Goal: Contribute content: Contribute content

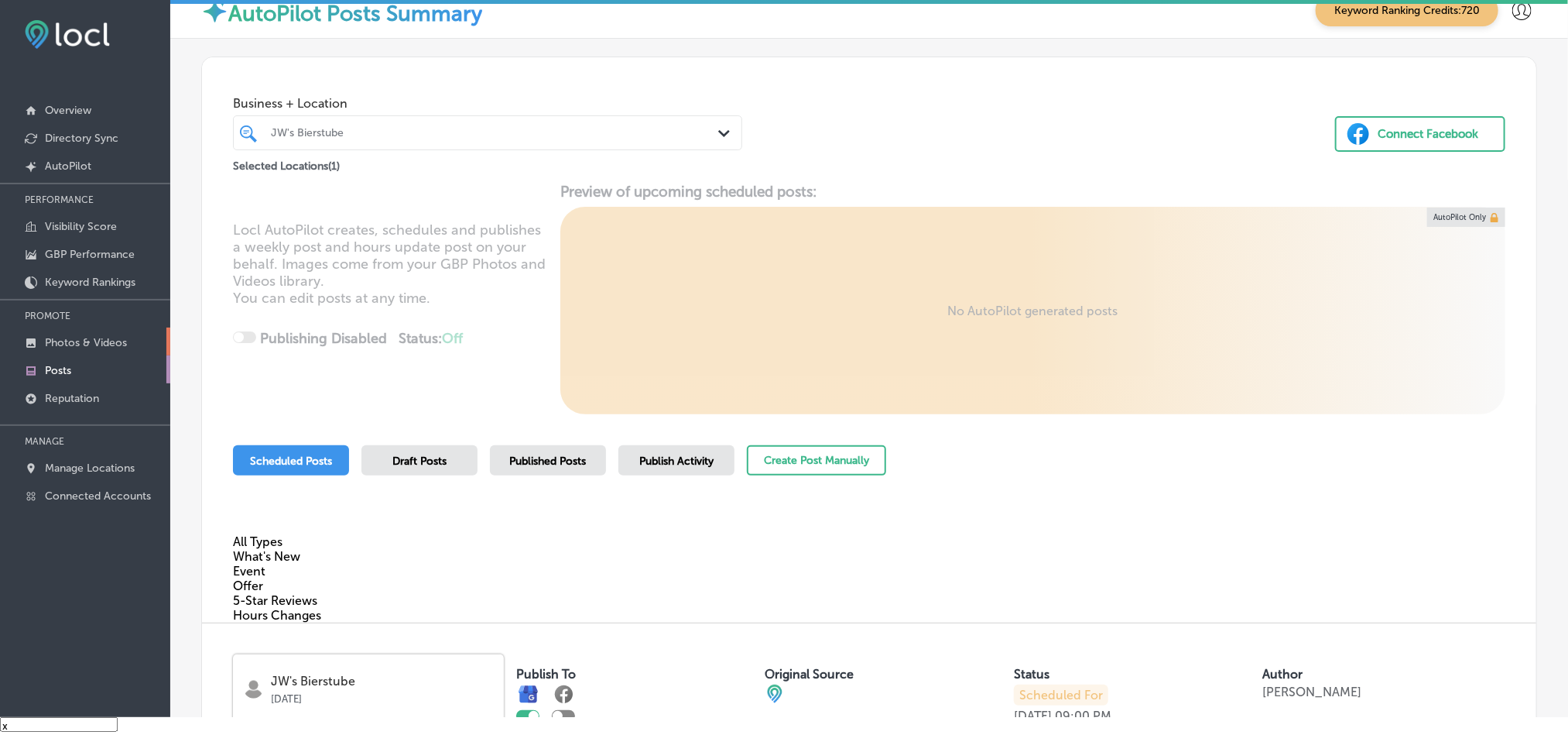
scroll to position [709, 0]
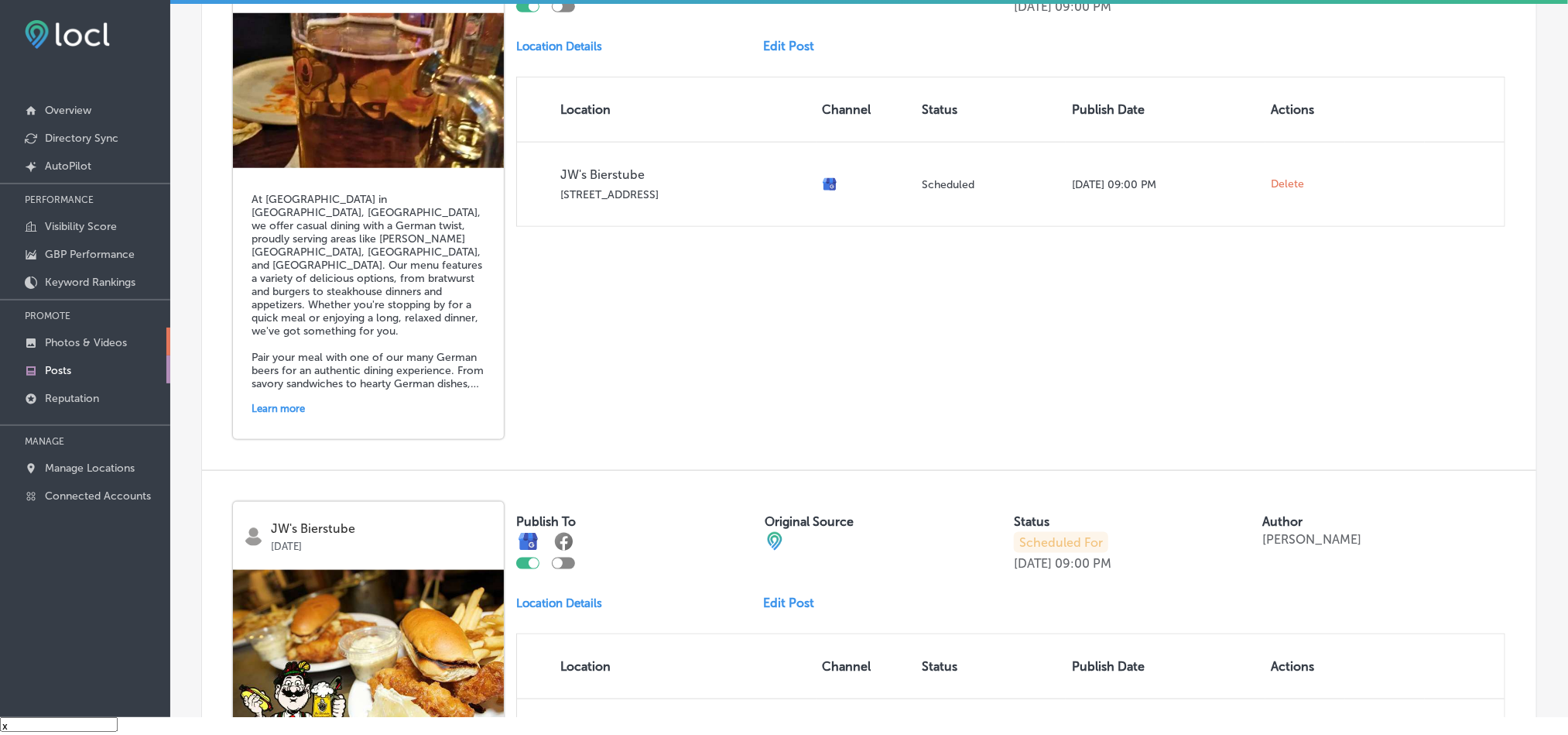
click at [80, 339] on p "Photos & Videos" at bounding box center [85, 343] width 82 height 13
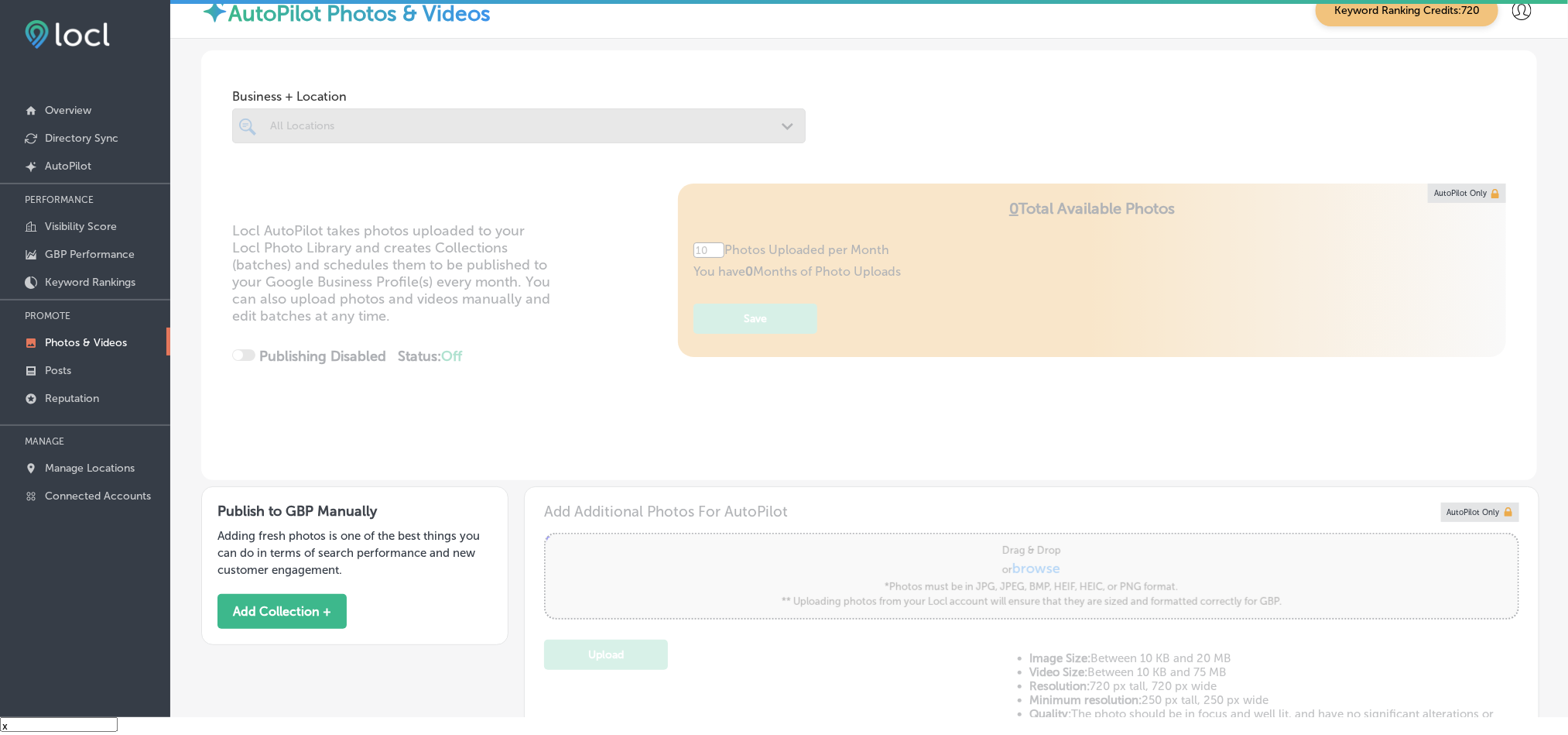
type input "5"
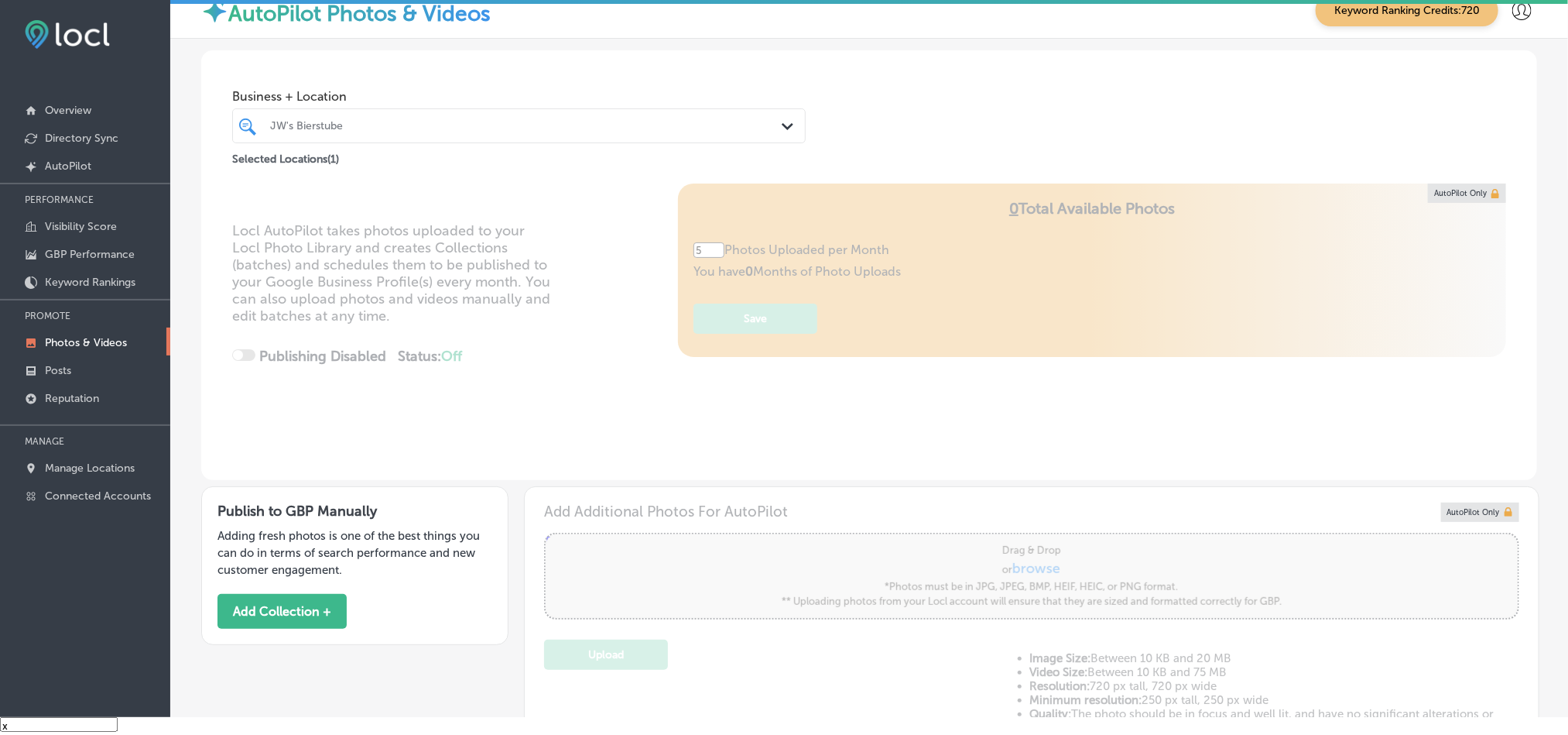
click at [504, 135] on div at bounding box center [494, 125] width 451 height 21
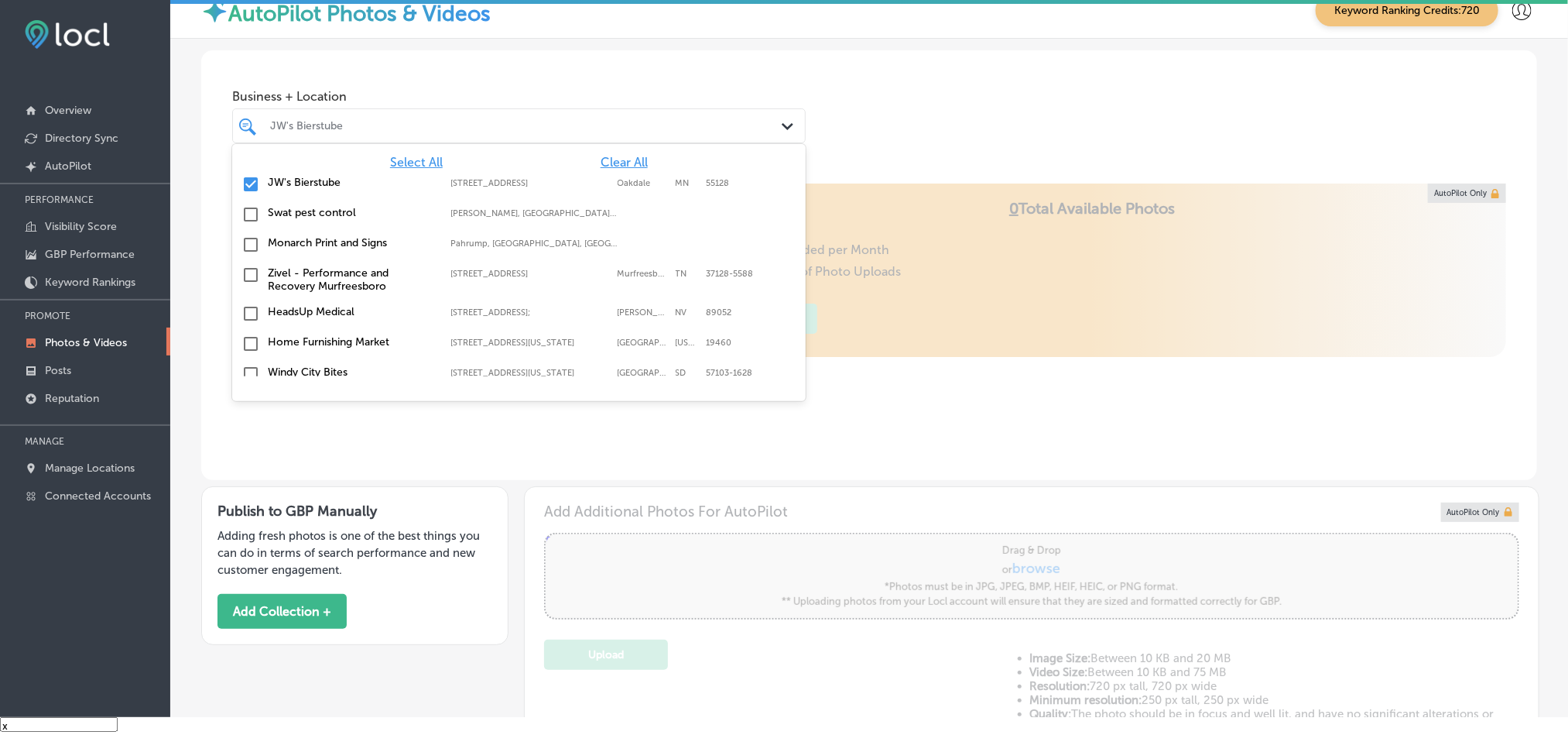
click at [601, 165] on span "Clear All" at bounding box center [624, 162] width 47 height 14
click at [96, 469] on p "Manage Locations" at bounding box center [89, 468] width 89 height 13
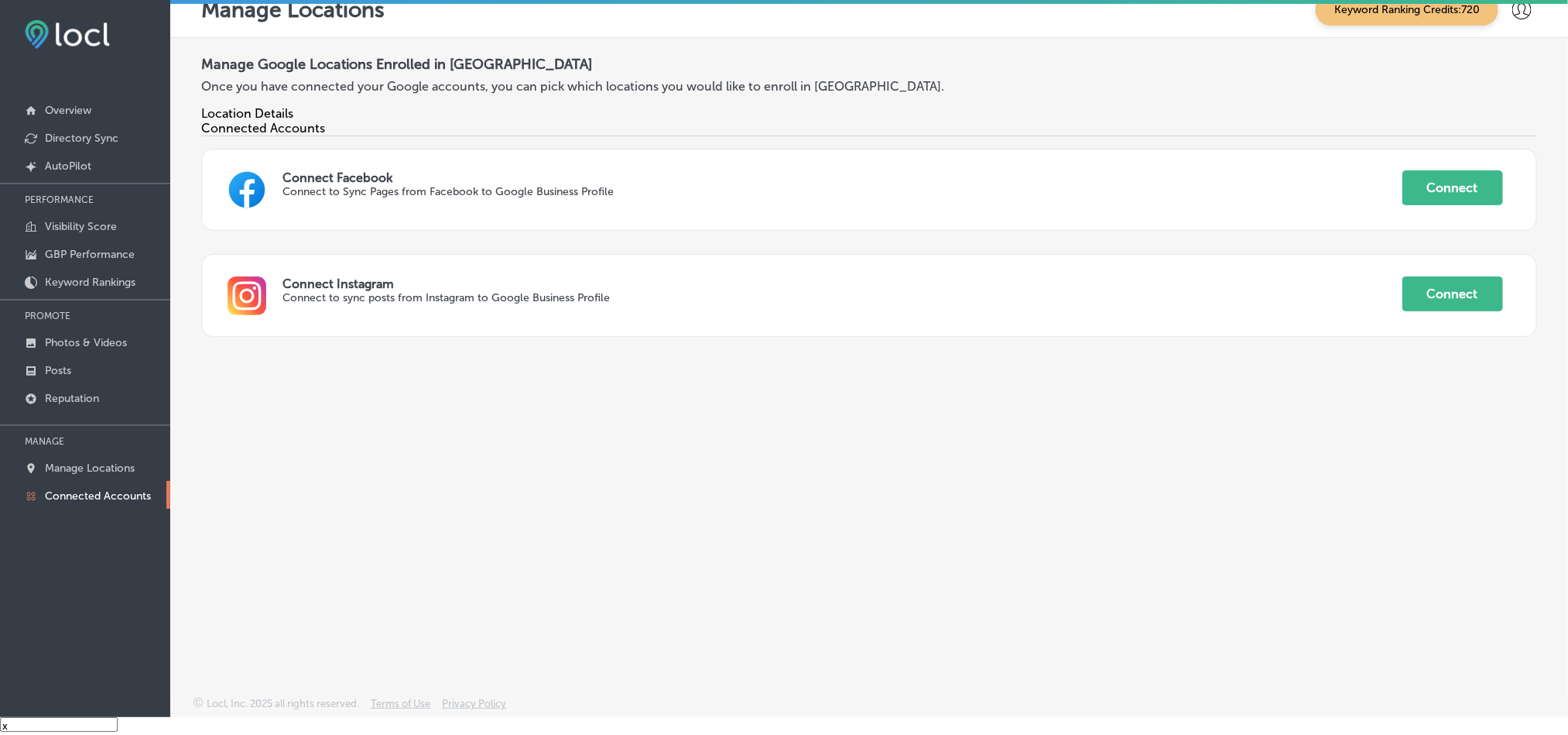
click at [420, 212] on div "Connect Facebook Connect to Sync Pages from Facebook to Google Business Profile…" at bounding box center [869, 189] width 1336 height 82
click at [65, 470] on p "Manage Locations" at bounding box center [89, 468] width 89 height 13
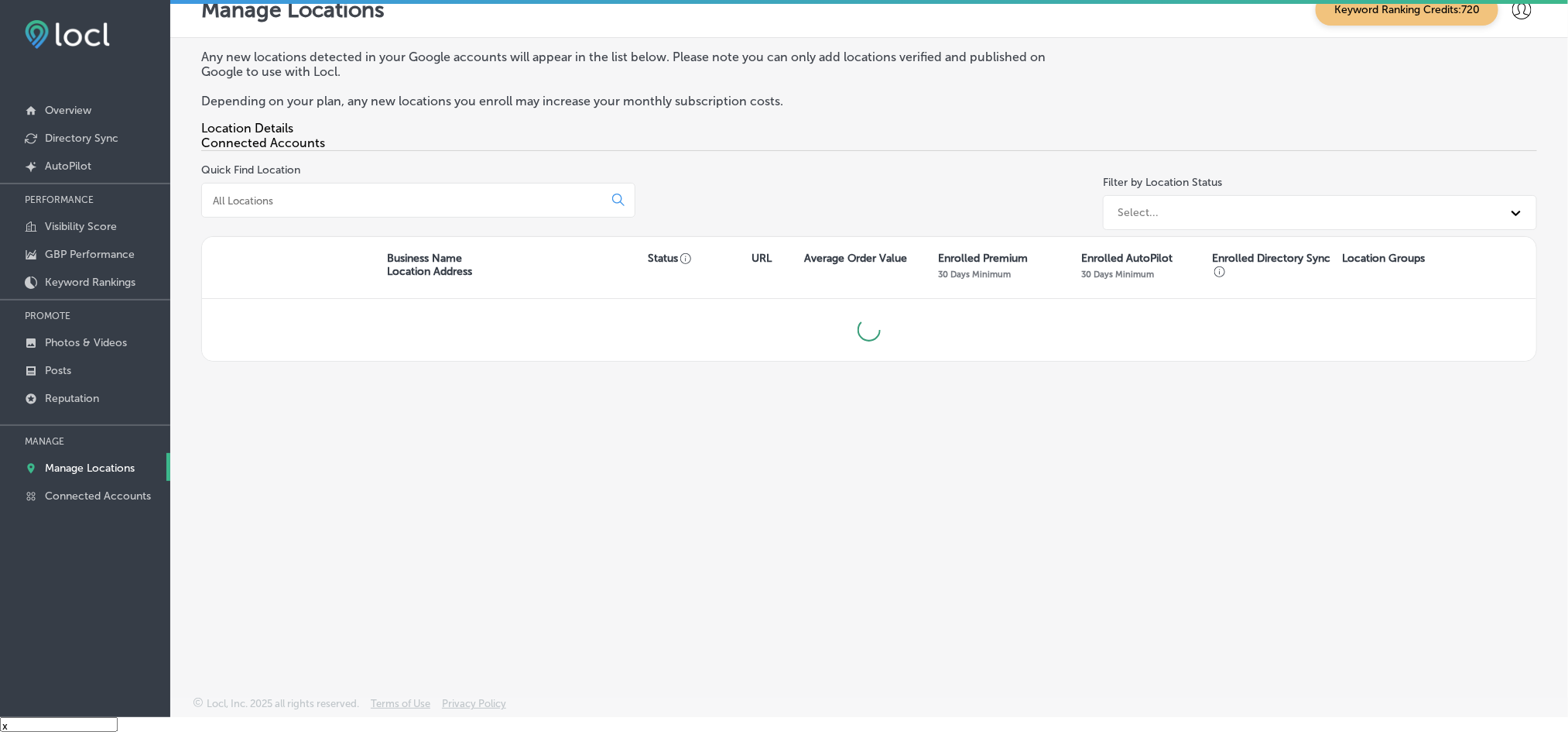
click at [341, 213] on div at bounding box center [419, 201] width 435 height 35
click at [351, 203] on input at bounding box center [406, 200] width 388 height 14
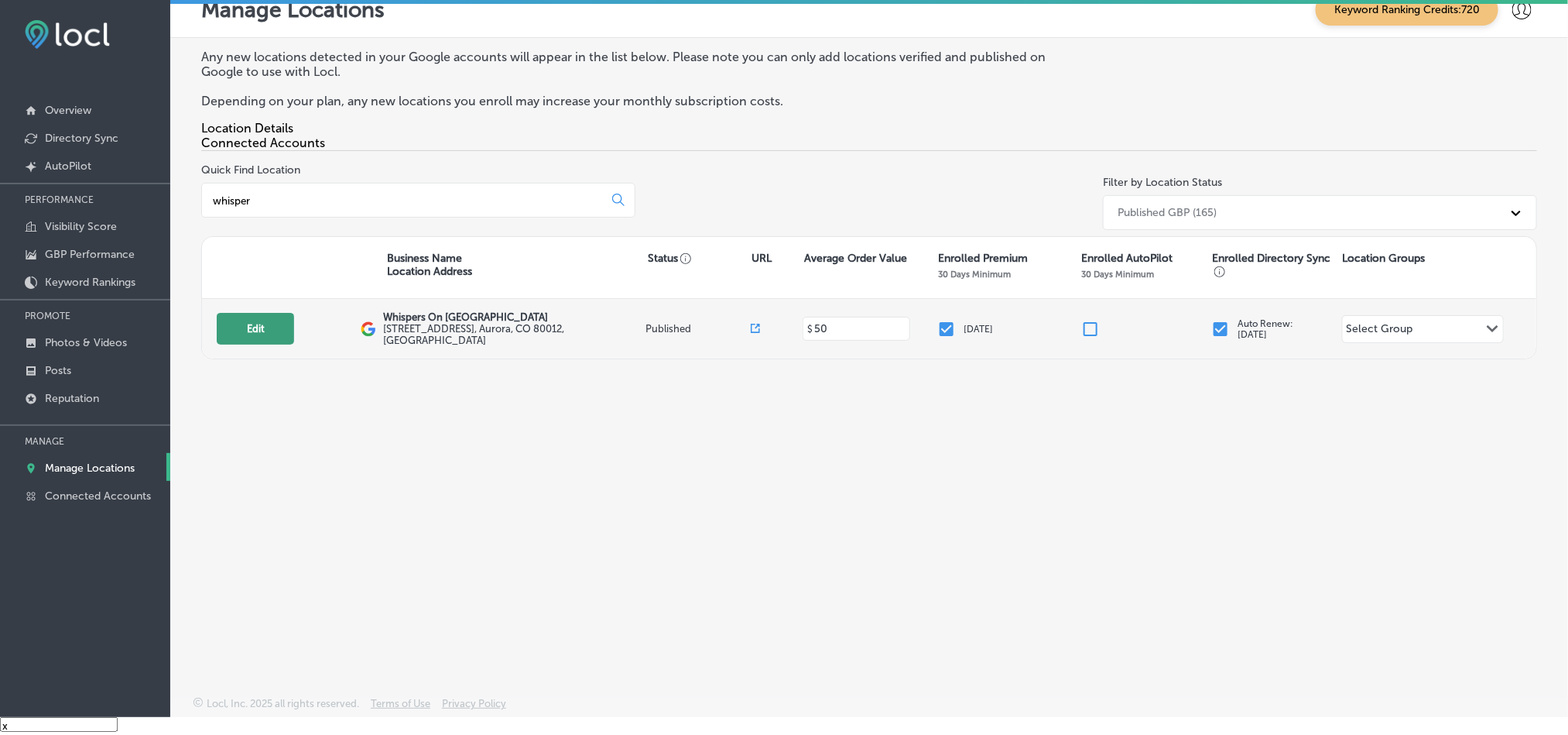
type input "whisper"
click at [228, 337] on button "Edit" at bounding box center [255, 328] width 77 height 32
select select "US"
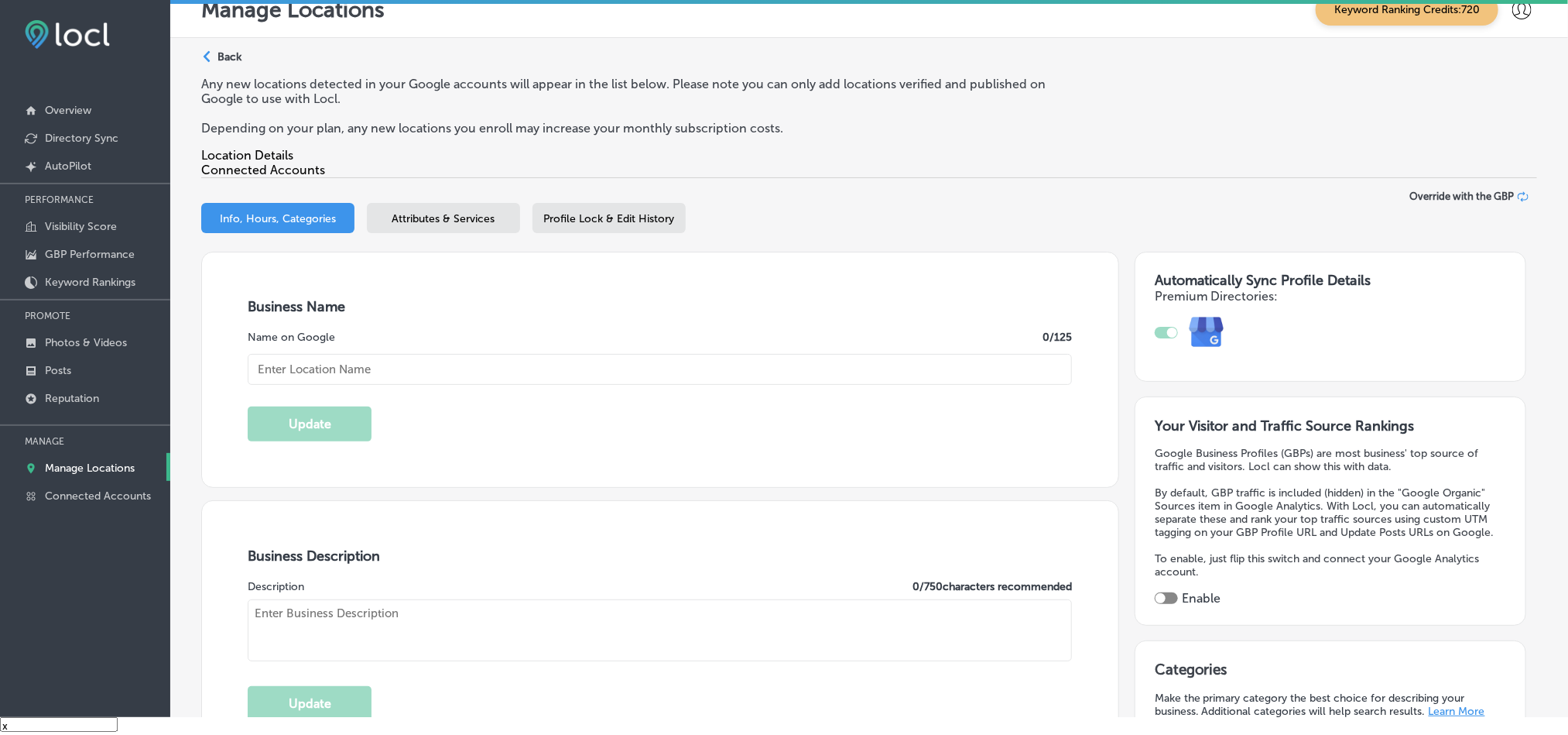
type input "Whispers On [GEOGRAPHIC_DATA]"
type input "[STREET_ADDRESS]"
type input "Aurora"
type input "80012"
type input "US"
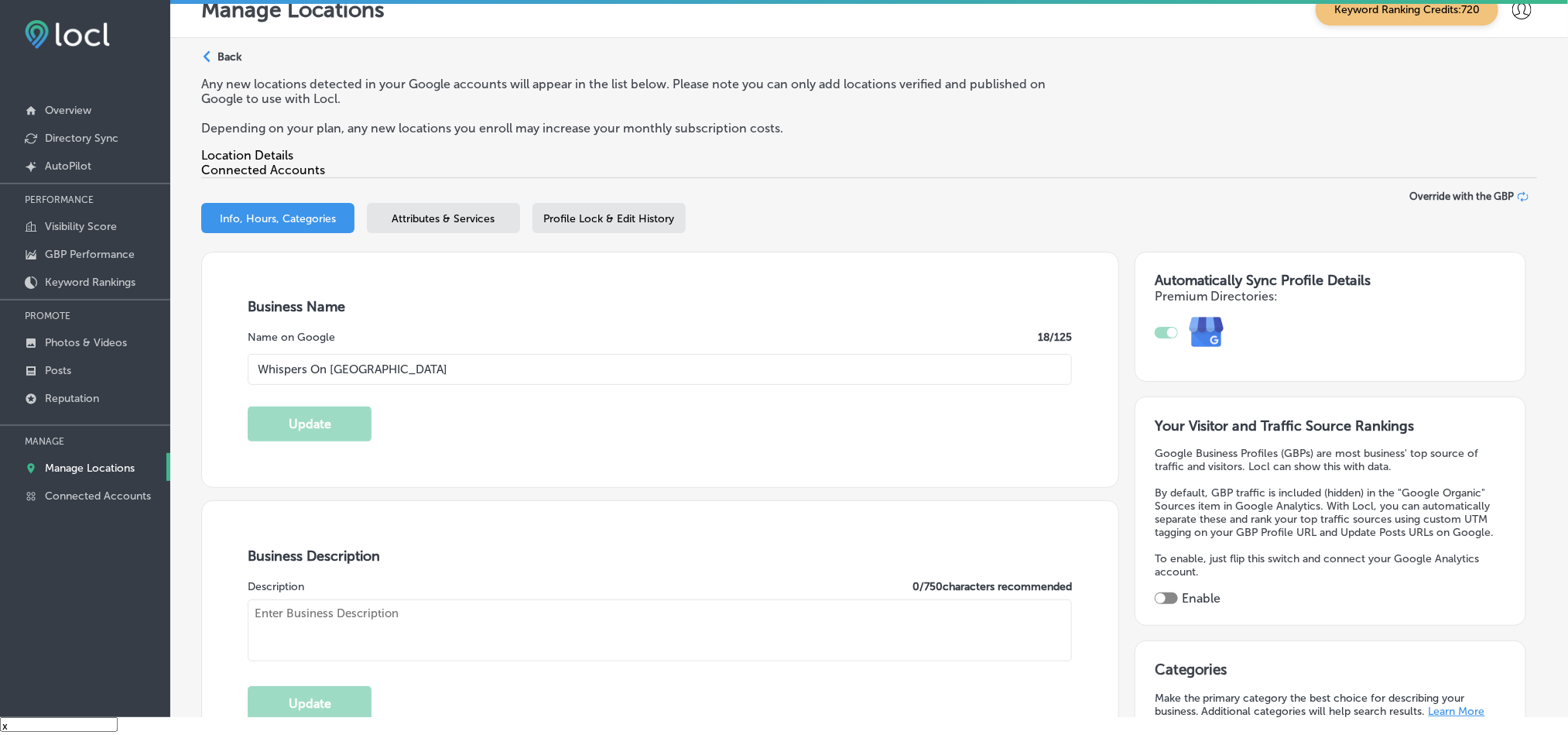
type input "[URL][DOMAIN_NAME]"
checkbox input "true"
type textarea "Whispers on [GEOGRAPHIC_DATA] is your friendly and inviting karaoke bar in [GEO…"
type input "[PHONE_NUMBER]"
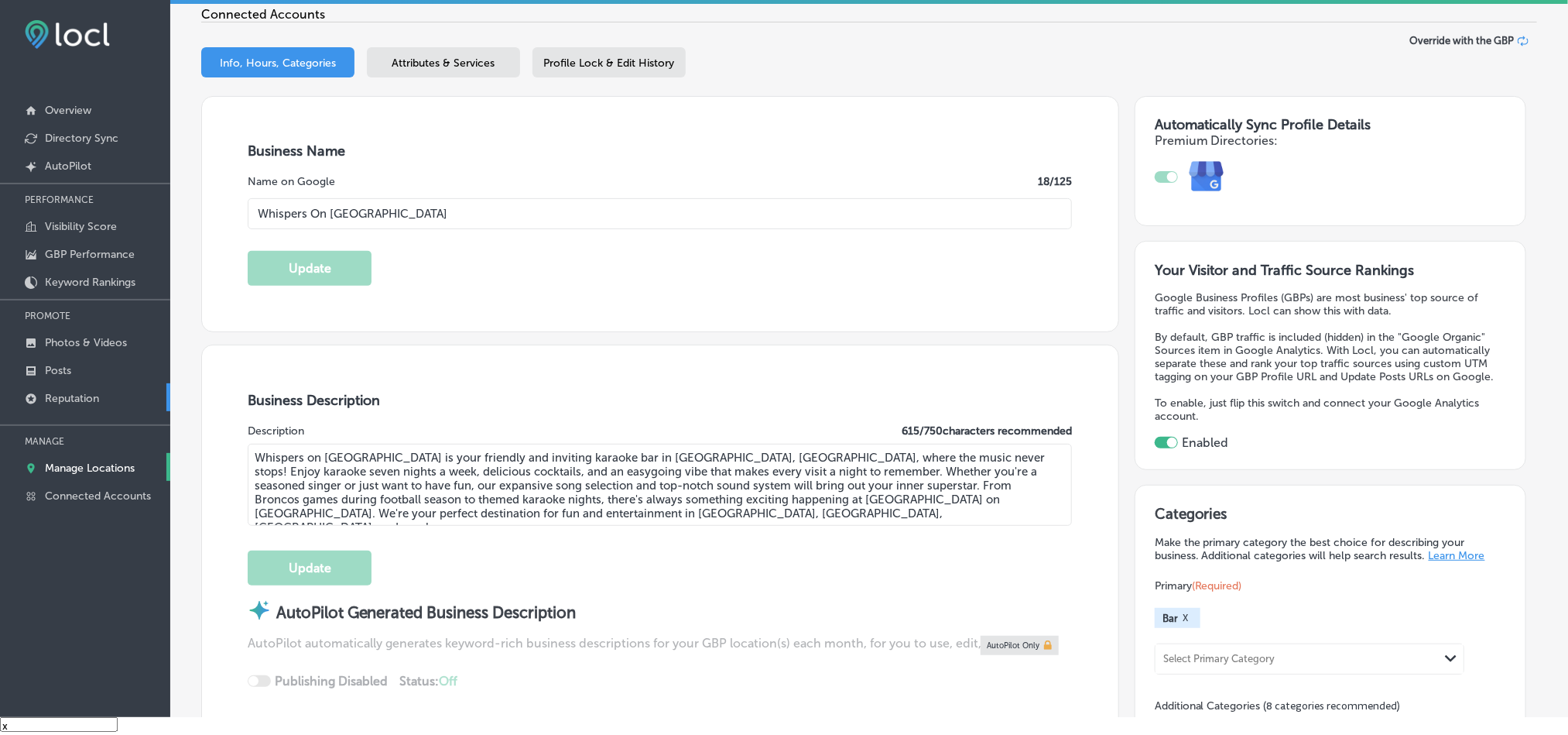
scroll to position [154, 0]
click at [81, 339] on p "Photos & Videos" at bounding box center [85, 343] width 82 height 13
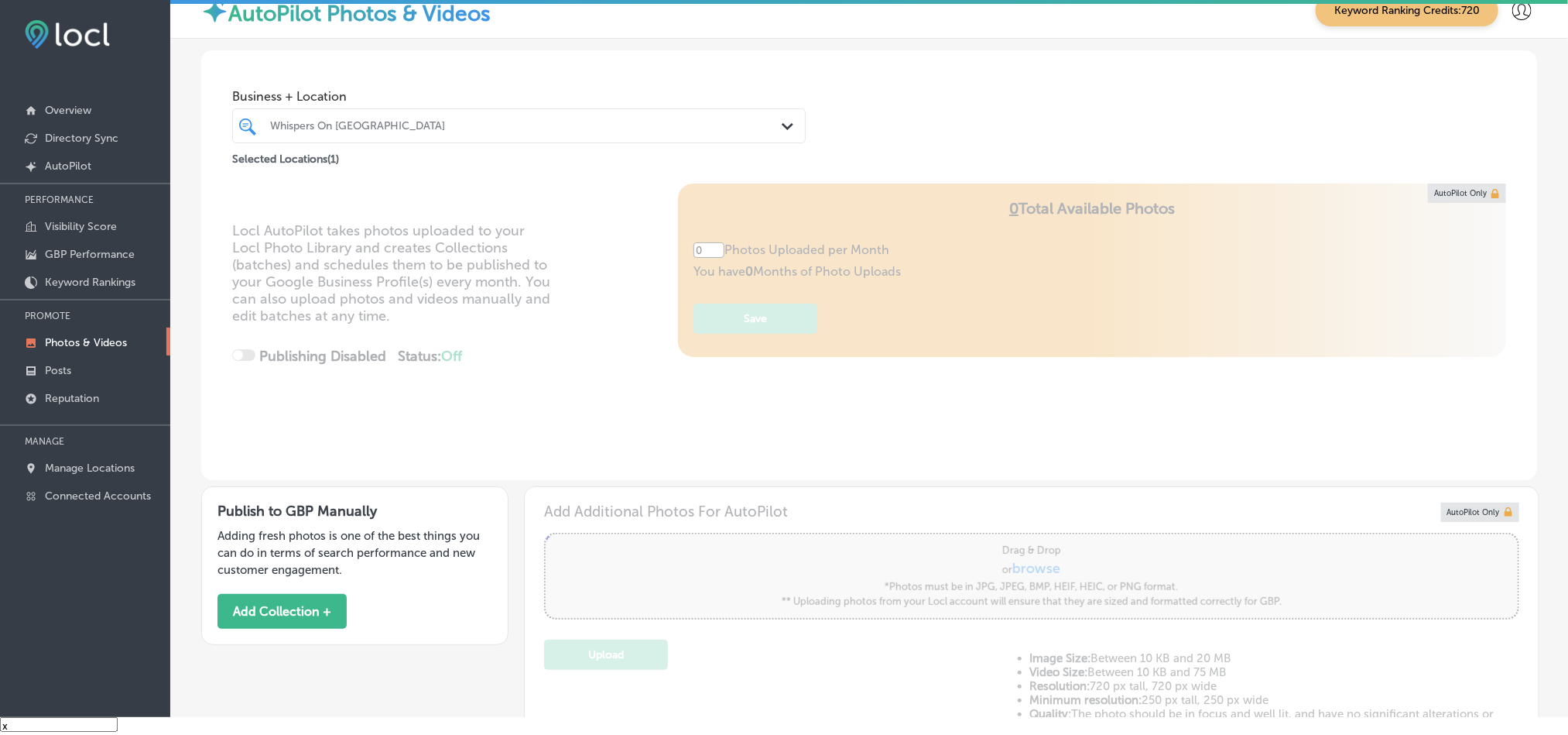
type input "5"
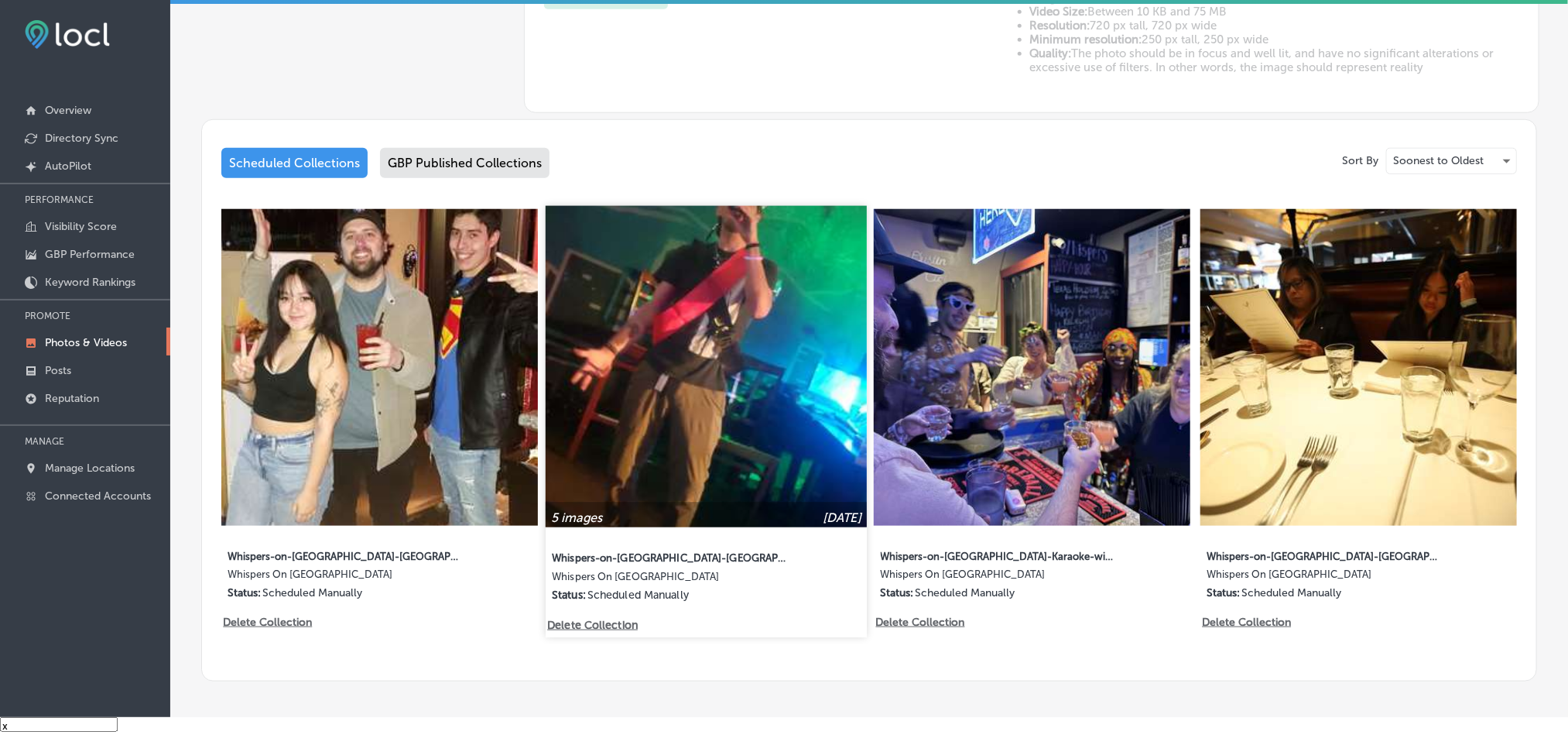
scroll to position [697, 0]
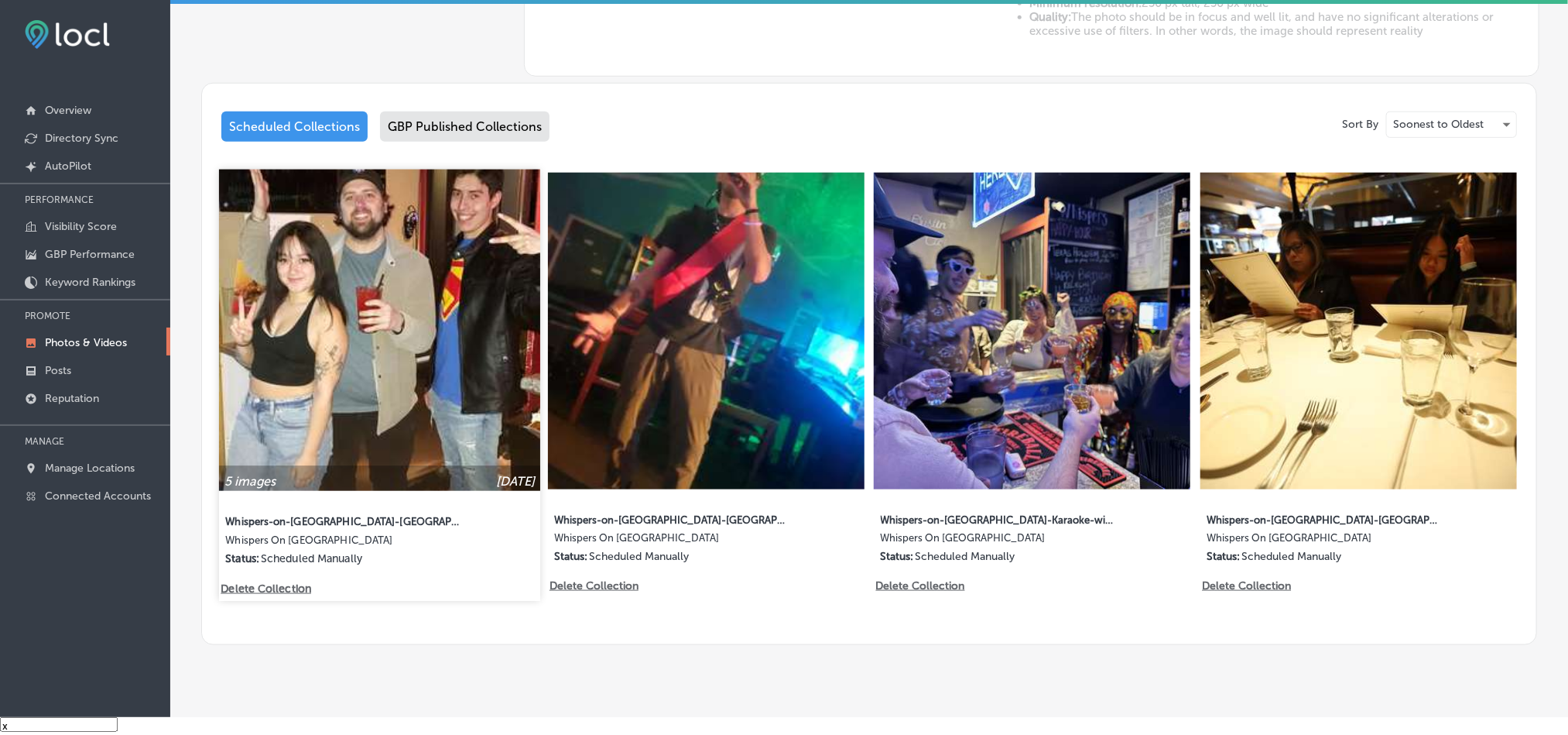
click at [476, 376] on img at bounding box center [379, 330] width 321 height 321
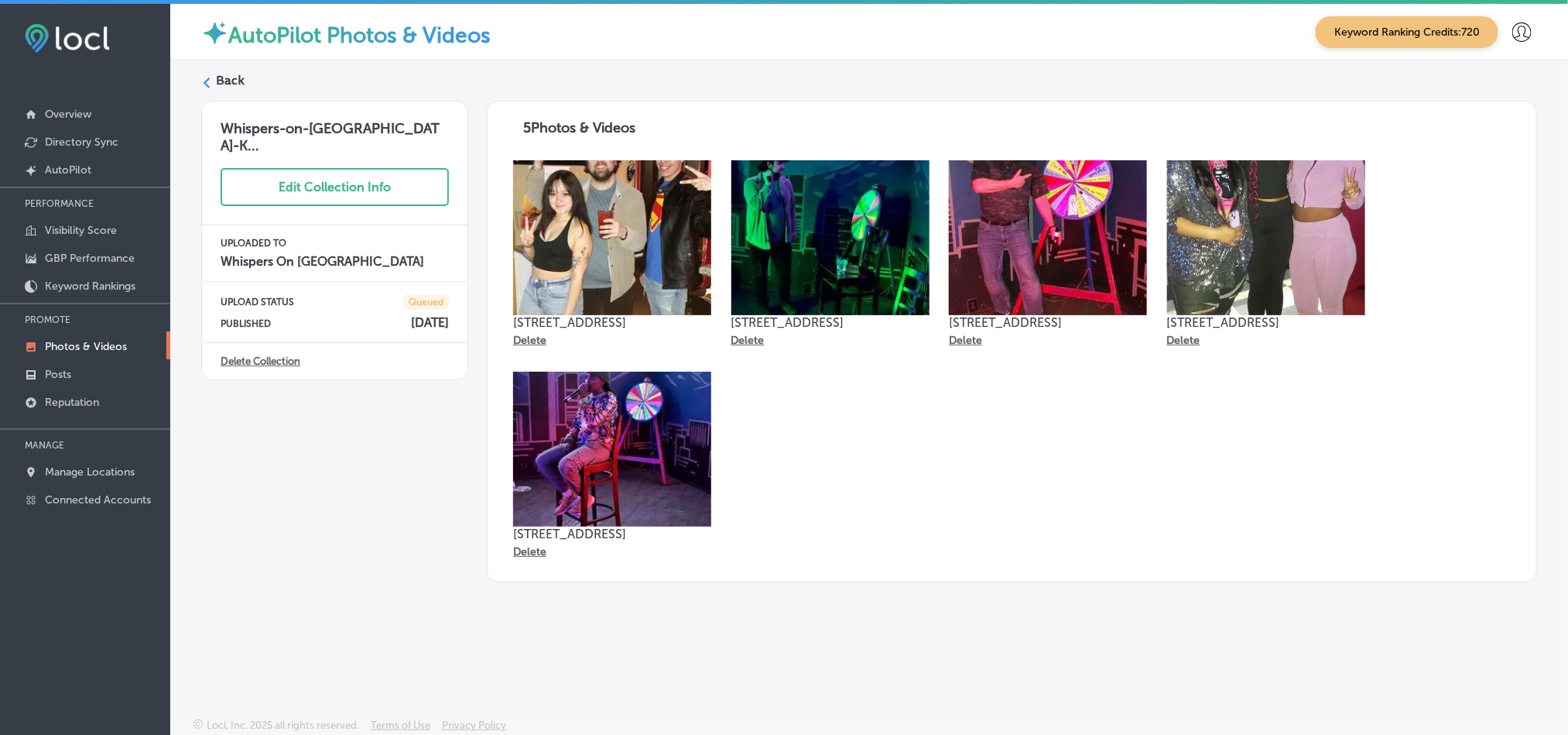
click at [220, 85] on label "Back" at bounding box center [230, 80] width 29 height 17
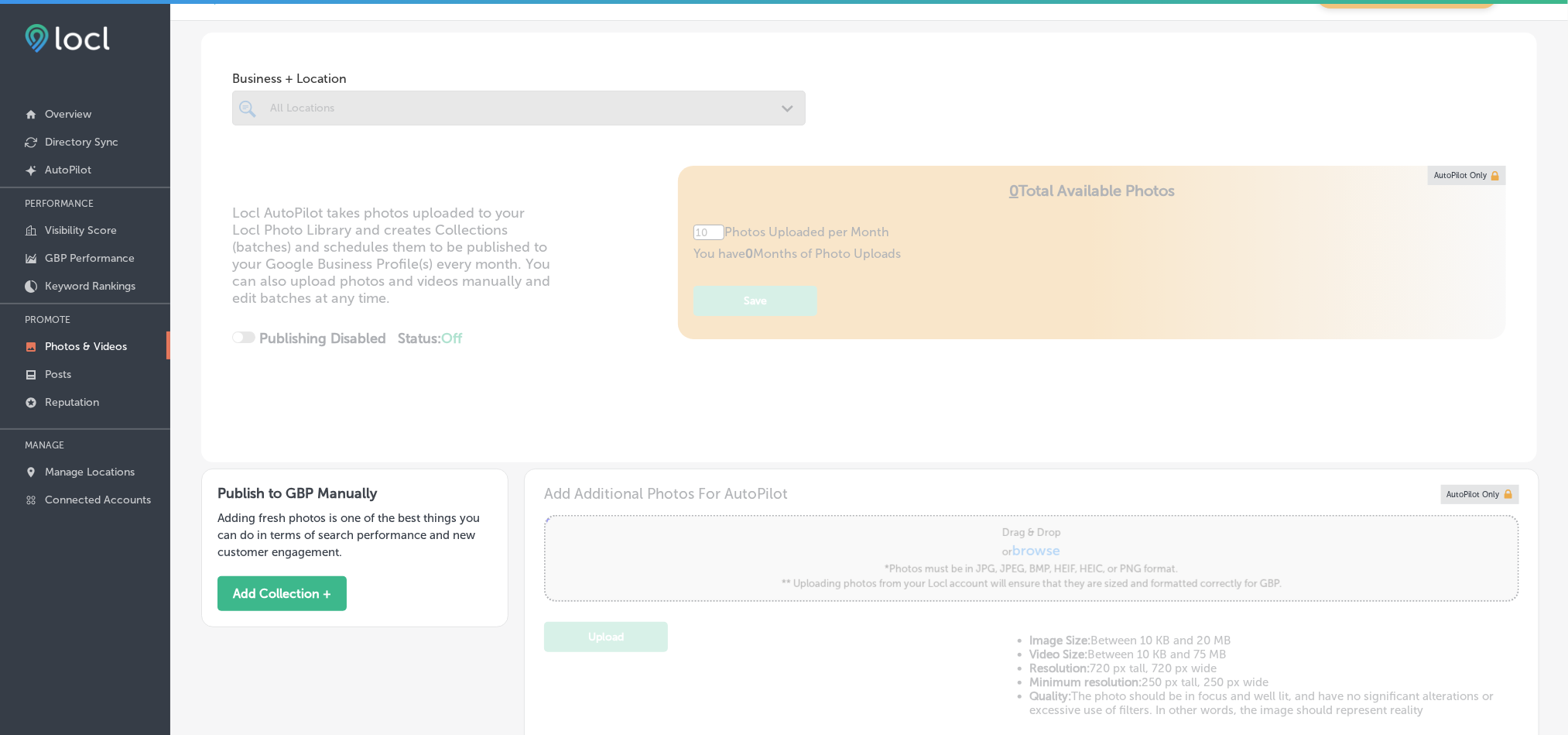
type input "5"
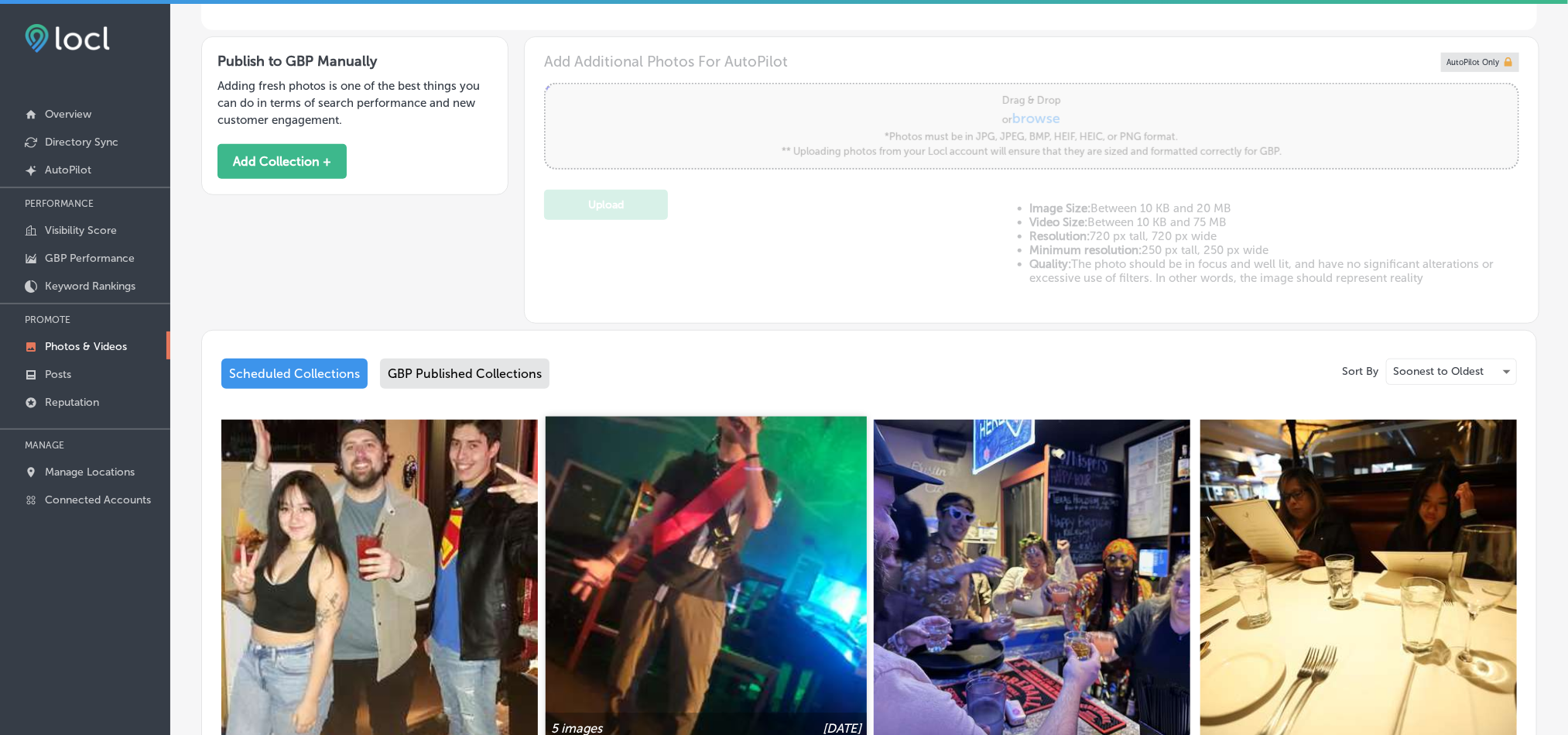
scroll to position [542, 0]
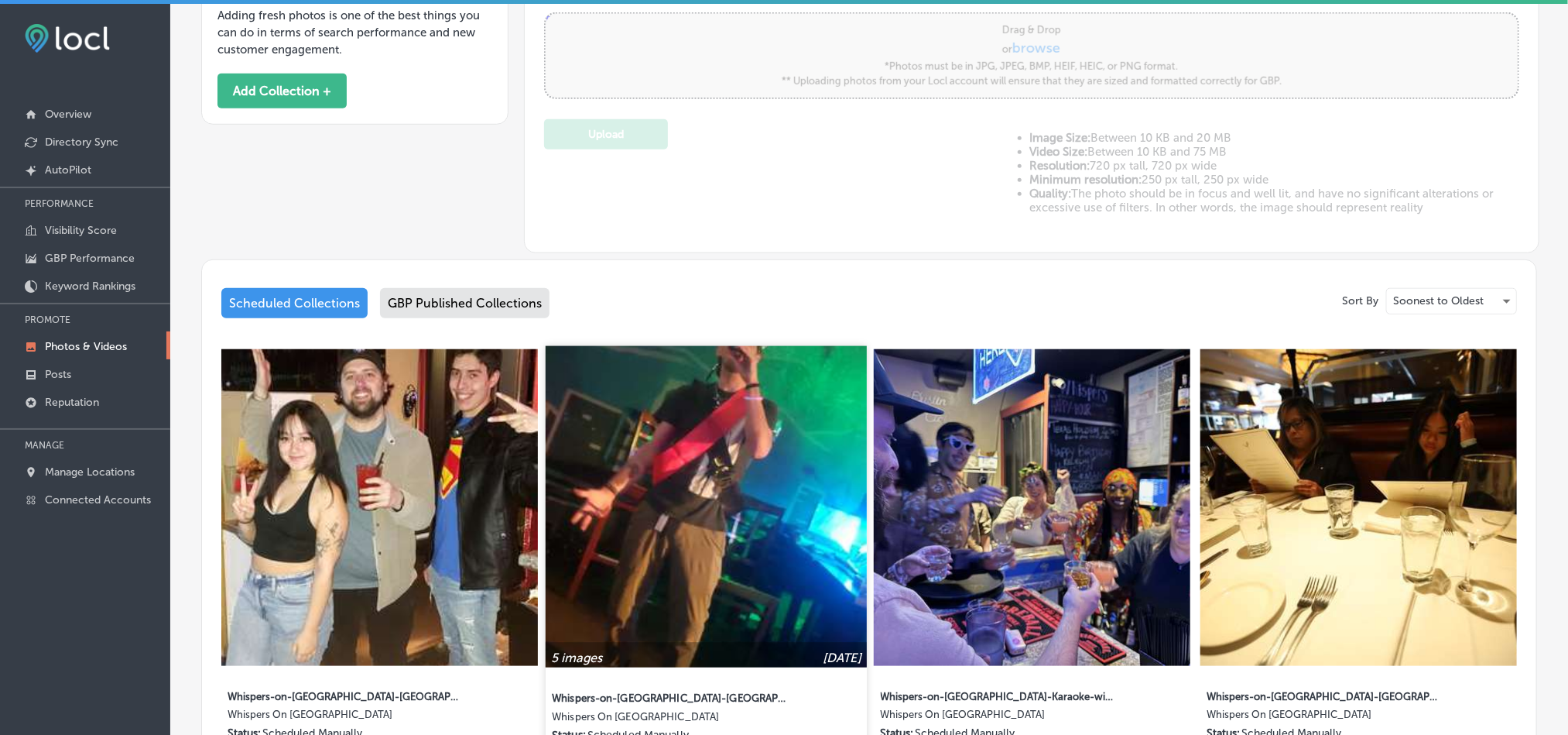
click at [679, 538] on img at bounding box center [706, 507] width 321 height 321
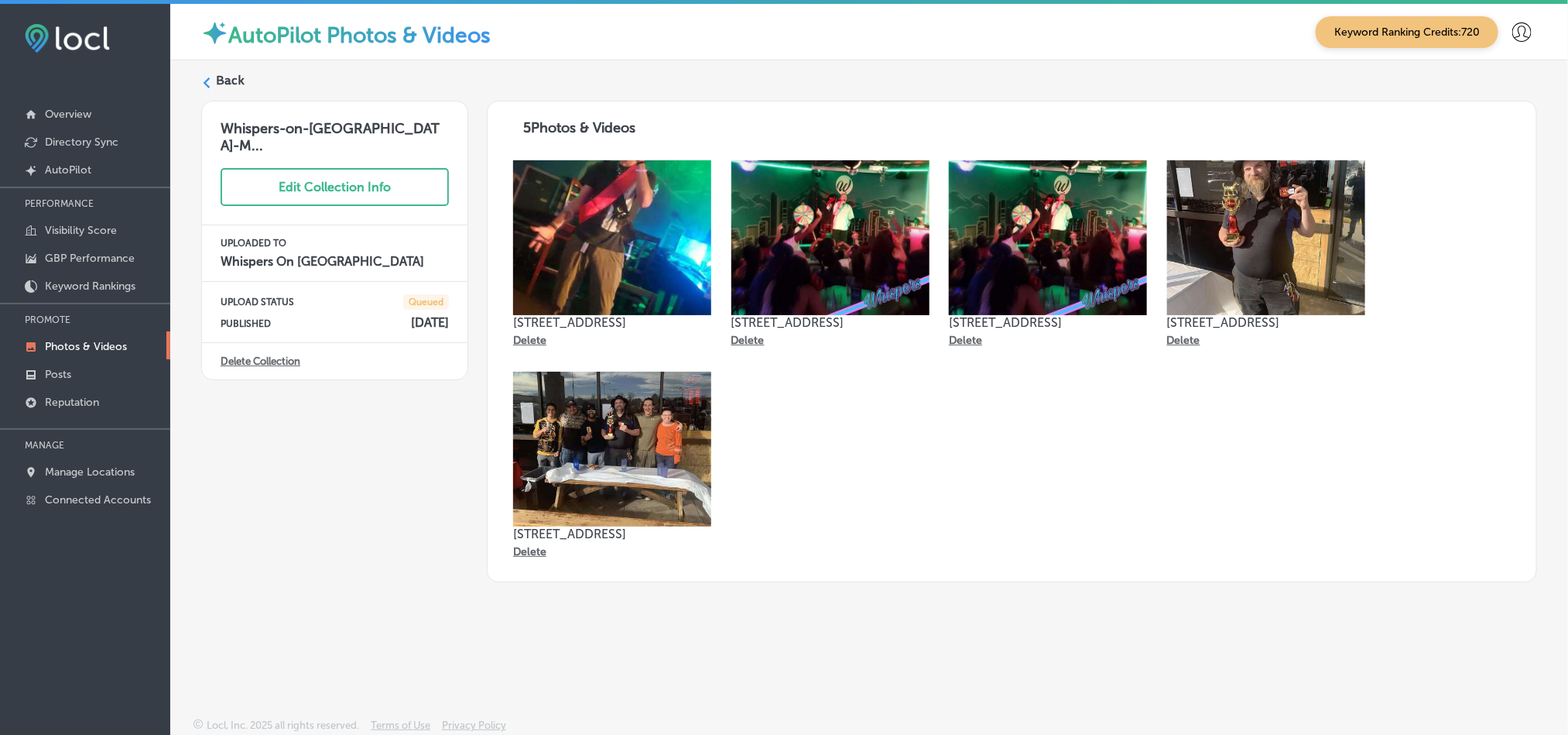
click at [228, 79] on label "Back" at bounding box center [230, 80] width 29 height 17
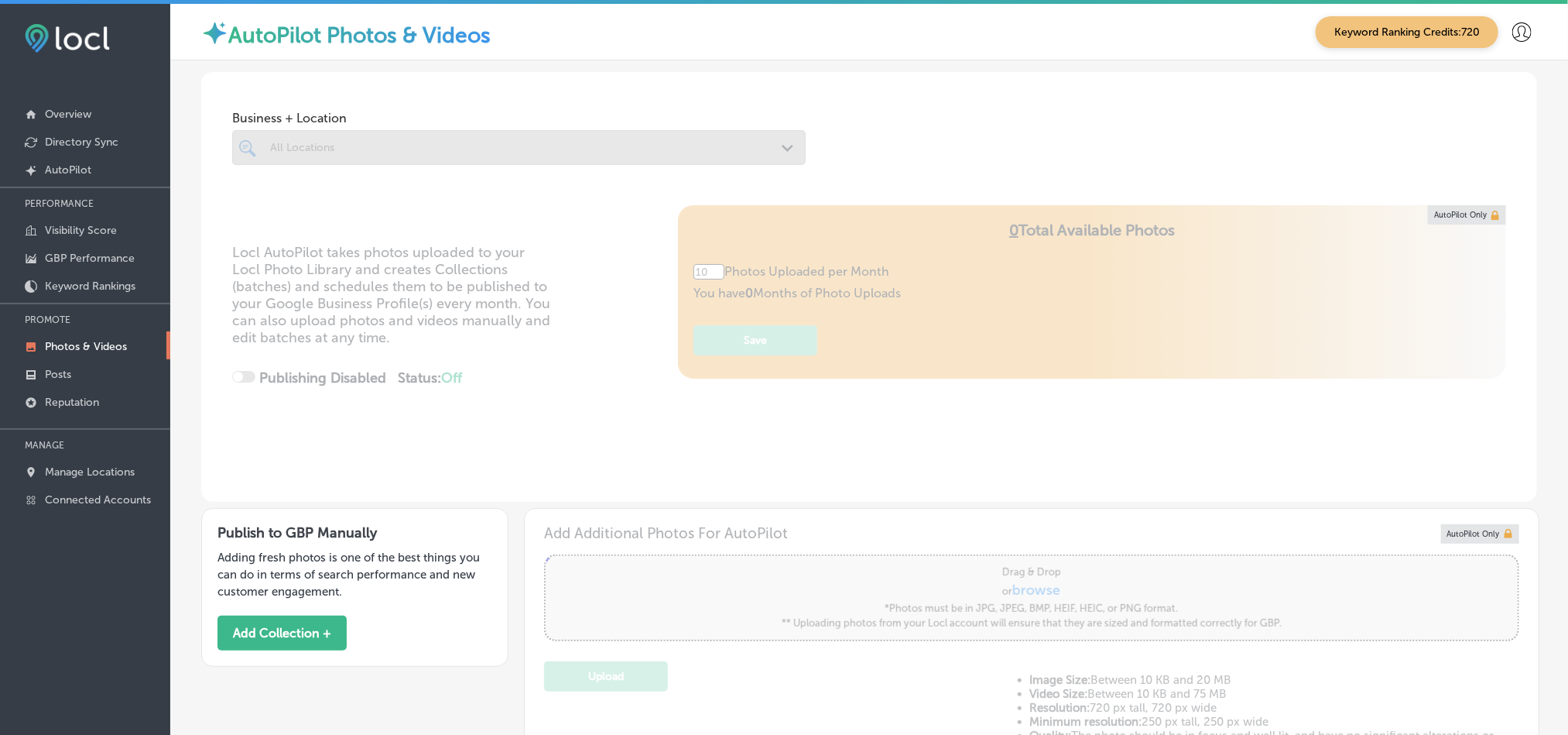
type input "5"
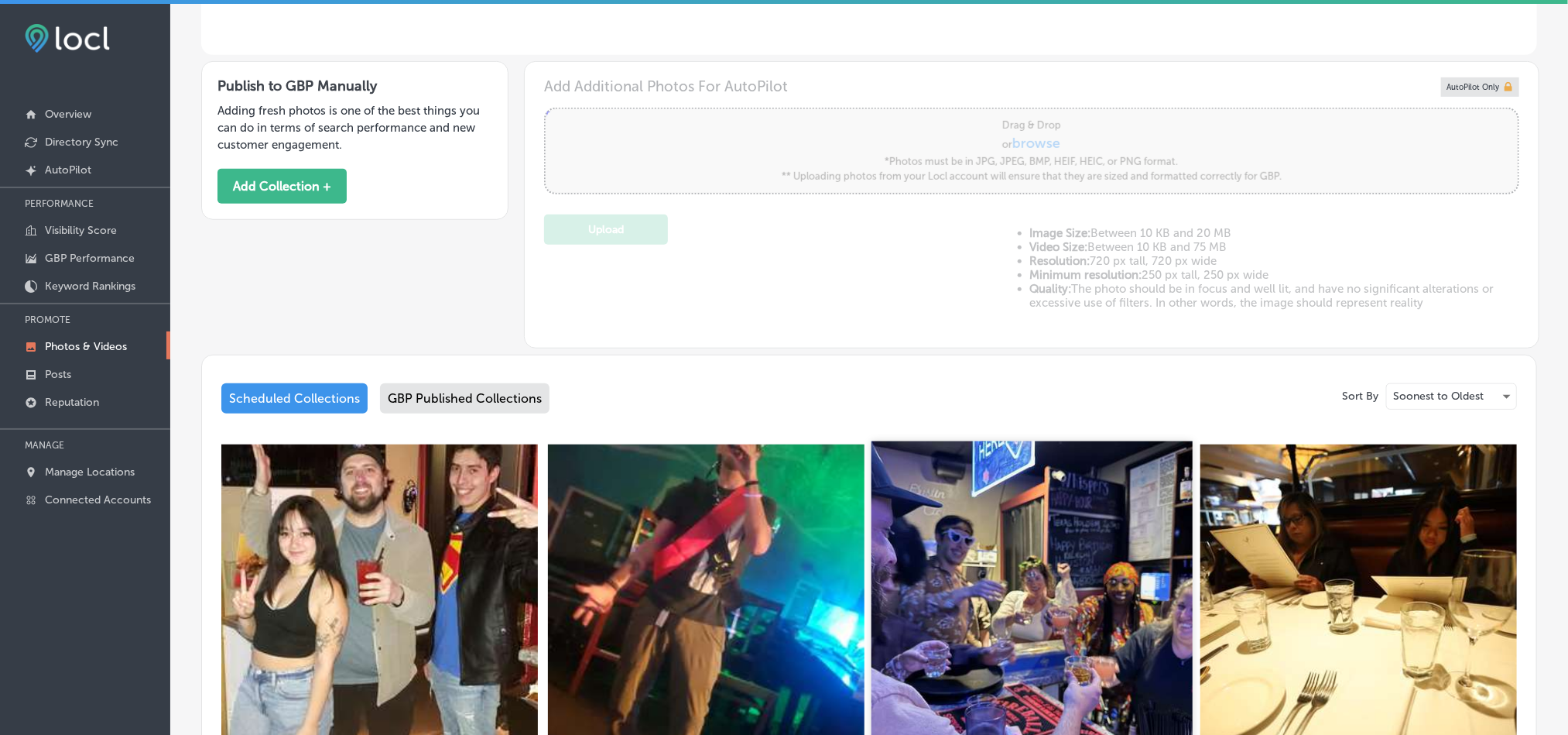
scroll to position [464, 0]
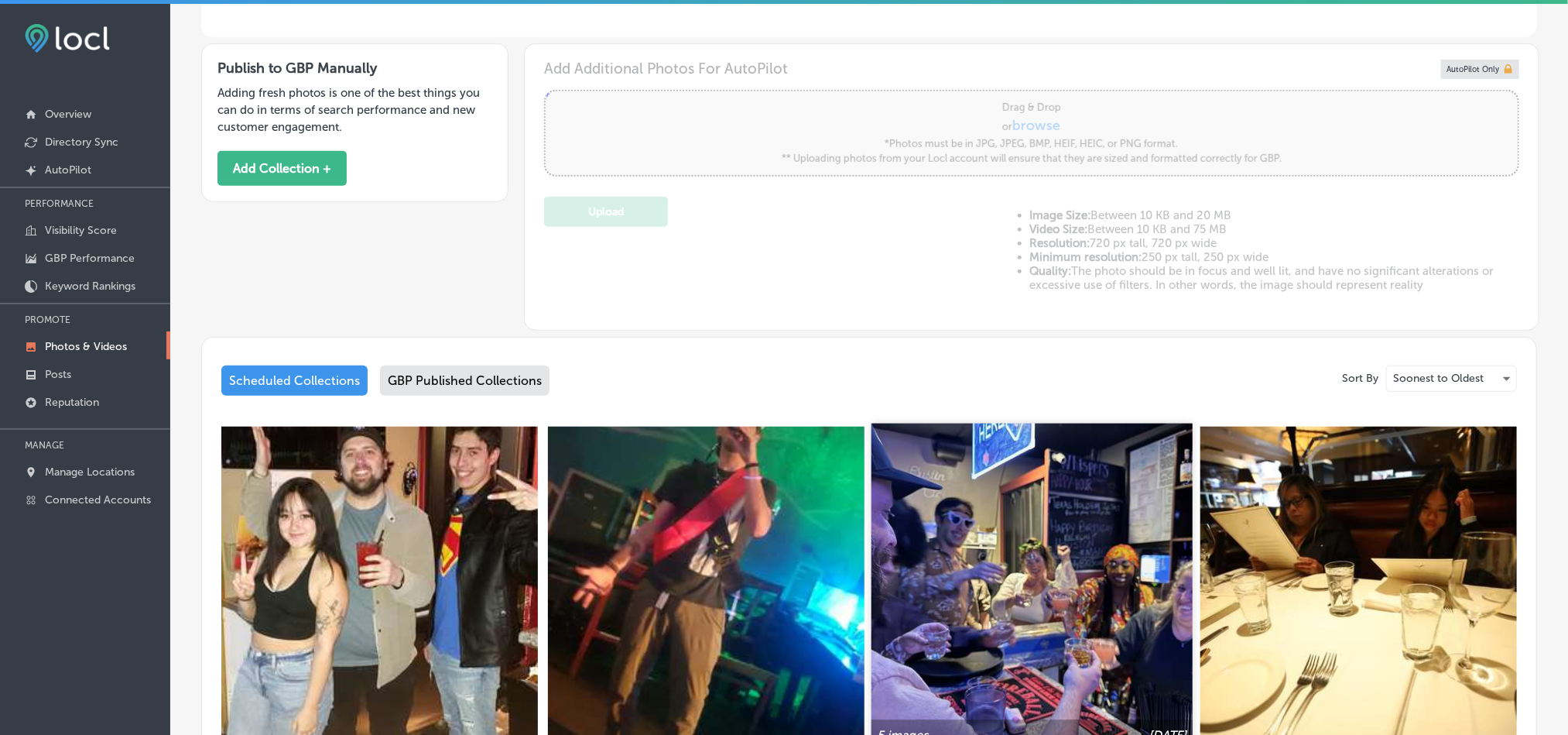
click at [961, 536] on img at bounding box center [1032, 584] width 321 height 321
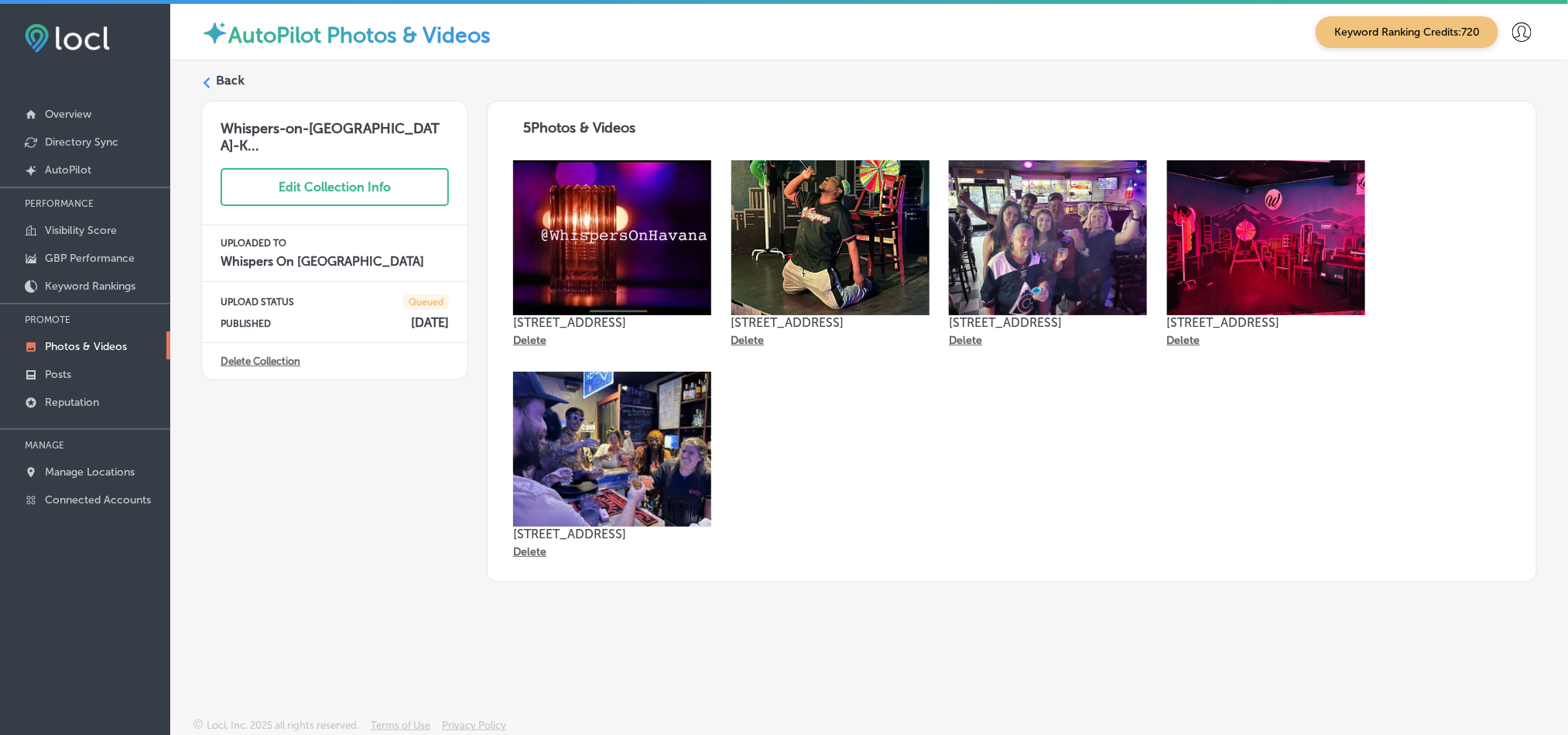
click at [233, 74] on label "Back" at bounding box center [230, 80] width 29 height 17
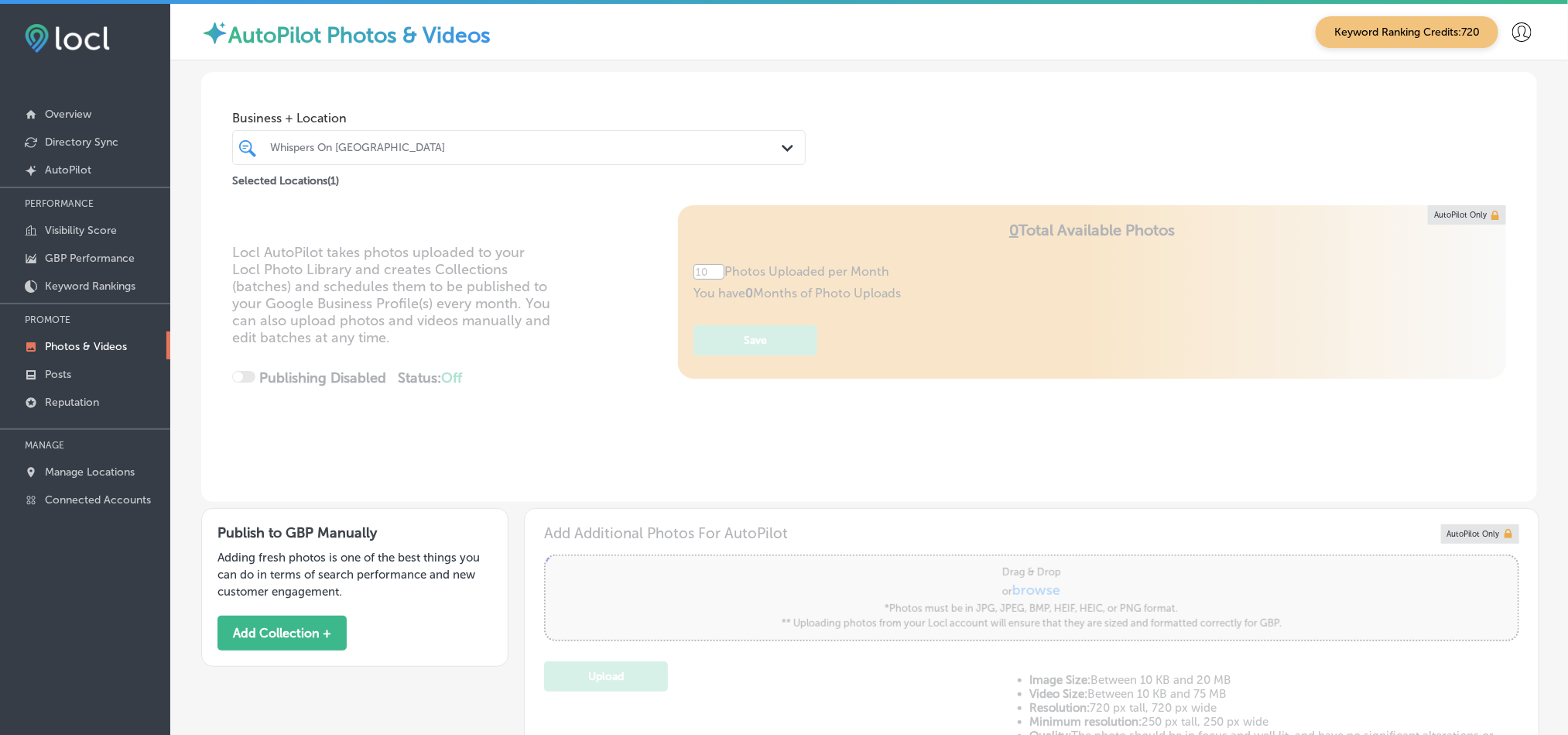
type input "5"
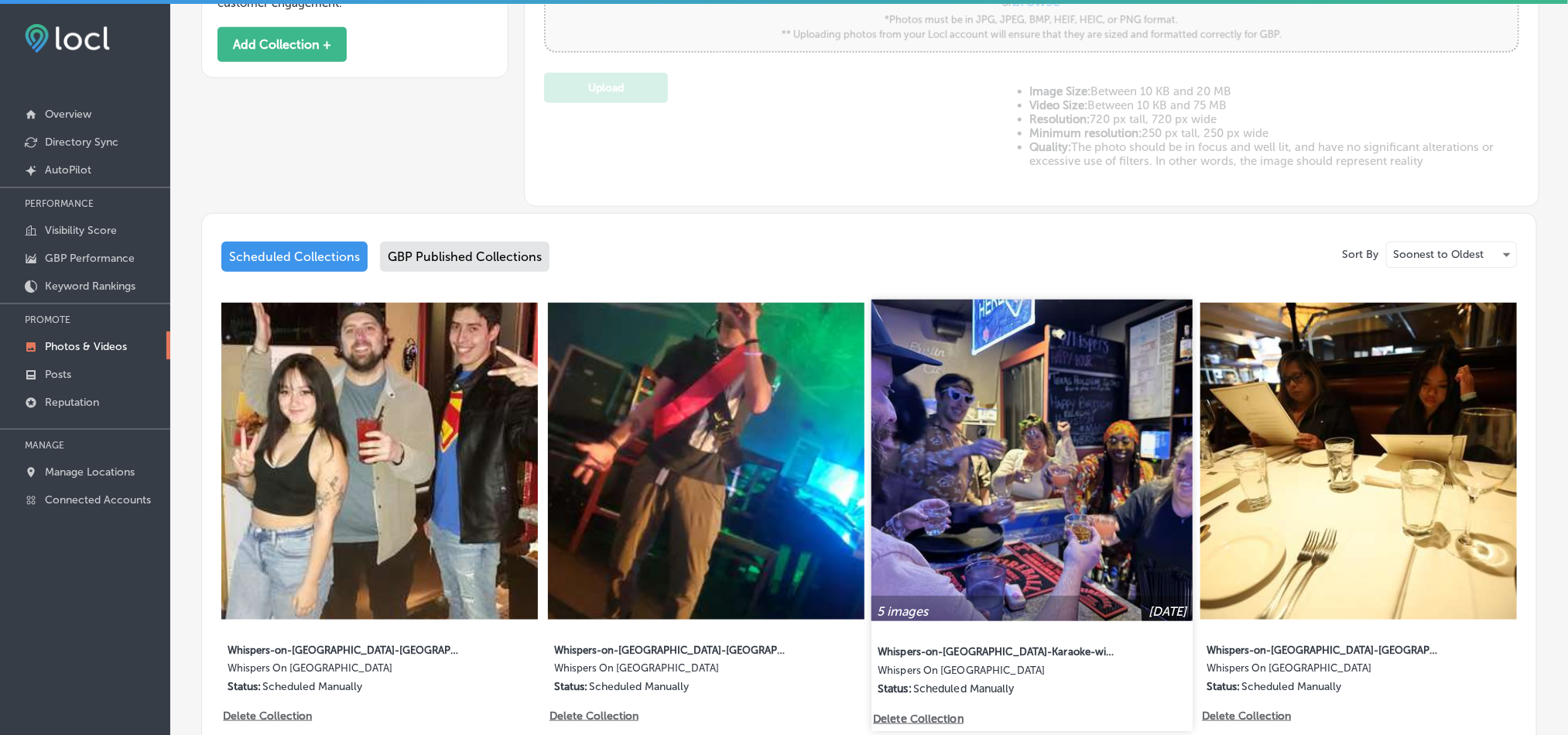
scroll to position [618, 0]
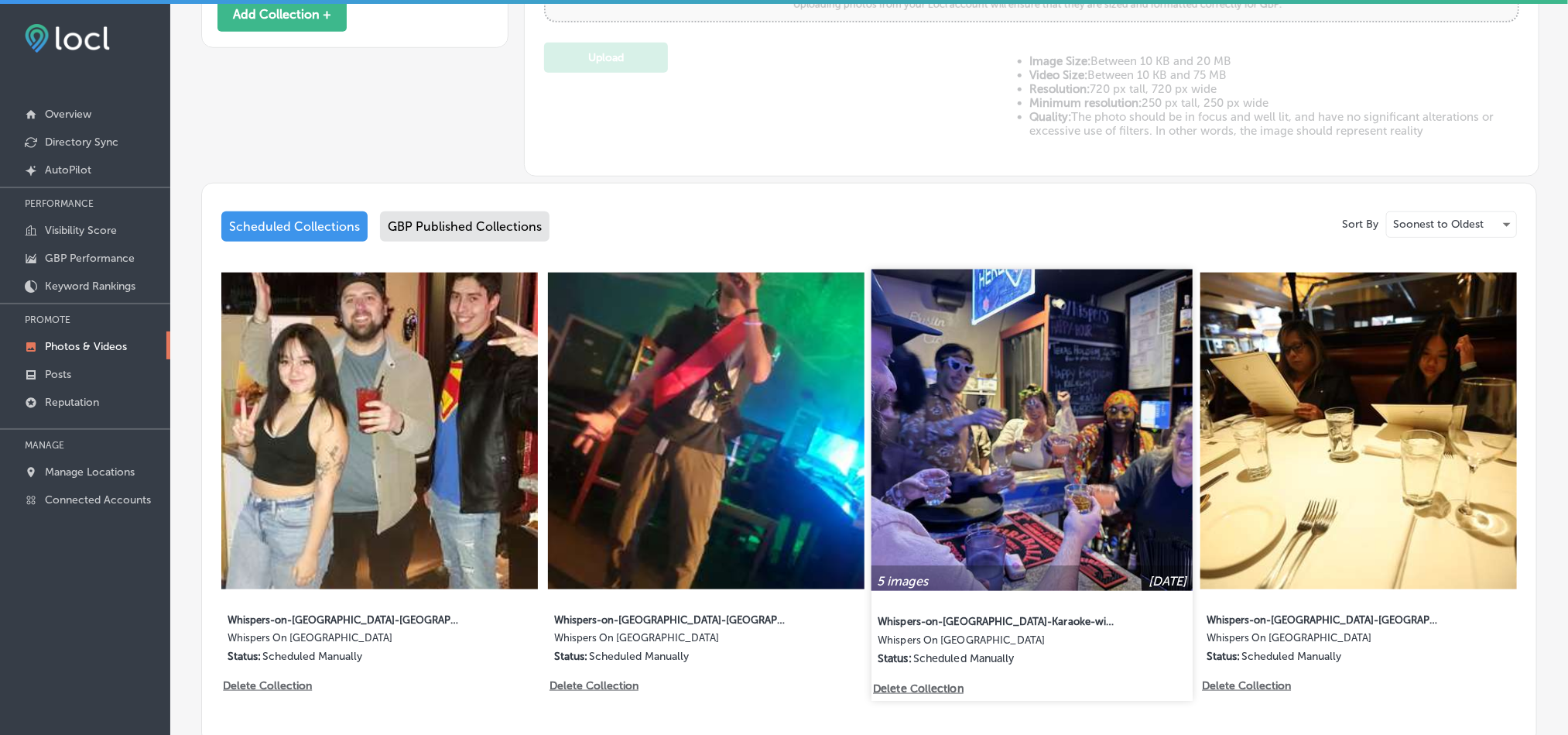
click at [1010, 504] on img at bounding box center [1032, 430] width 321 height 321
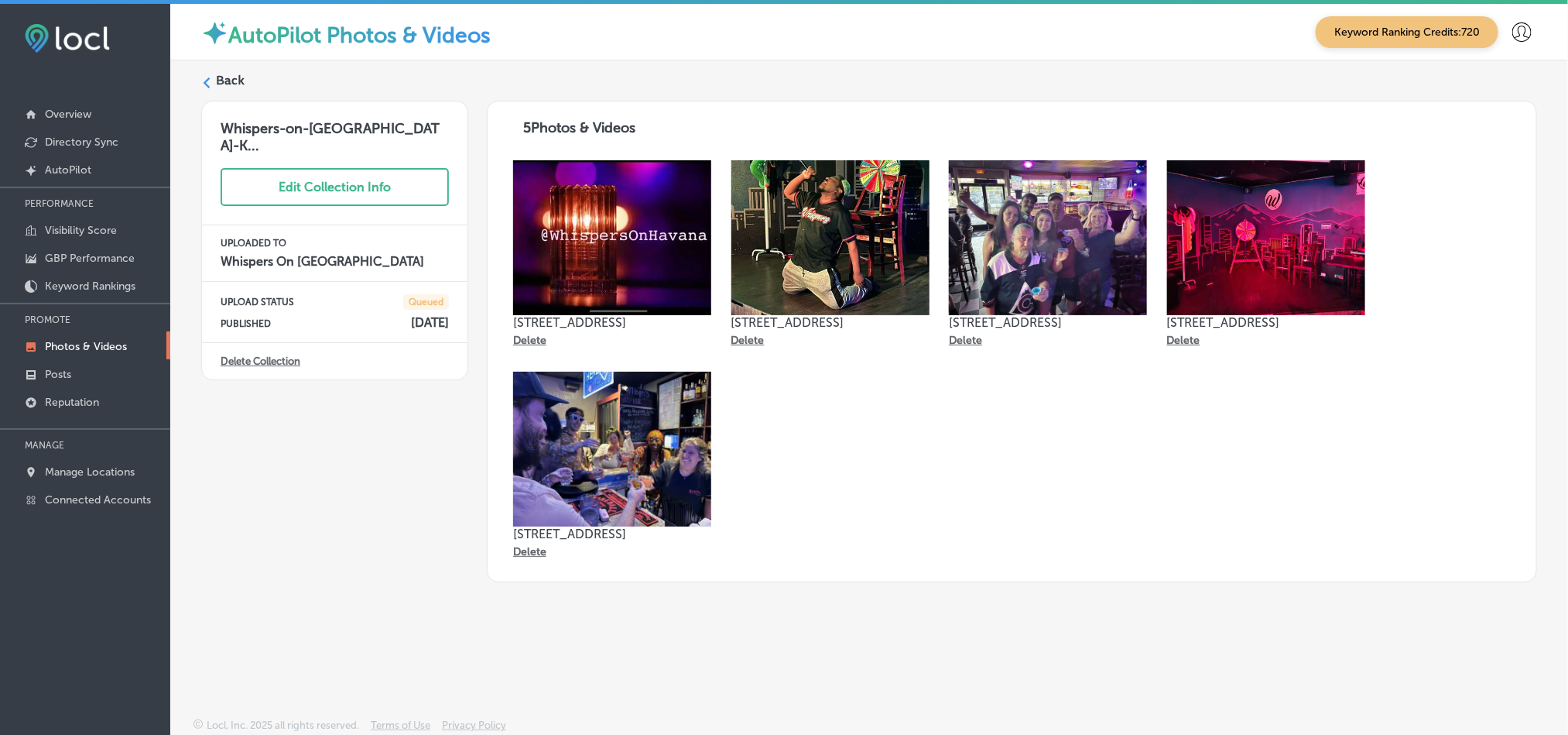
click at [221, 80] on label "Back" at bounding box center [230, 80] width 29 height 17
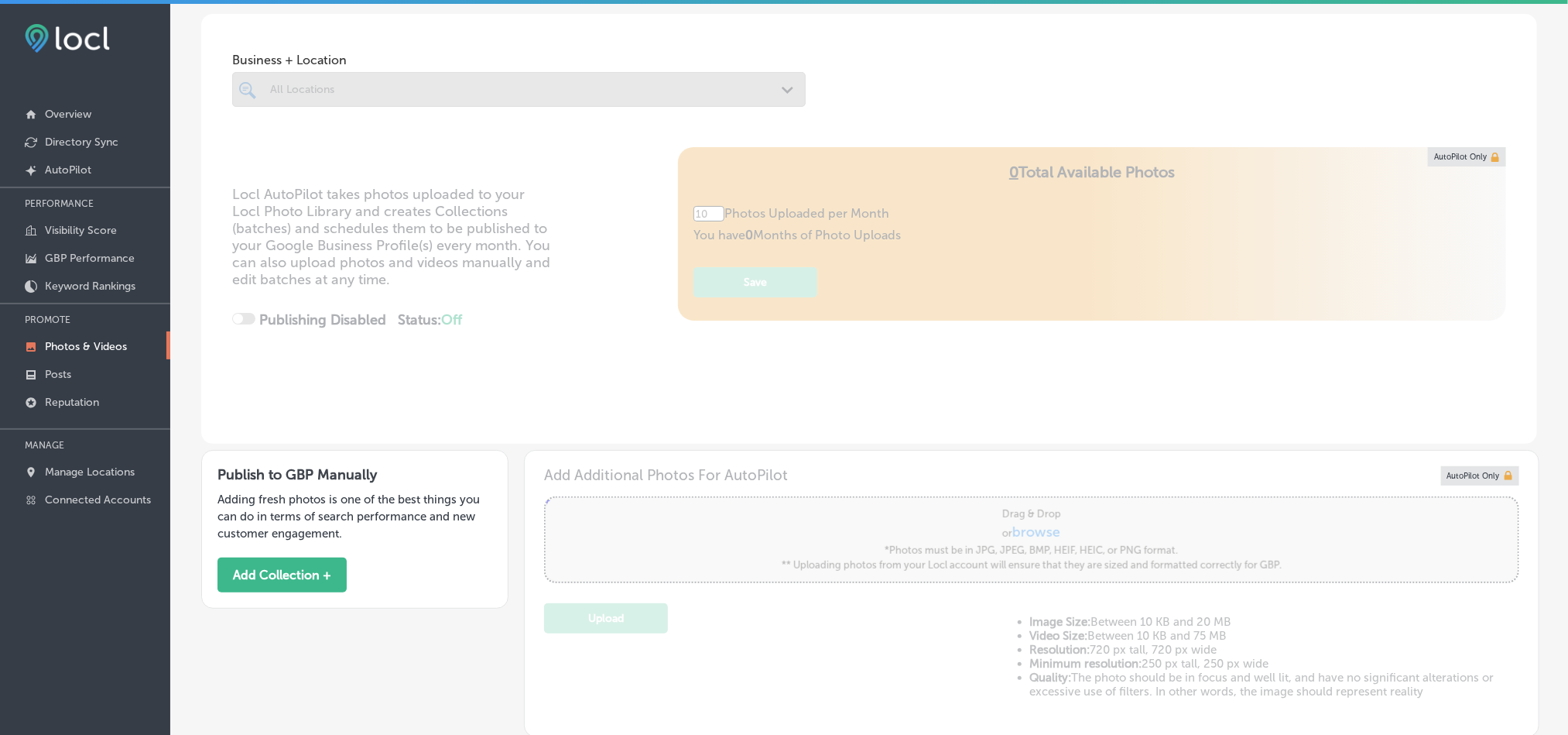
type input "5"
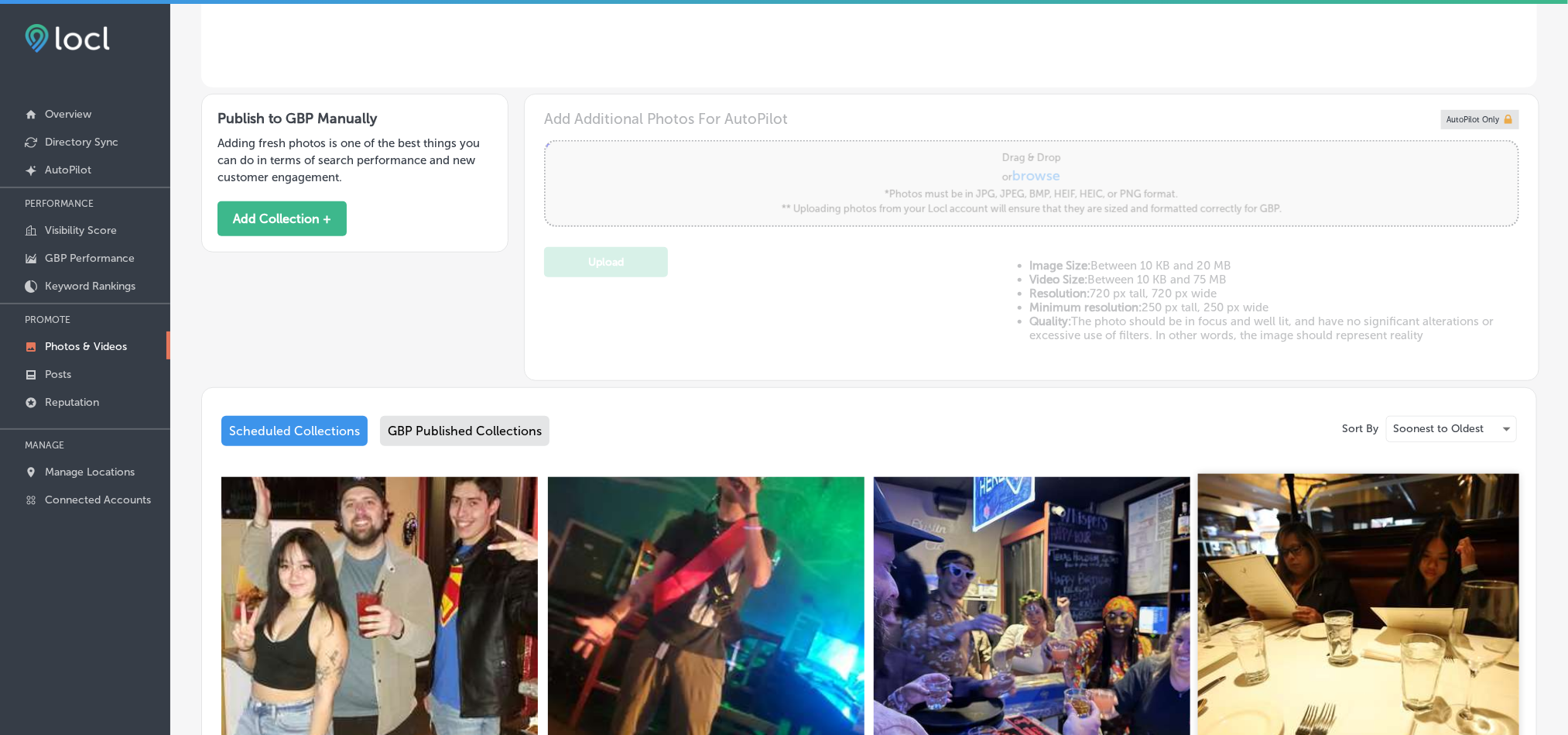
scroll to position [426, 0]
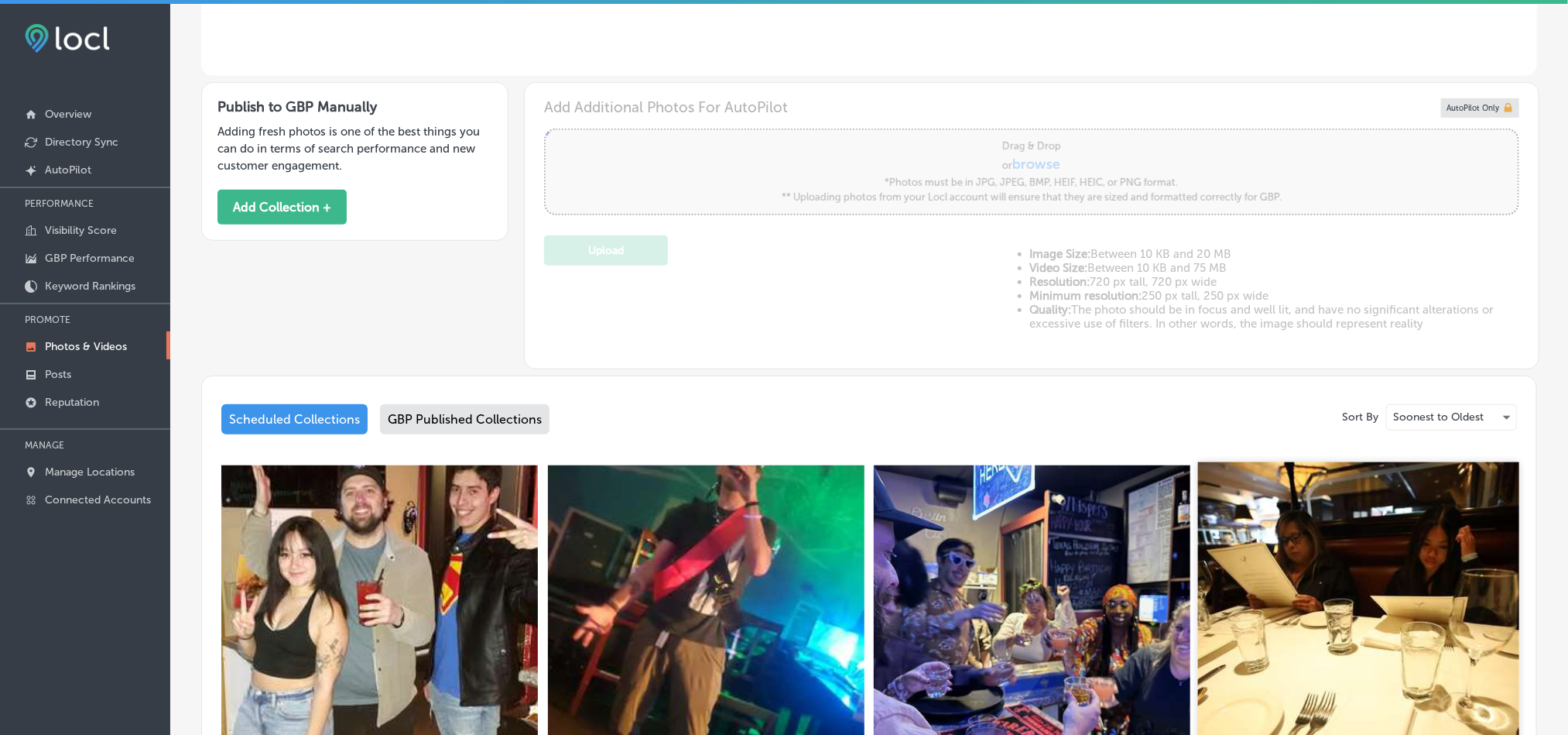
click at [1310, 626] on img at bounding box center [1359, 622] width 321 height 321
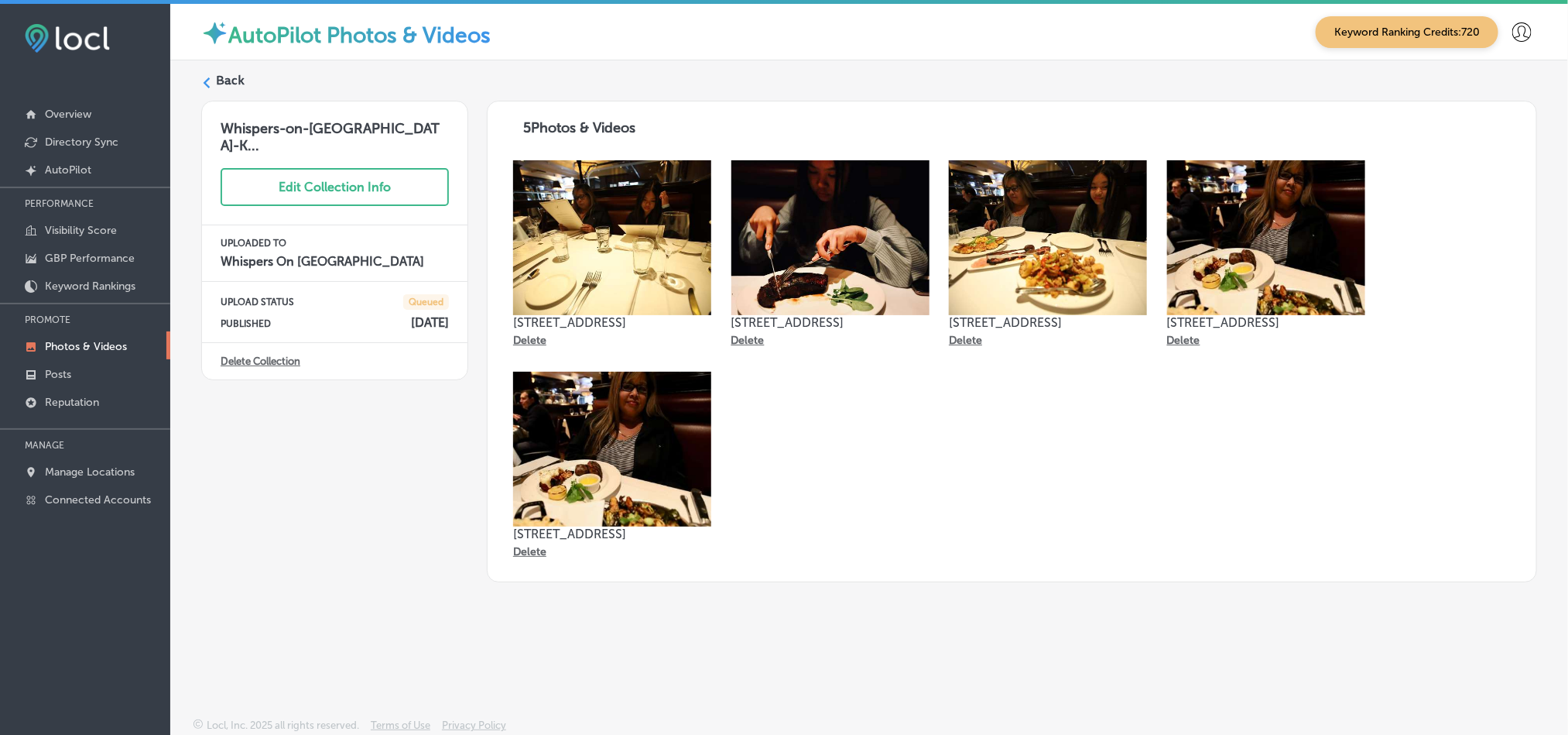
click at [216, 86] on label "Back" at bounding box center [230, 80] width 29 height 17
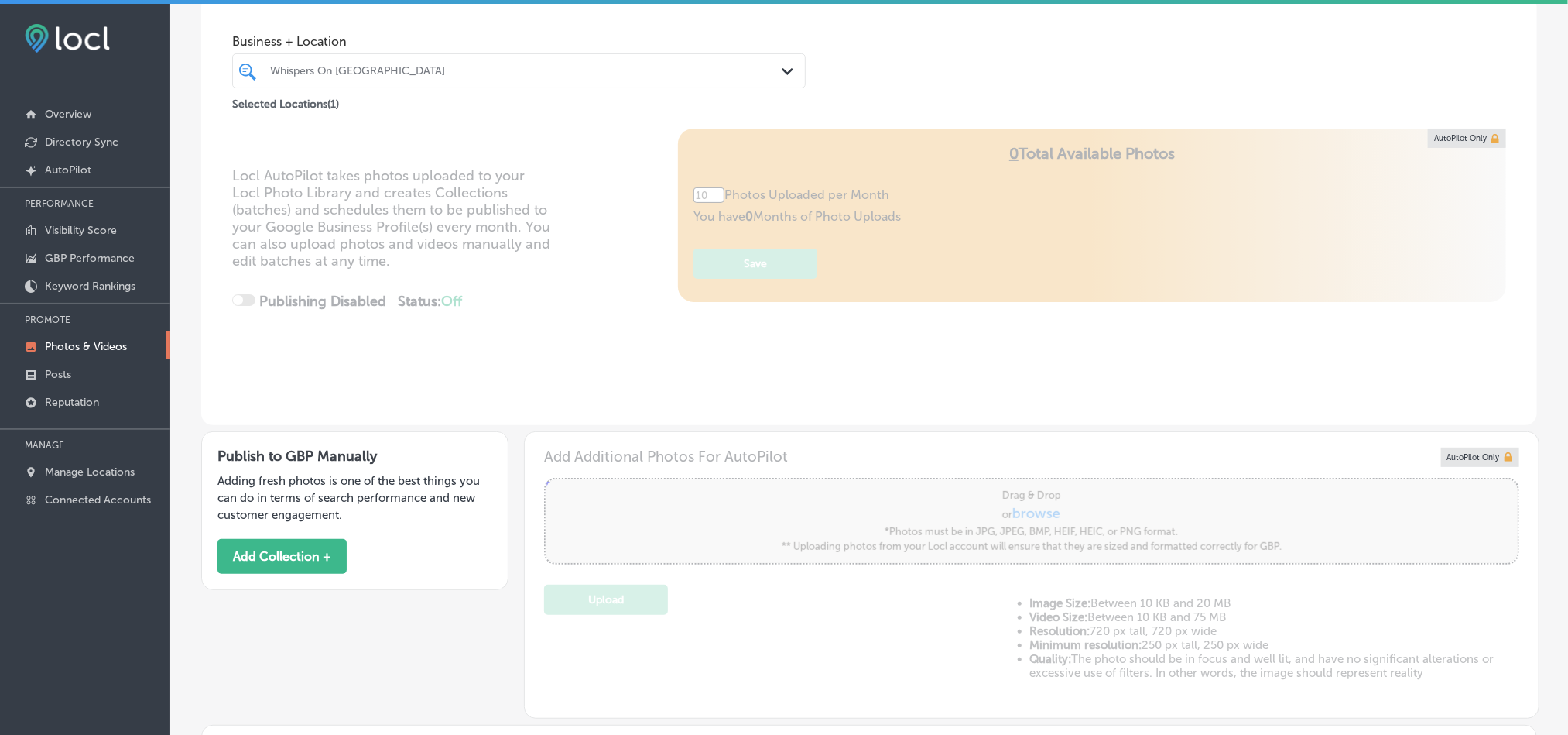
type input "5"
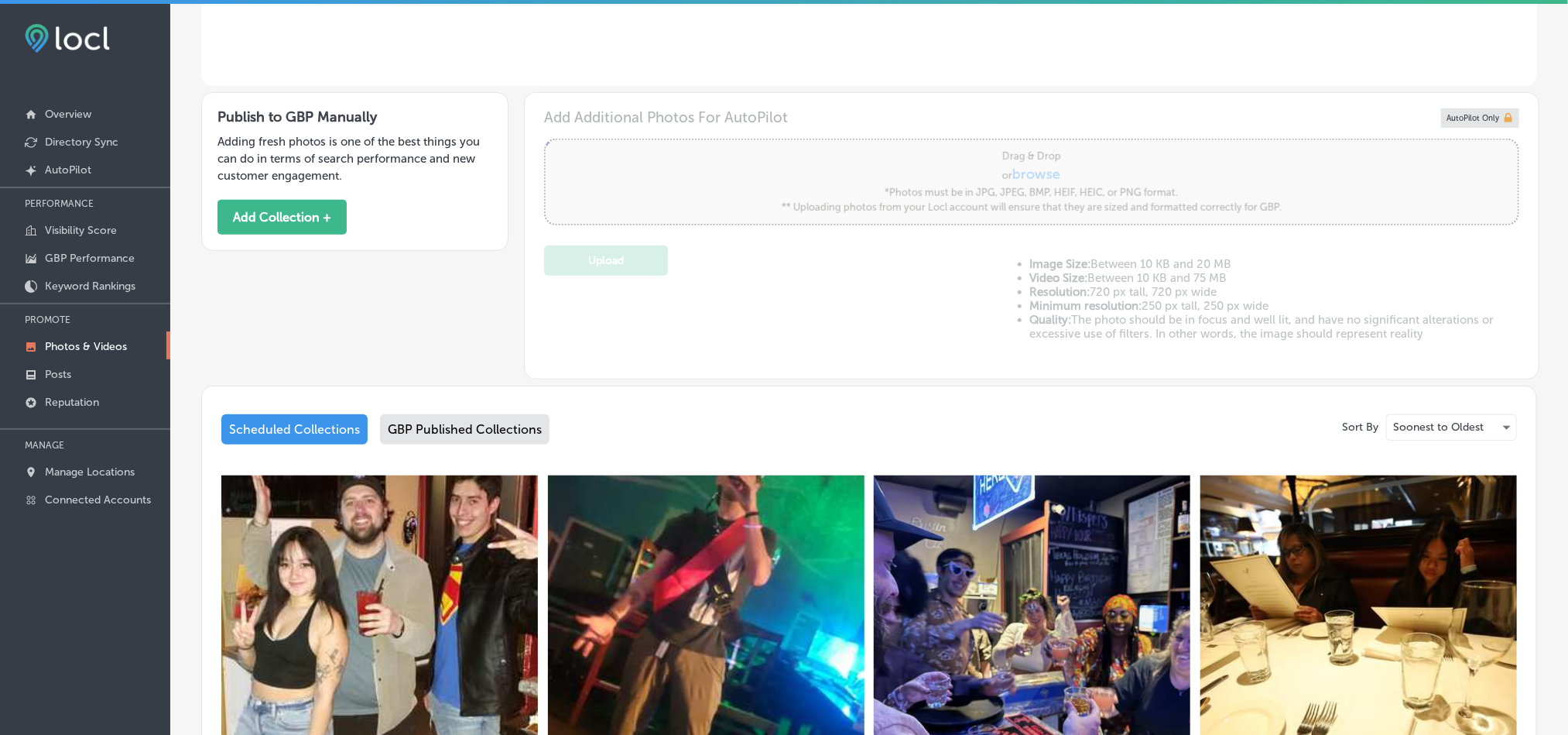
scroll to position [503, 0]
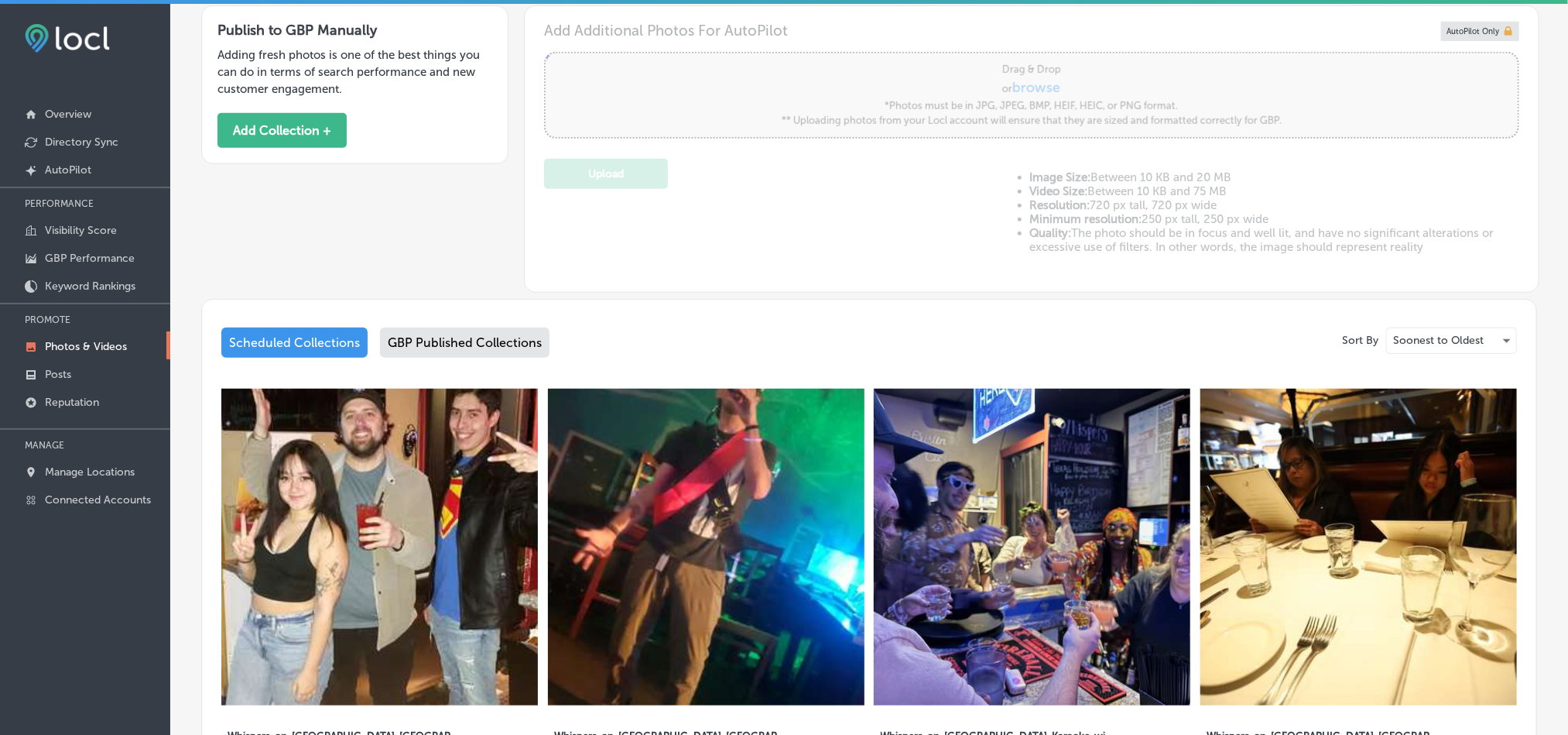
click at [441, 339] on div "GBP Published Collections" at bounding box center [465, 343] width 169 height 30
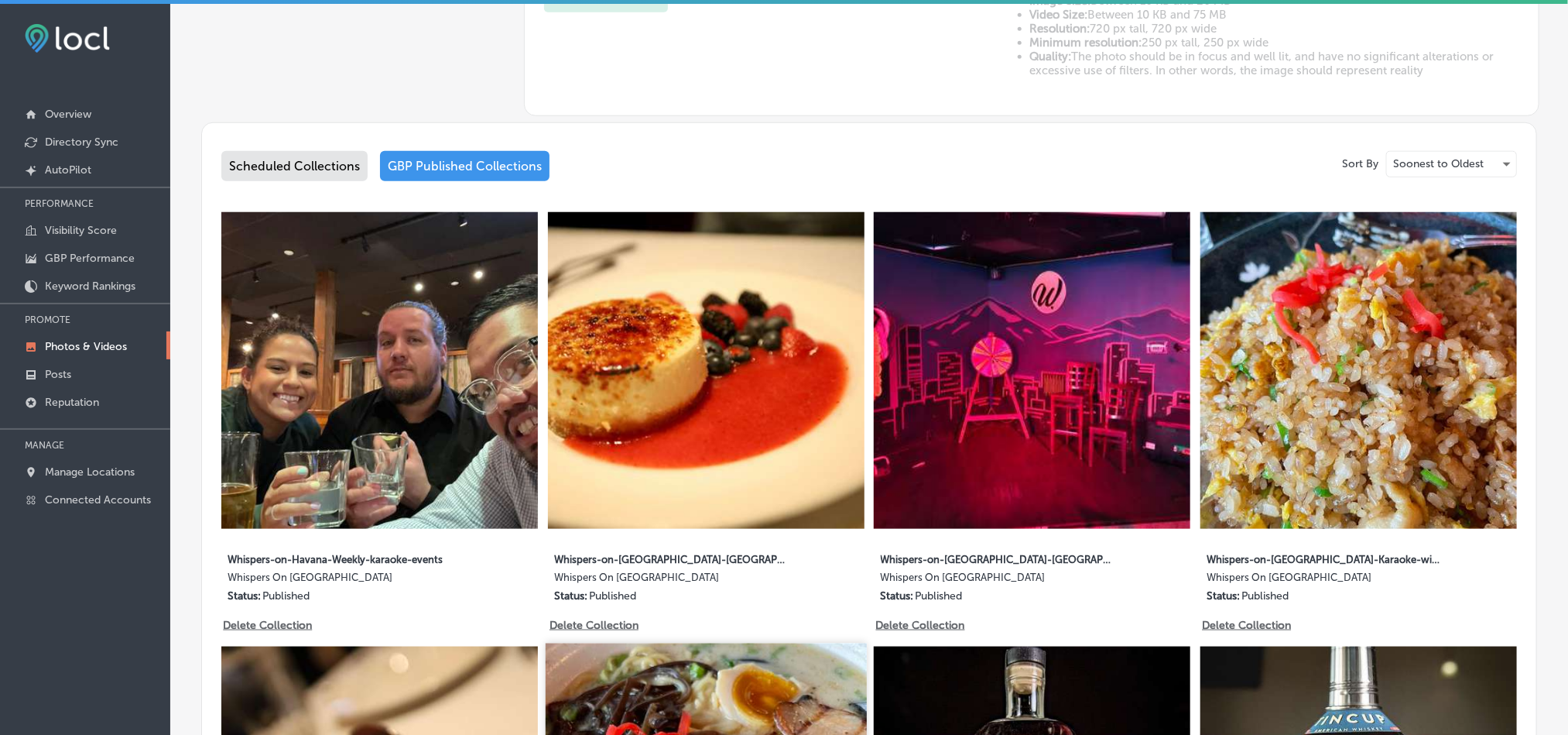
scroll to position [658, 0]
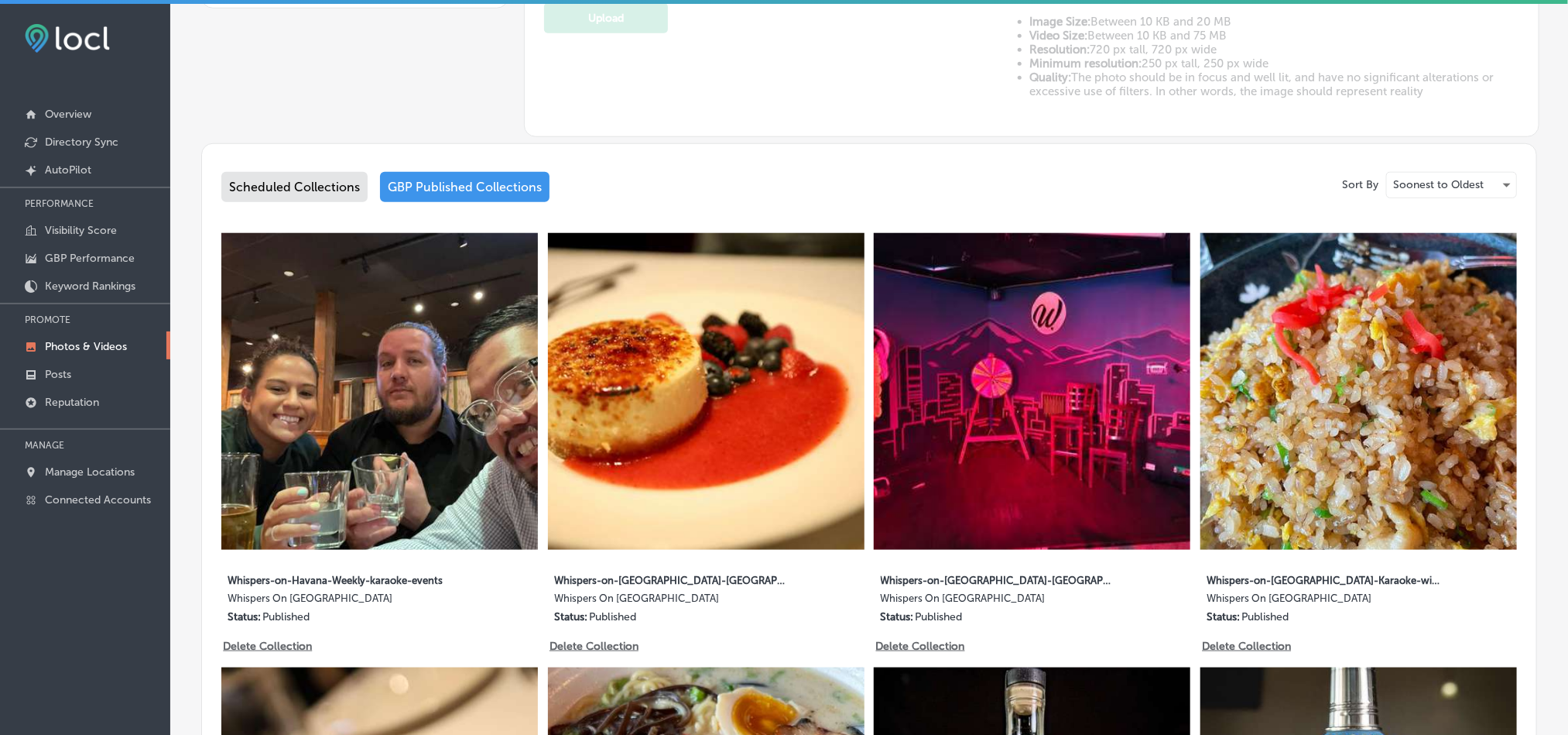
click at [715, 458] on img at bounding box center [706, 391] width 316 height 316
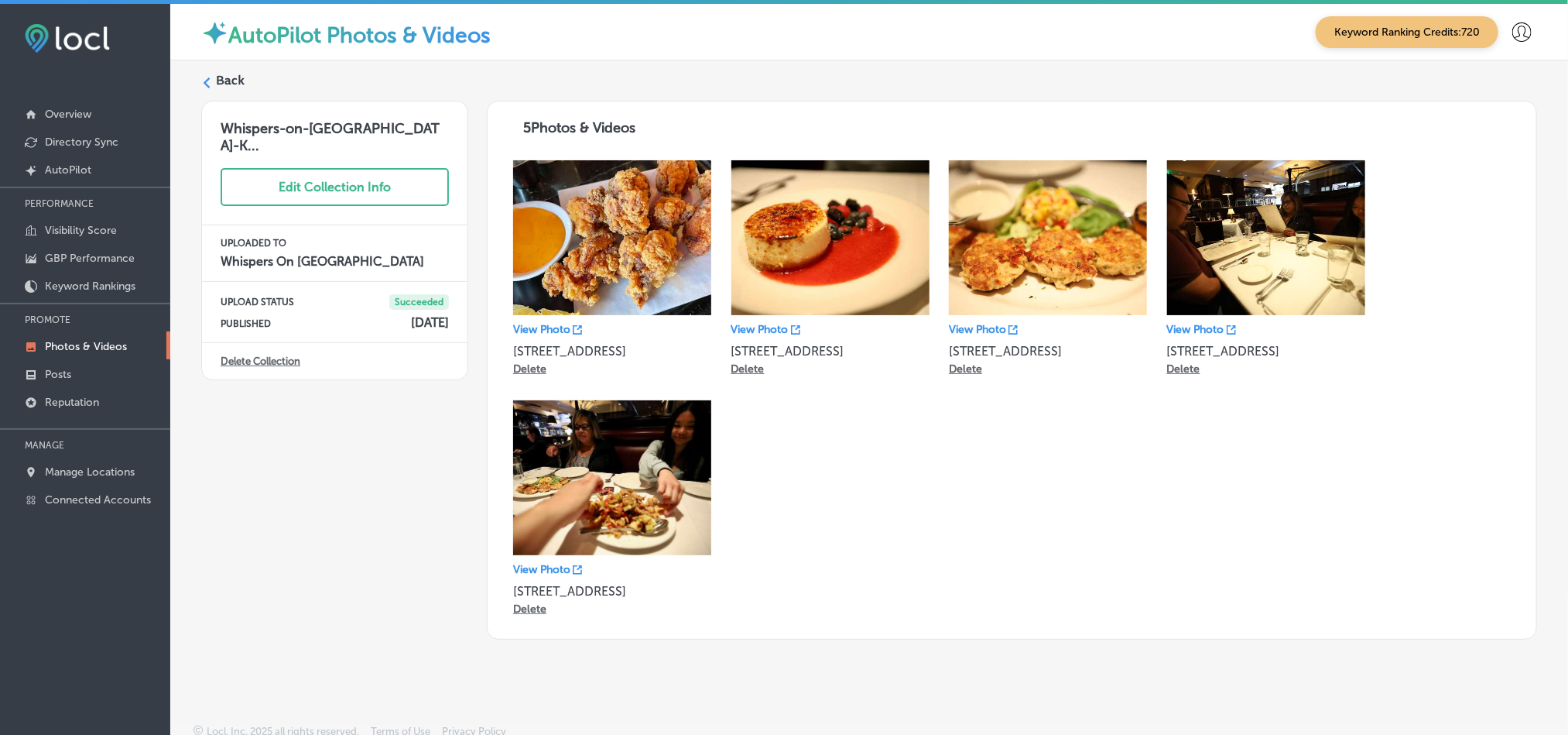
click at [226, 81] on label "Back" at bounding box center [230, 80] width 29 height 17
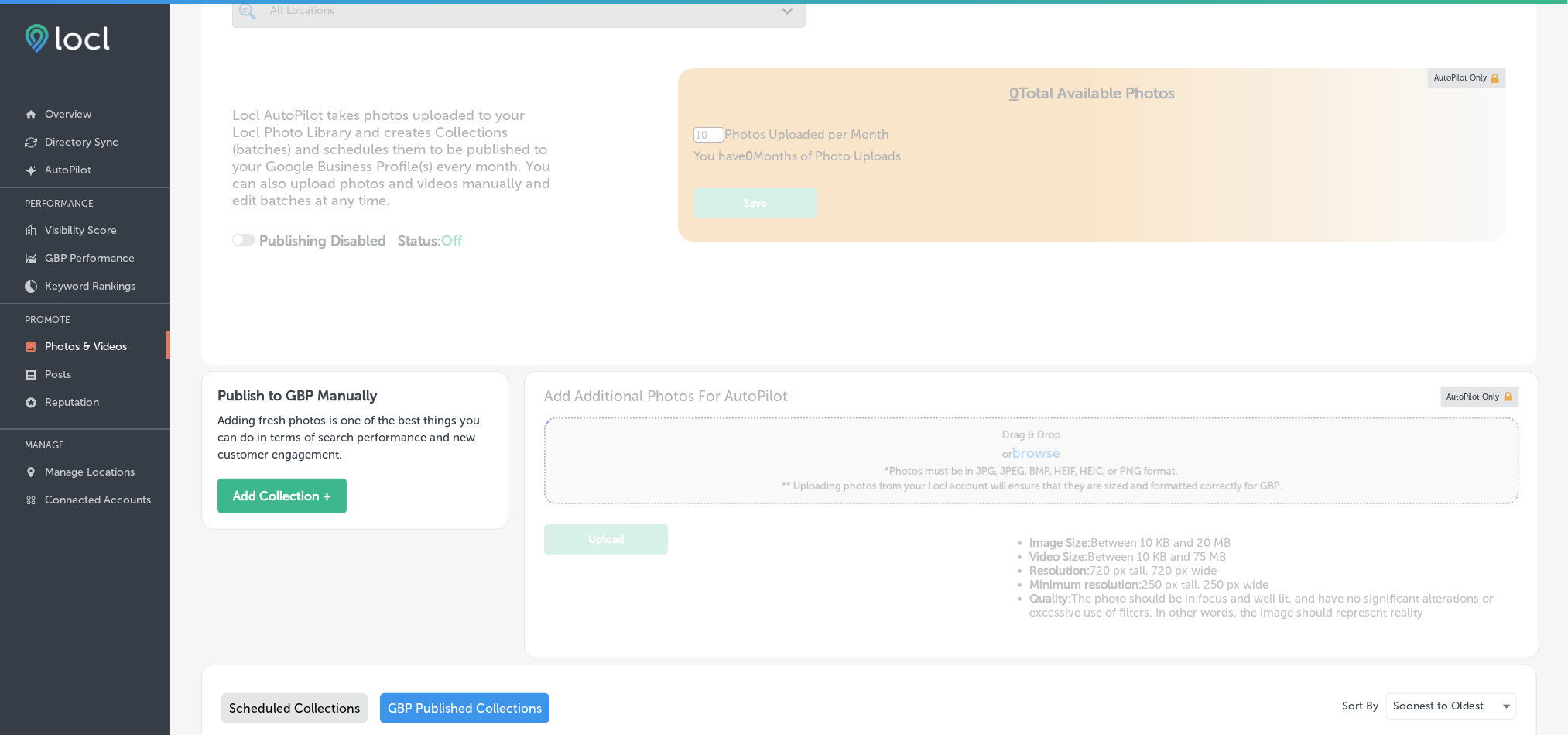
type input "5"
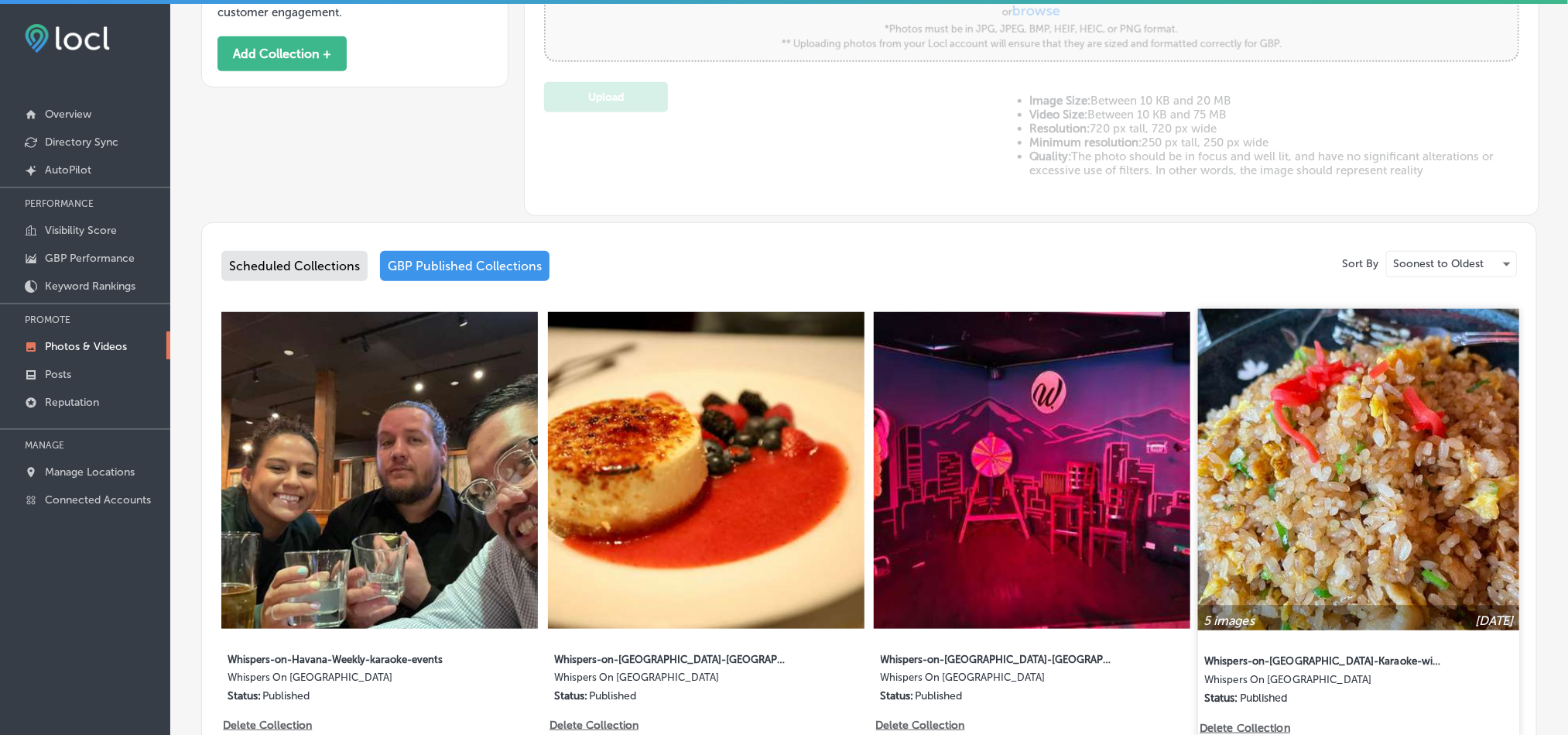
scroll to position [581, 0]
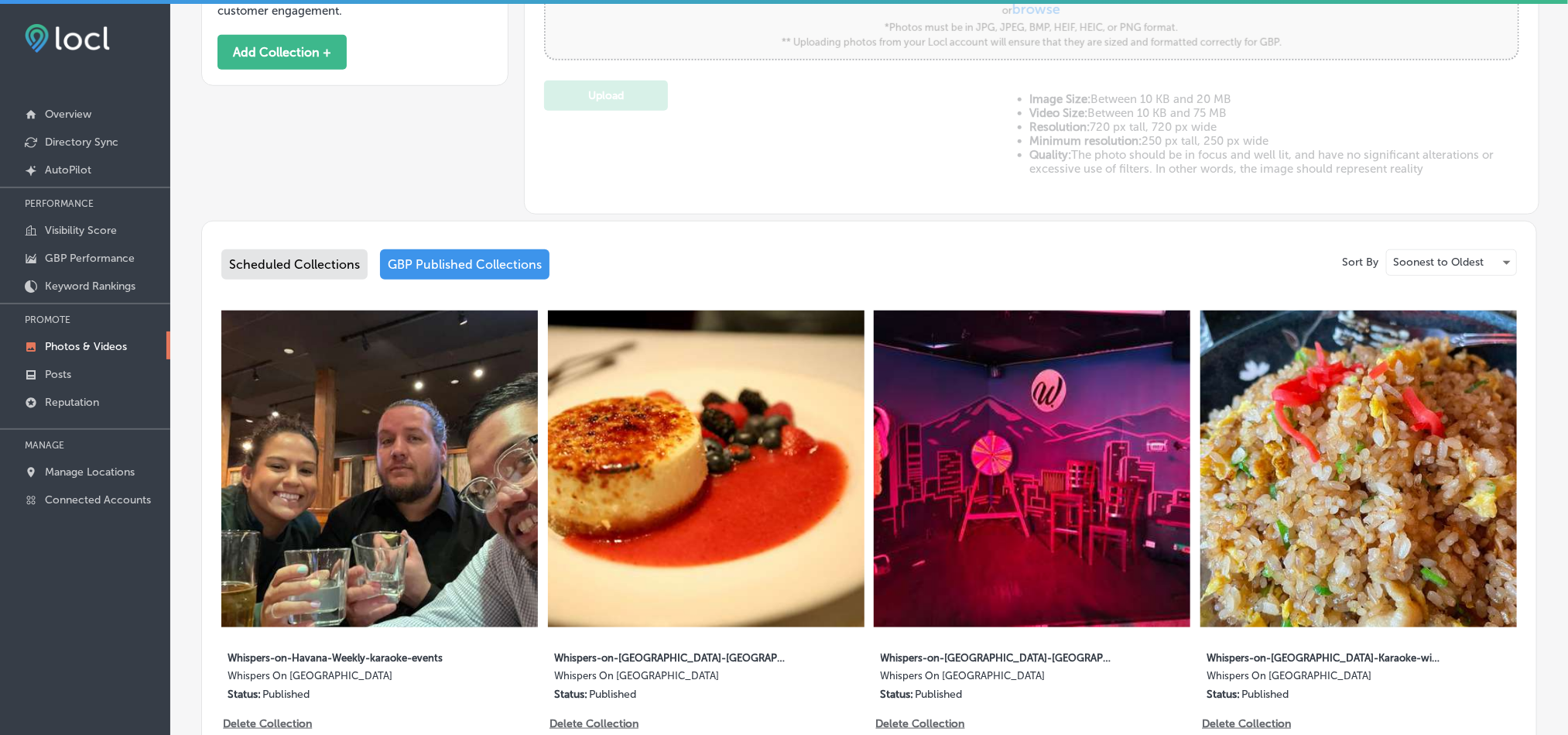
click at [1287, 538] on img at bounding box center [1359, 469] width 316 height 316
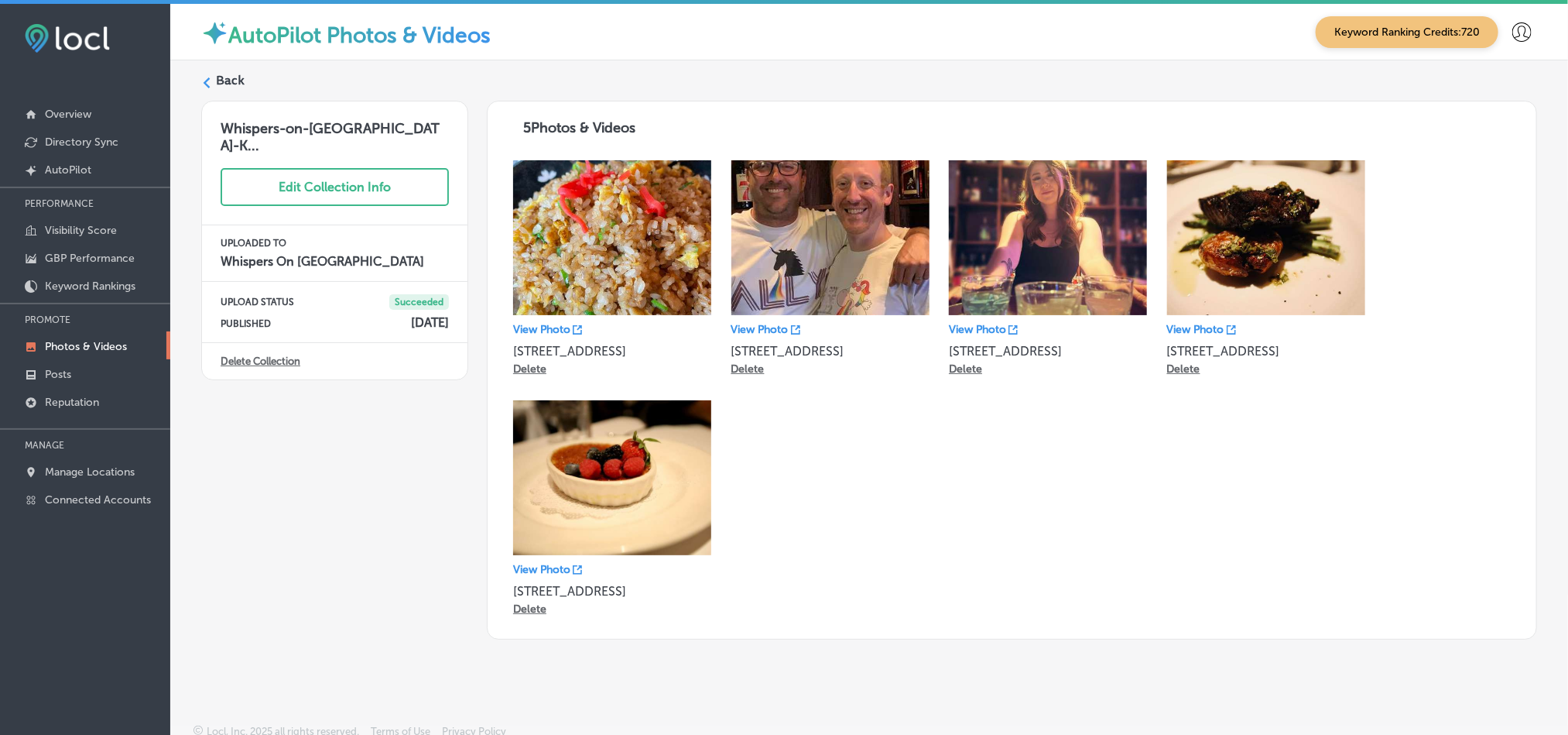
click at [233, 72] on label "Back" at bounding box center [230, 80] width 29 height 17
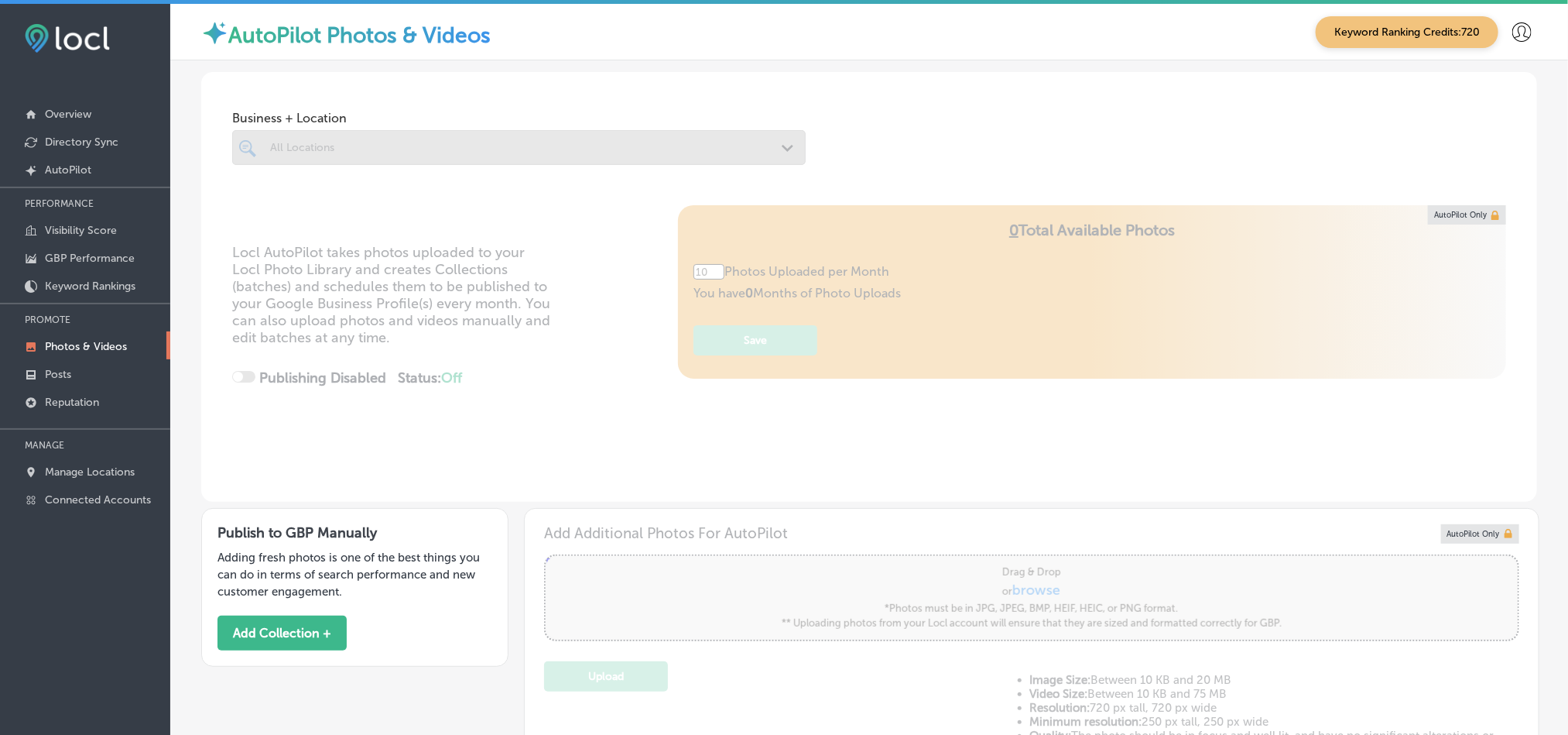
type input "5"
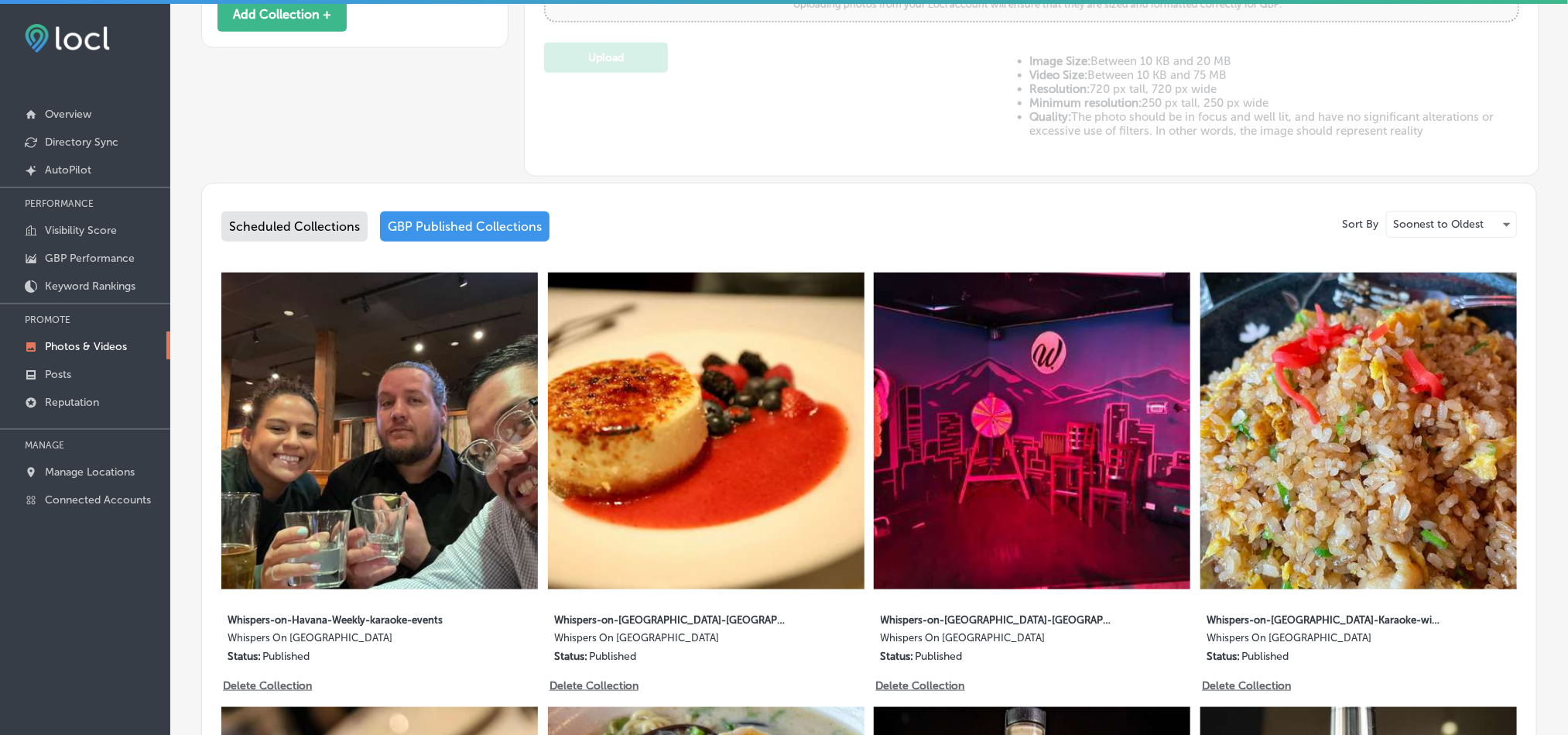
click at [288, 219] on div "Scheduled Collections" at bounding box center [294, 227] width 146 height 30
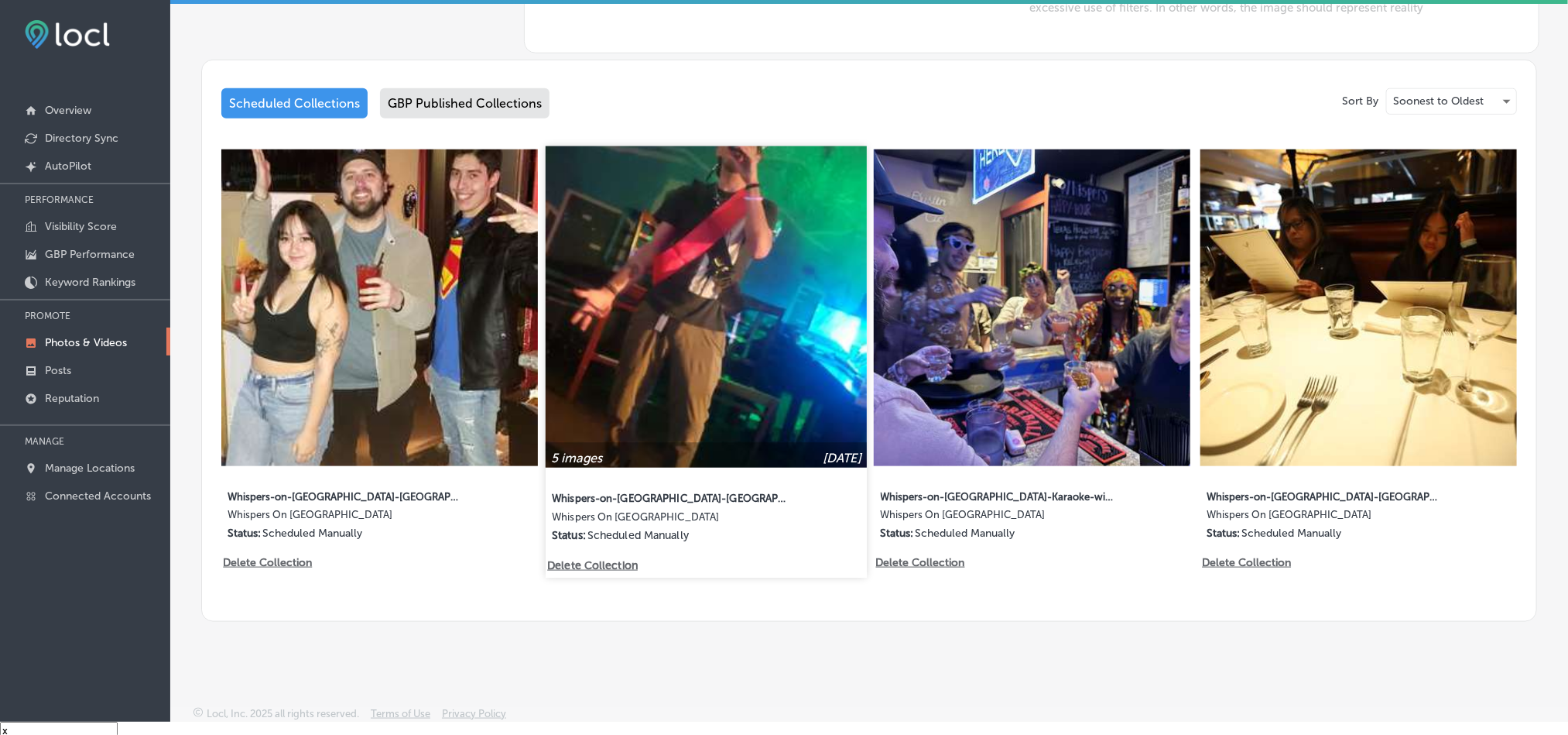
scroll to position [22, 0]
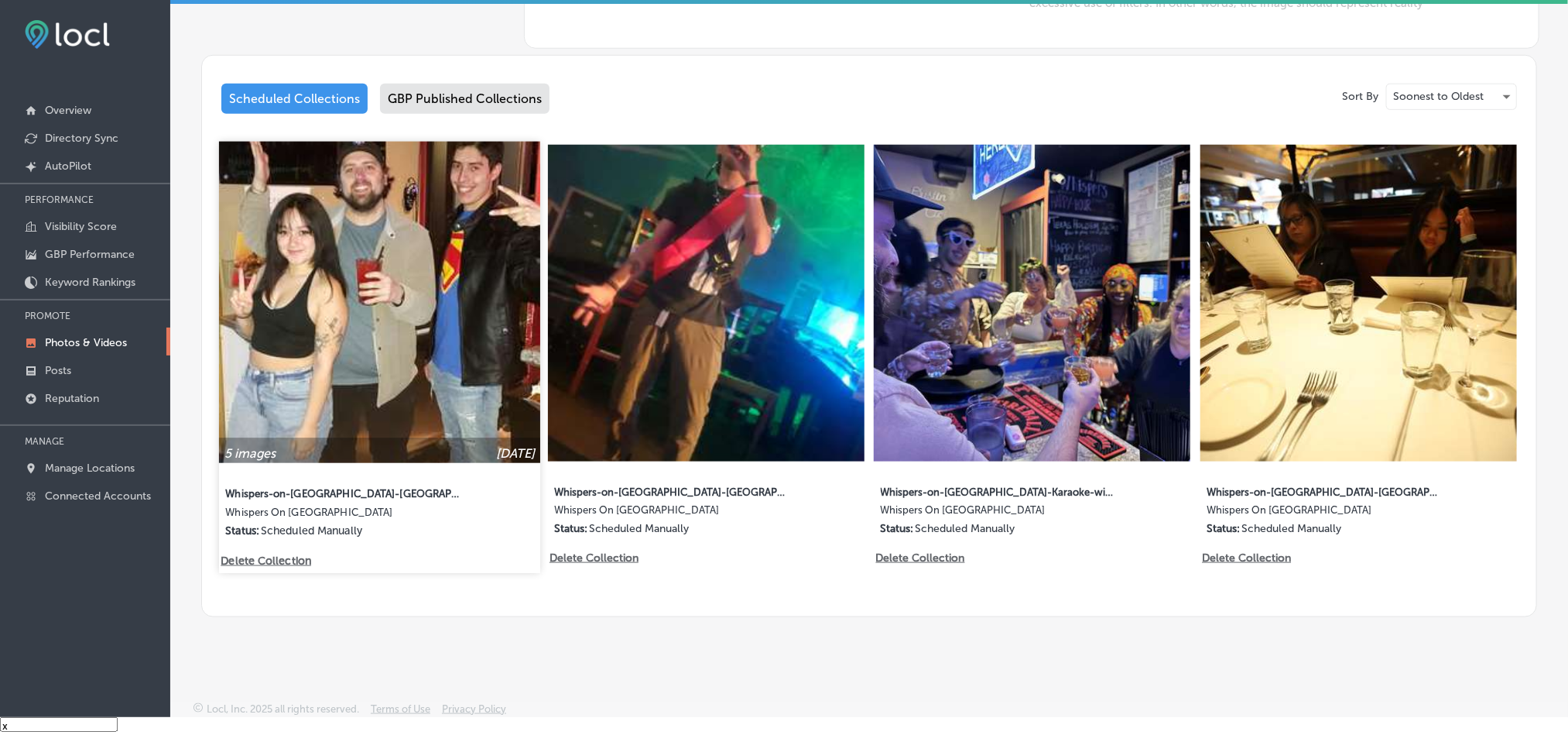
click at [374, 340] on img at bounding box center [379, 302] width 321 height 321
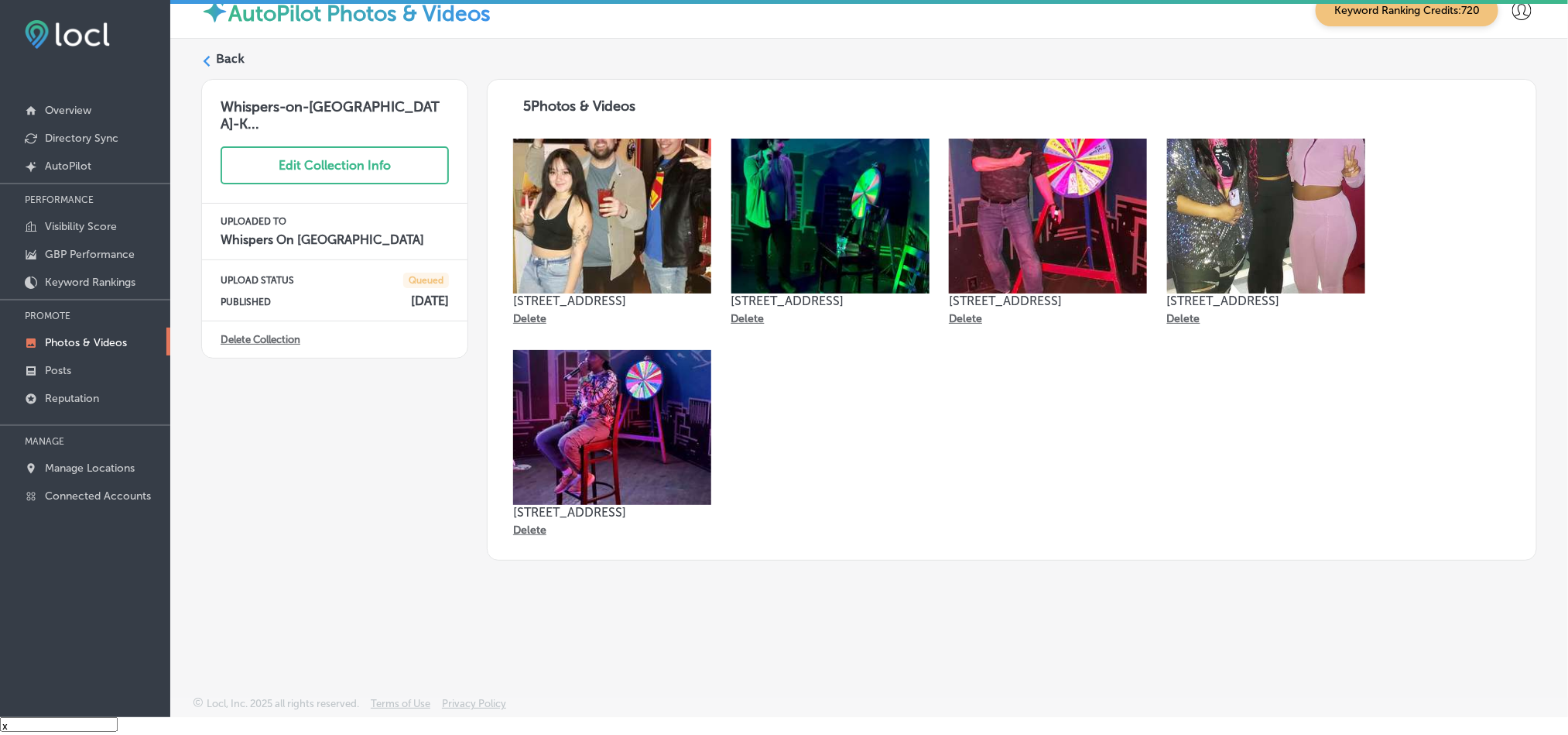
click at [213, 58] on div "Back" at bounding box center [869, 65] width 1336 height 29
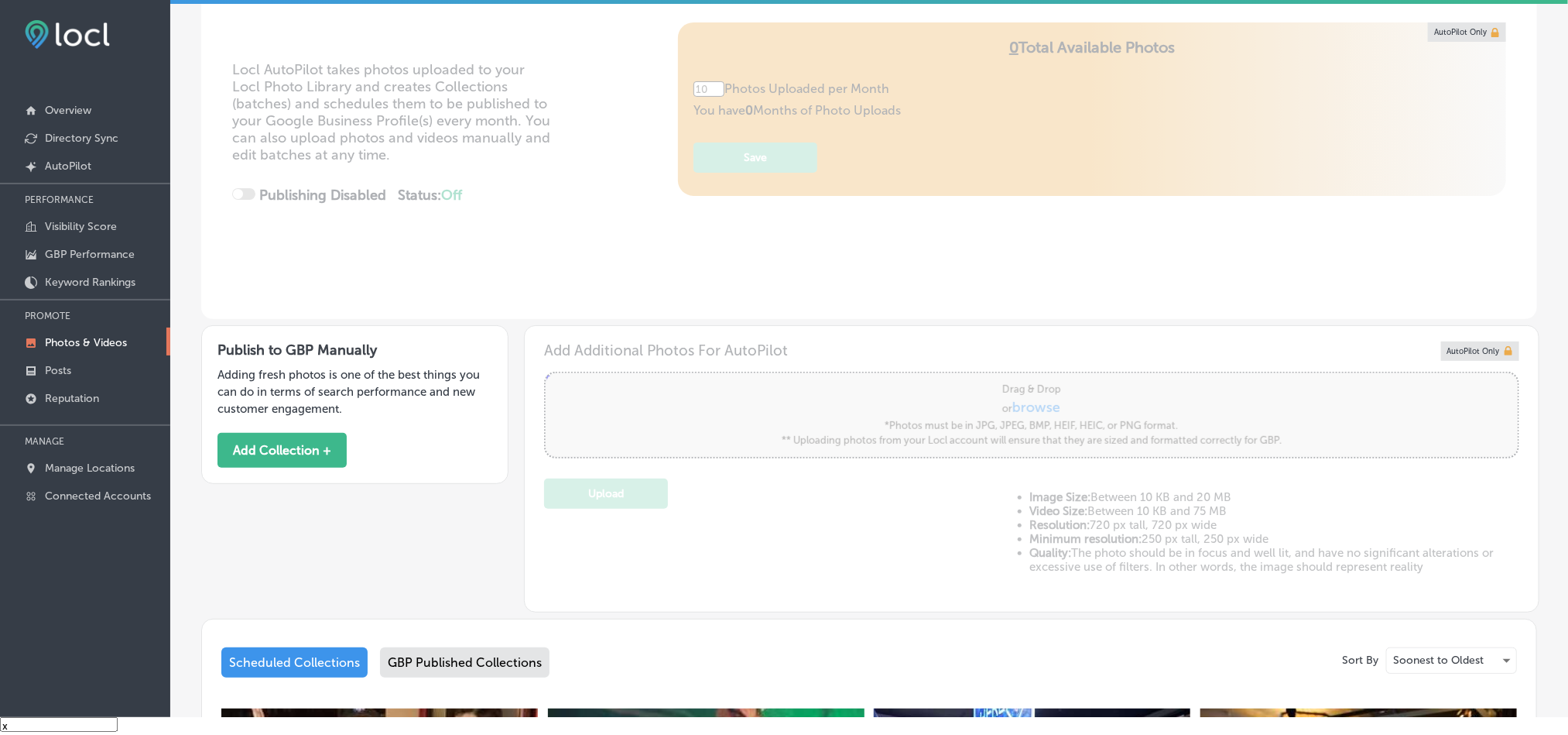
type input "5"
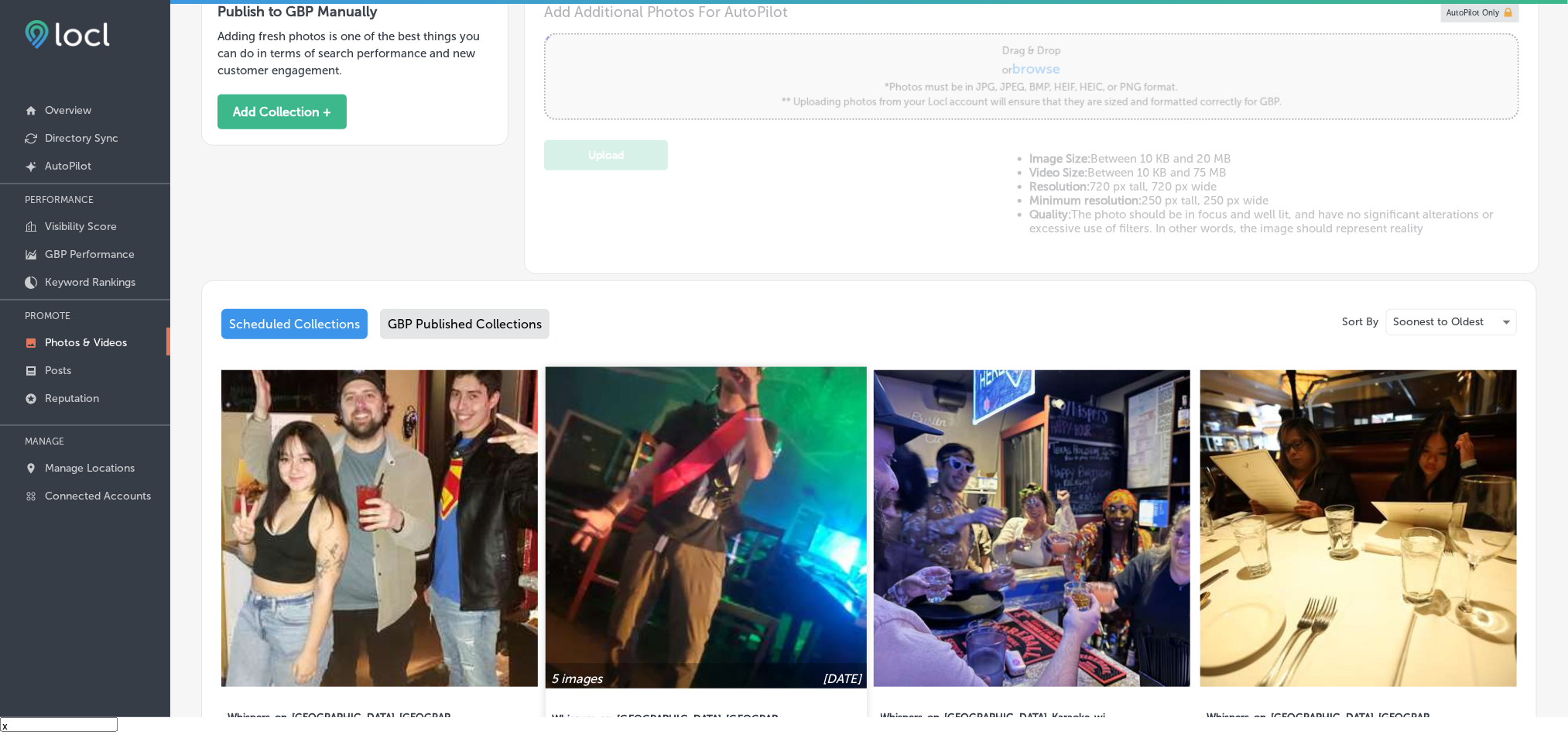
scroll to position [503, 0]
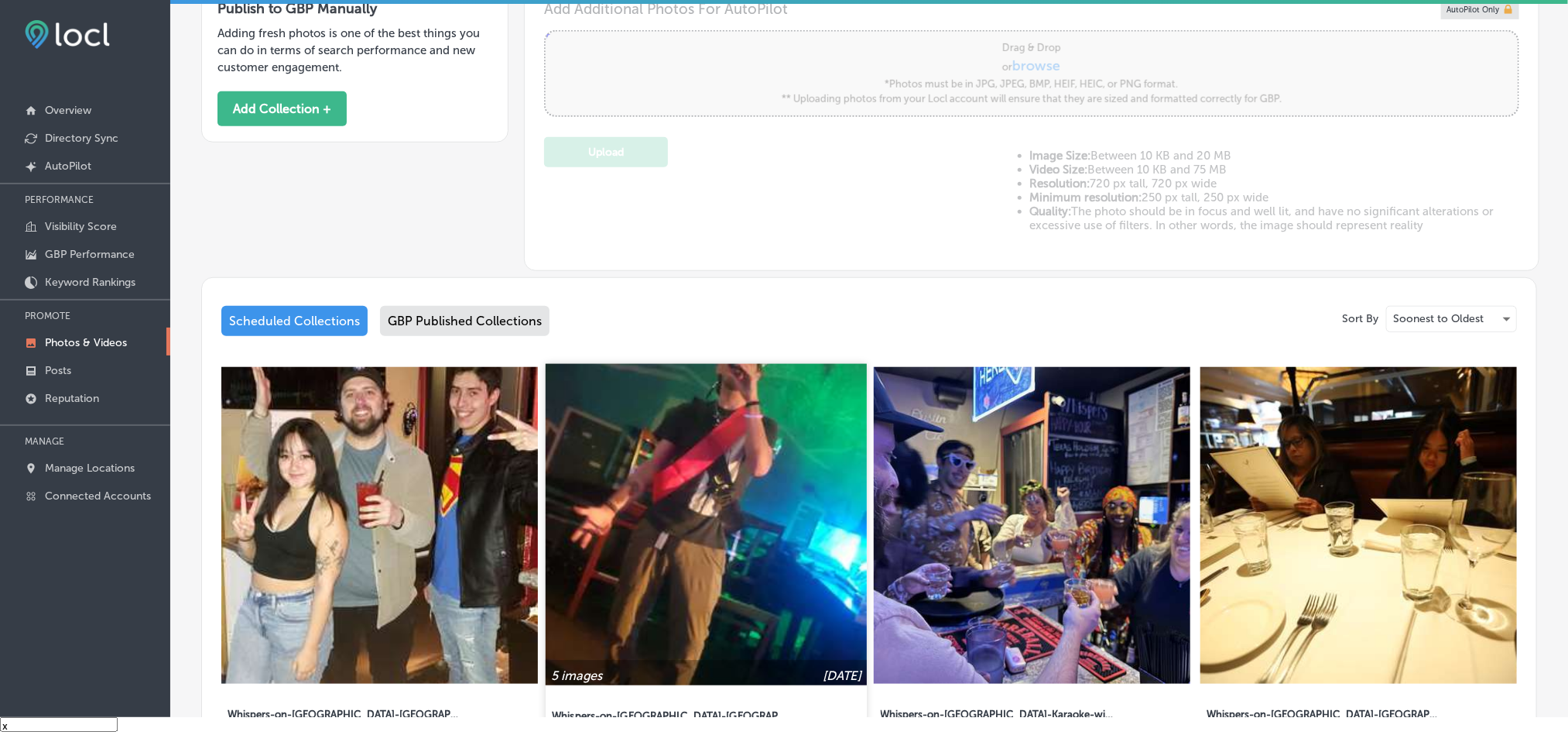
click at [685, 502] on img at bounding box center [706, 524] width 321 height 321
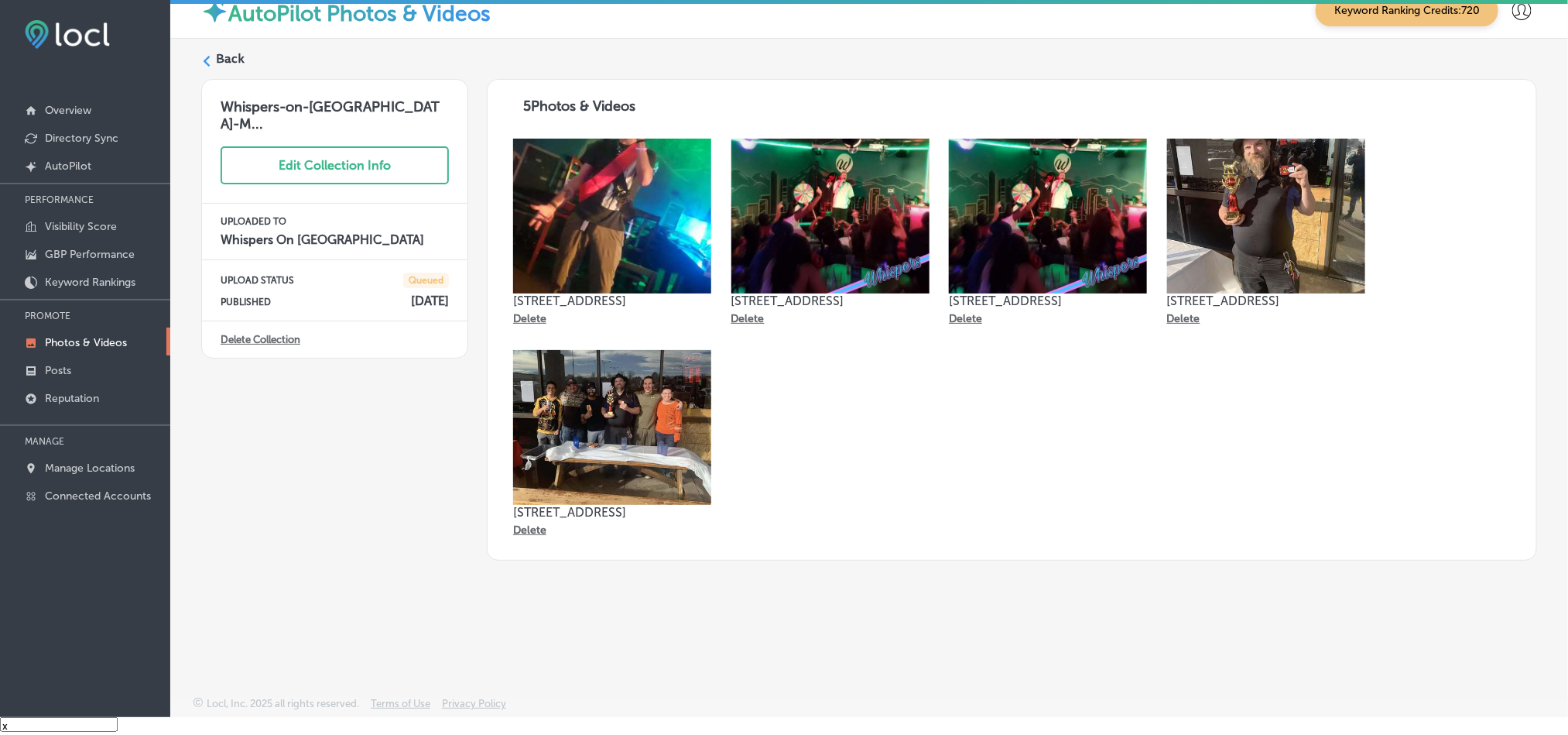
click at [218, 67] on label "Back" at bounding box center [230, 58] width 29 height 17
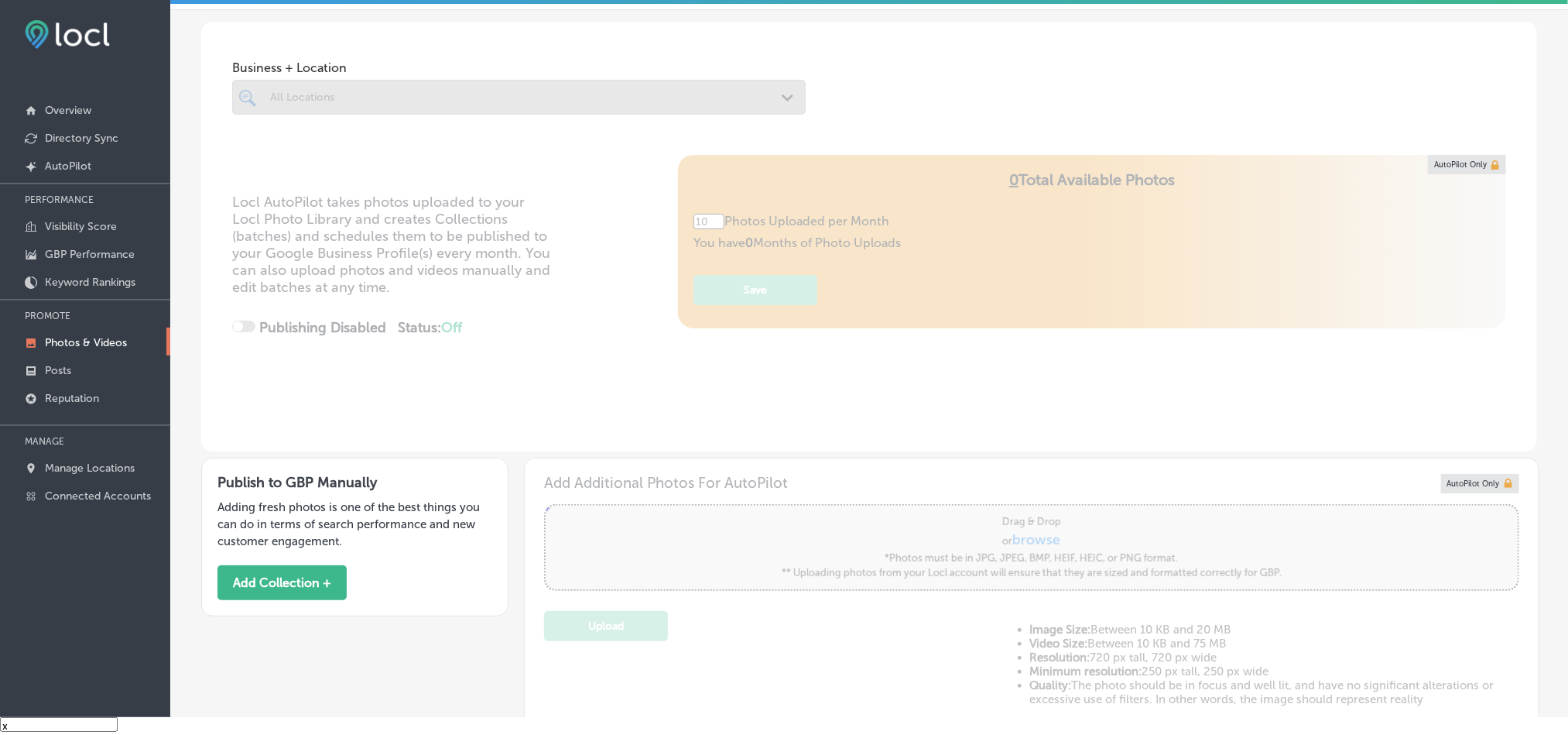
type input "5"
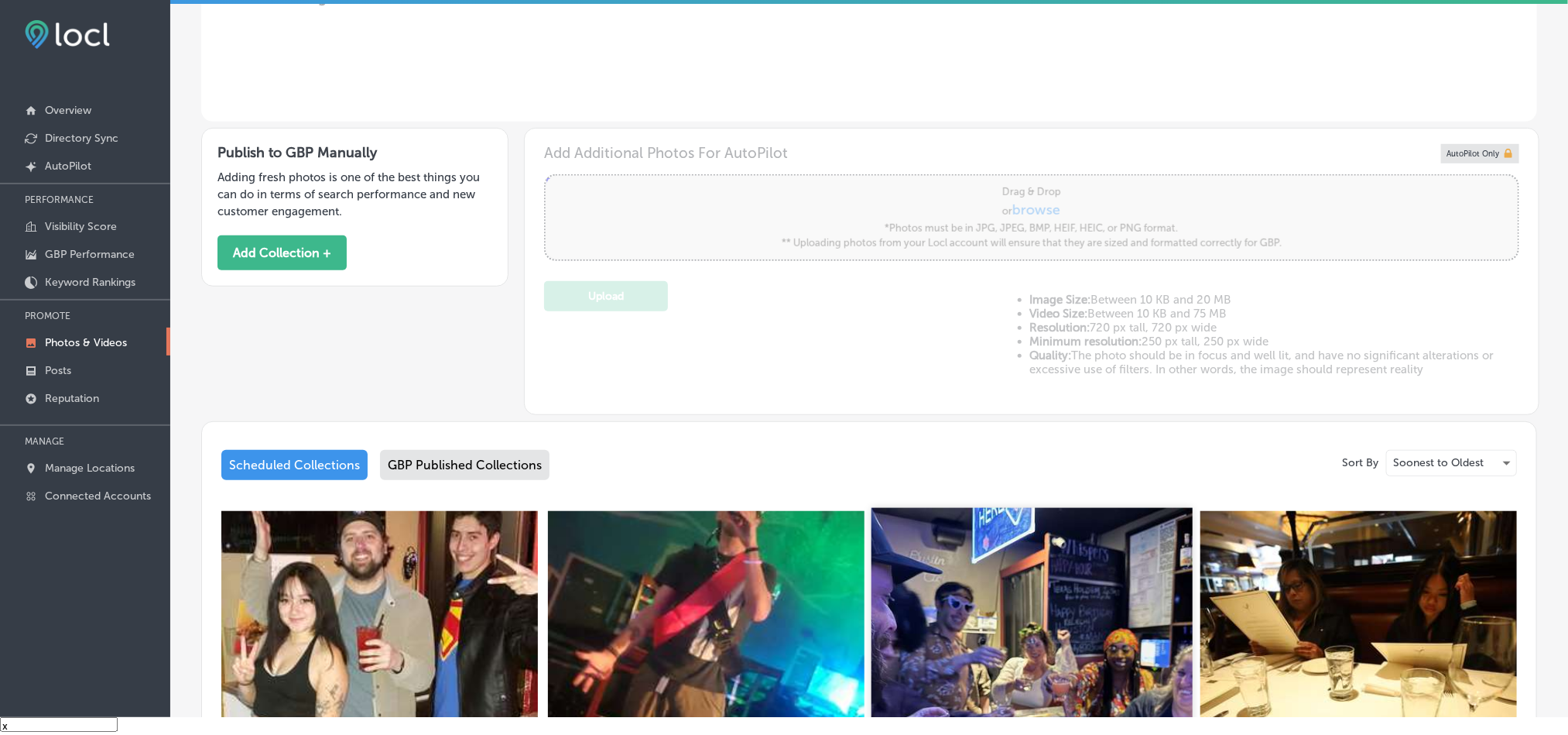
scroll to position [426, 0]
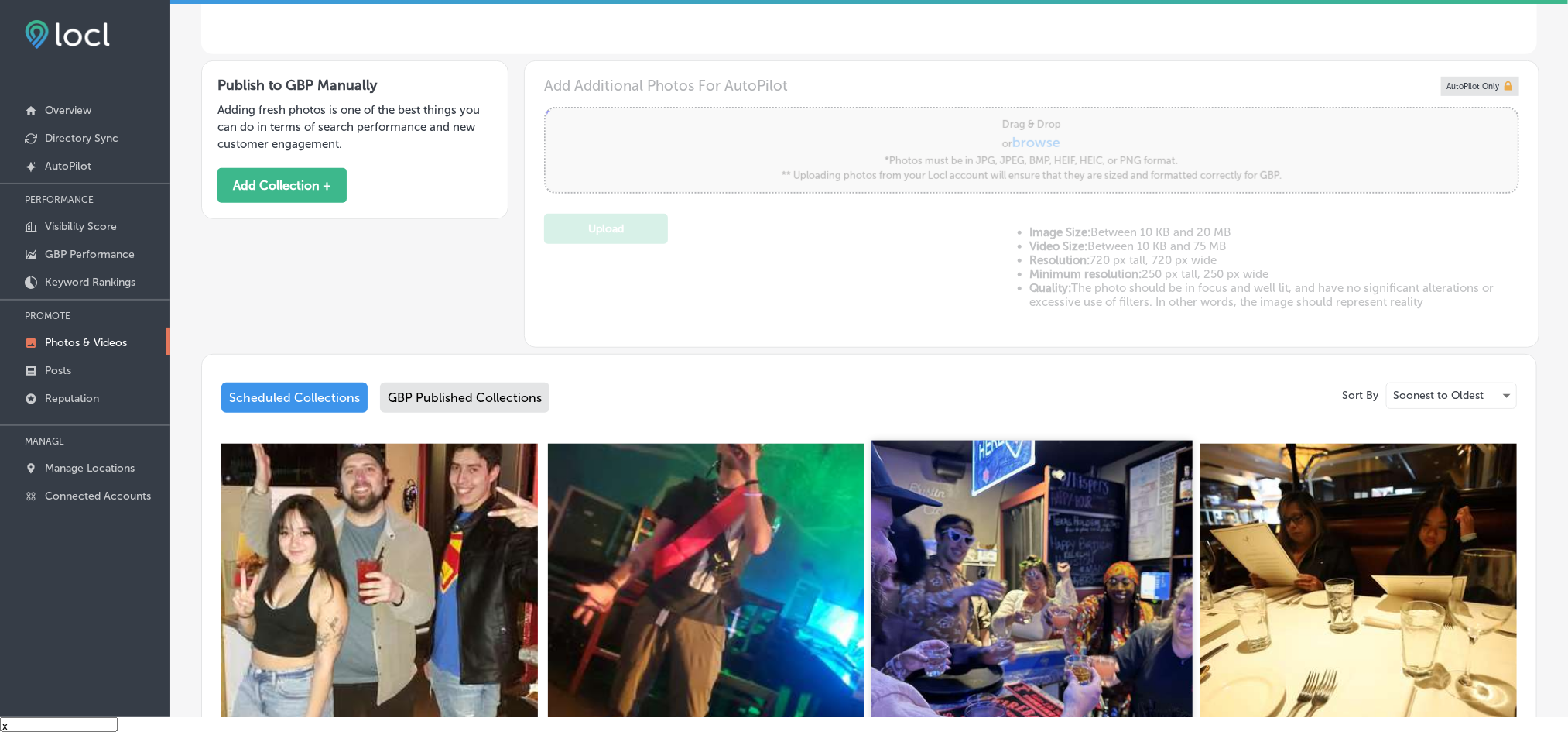
click at [999, 615] on img at bounding box center [1032, 601] width 321 height 321
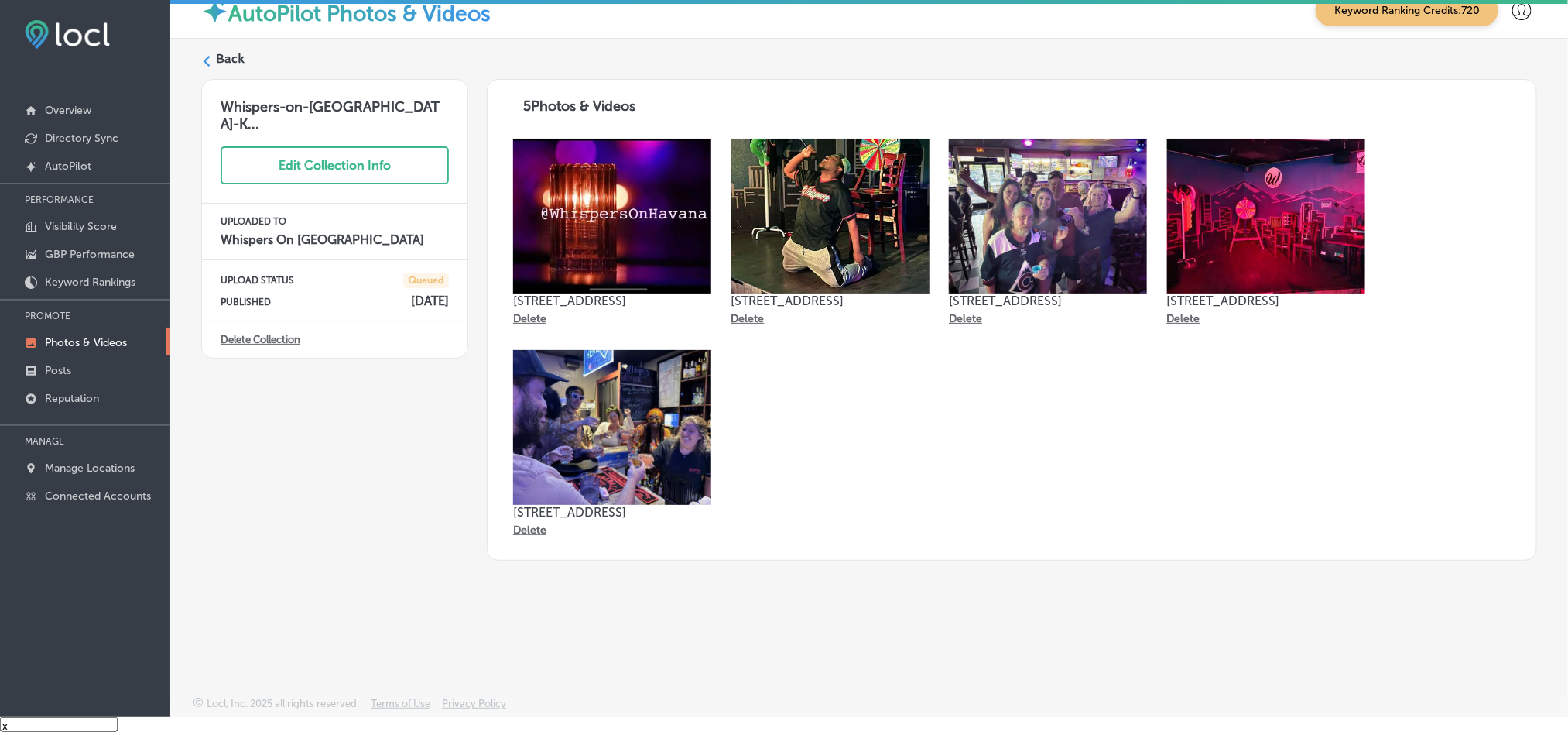
click at [226, 62] on label "Back" at bounding box center [230, 58] width 29 height 17
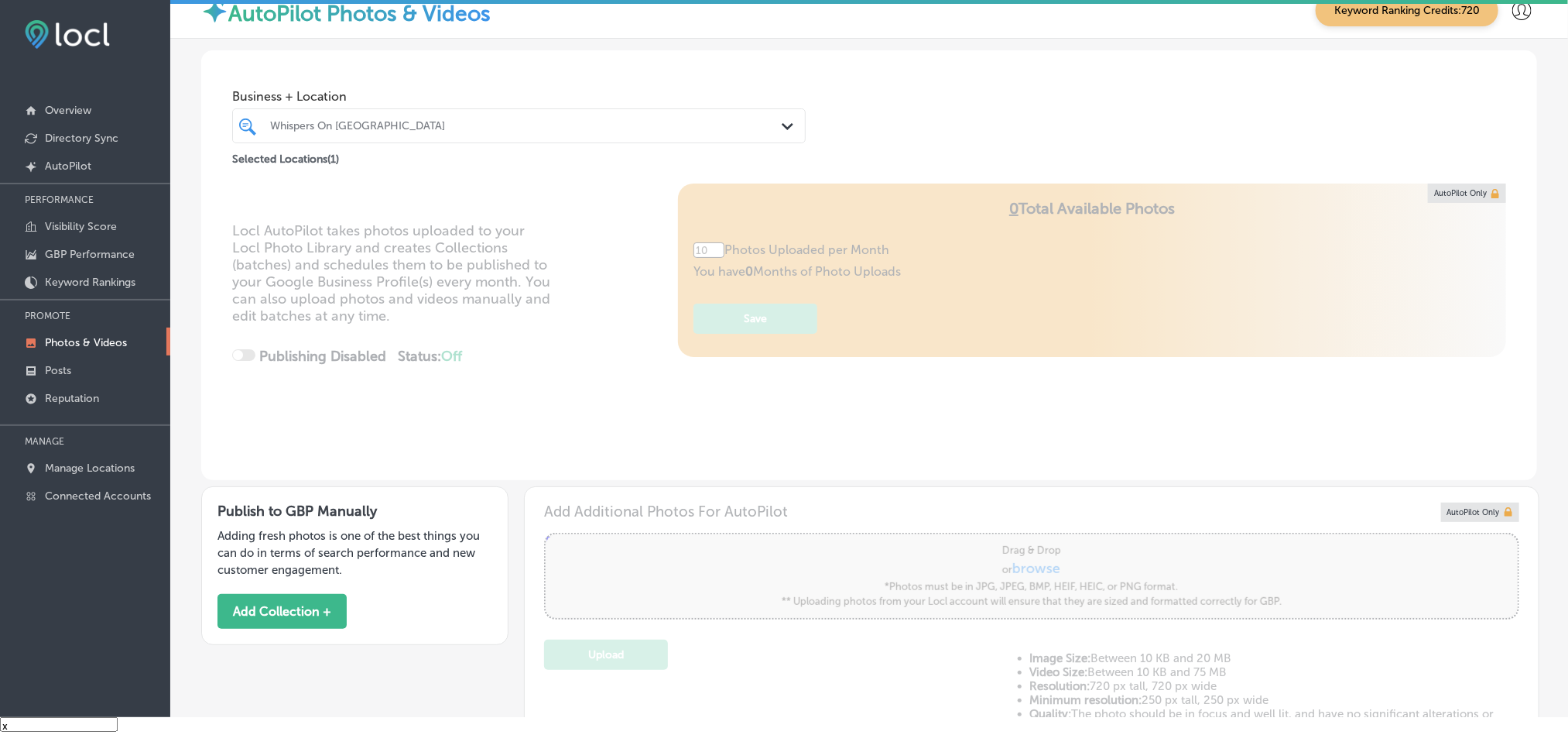
type input "5"
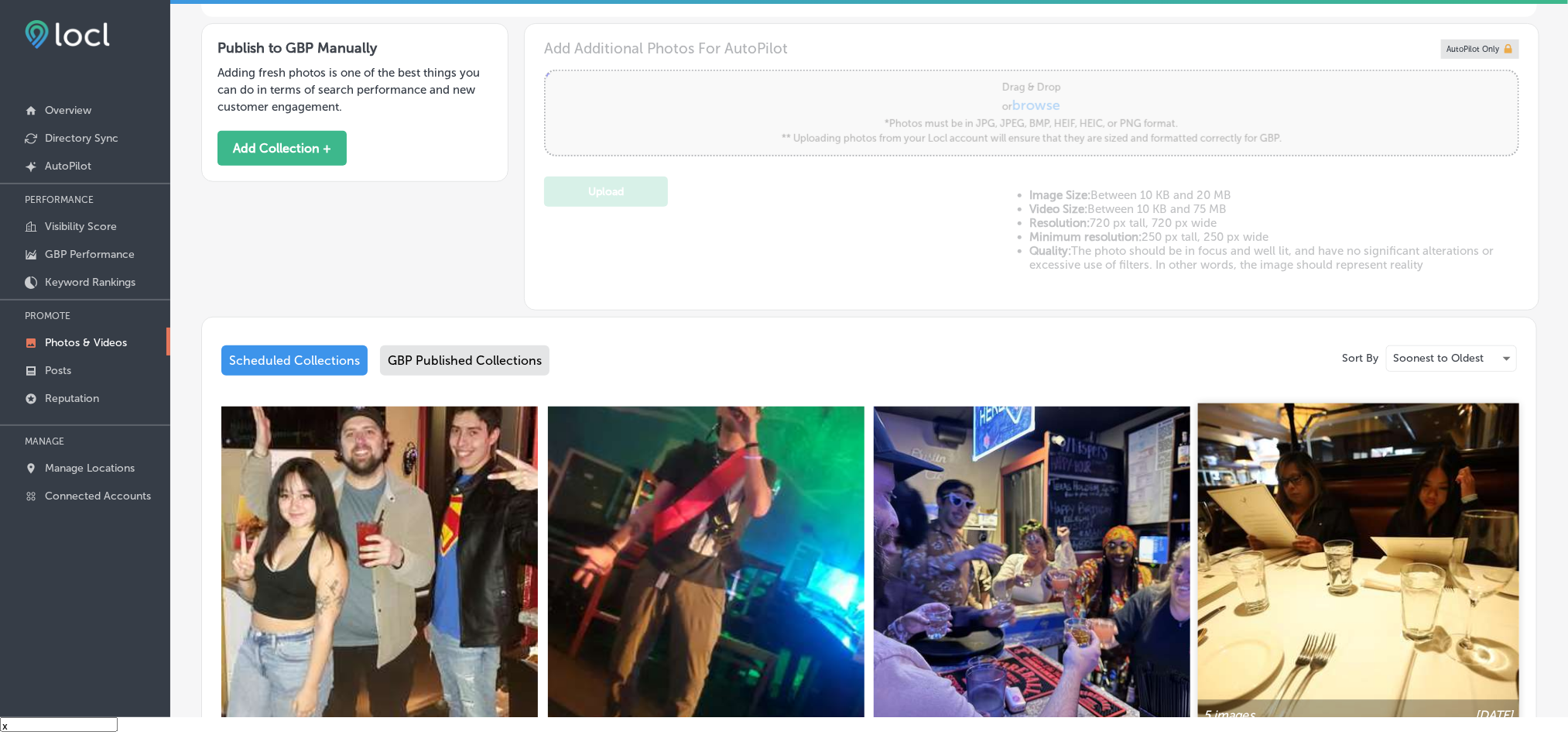
scroll to position [464, 0]
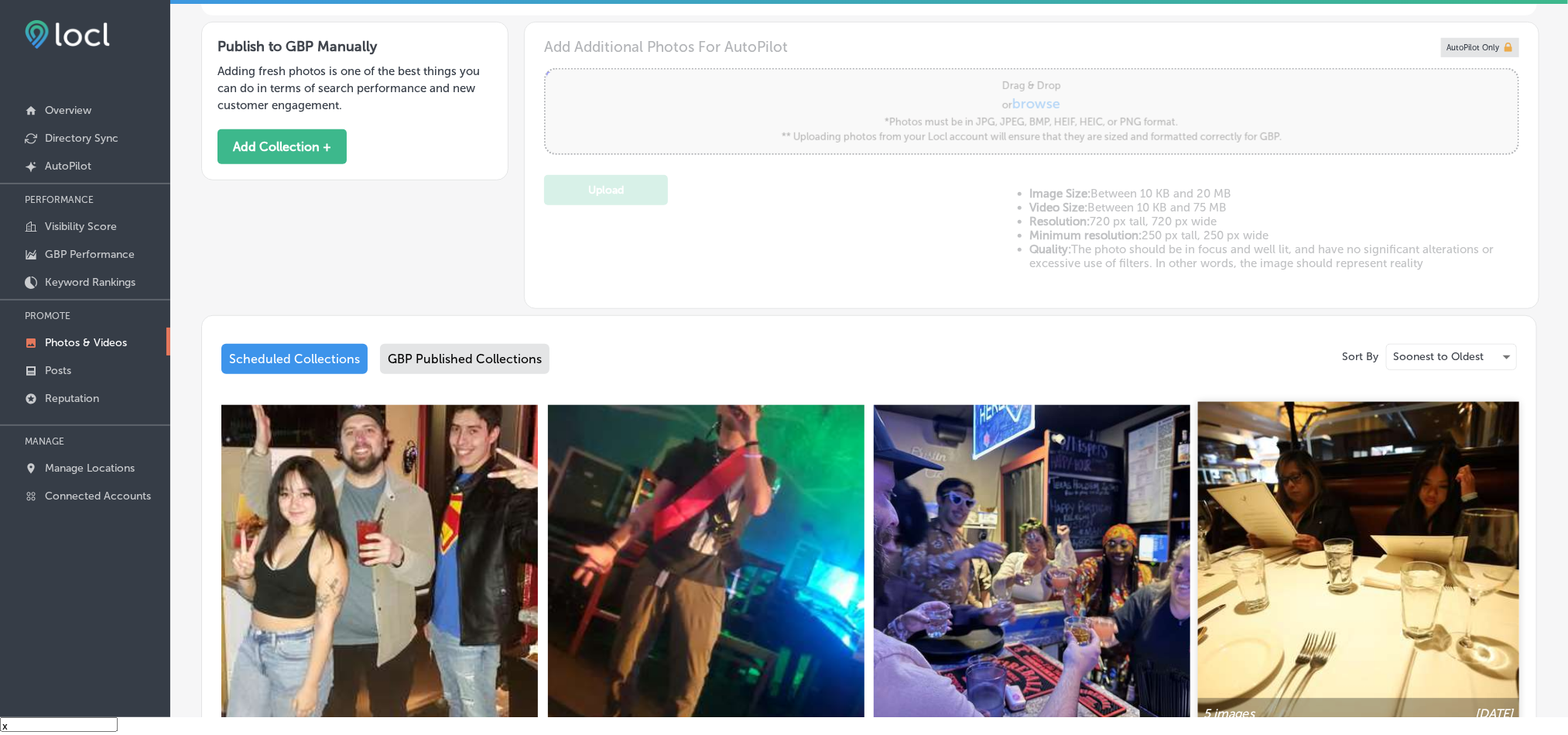
click at [1234, 546] on img at bounding box center [1359, 562] width 321 height 321
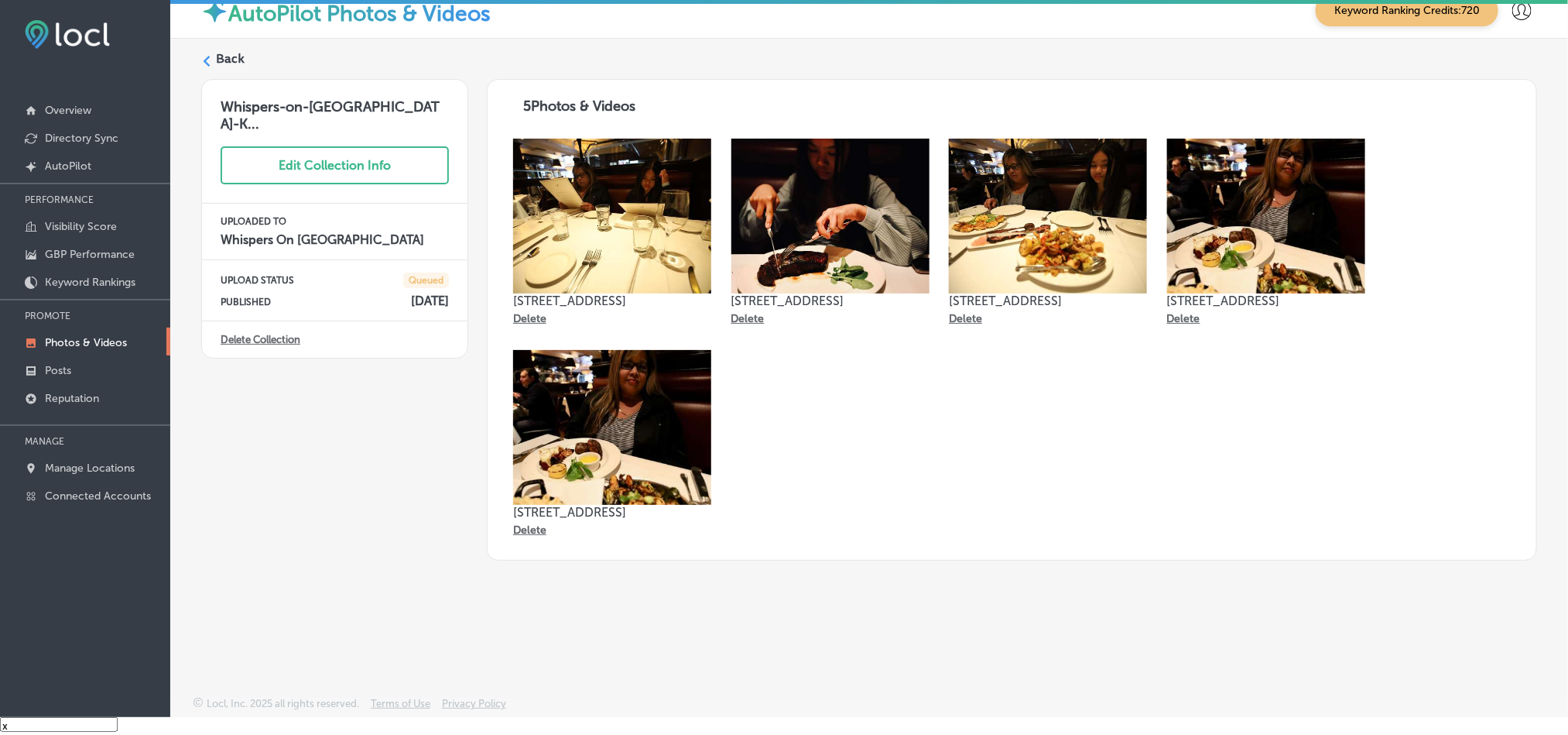
click at [228, 49] on div "Back Whispers-on-[GEOGRAPHIC_DATA]-K... Edit Collection Info UPLOADED TO Whispe…" at bounding box center [869, 331] width 1398 height 585
click at [237, 61] on label "Back" at bounding box center [230, 58] width 29 height 17
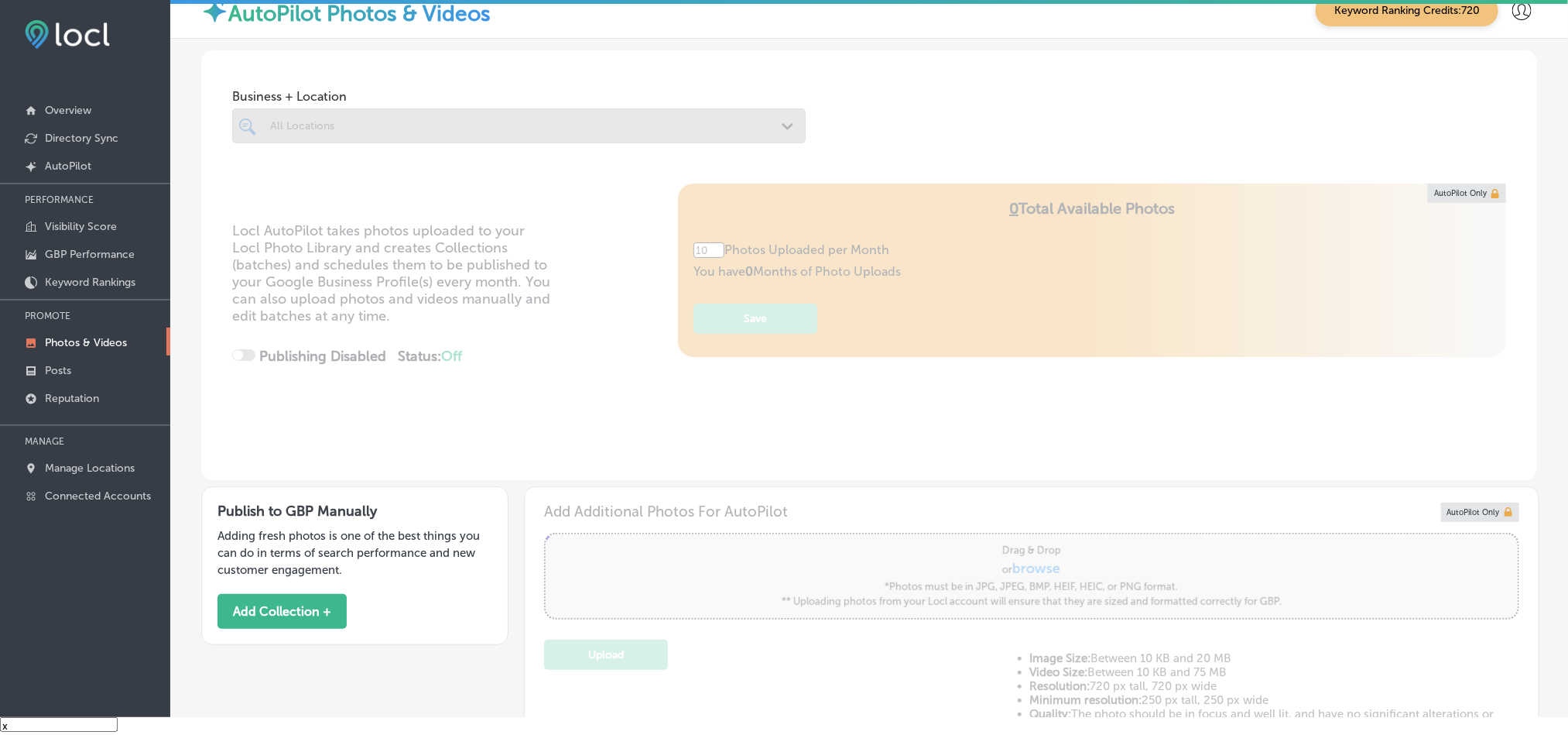
type input "5"
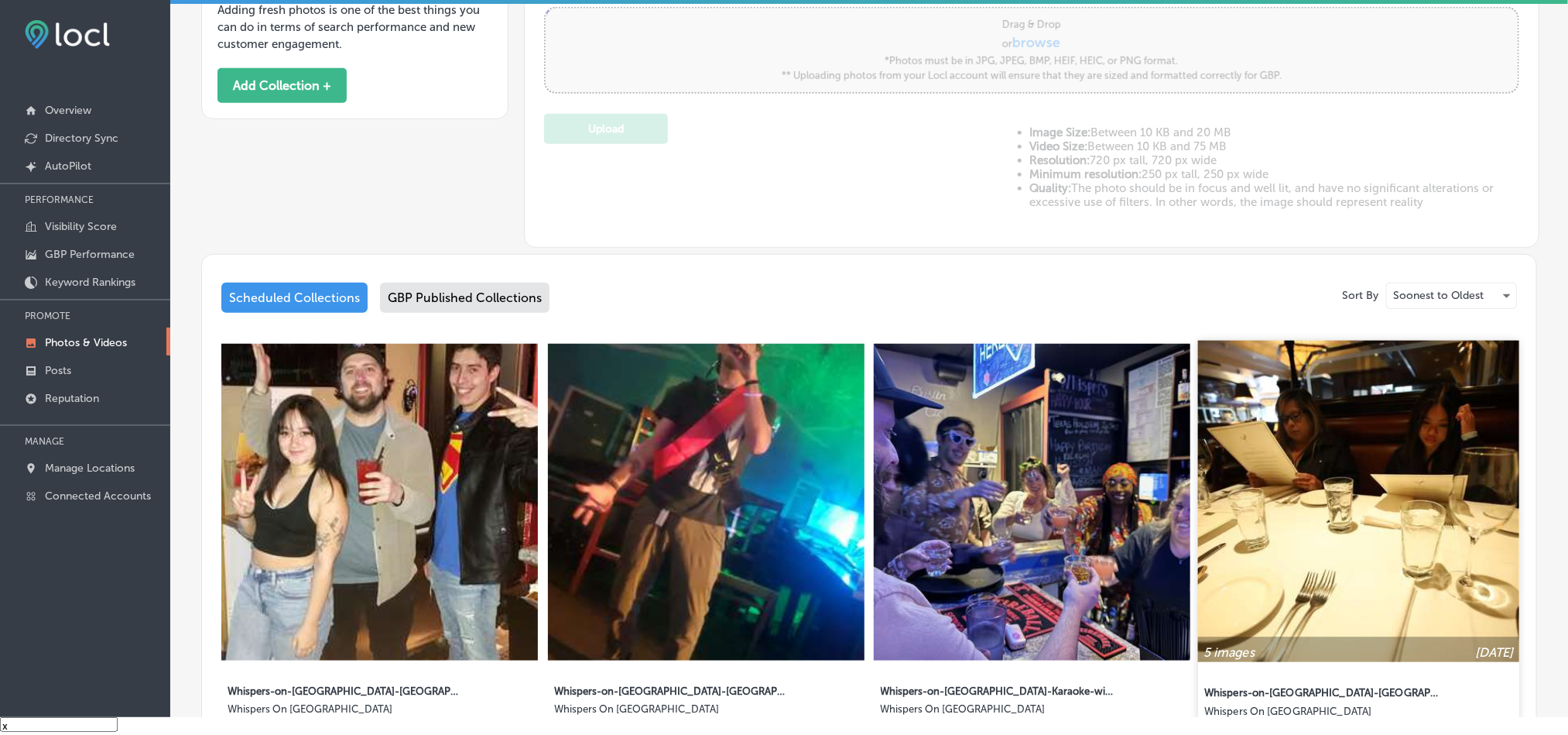
scroll to position [697, 0]
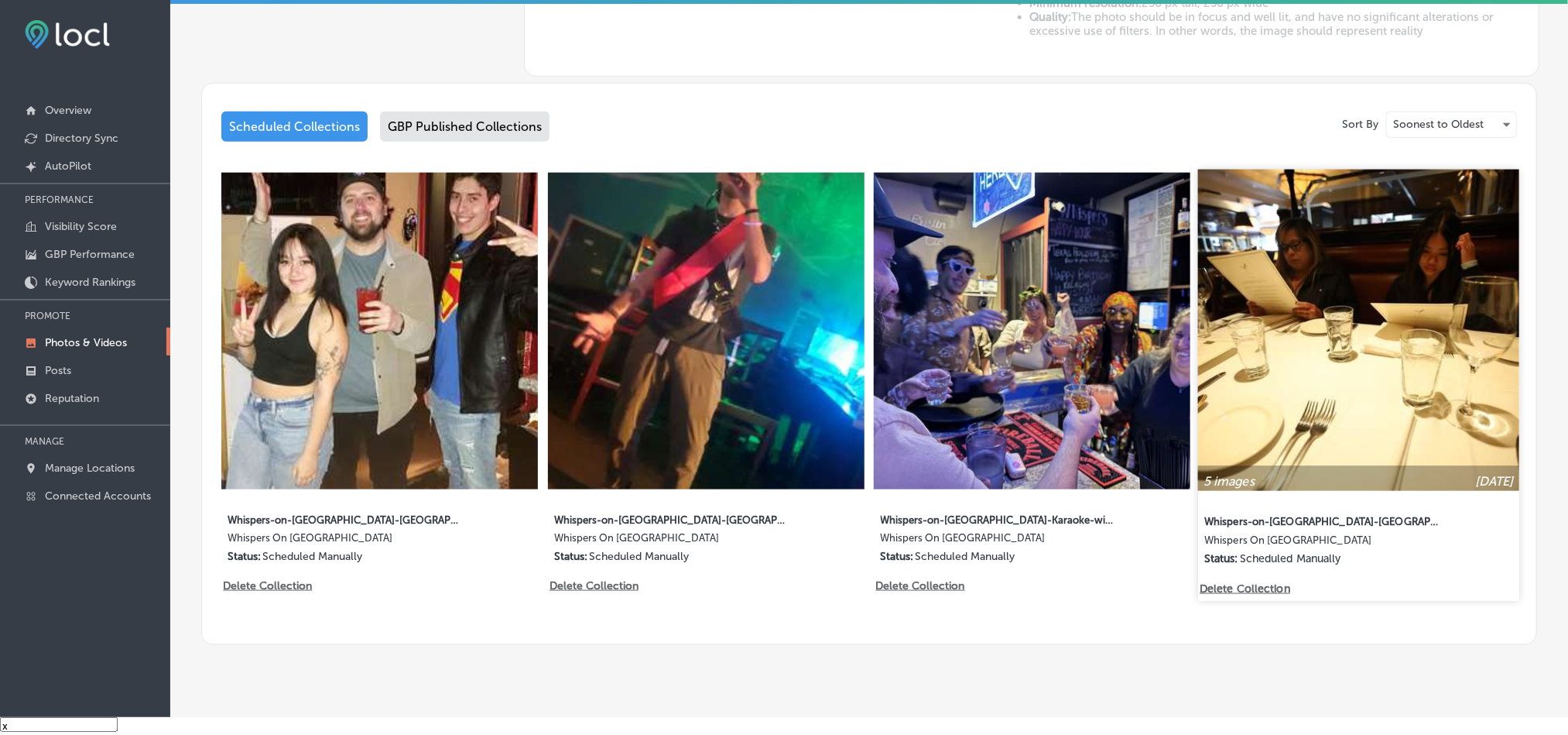
click at [1308, 320] on img at bounding box center [1359, 330] width 321 height 321
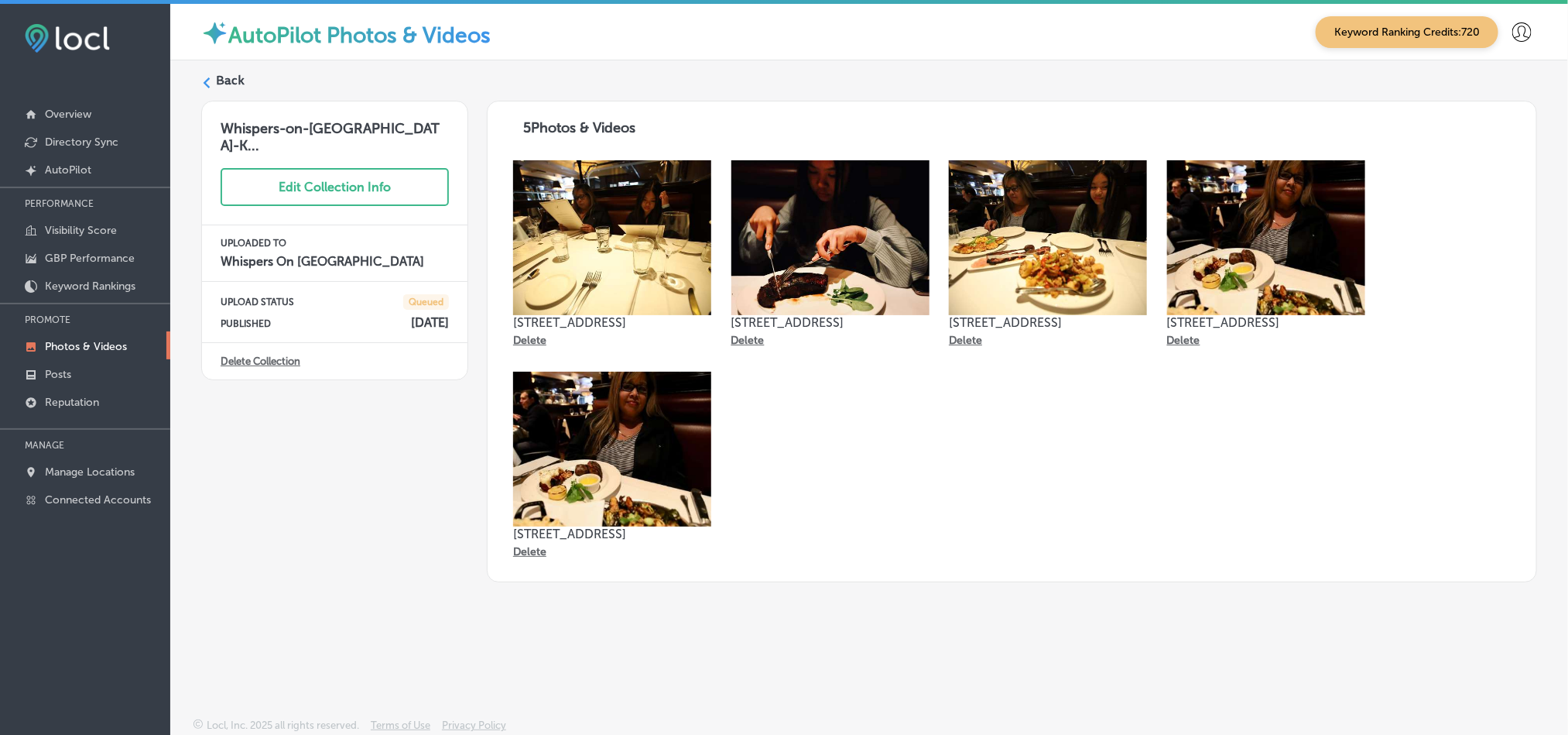
click at [210, 77] on div at bounding box center [207, 82] width 11 height 11
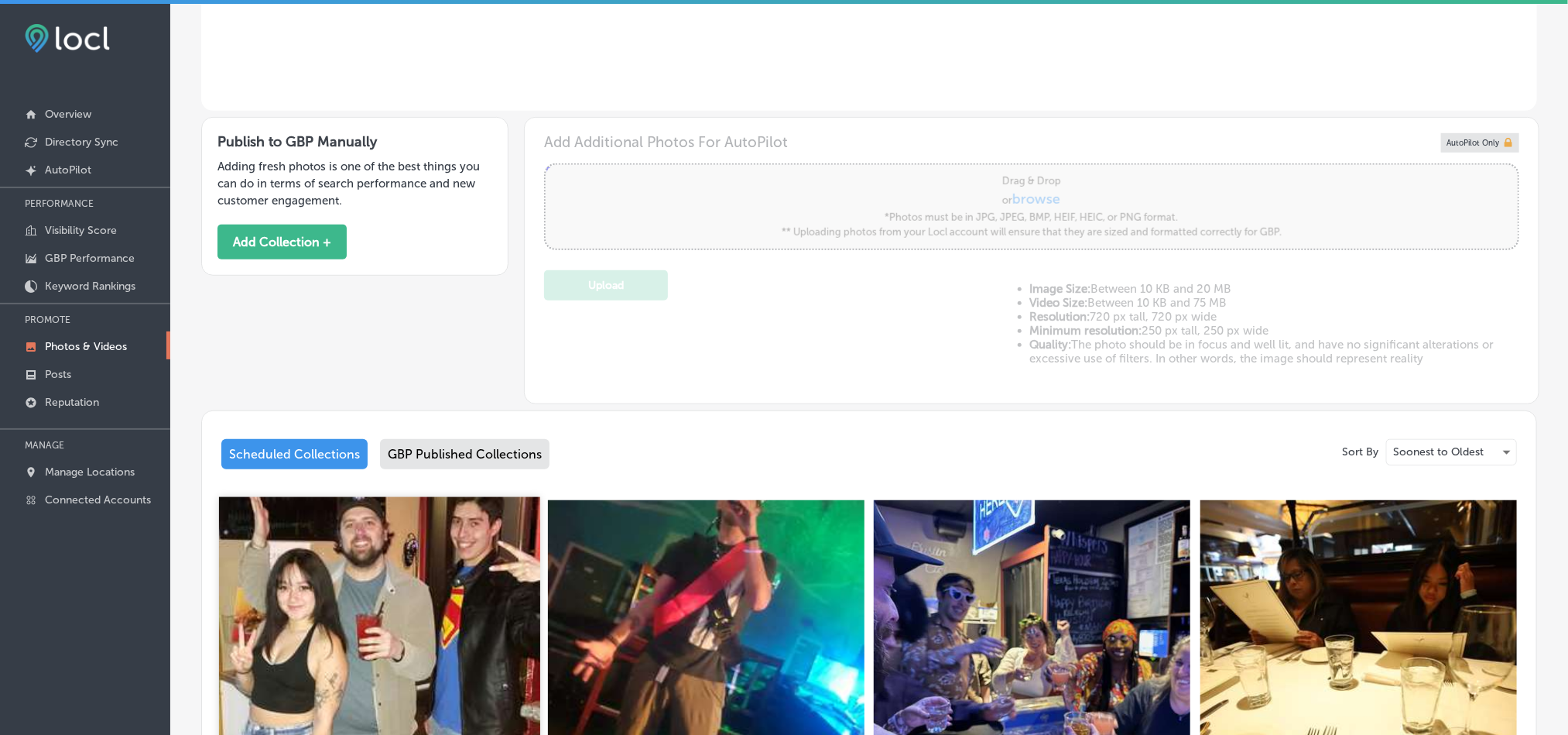
scroll to position [581, 0]
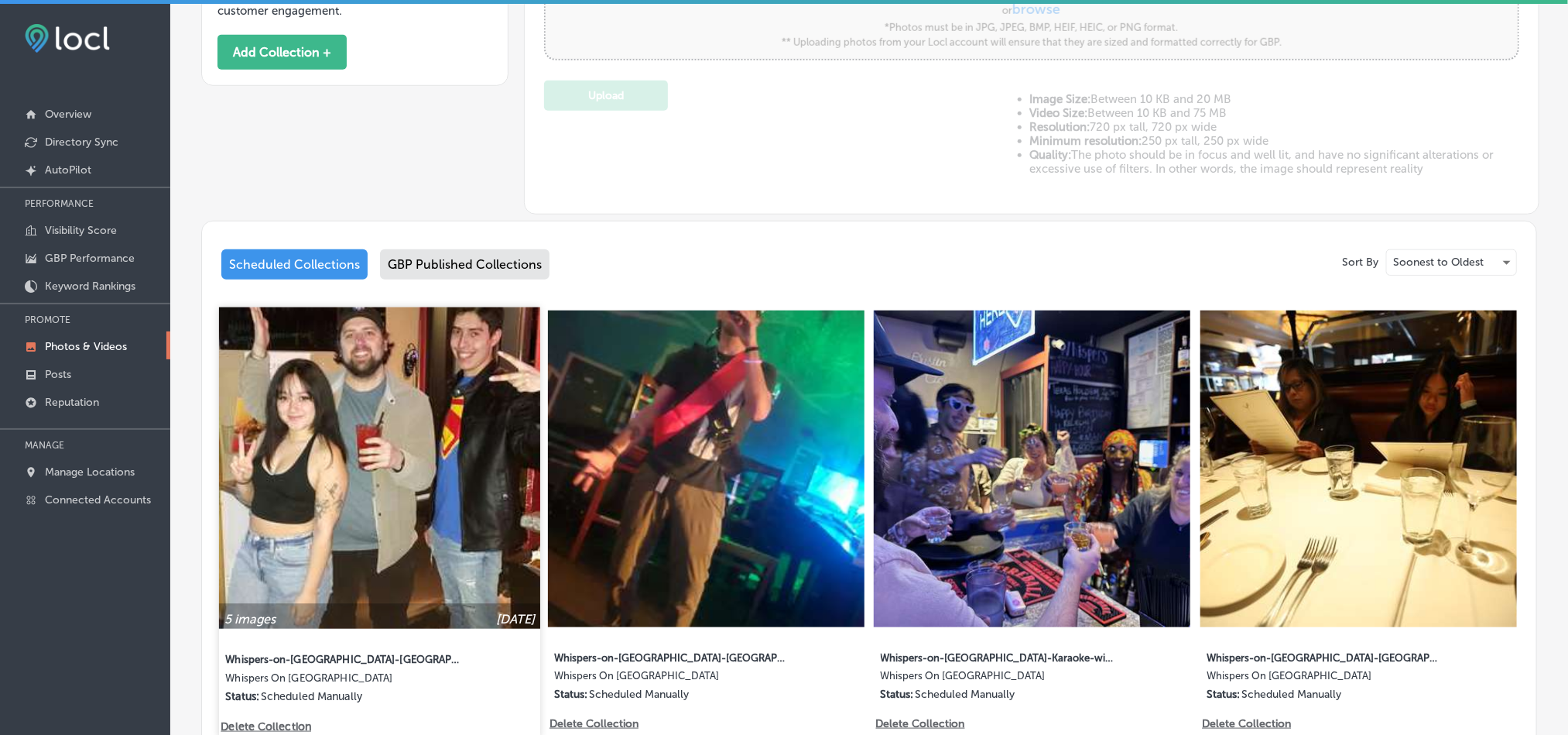
type input "5"
click at [419, 510] on img at bounding box center [379, 468] width 321 height 321
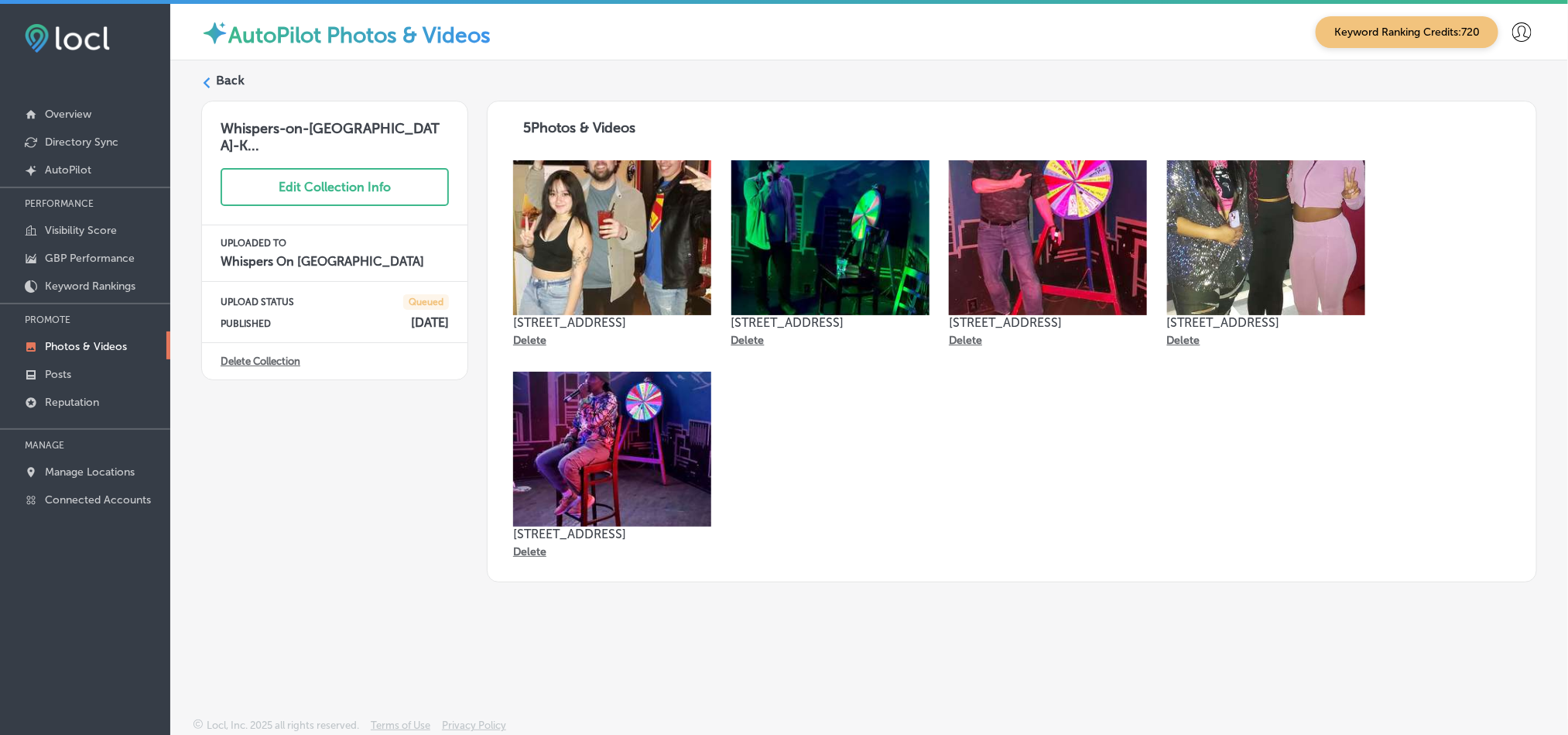
click at [225, 82] on label "Back" at bounding box center [230, 80] width 29 height 17
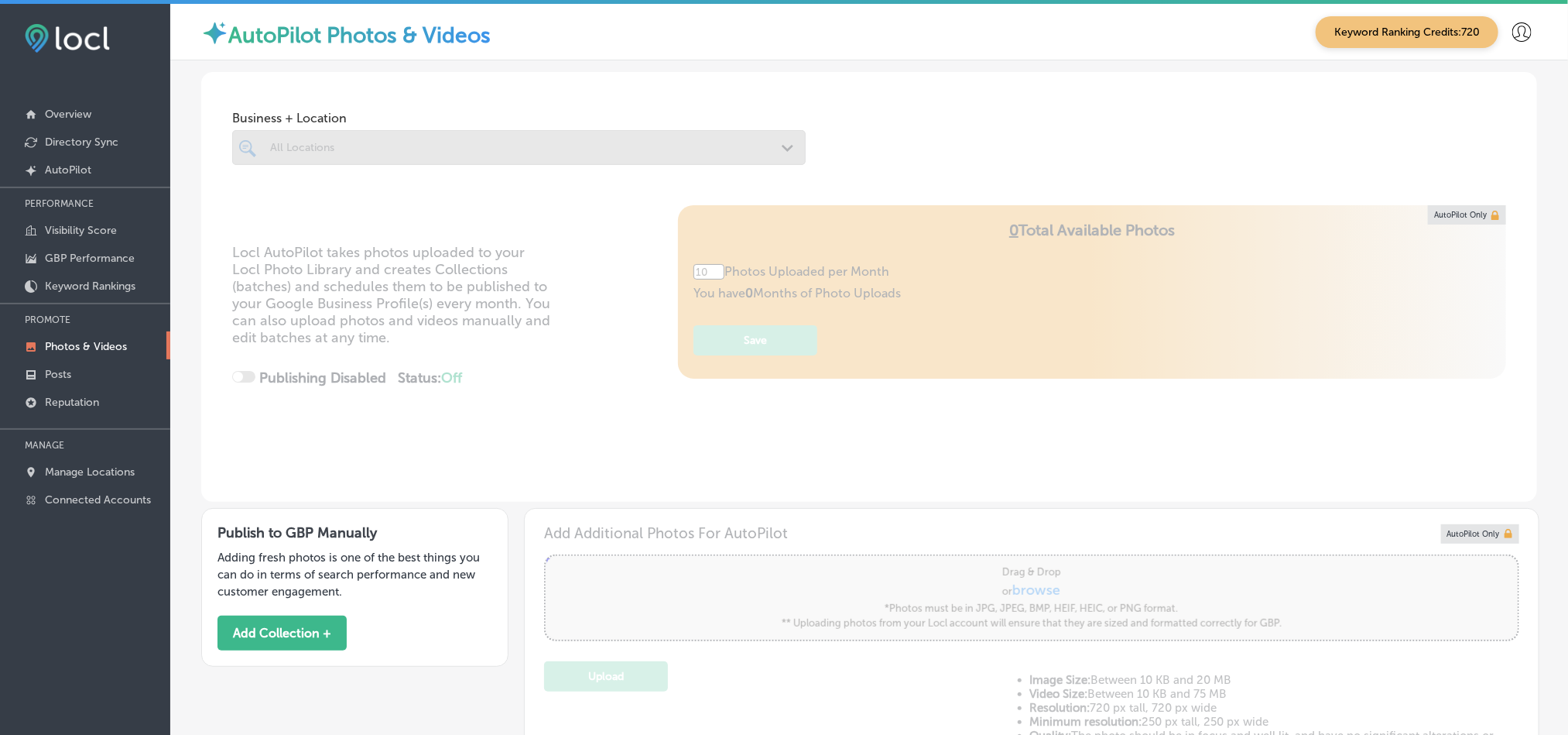
type input "5"
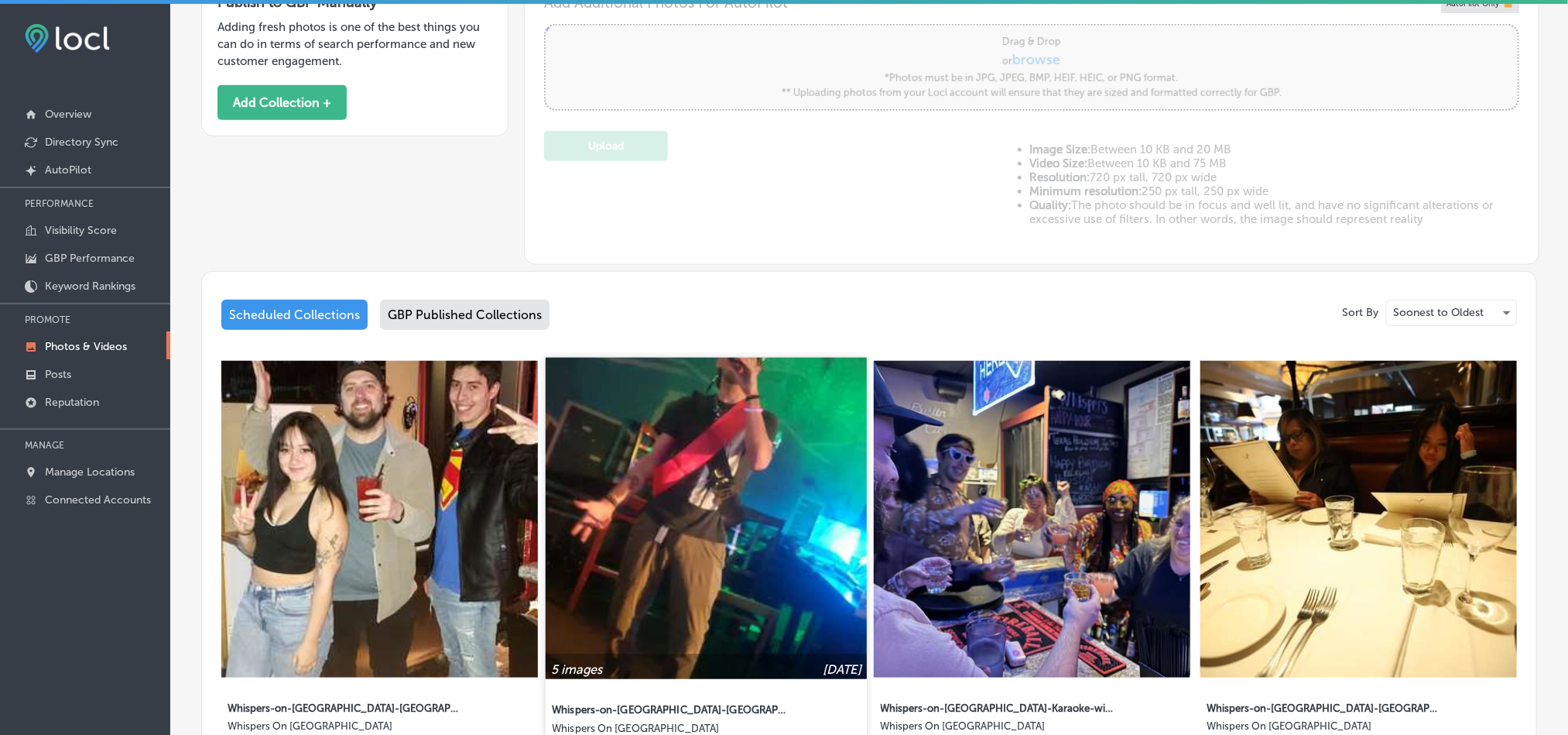
scroll to position [697, 0]
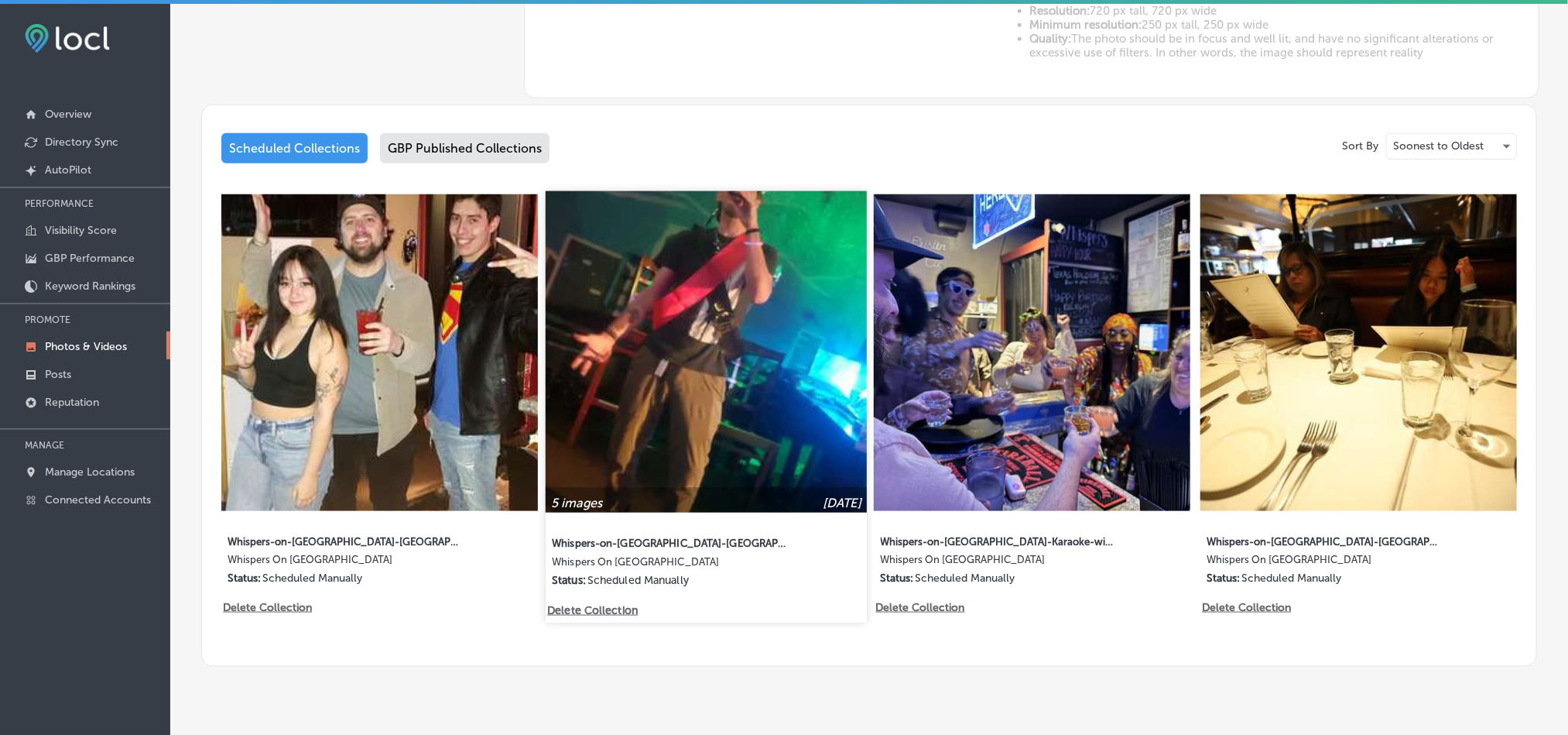
click at [683, 348] on img at bounding box center [706, 352] width 321 height 321
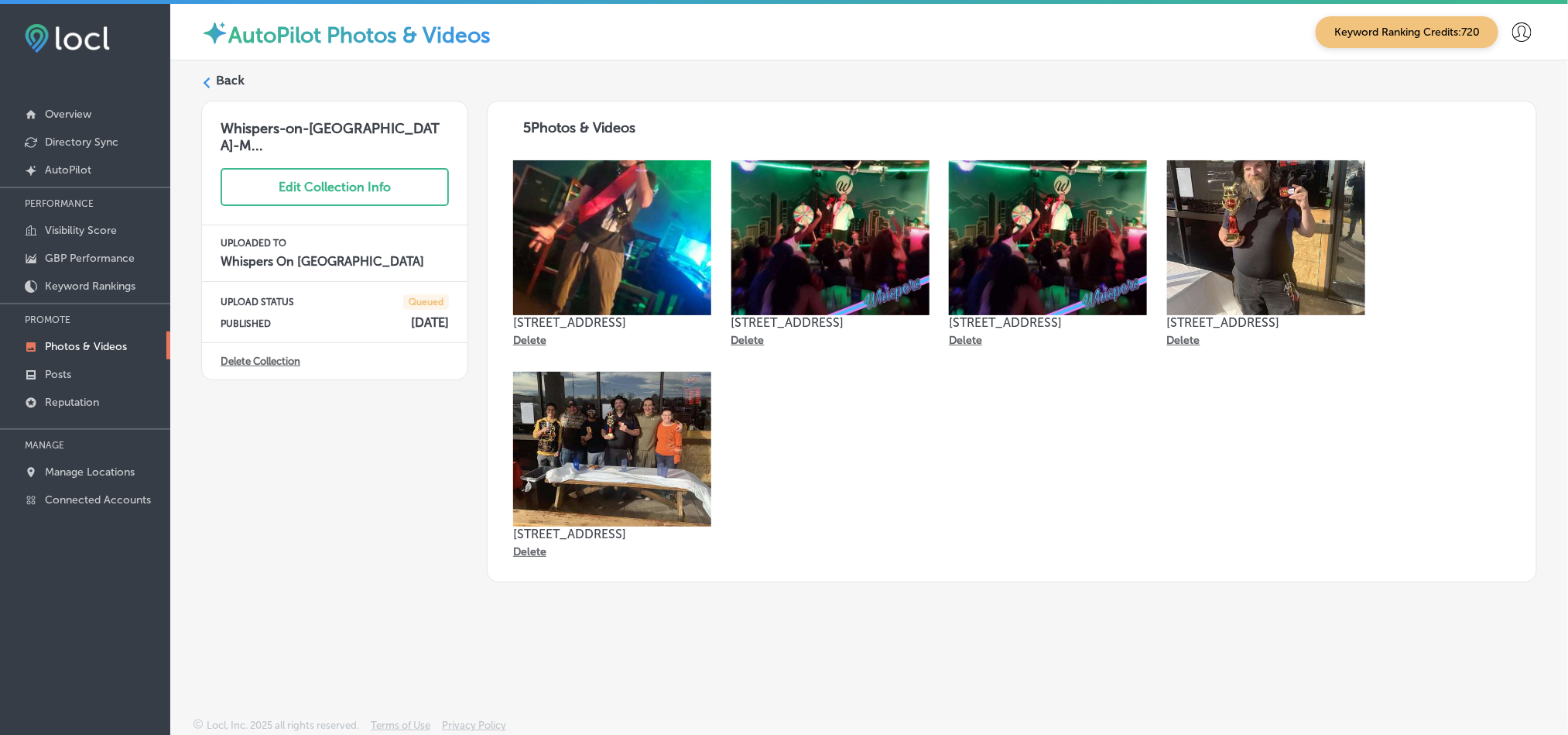
click at [212, 74] on div "Back" at bounding box center [869, 86] width 1336 height 29
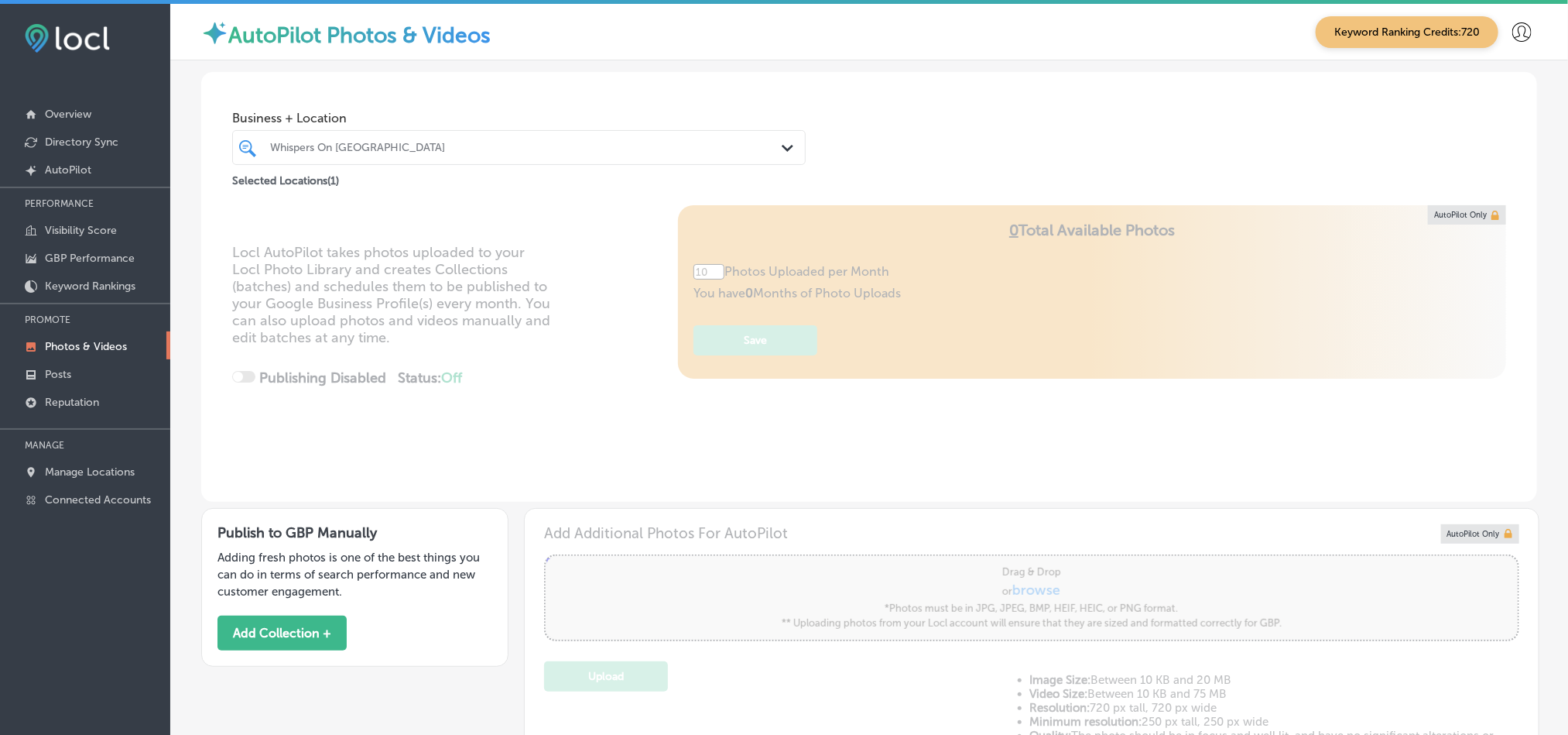
type input "5"
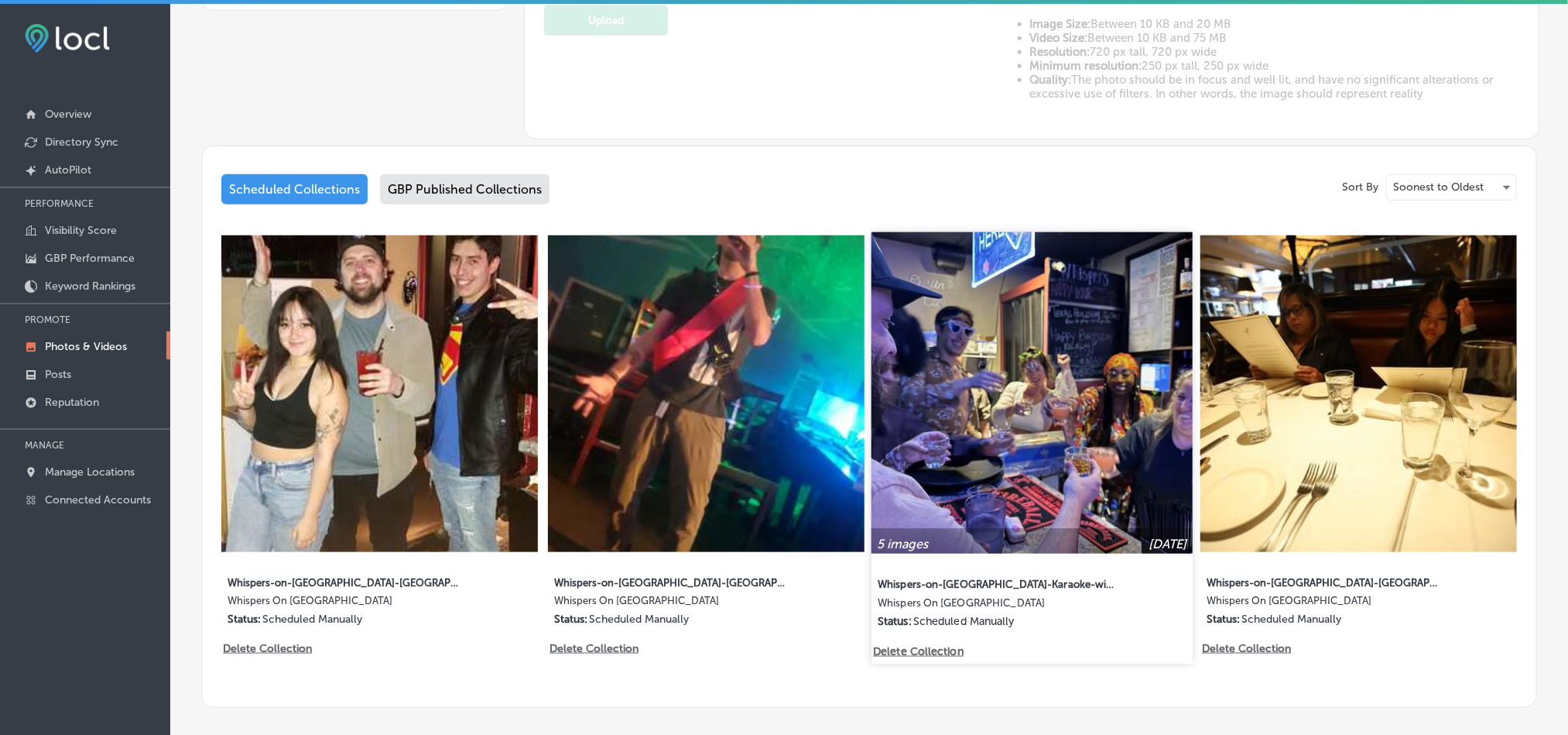
scroll to position [658, 0]
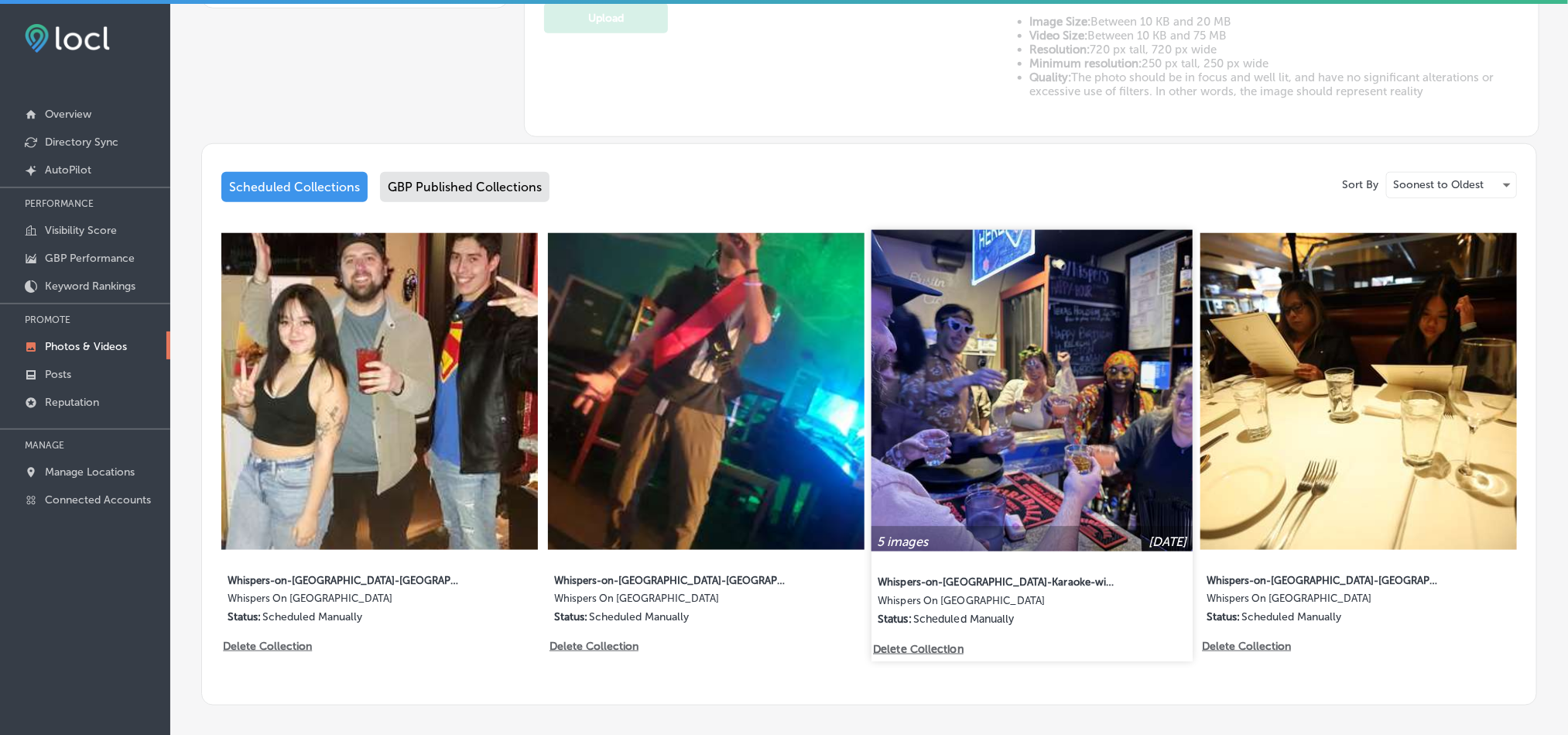
click at [971, 397] on img at bounding box center [1032, 391] width 321 height 321
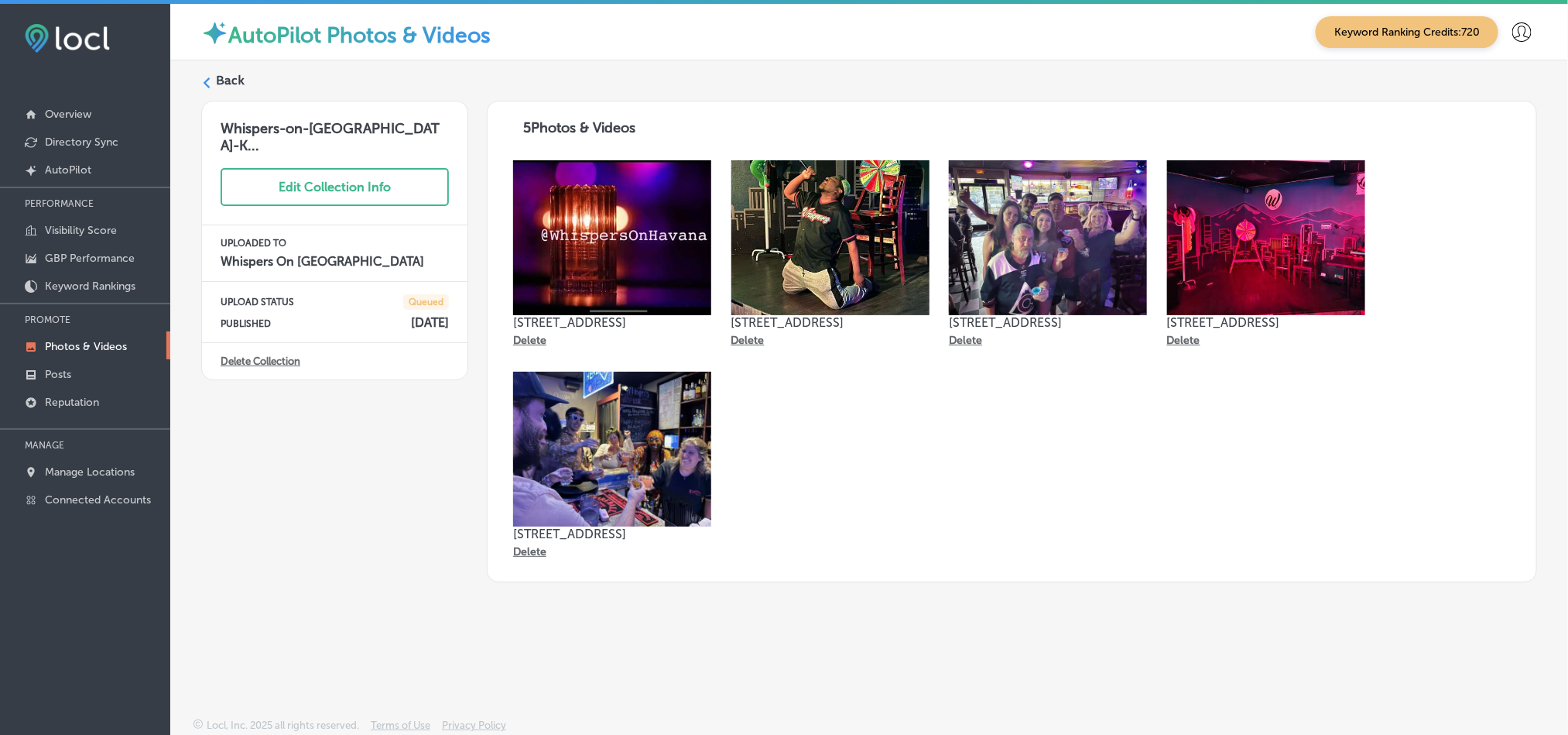
click at [225, 77] on label "Back" at bounding box center [230, 80] width 29 height 17
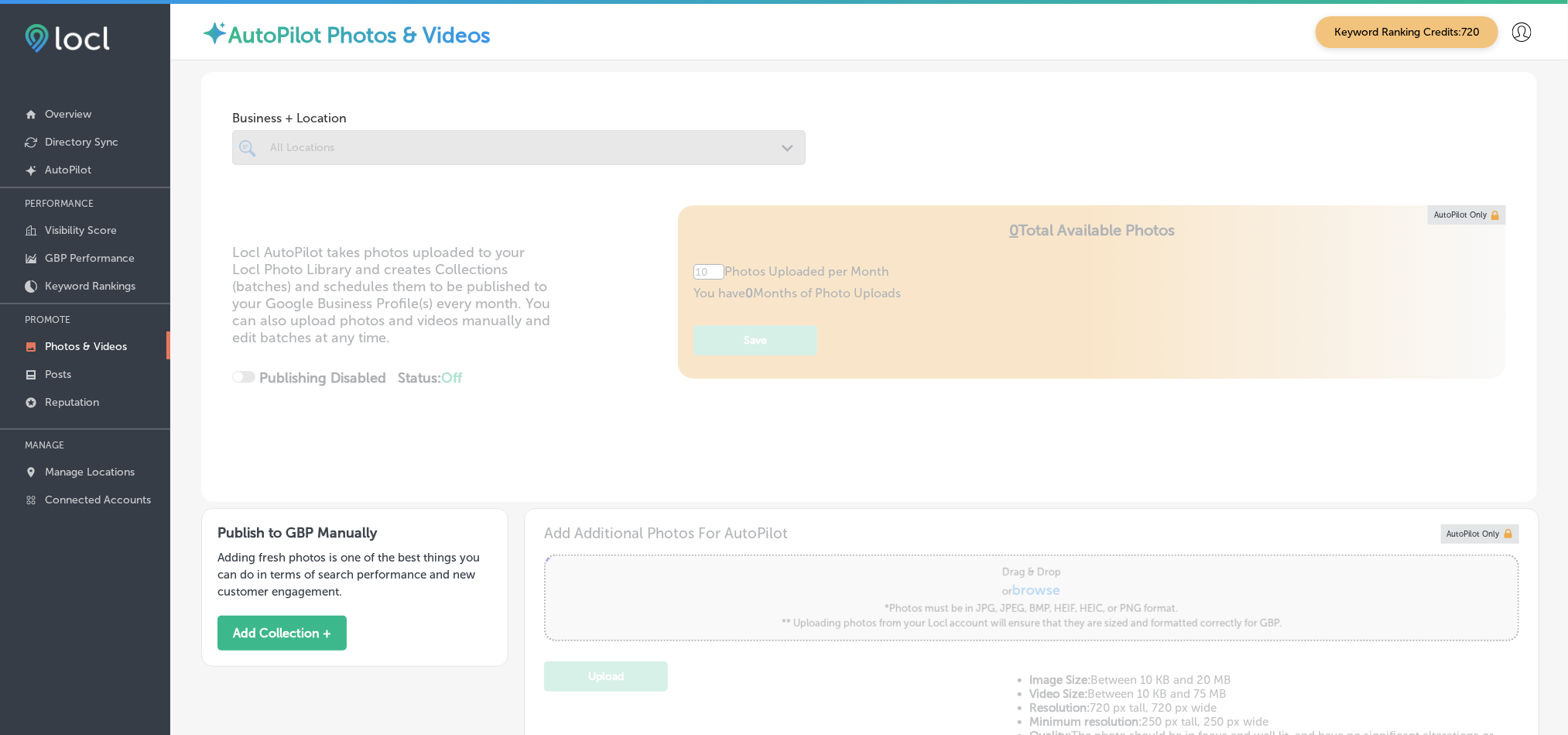
scroll to position [193, 0]
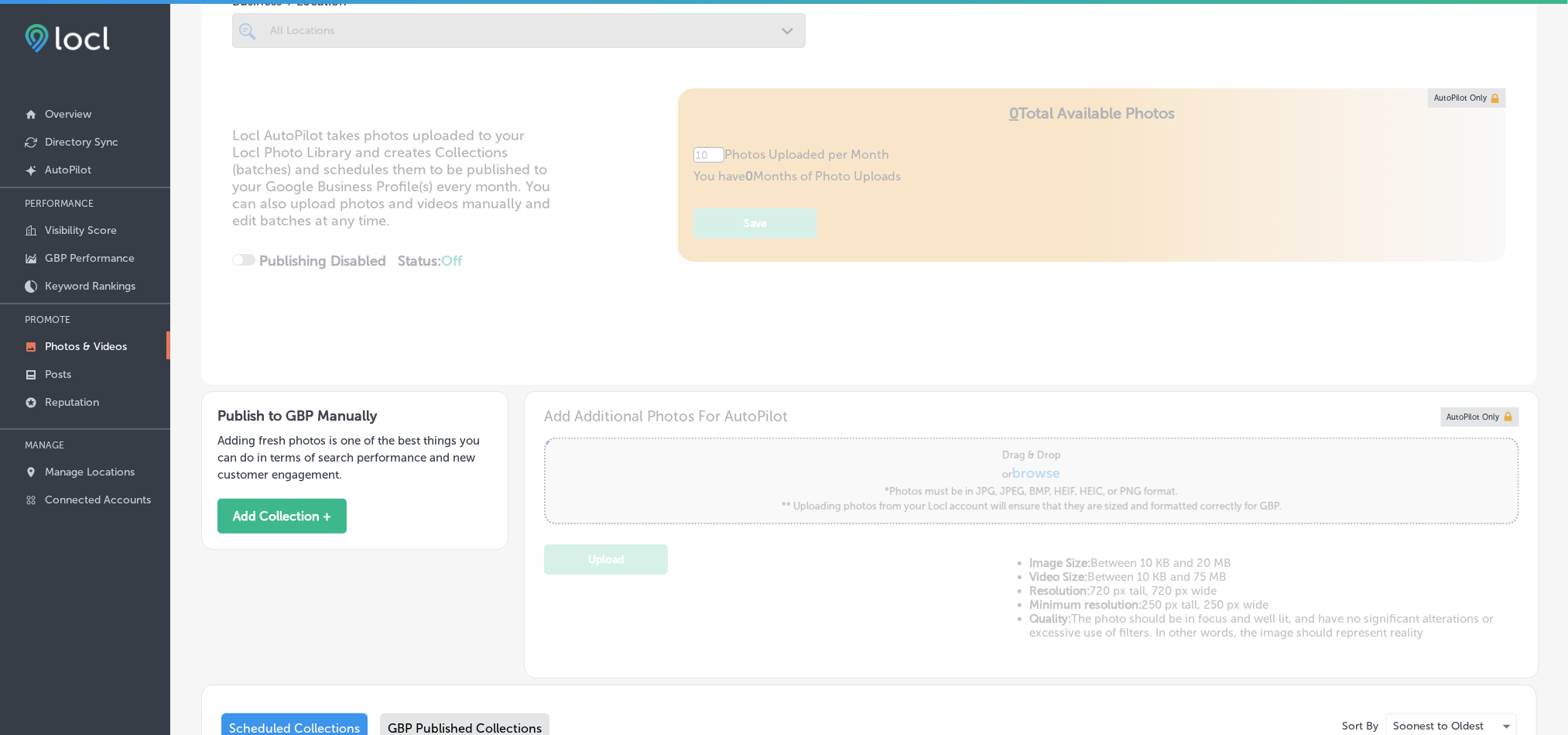
type input "5"
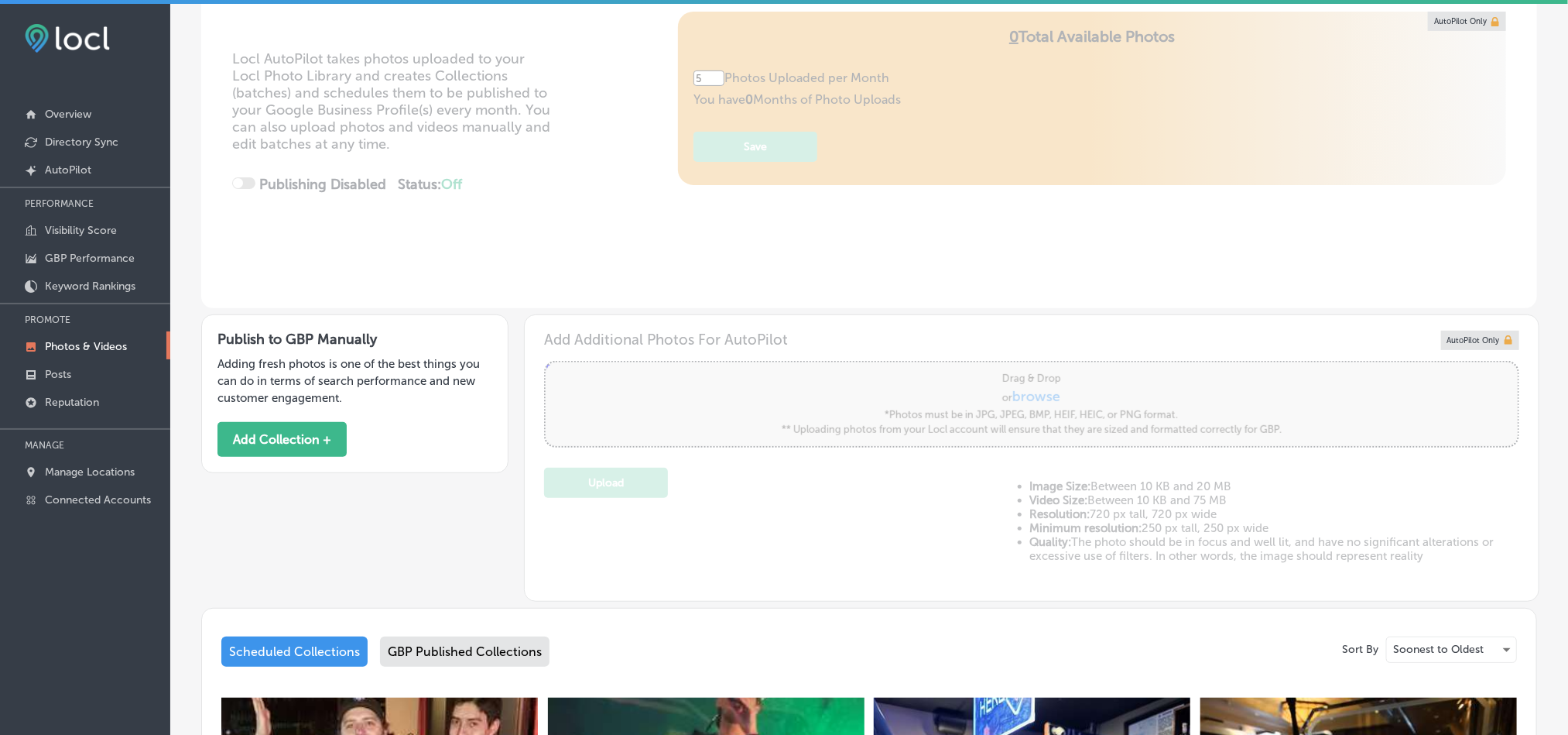
click at [476, 467] on div "Business + Location Whispers On [GEOGRAPHIC_DATA] Path Created with Sketch. Sel…" at bounding box center [869, 524] width 1336 height 1291
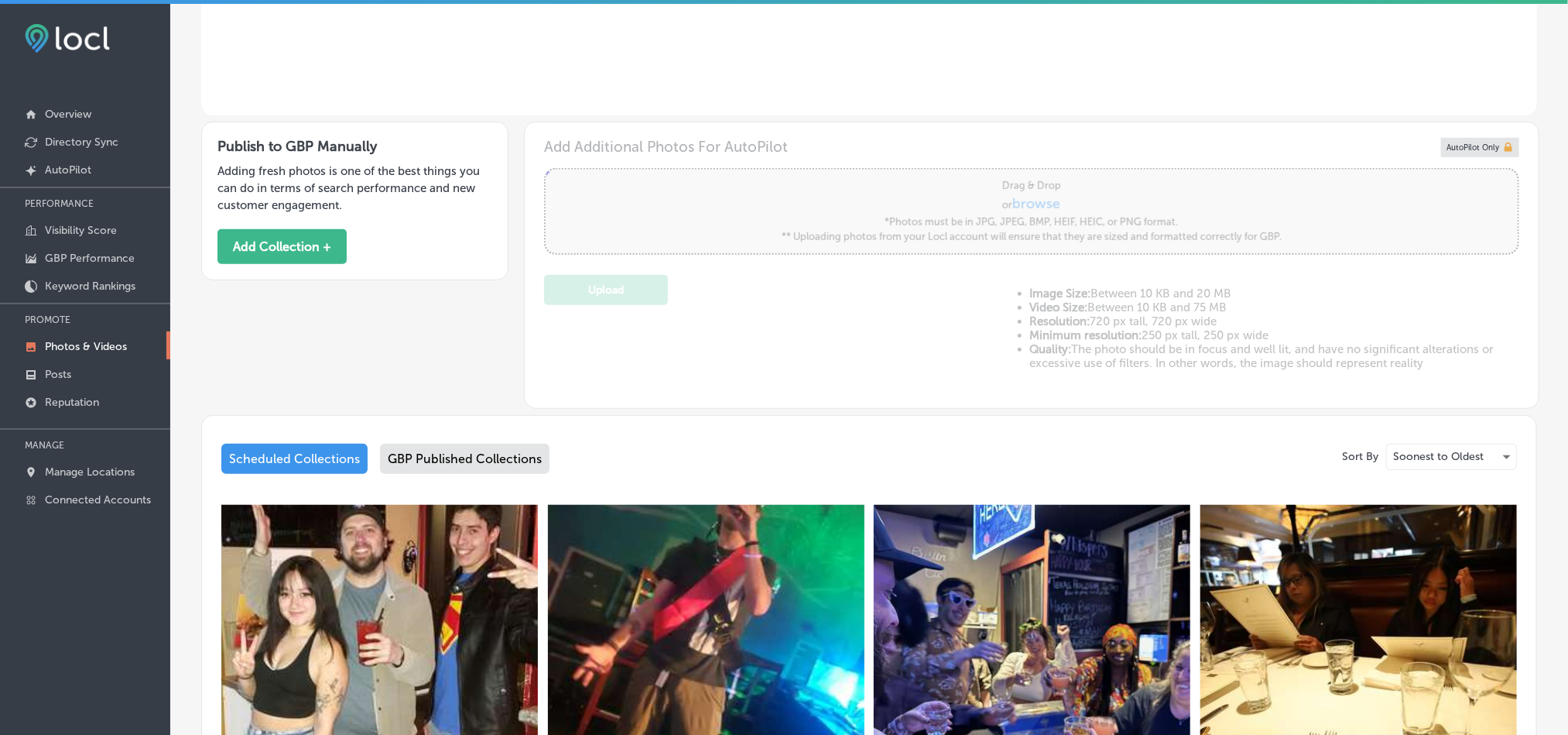
click at [494, 453] on div "GBP Published Collections" at bounding box center [465, 459] width 169 height 30
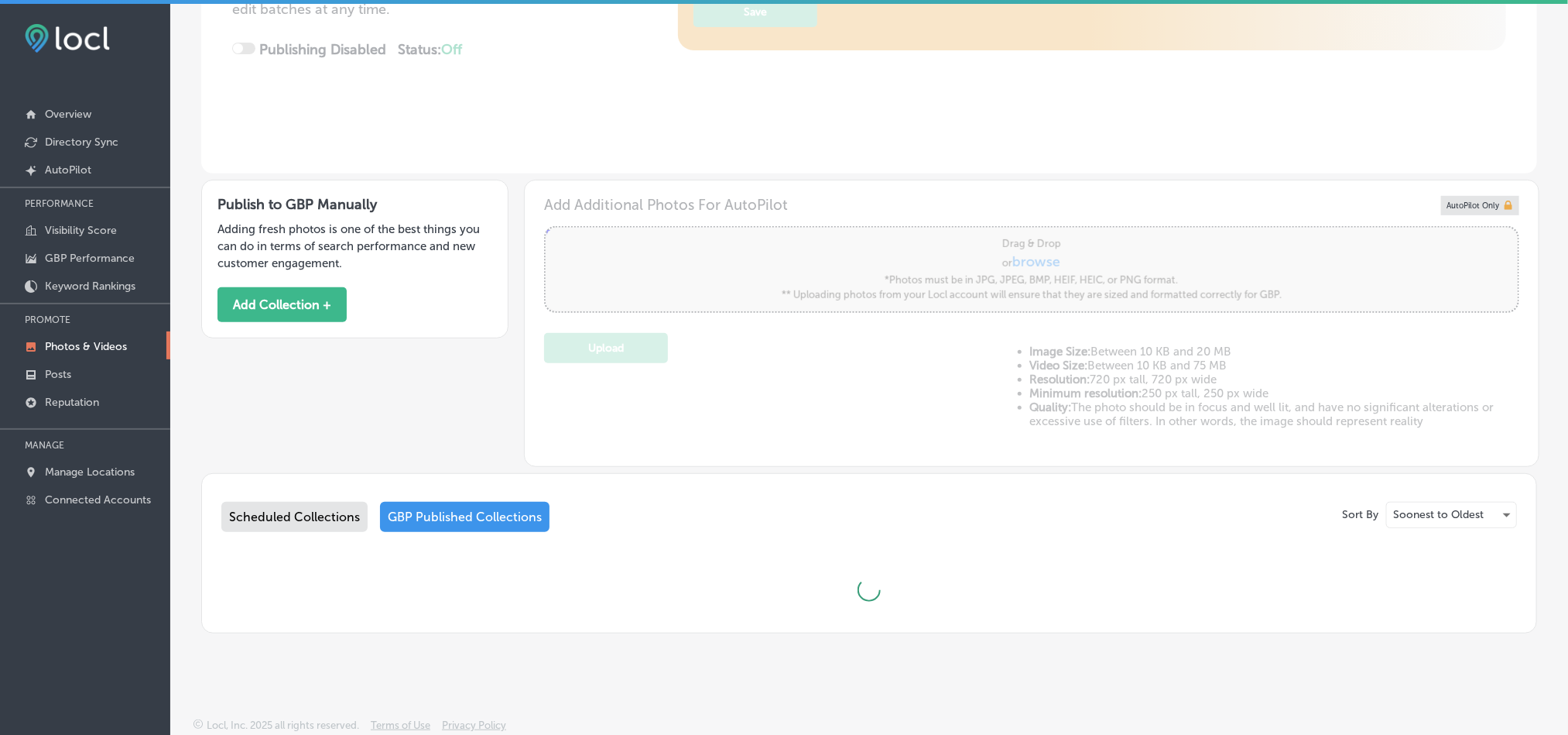
scroll to position [328, 0]
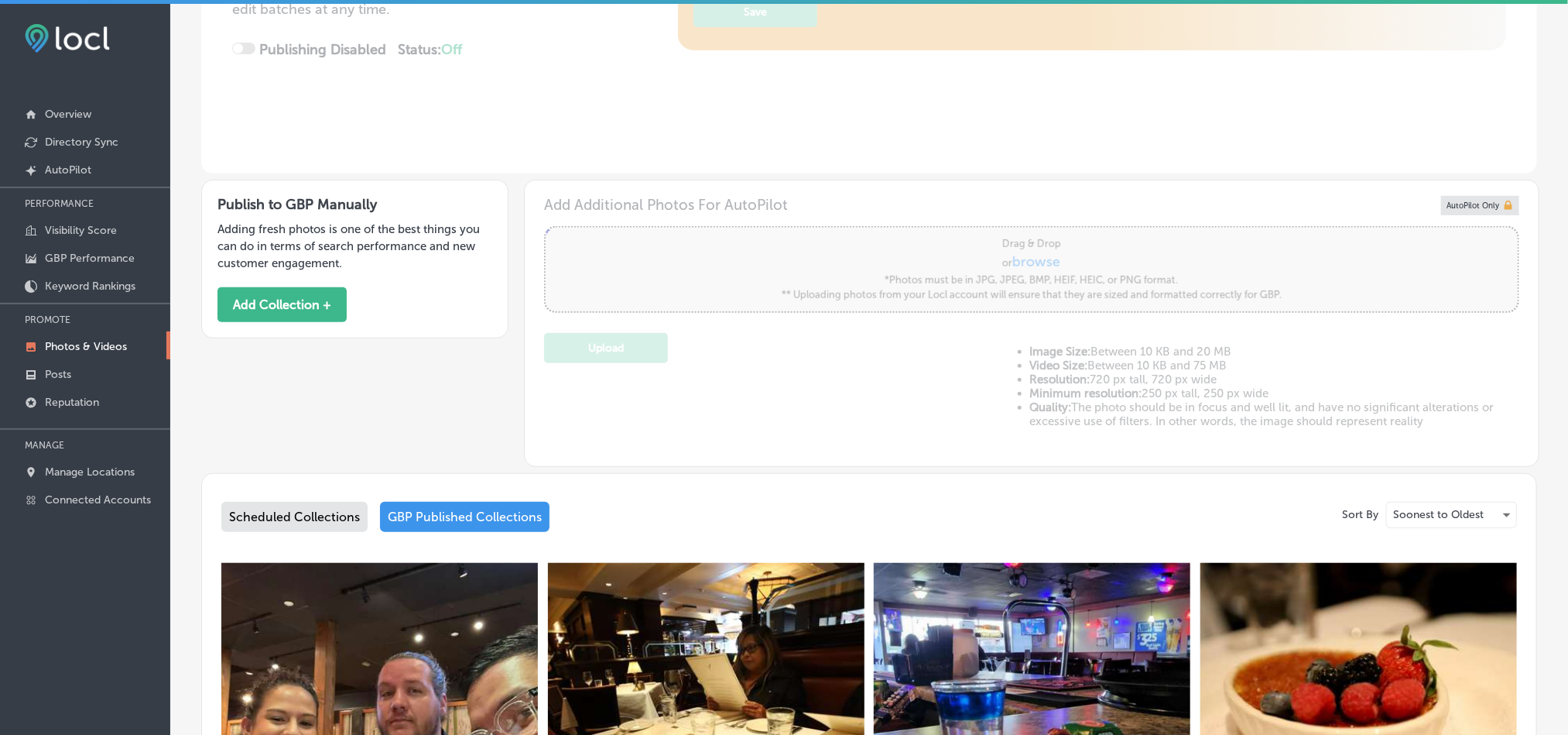
click at [395, 562] on img at bounding box center [379, 721] width 316 height 316
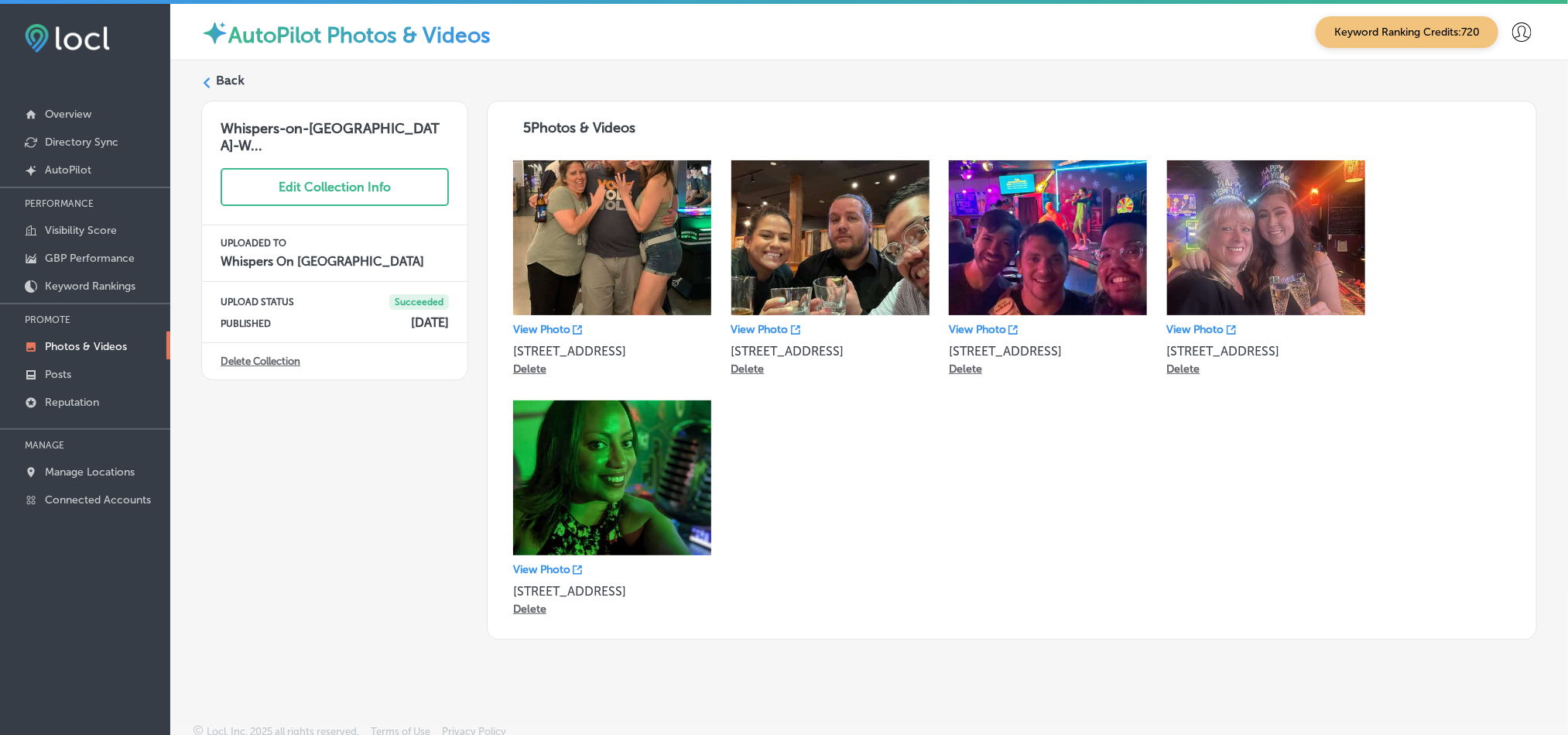
click at [226, 79] on label "Back" at bounding box center [230, 80] width 29 height 17
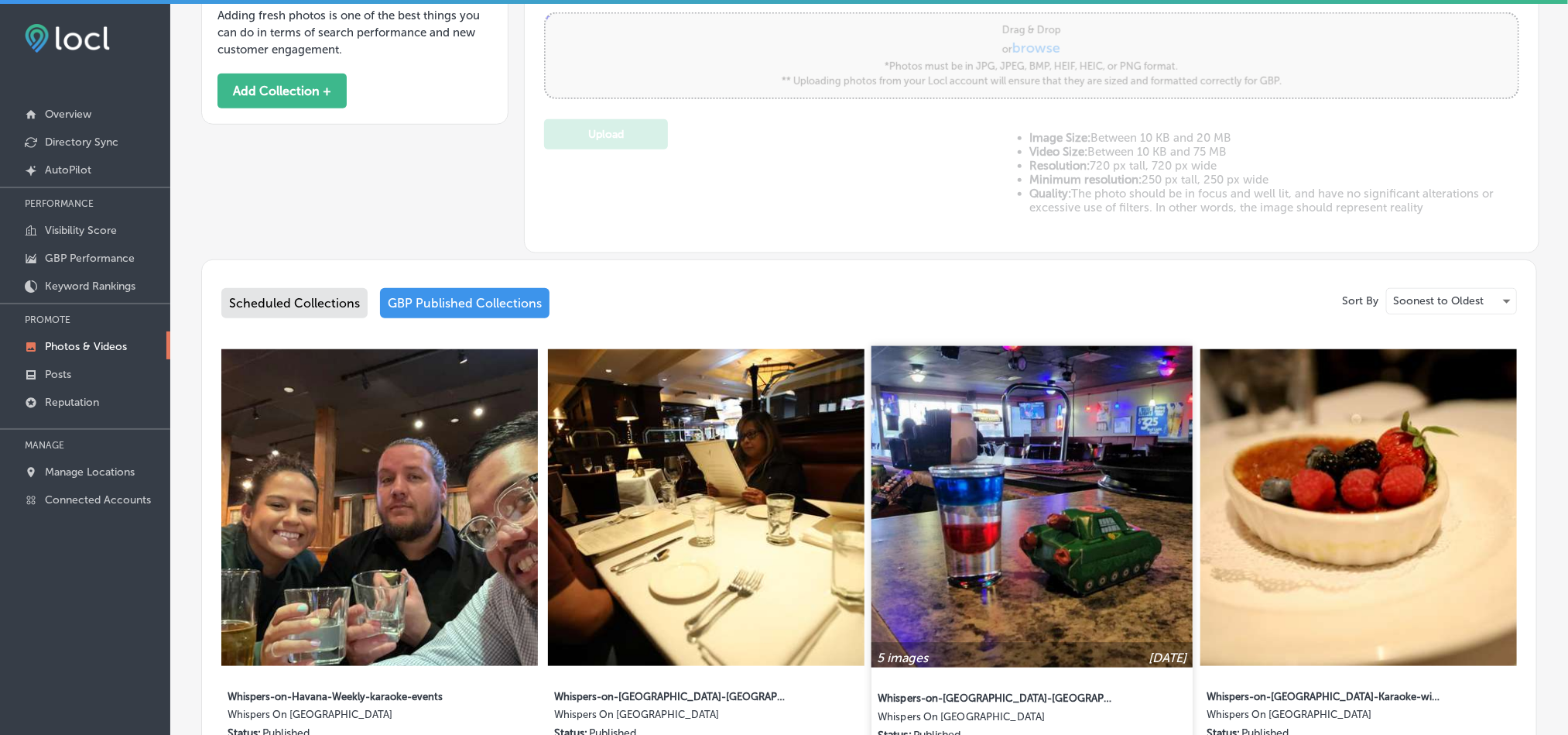
scroll to position [735, 0]
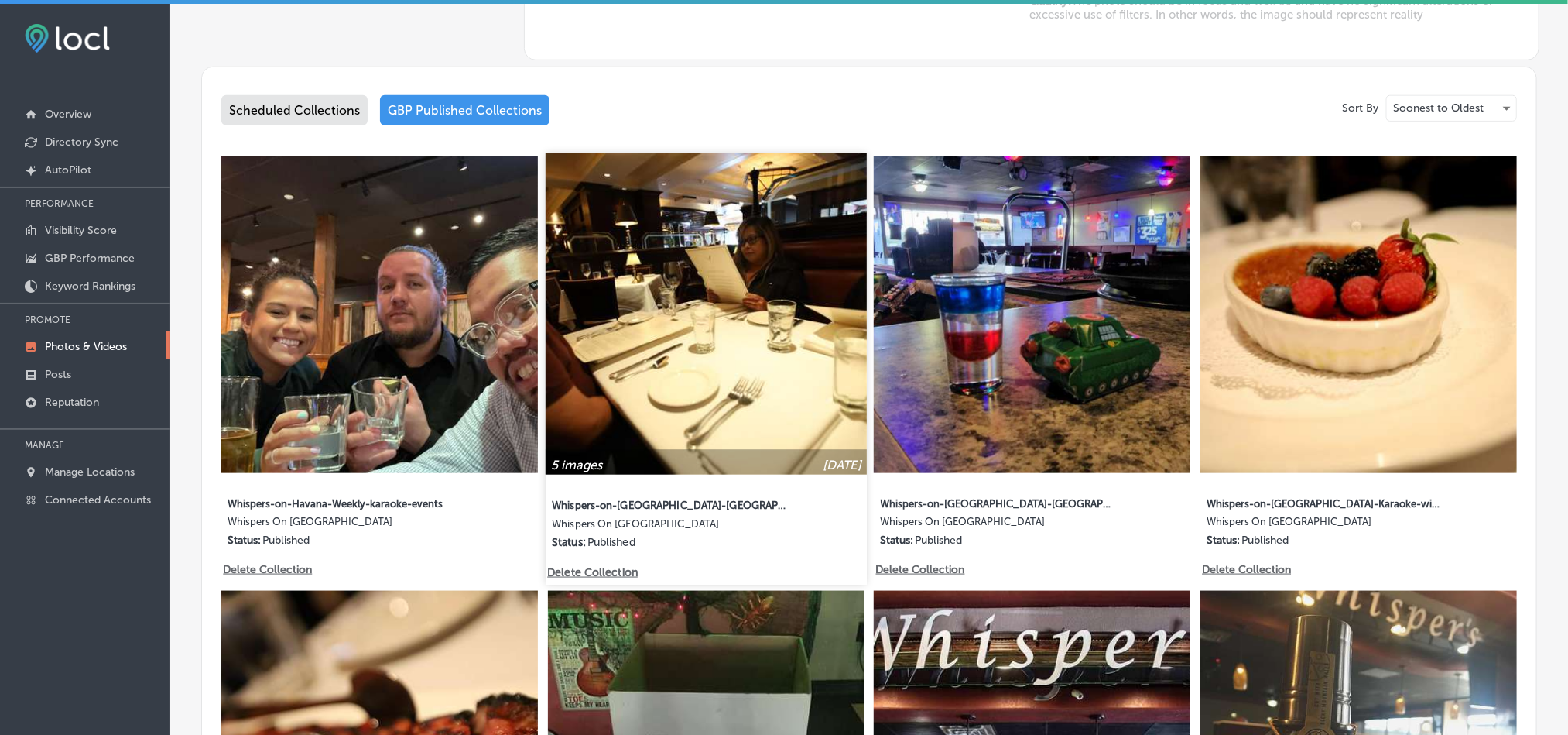
click at [745, 300] on img at bounding box center [706, 314] width 321 height 321
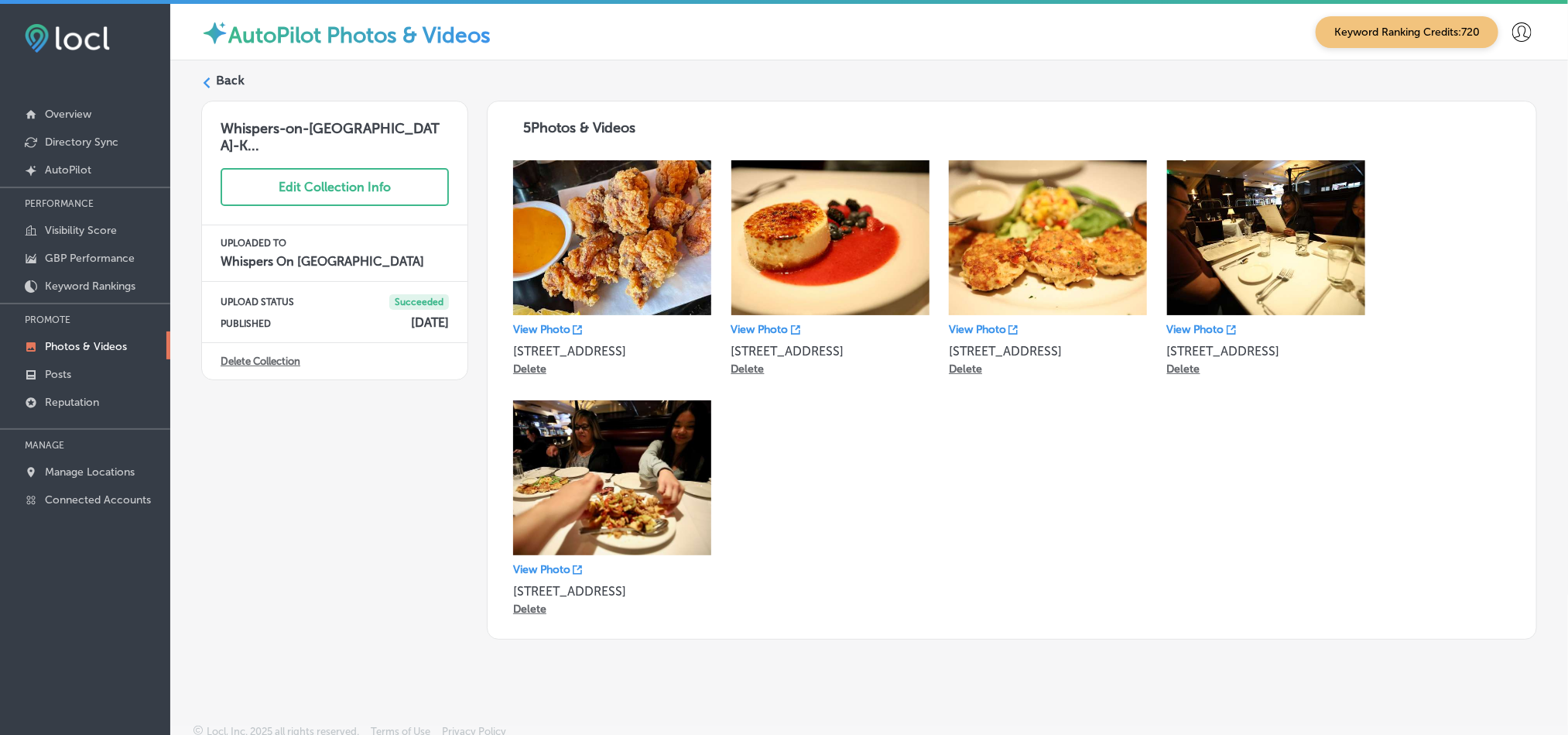
click at [228, 72] on label "Back" at bounding box center [230, 80] width 29 height 17
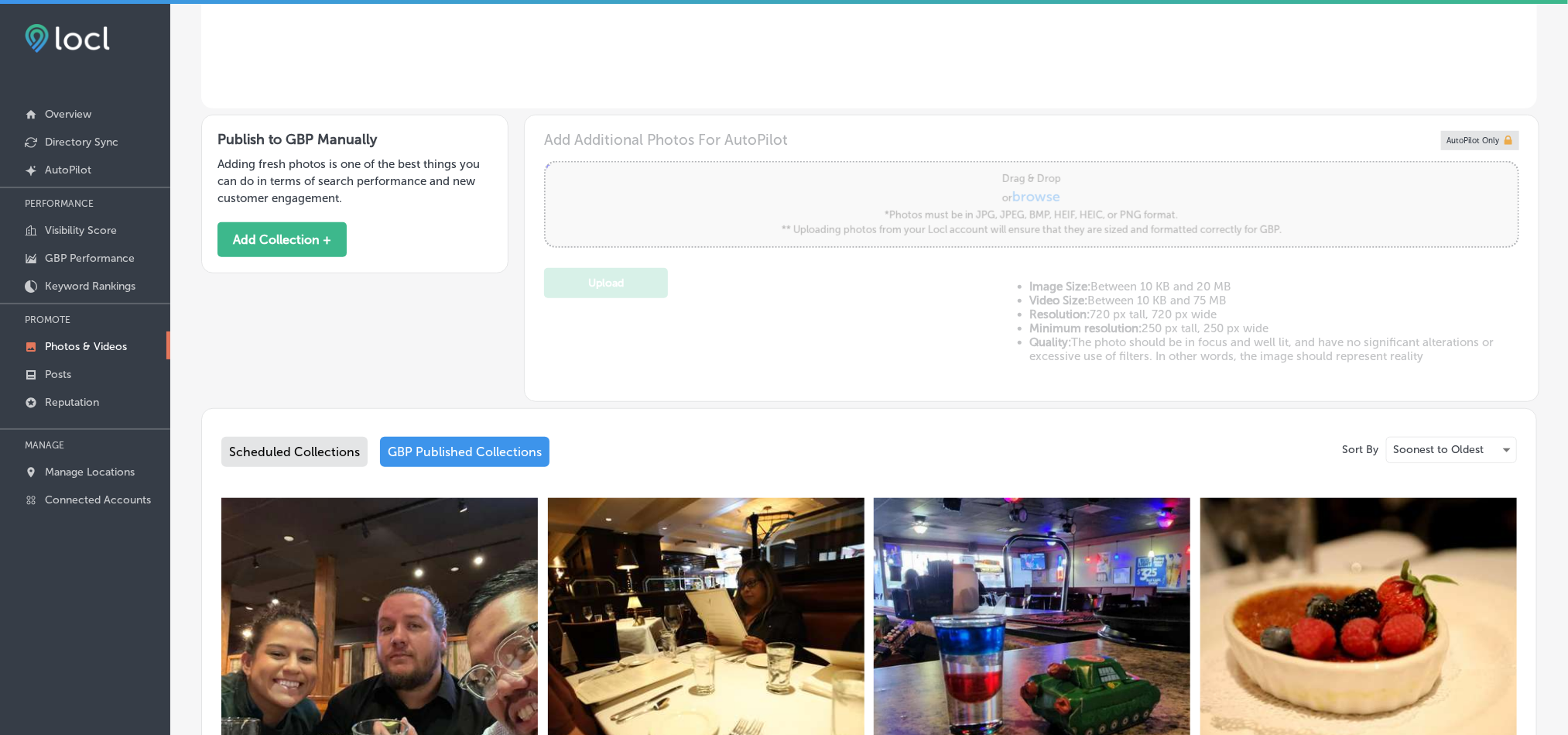
type input "5"
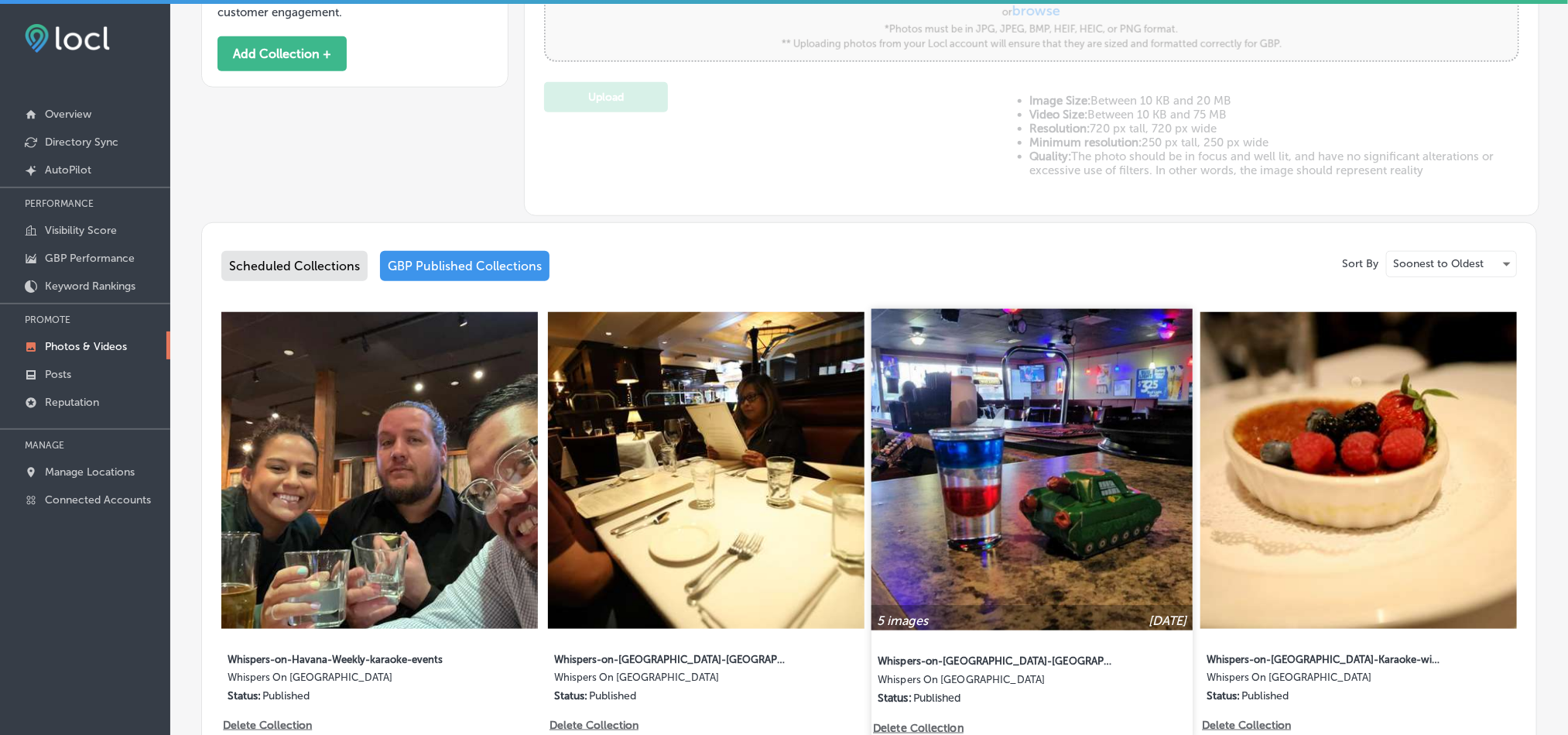
scroll to position [697, 0]
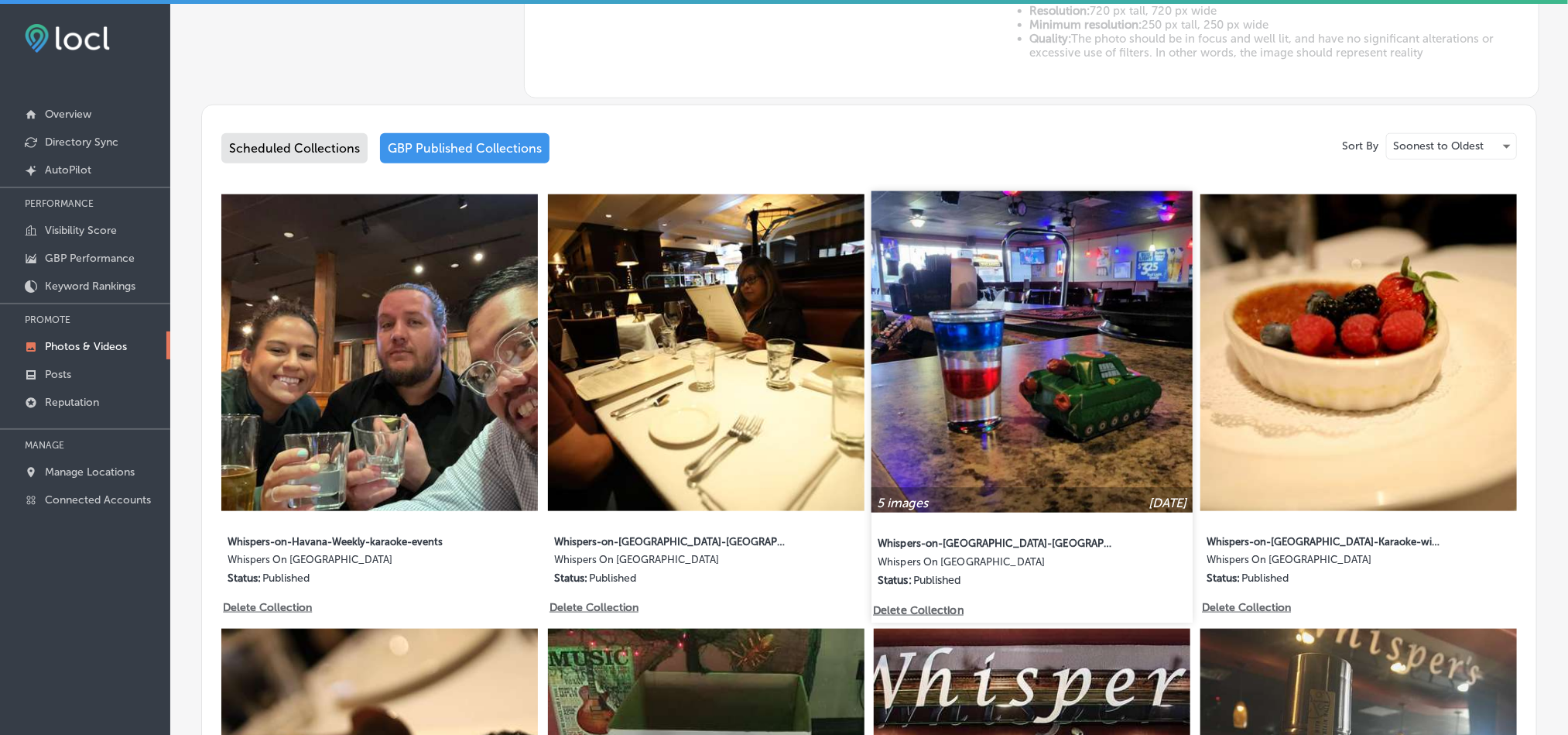
click at [1058, 409] on img at bounding box center [1032, 352] width 321 height 321
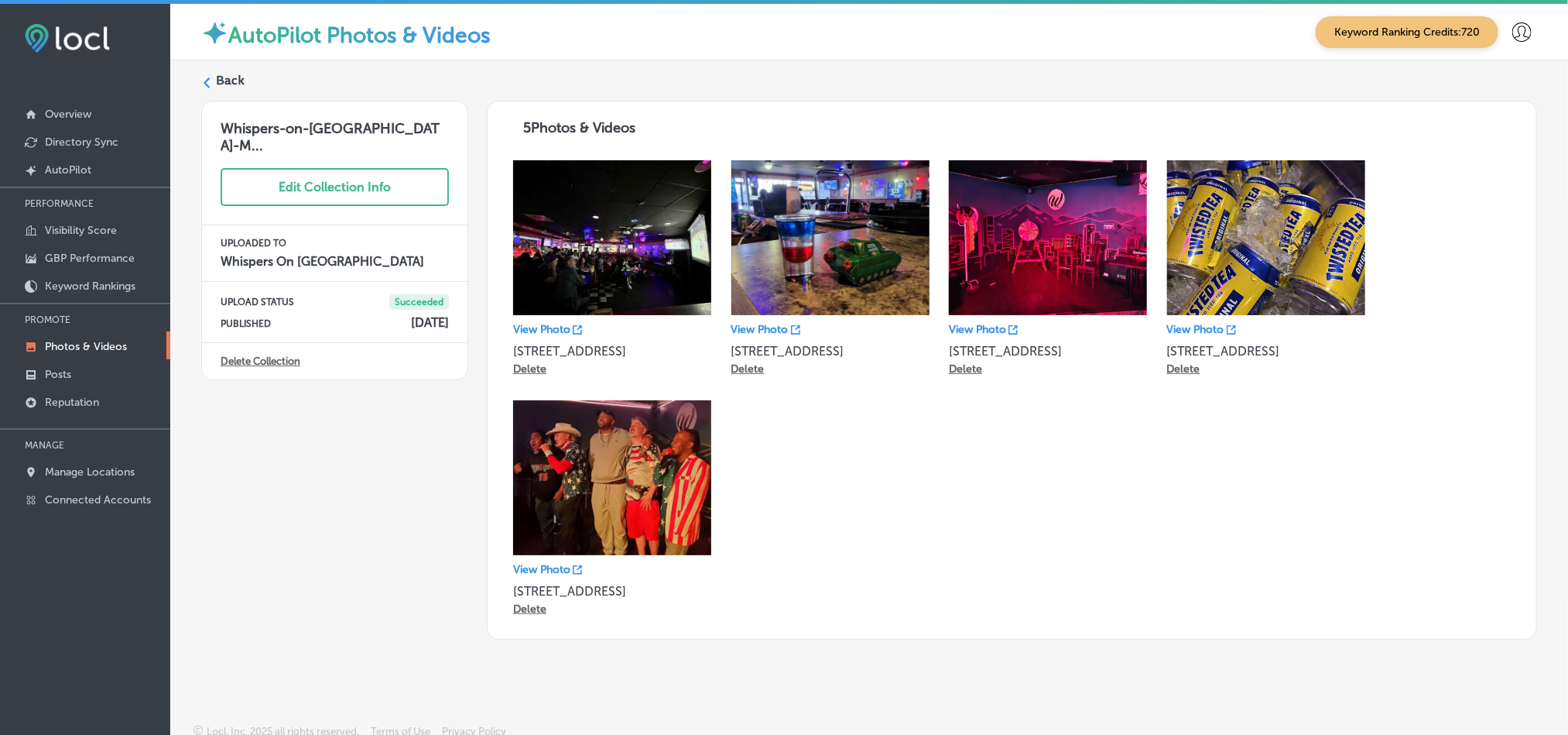
click at [220, 84] on label "Back" at bounding box center [230, 80] width 29 height 17
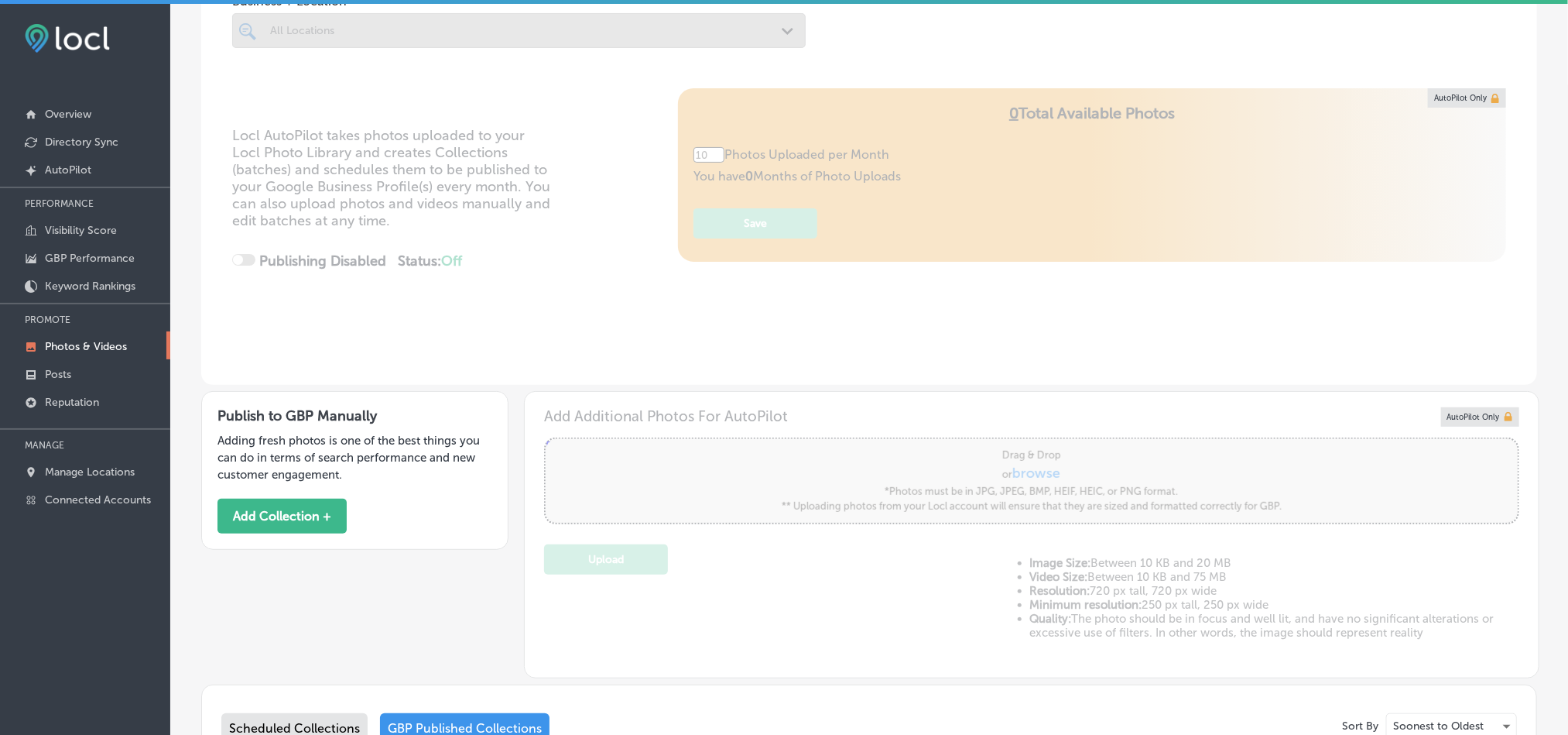
type input "5"
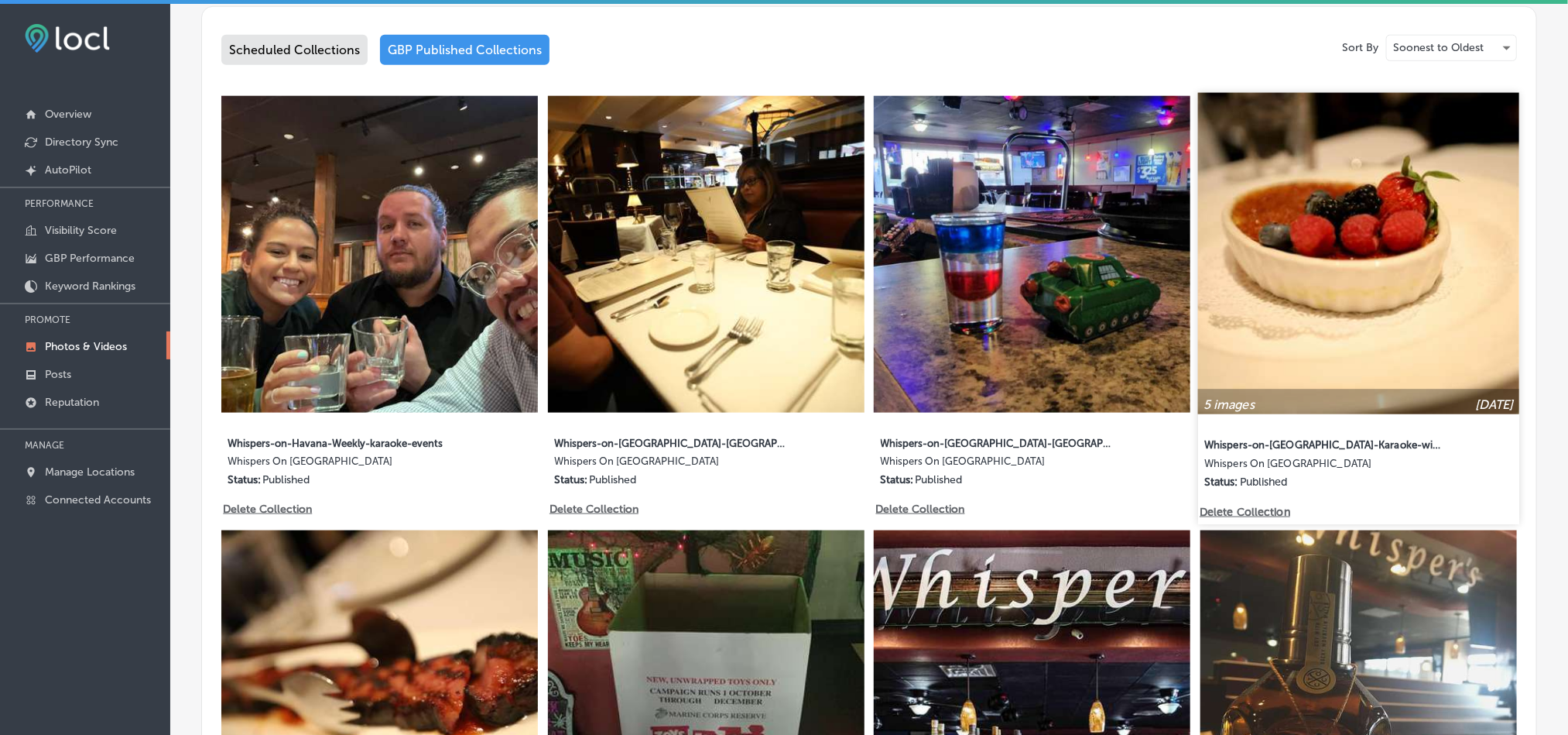
scroll to position [812, 0]
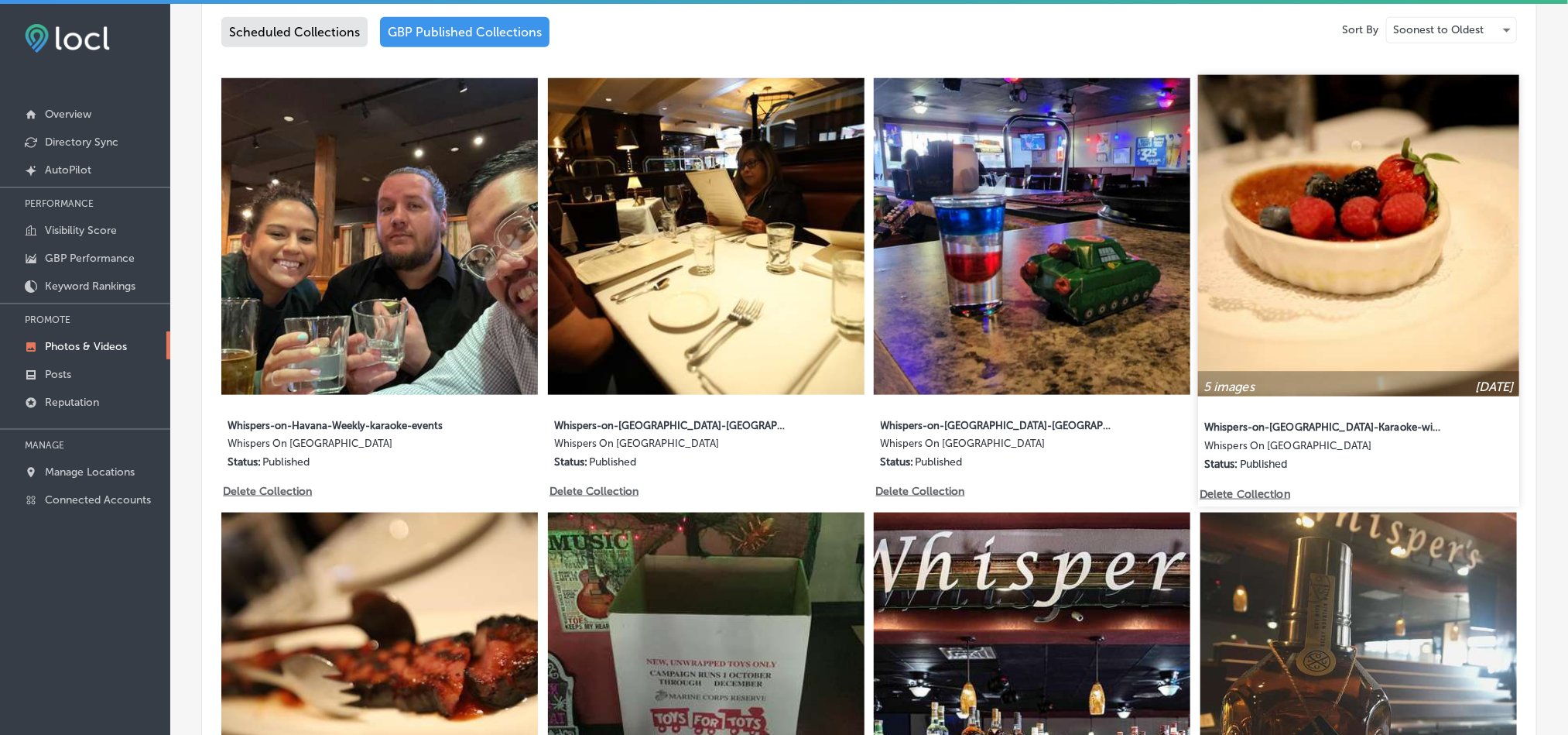
click at [1345, 269] on img at bounding box center [1359, 236] width 321 height 321
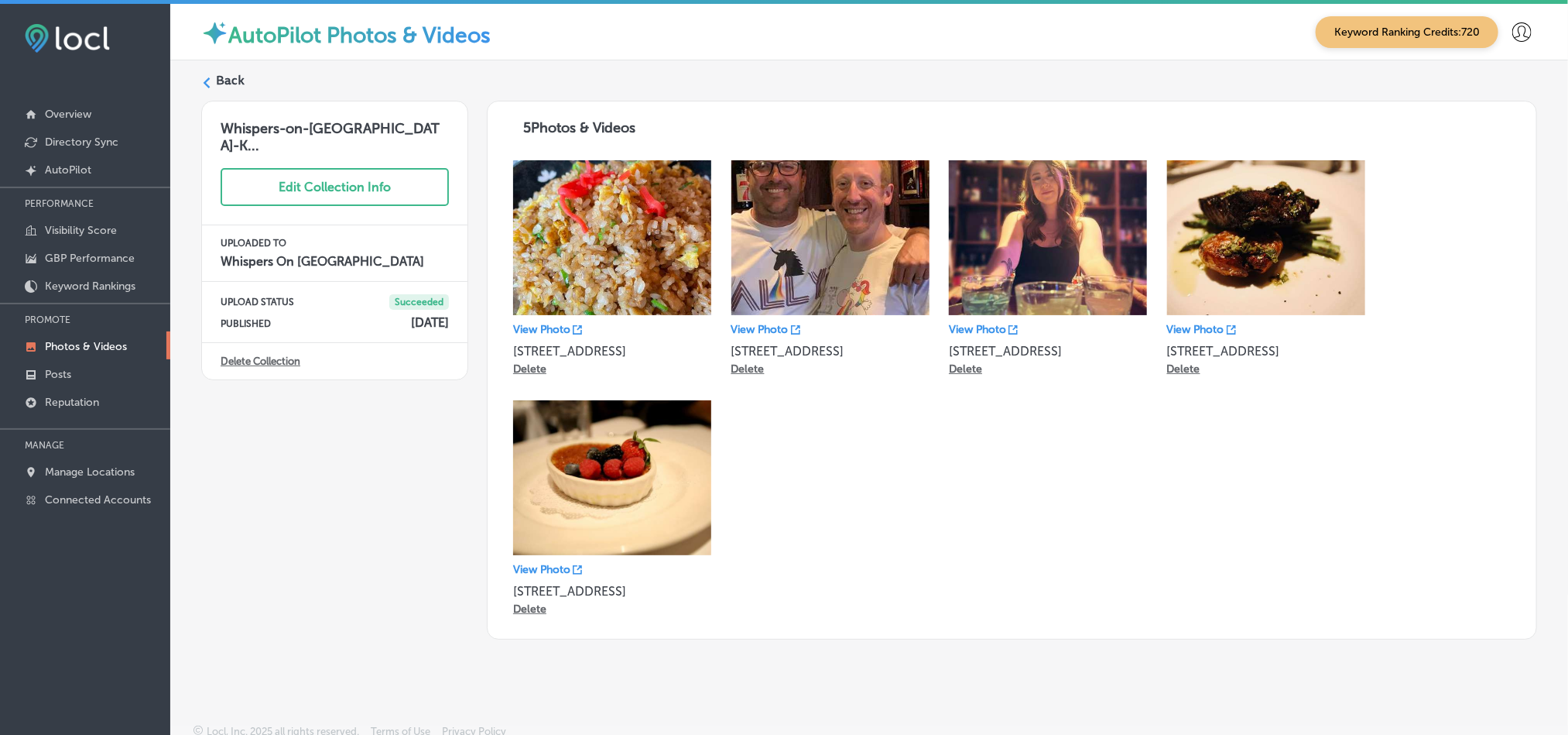
click at [237, 77] on label "Back" at bounding box center [230, 80] width 29 height 17
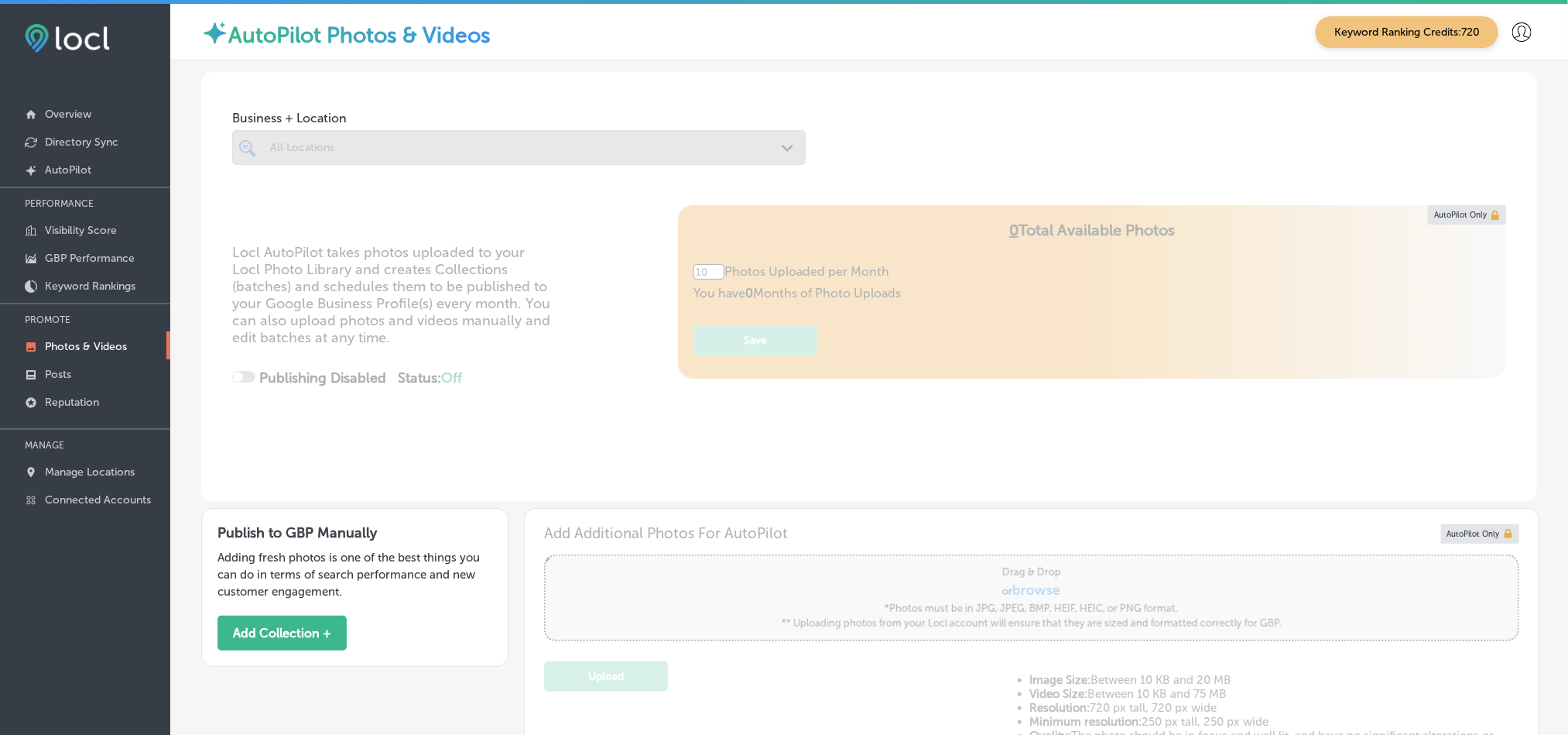
type input "5"
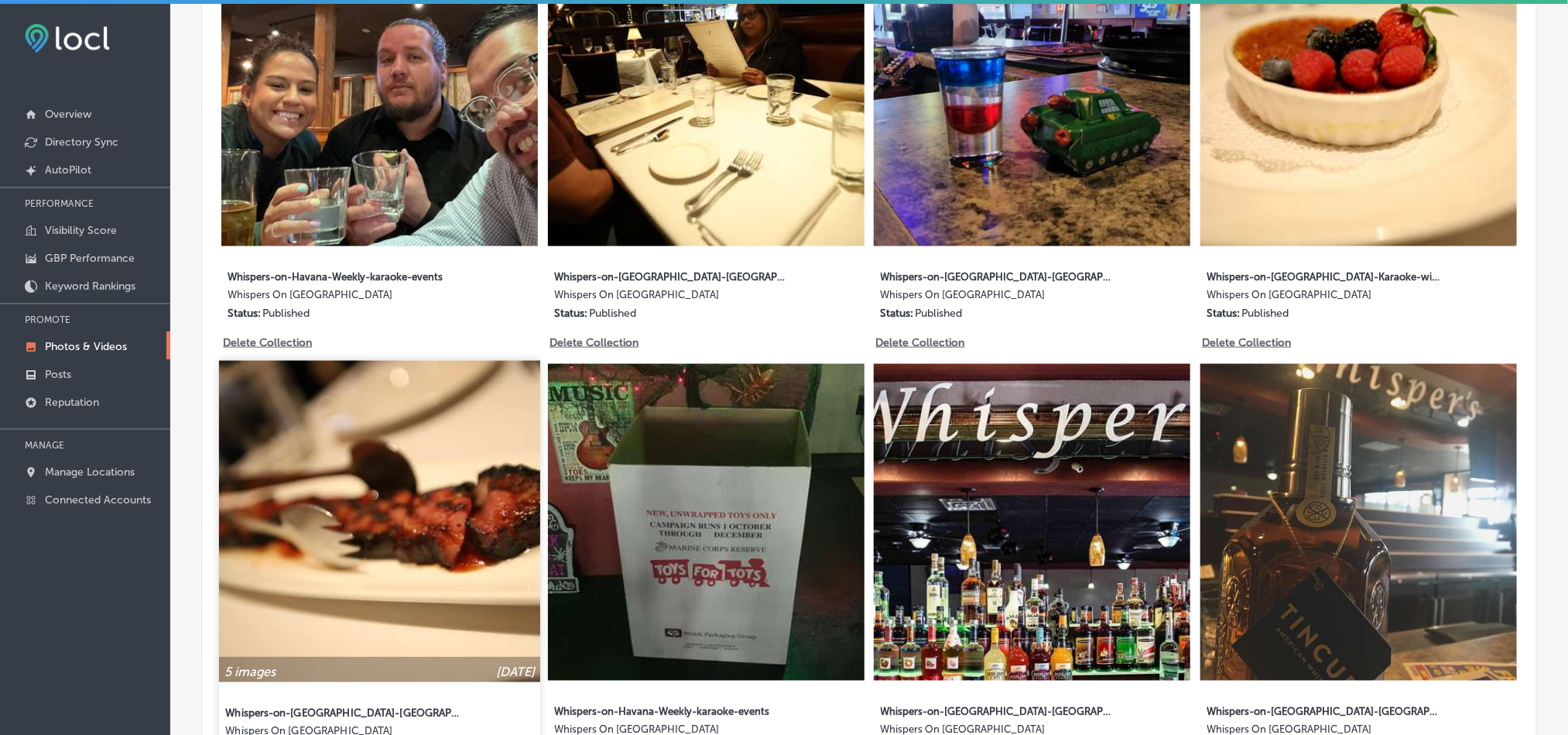
scroll to position [967, 0]
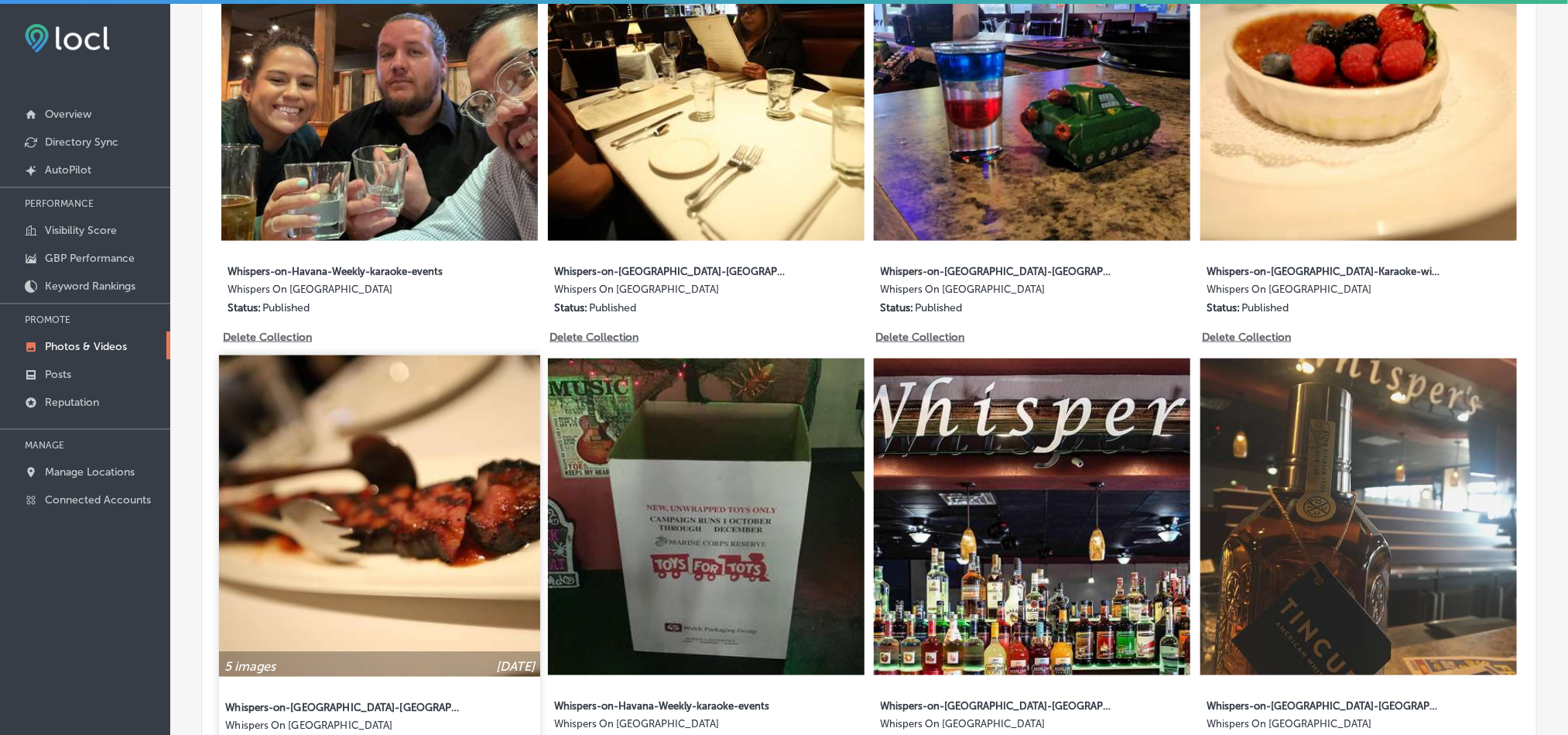
click at [435, 495] on img at bounding box center [379, 516] width 321 height 321
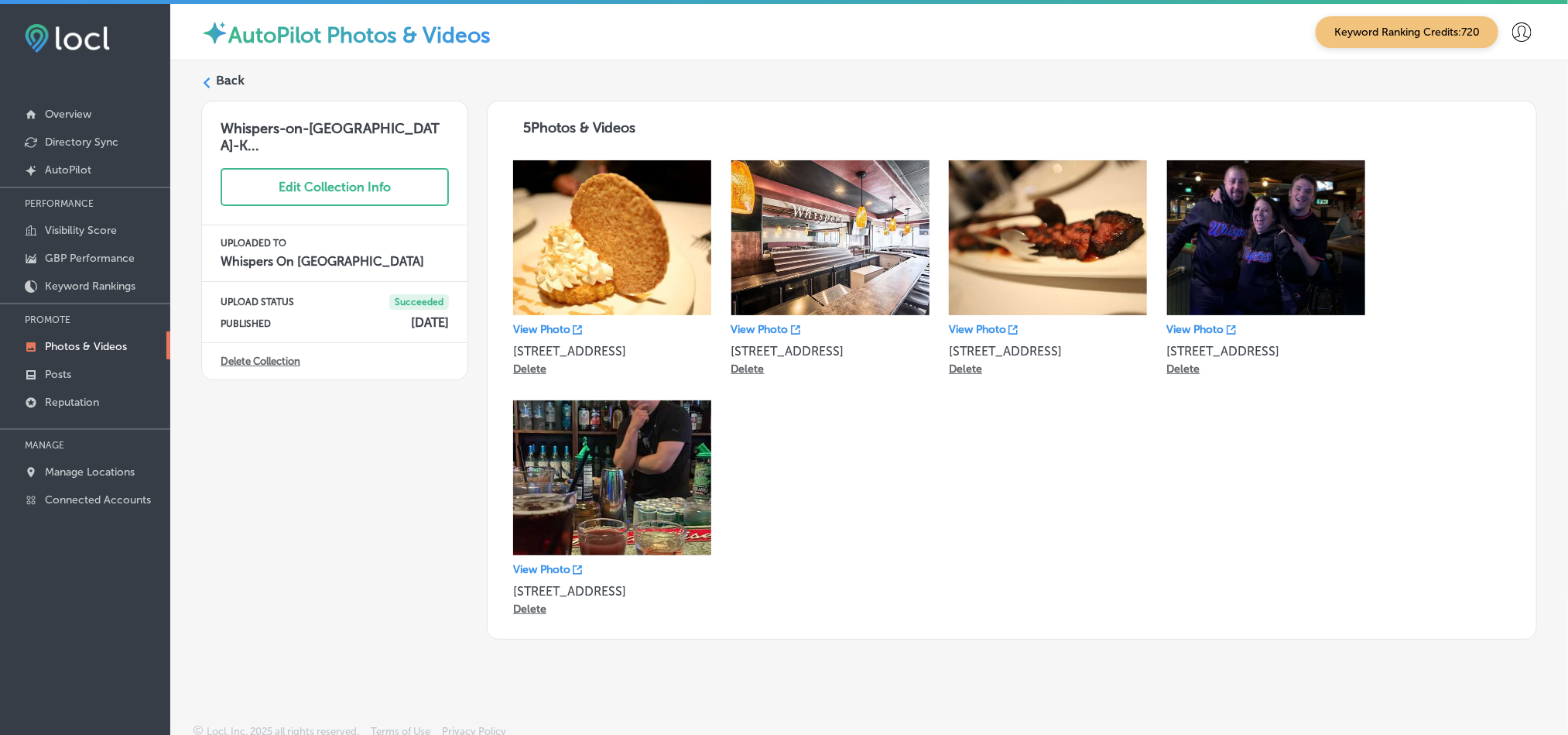
click at [228, 85] on label "Back" at bounding box center [230, 80] width 29 height 17
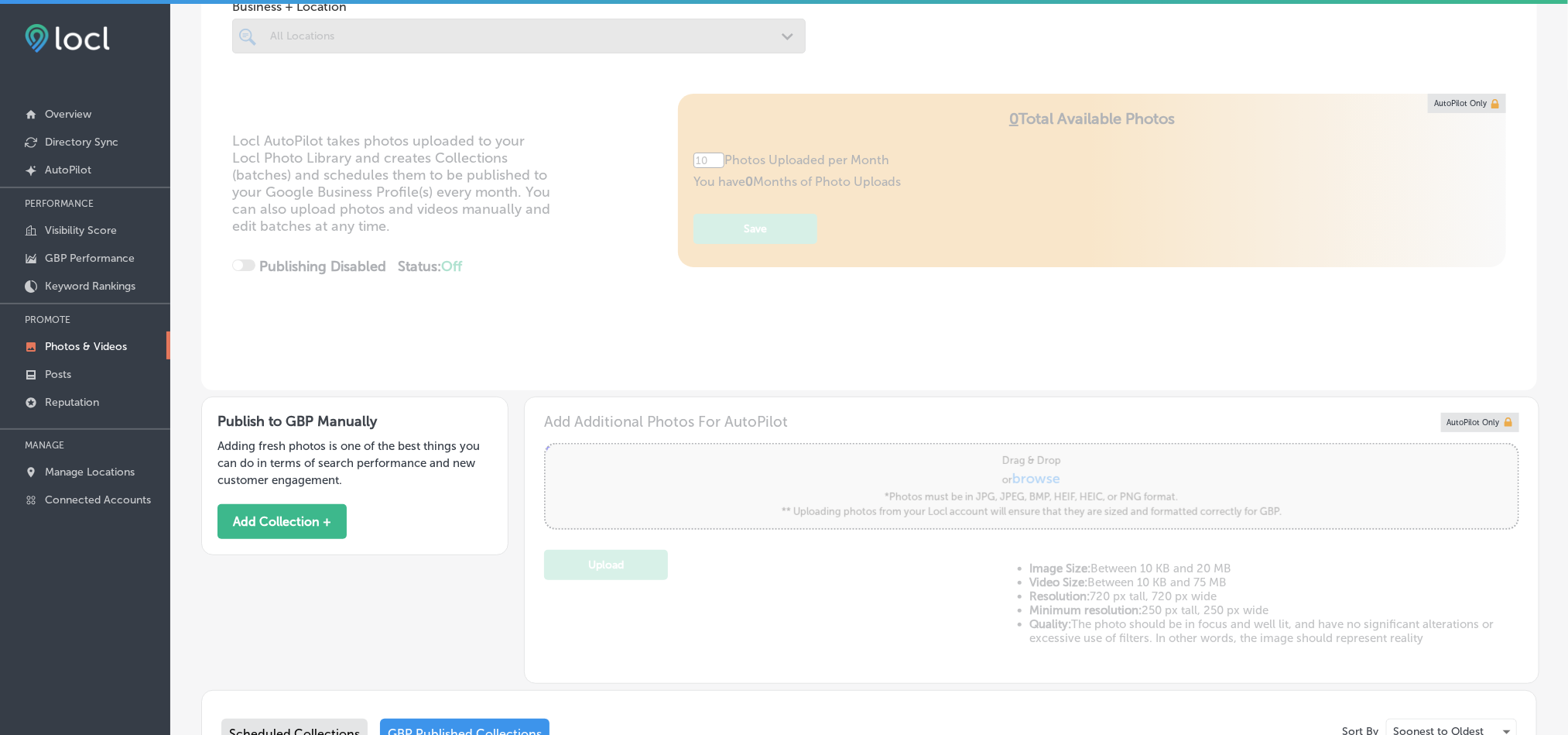
type input "5"
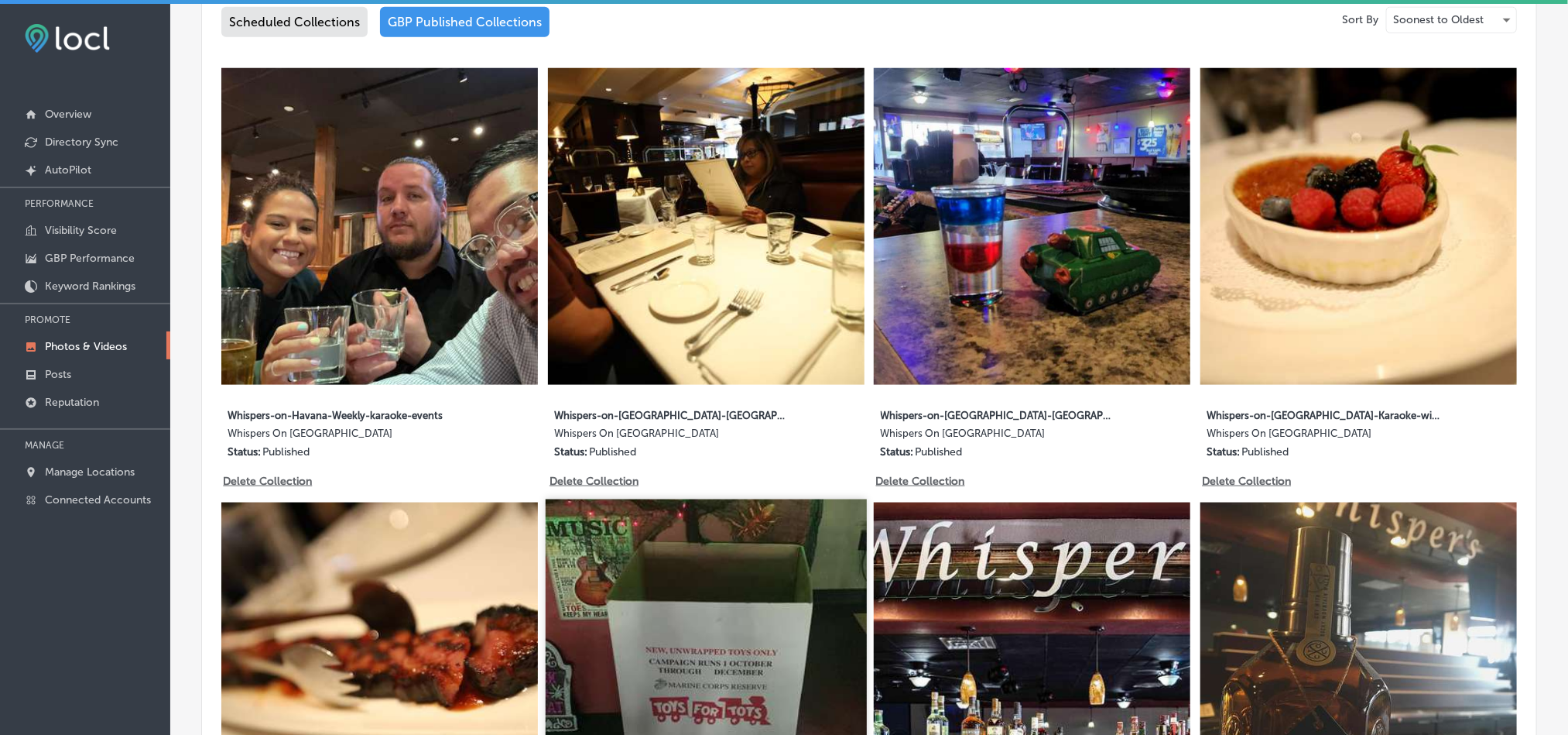
scroll to position [890, 0]
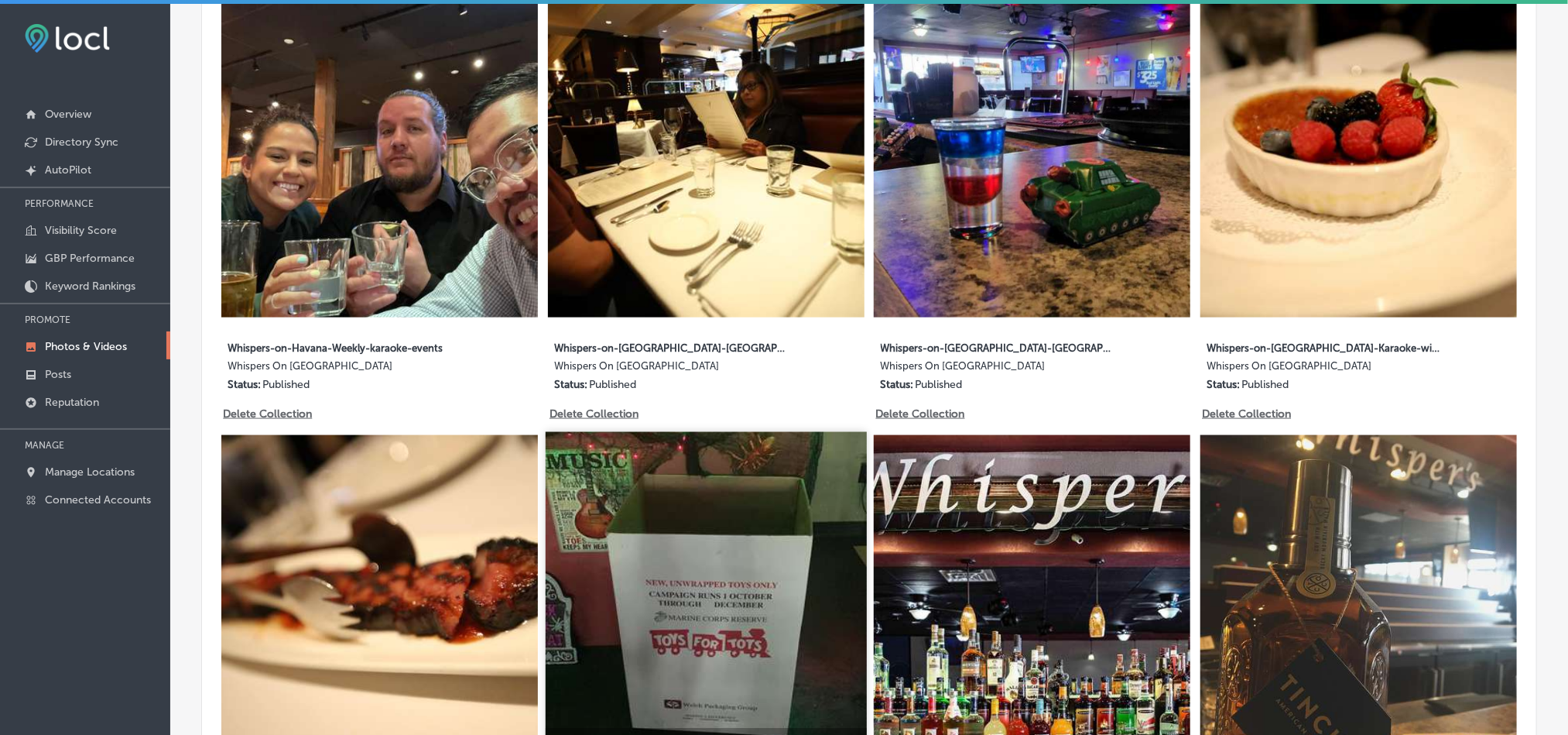
click at [767, 576] on img at bounding box center [706, 593] width 321 height 321
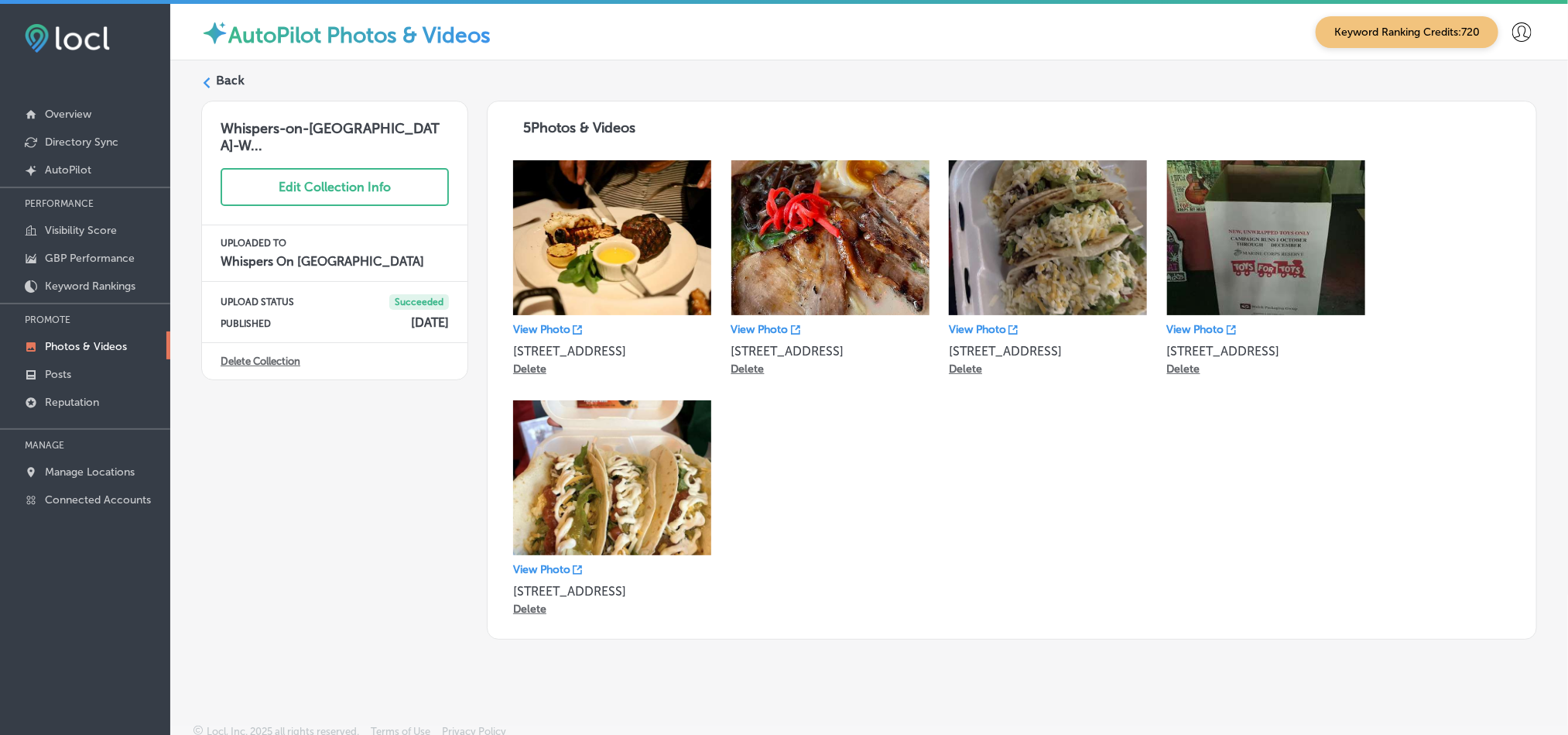
click at [216, 84] on label "Back" at bounding box center [230, 80] width 29 height 17
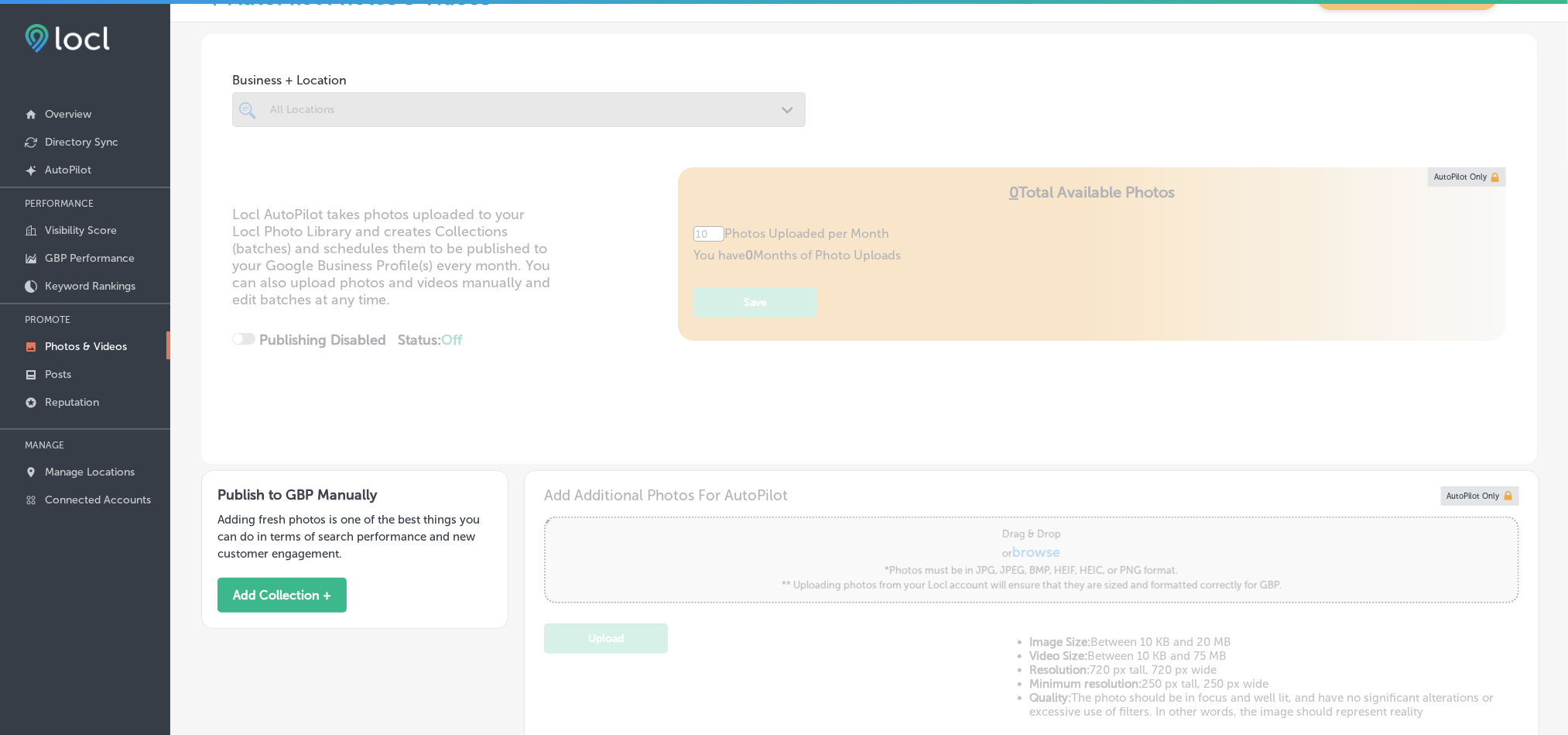
type input "5"
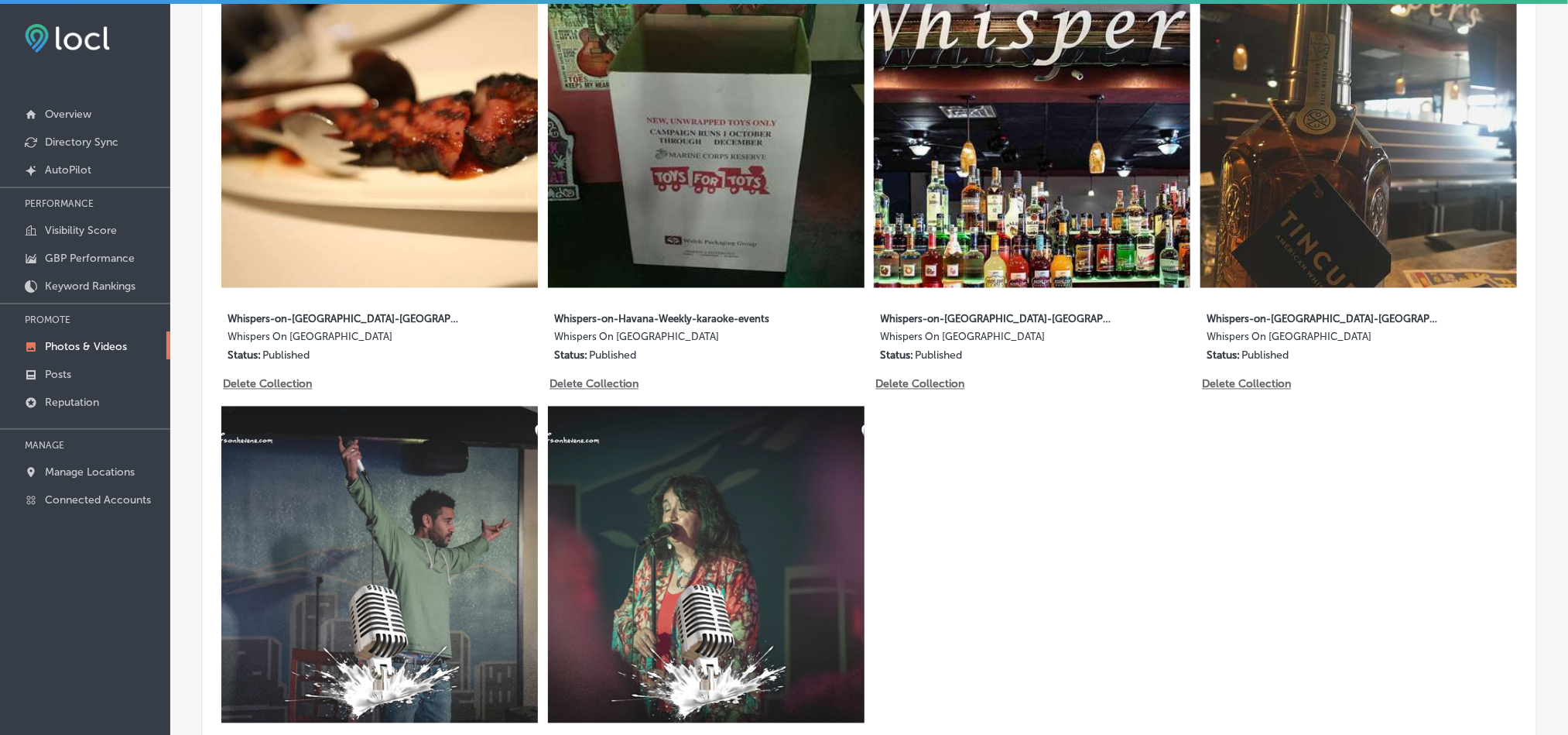
scroll to position [1355, 0]
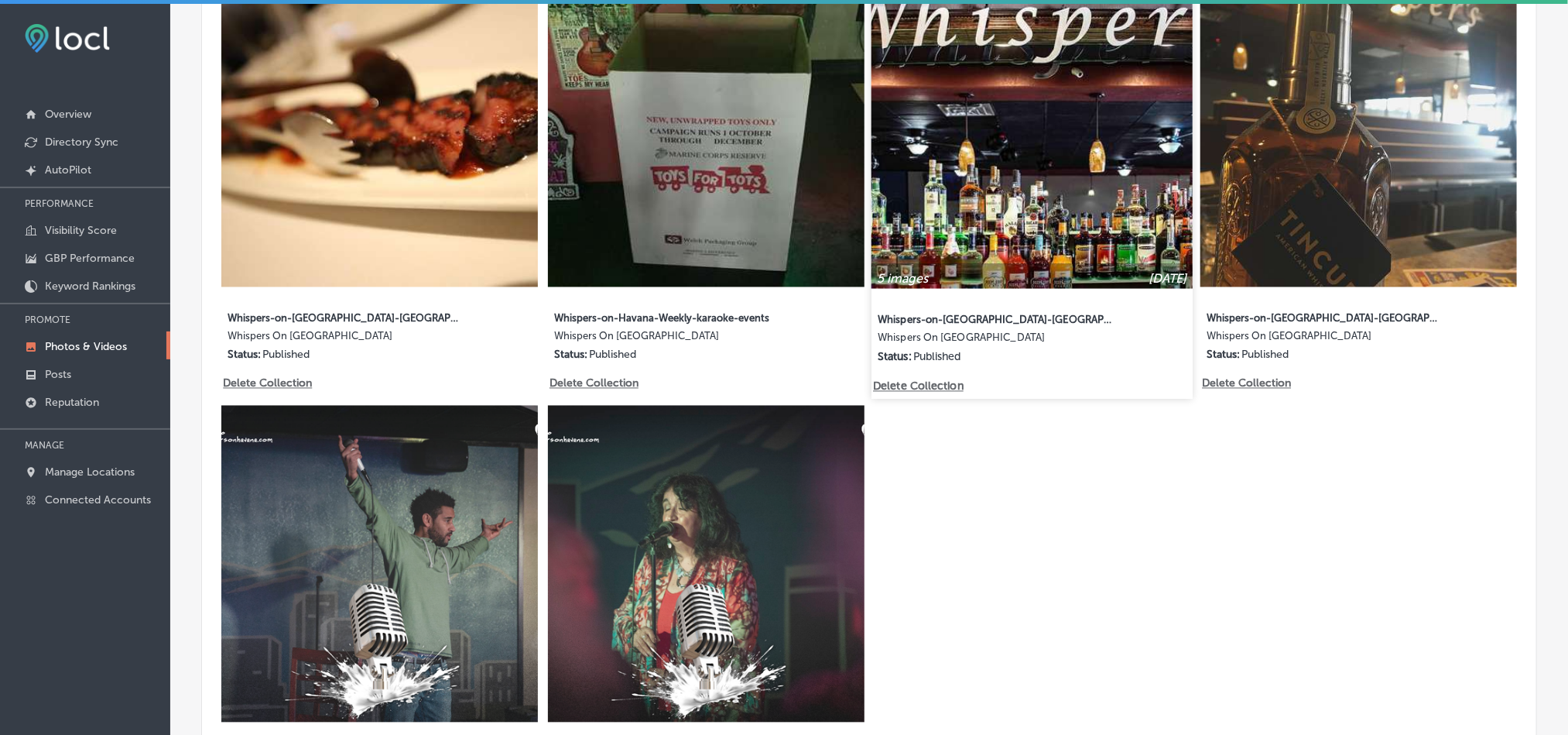
click at [1013, 186] on img at bounding box center [1032, 128] width 321 height 321
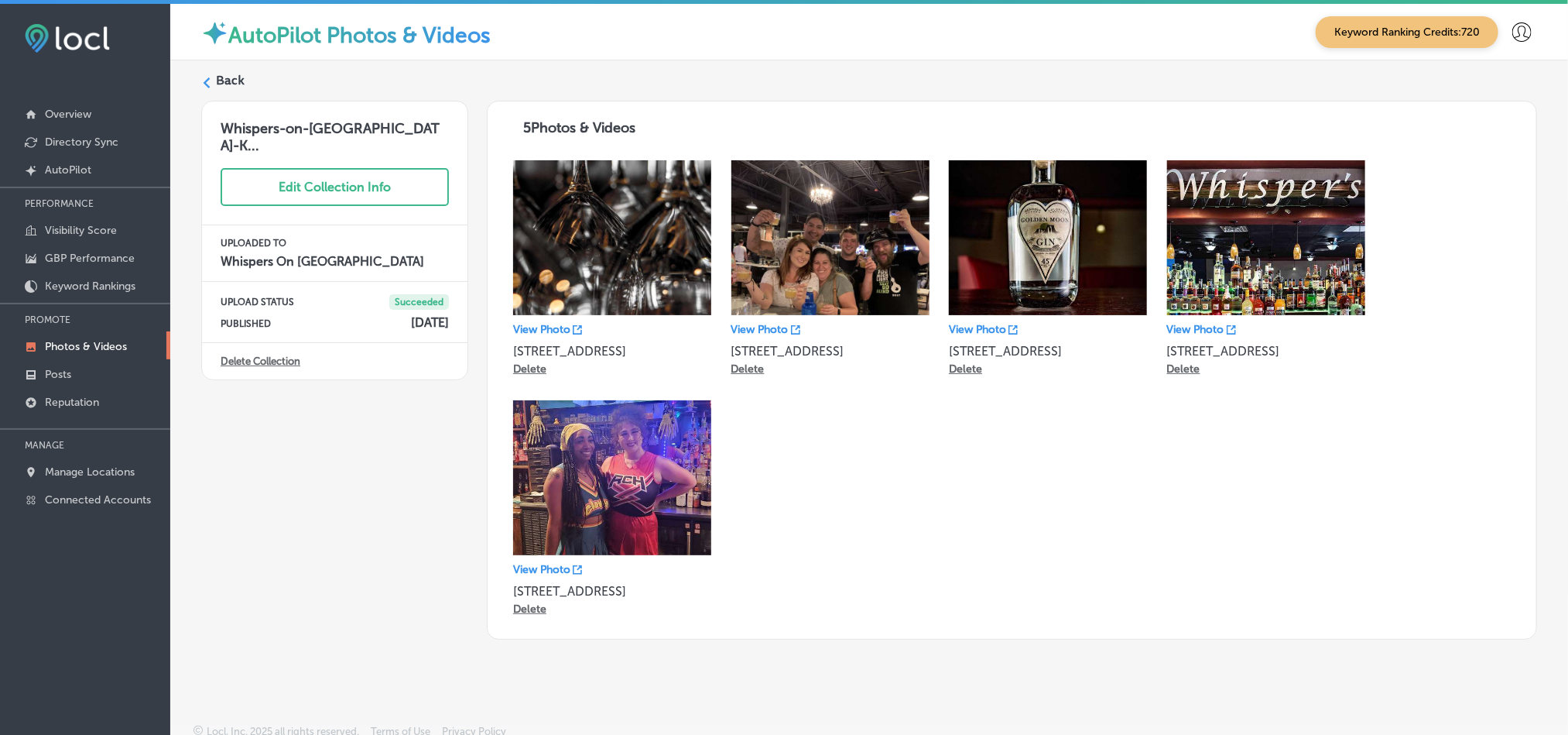
click at [240, 75] on label "Back" at bounding box center [230, 80] width 29 height 17
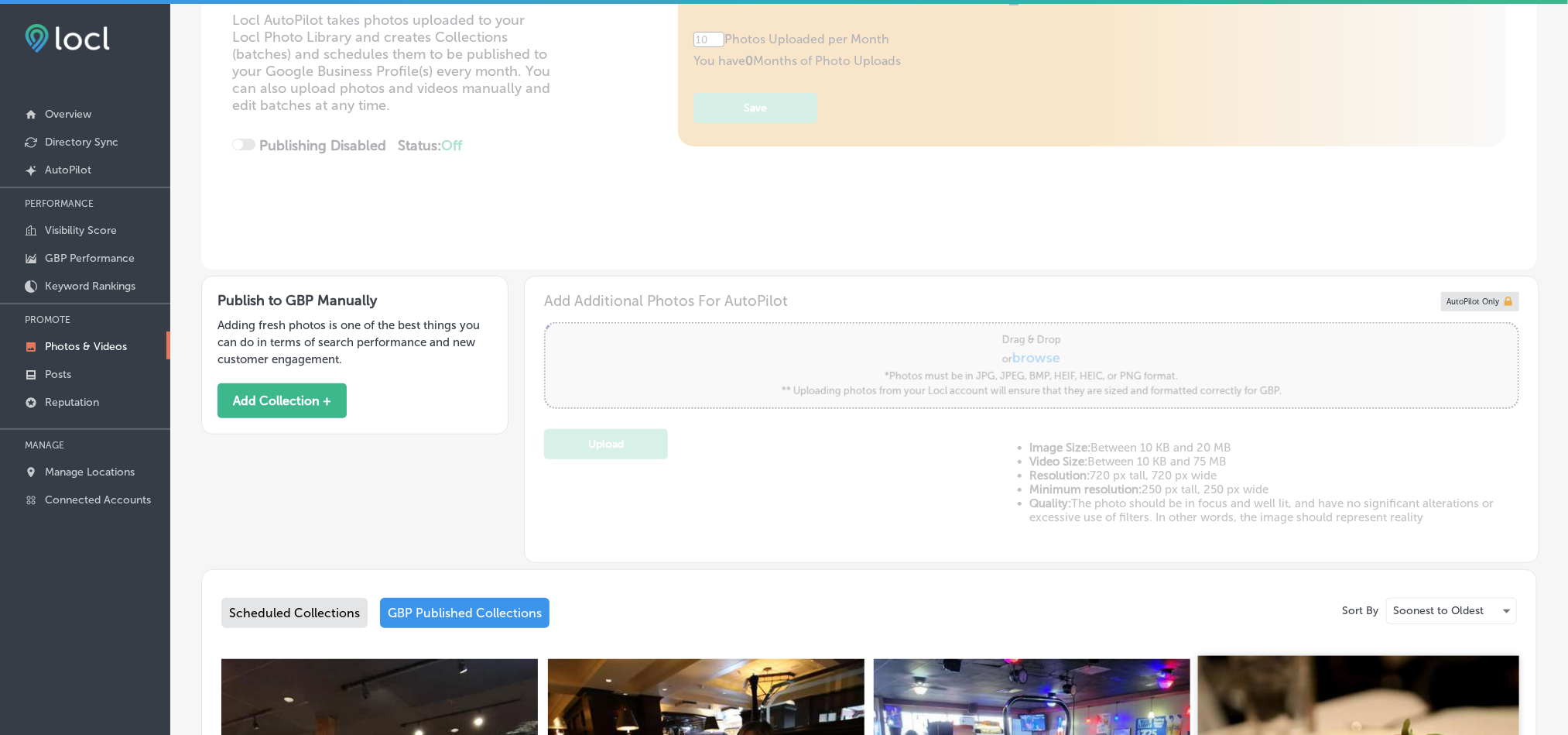
type input "5"
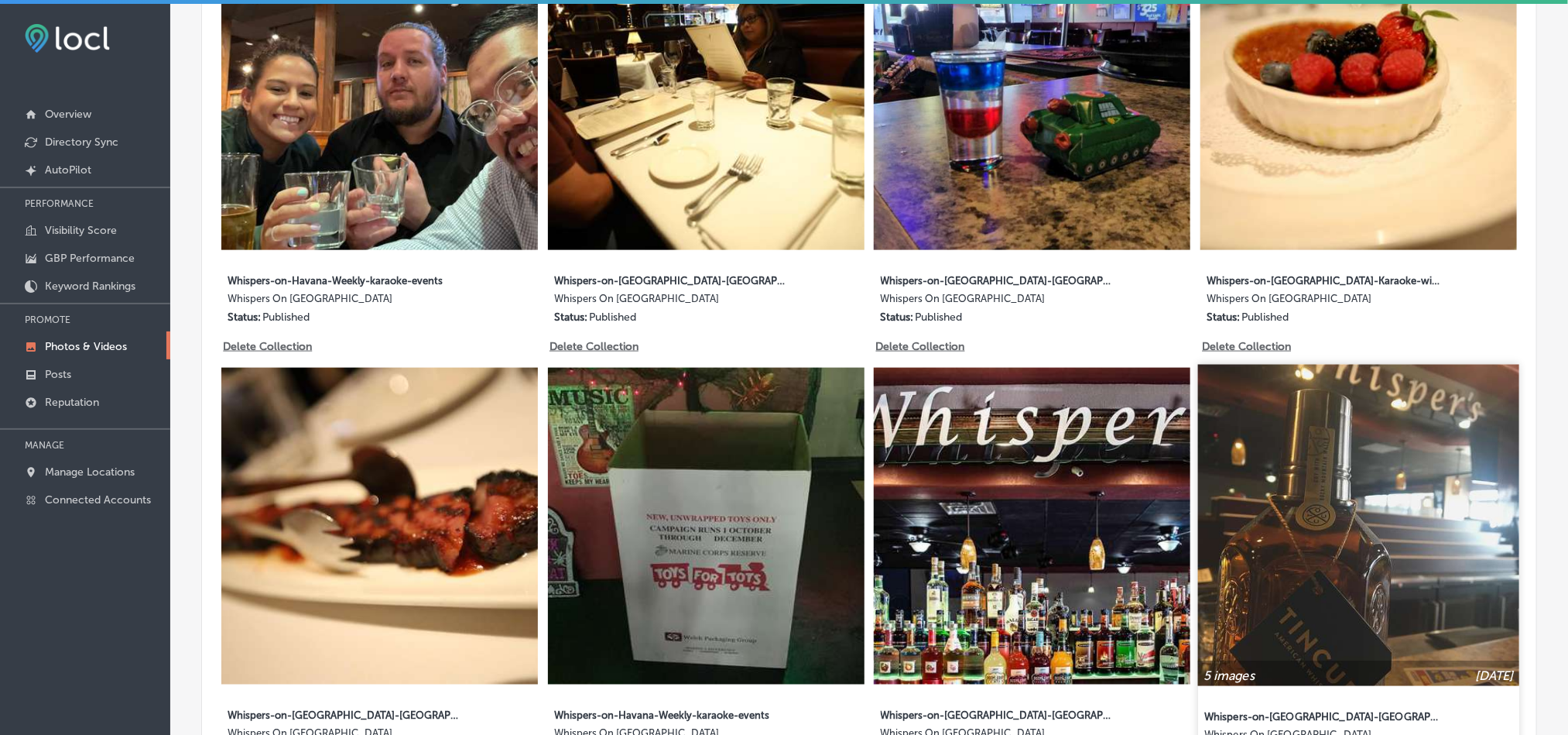
scroll to position [967, 0]
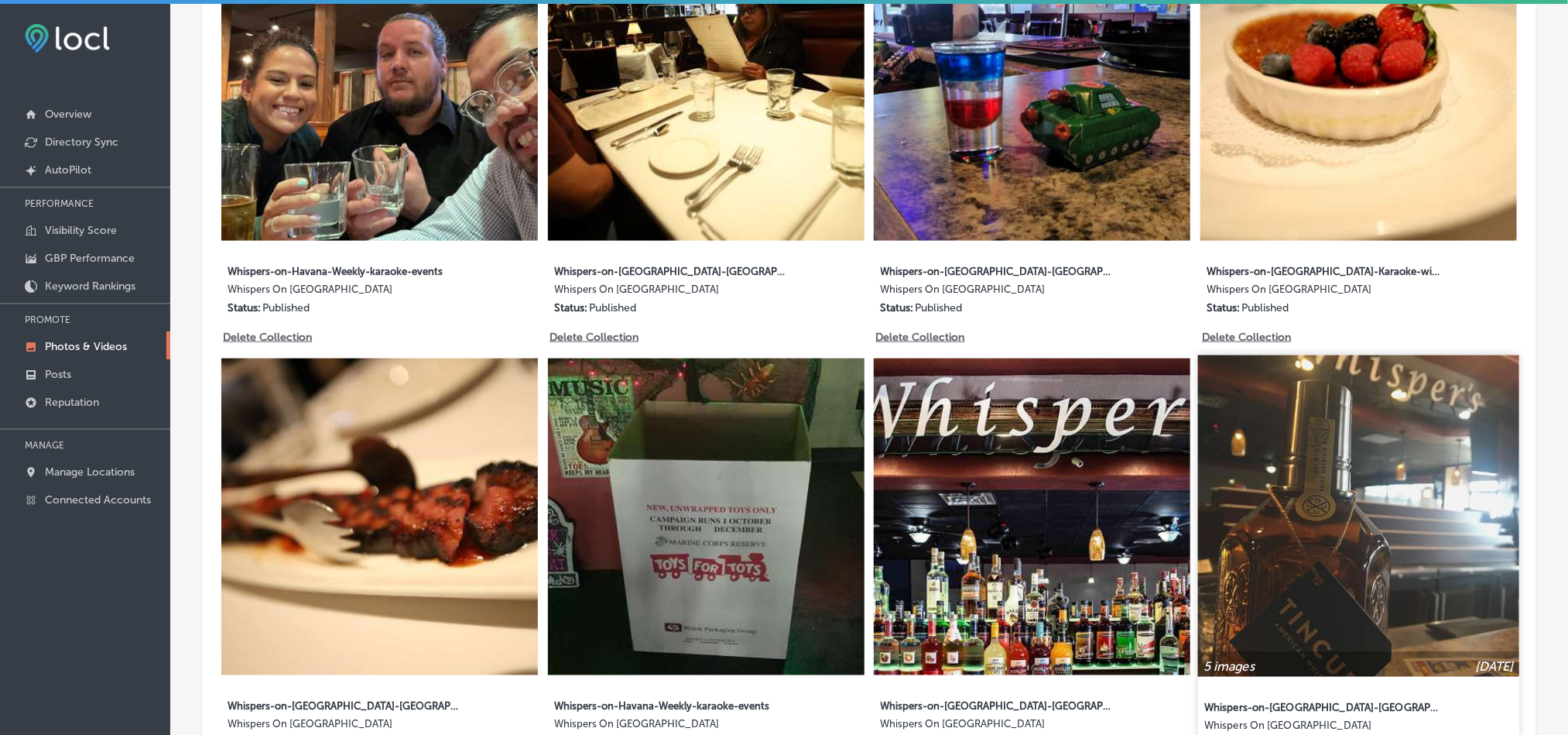
click at [1304, 503] on img at bounding box center [1359, 516] width 321 height 321
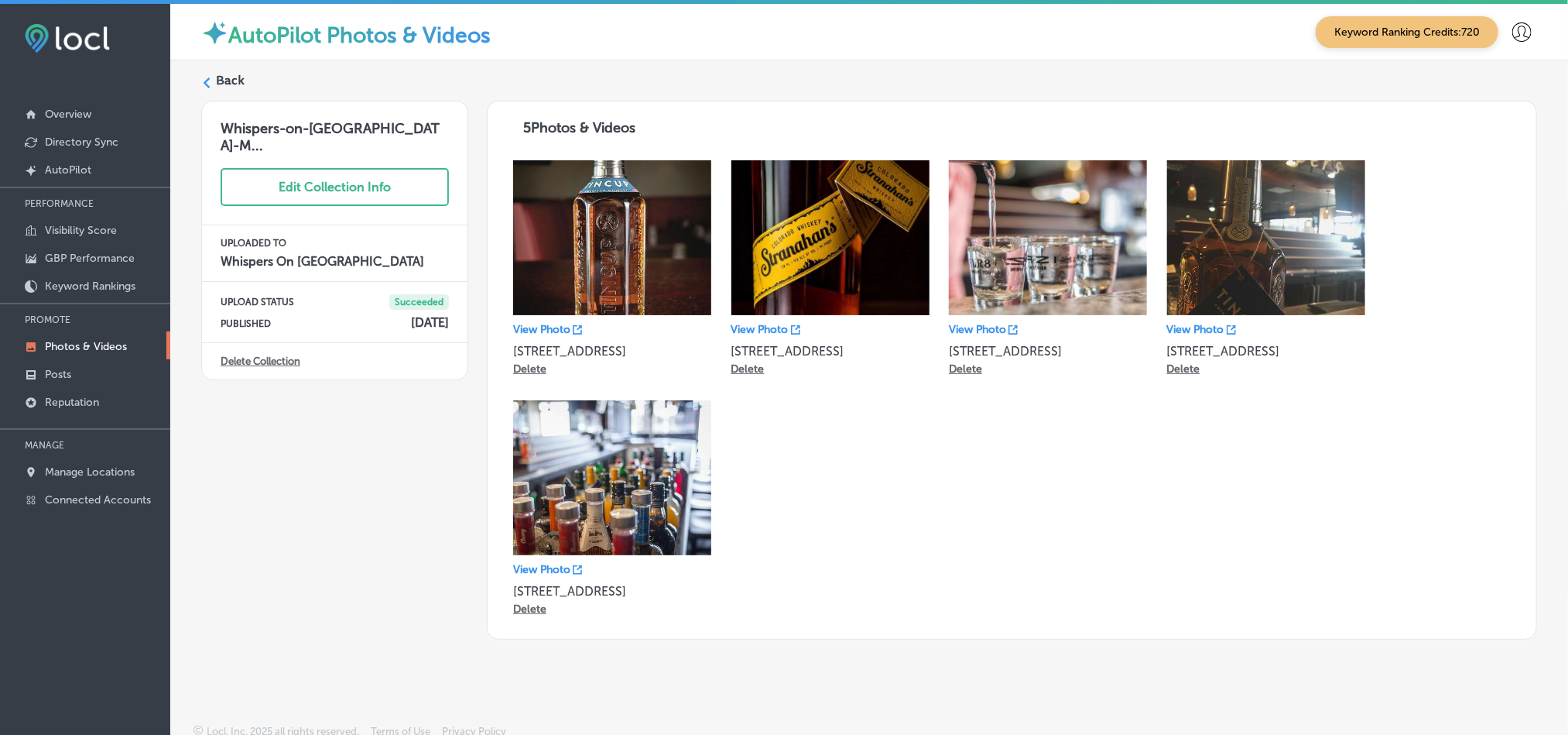
click at [231, 80] on label "Back" at bounding box center [230, 80] width 29 height 17
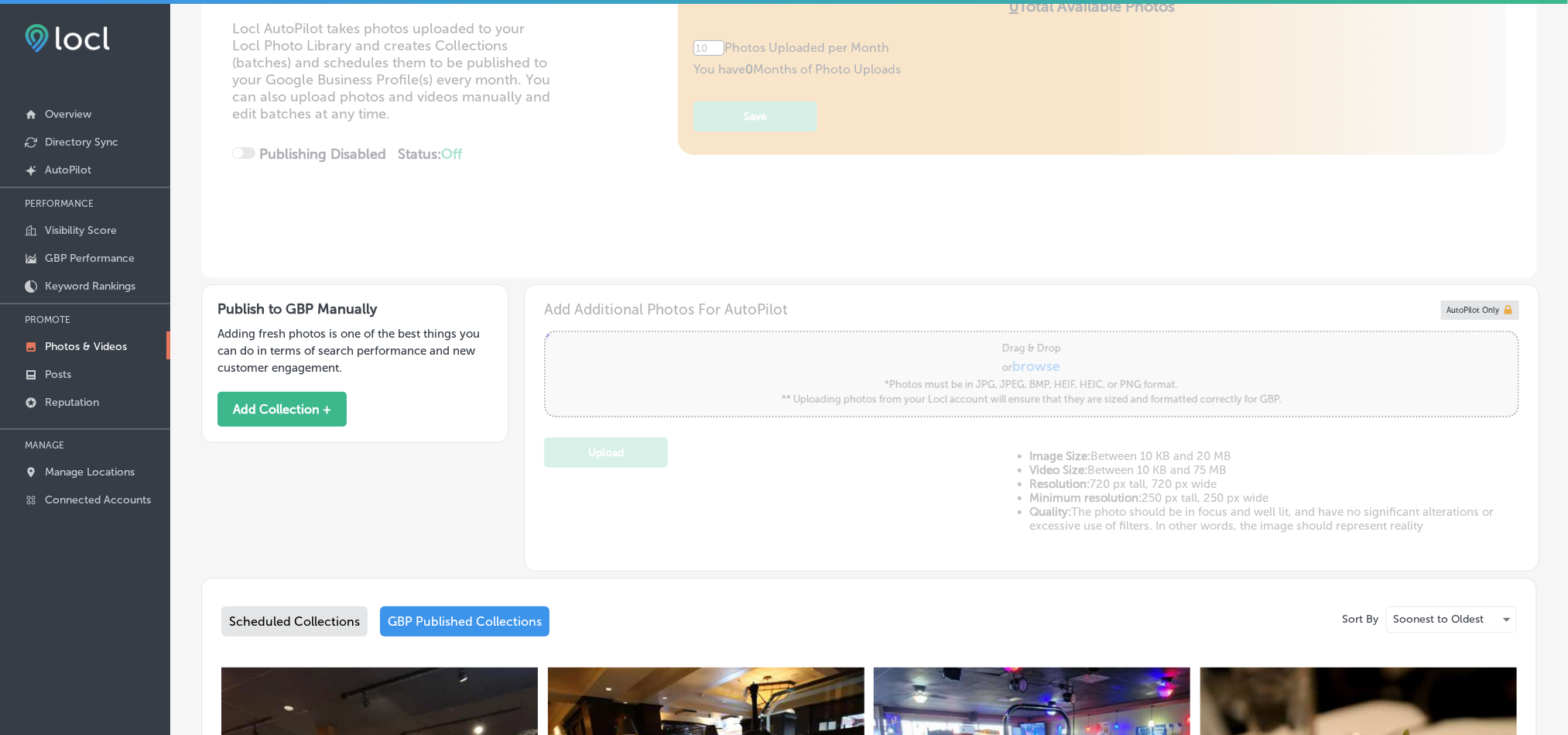
type input "5"
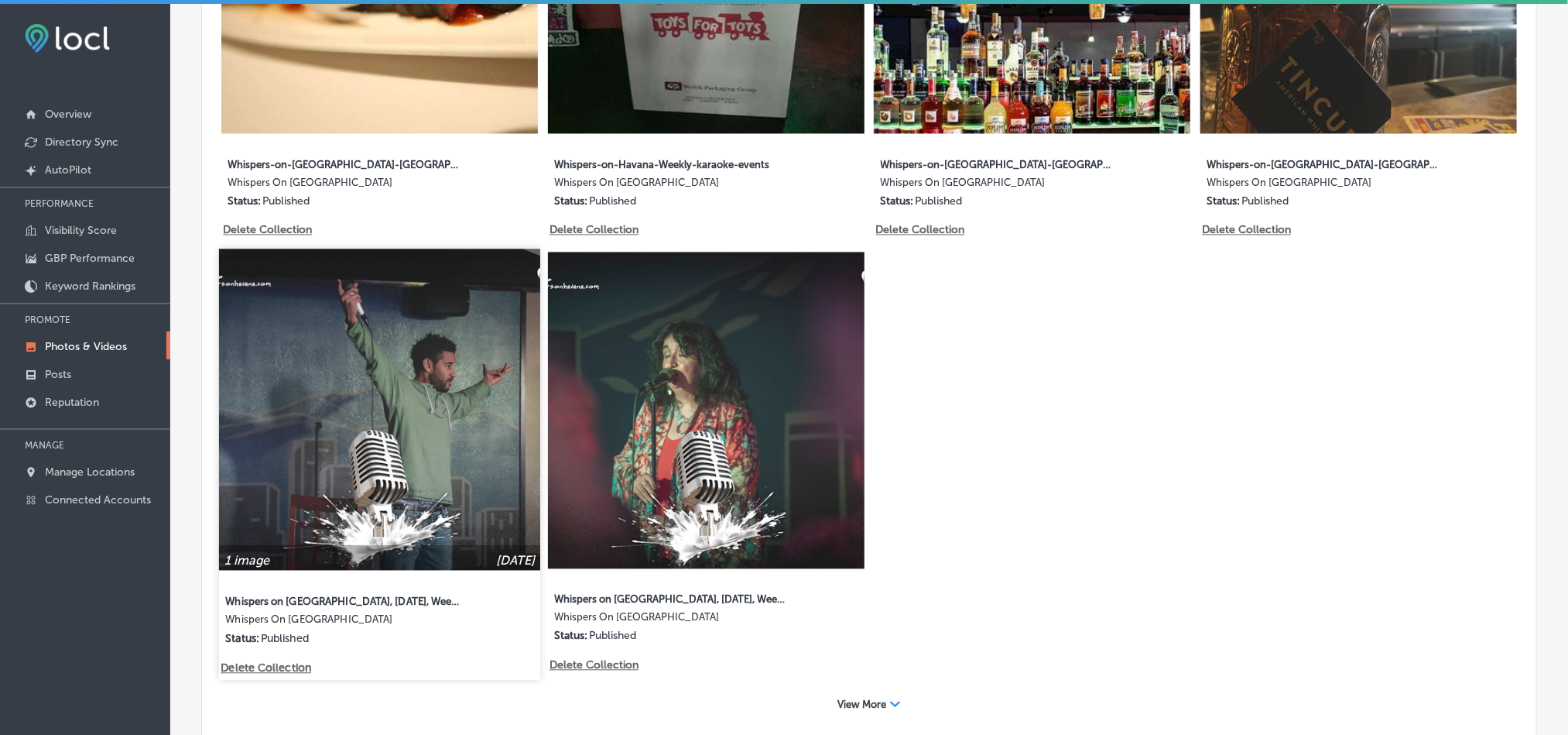
scroll to position [1509, 0]
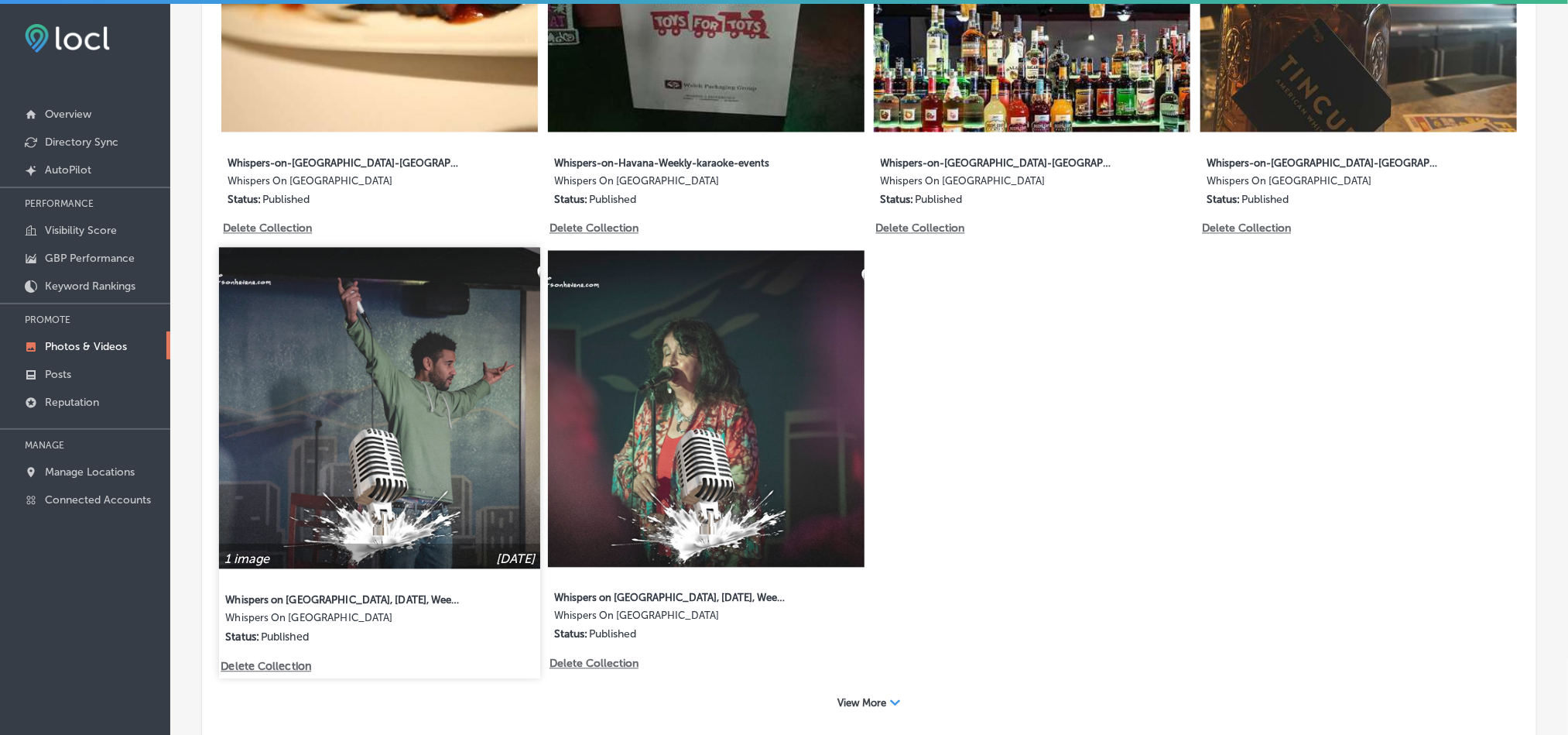
click at [324, 367] on img at bounding box center [379, 408] width 321 height 321
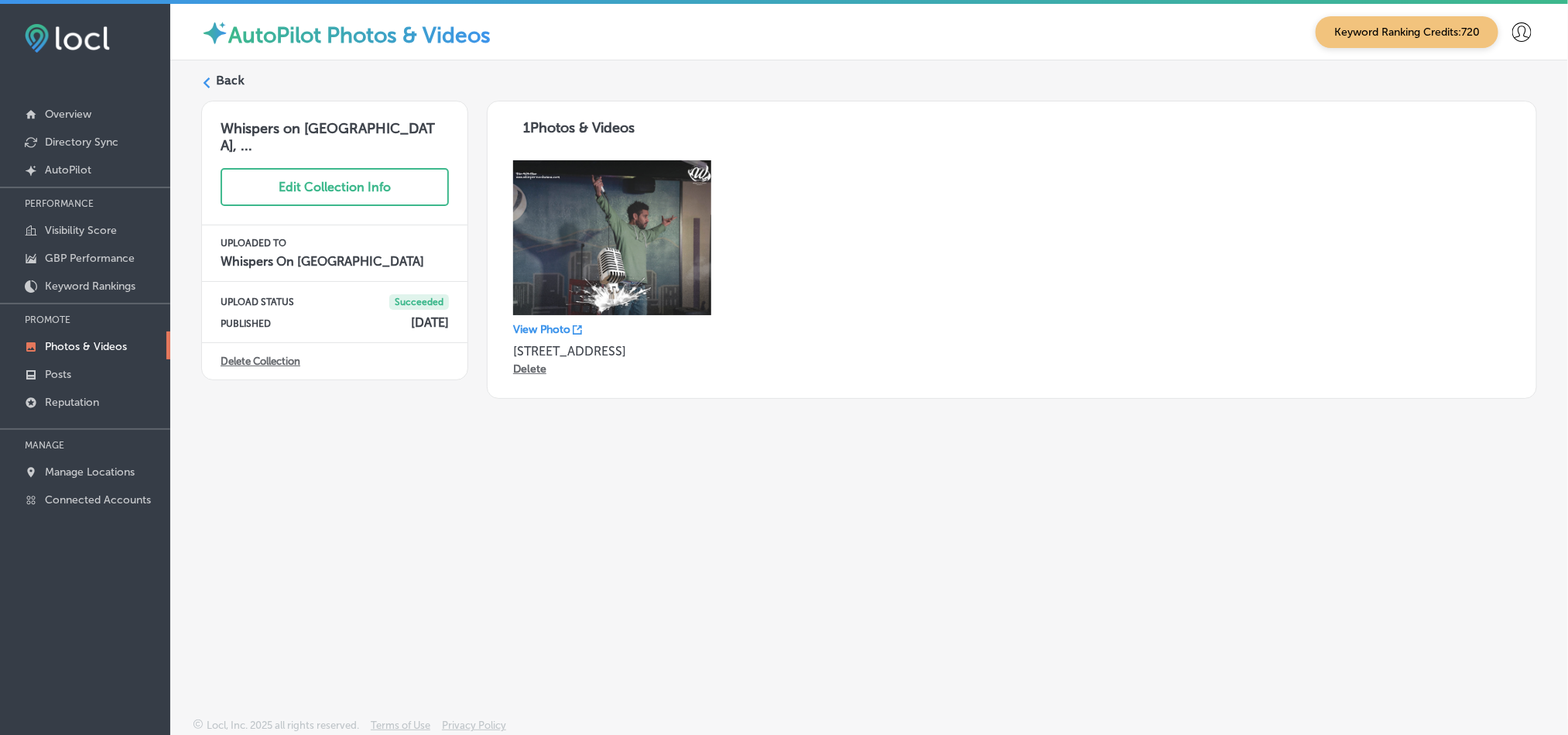
click at [225, 85] on label "Back" at bounding box center [230, 80] width 29 height 17
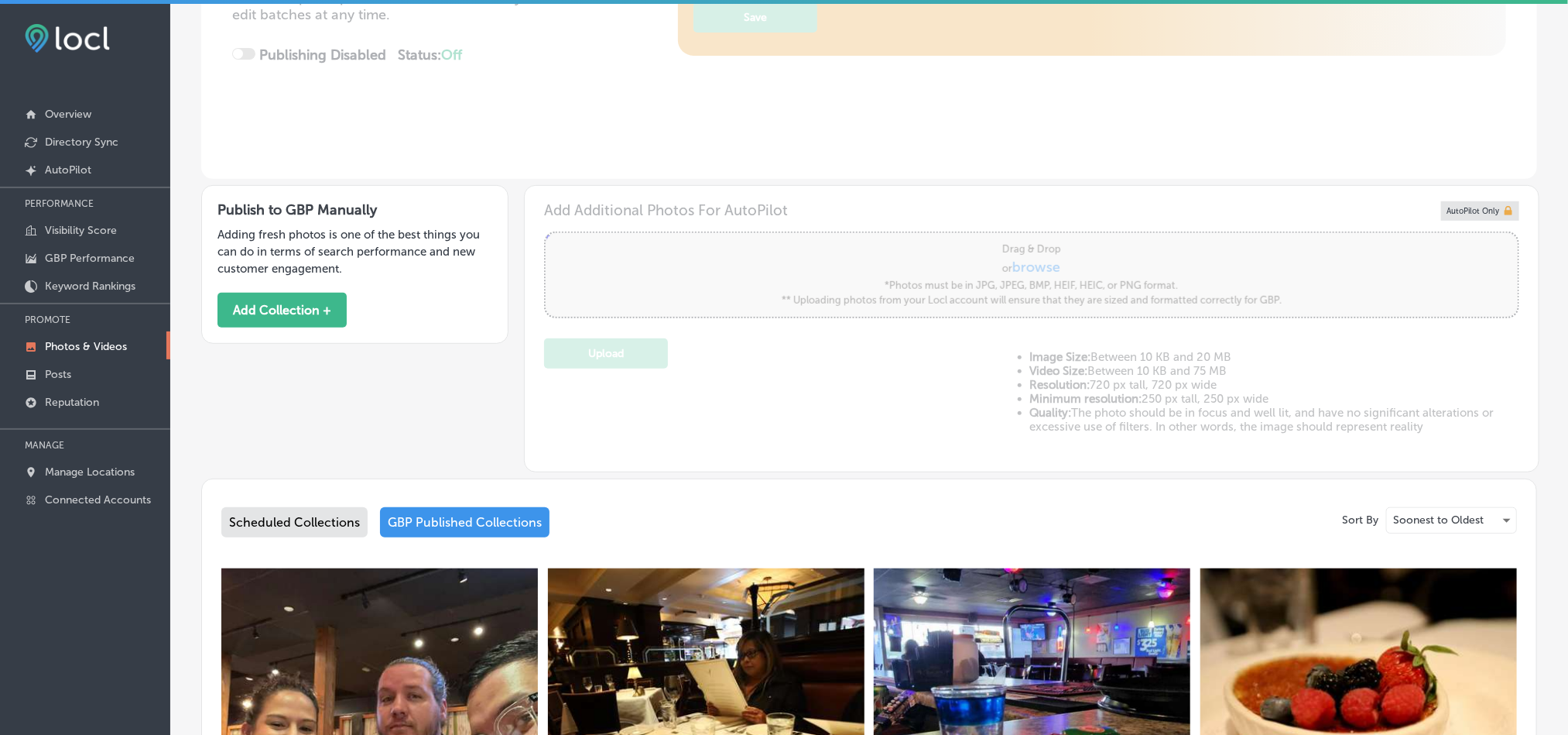
type input "5"
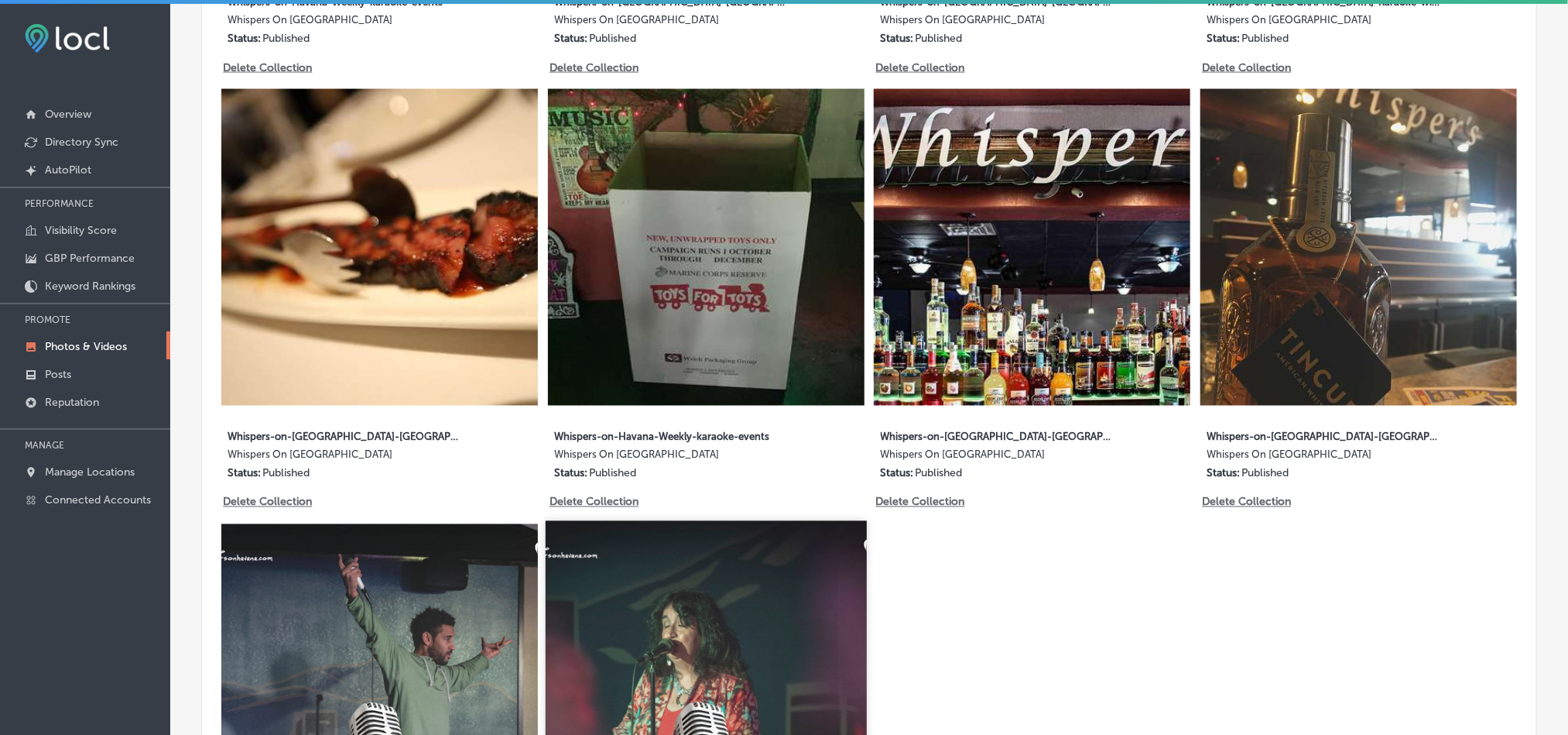
scroll to position [1238, 0]
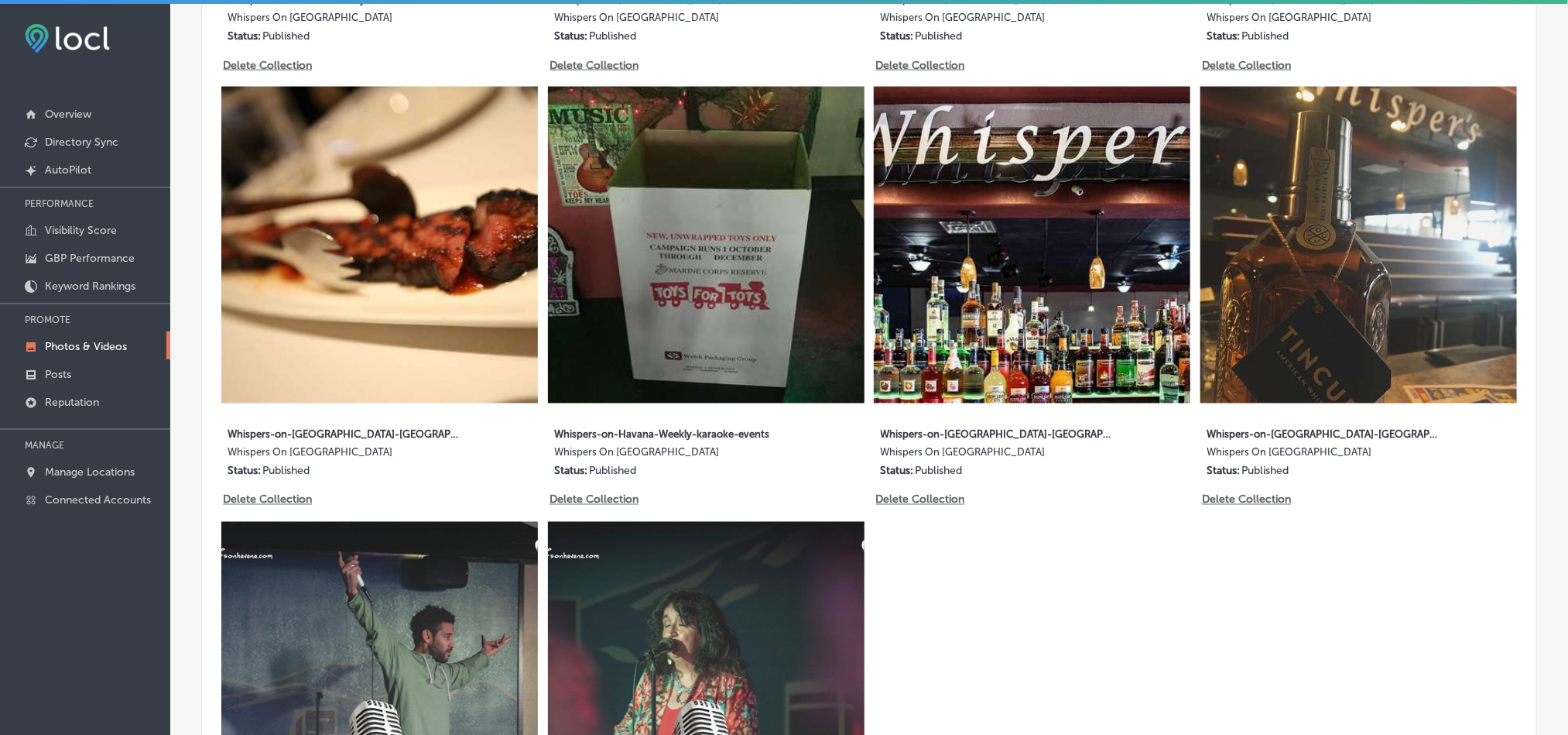
click at [724, 558] on img at bounding box center [706, 680] width 316 height 316
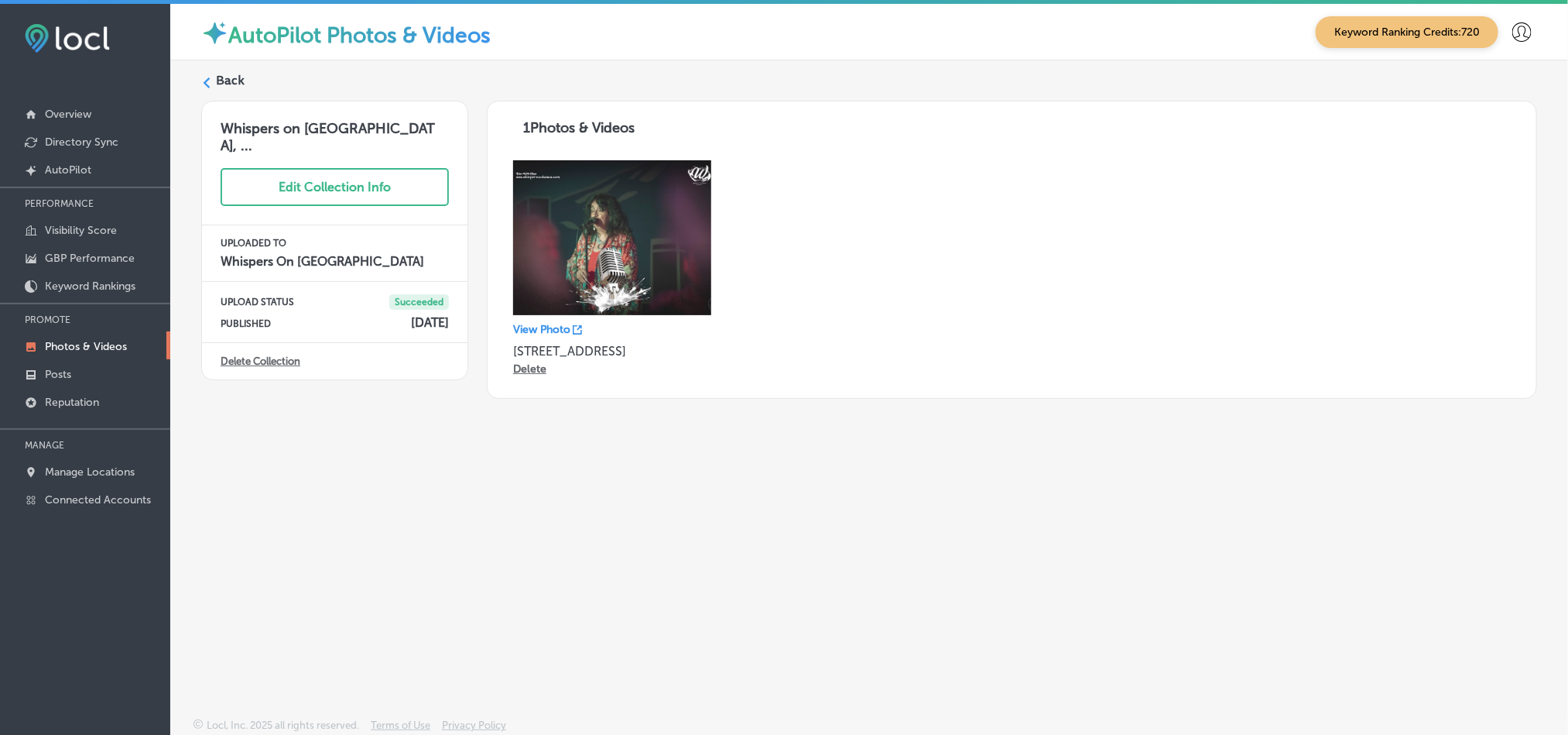
click at [224, 70] on div "Back Whispers on [GEOGRAPHIC_DATA], ... Edit Collection Info UPLOADED TO Whispe…" at bounding box center [869, 353] width 1398 height 585
click at [232, 82] on label "Back" at bounding box center [230, 80] width 29 height 17
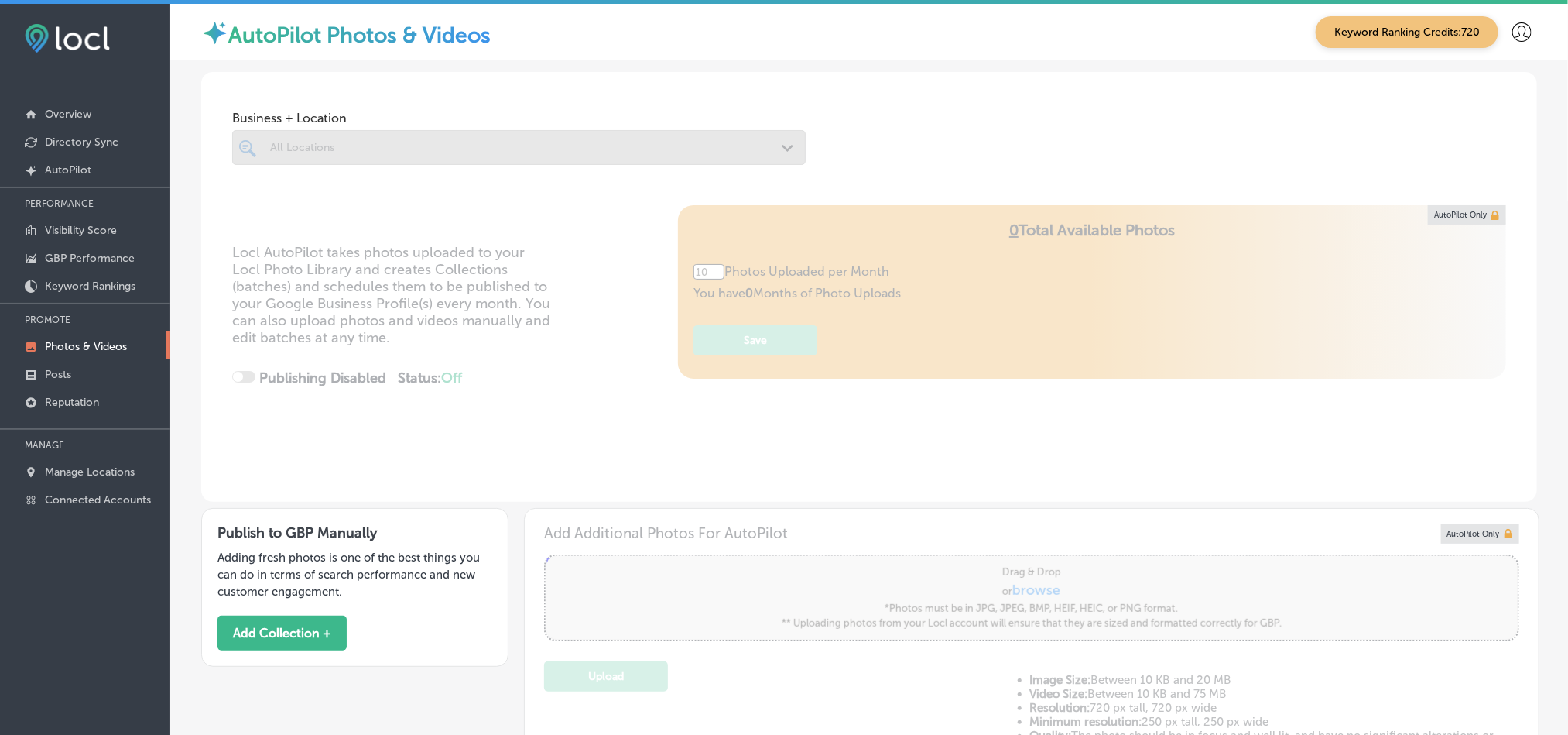
type input "5"
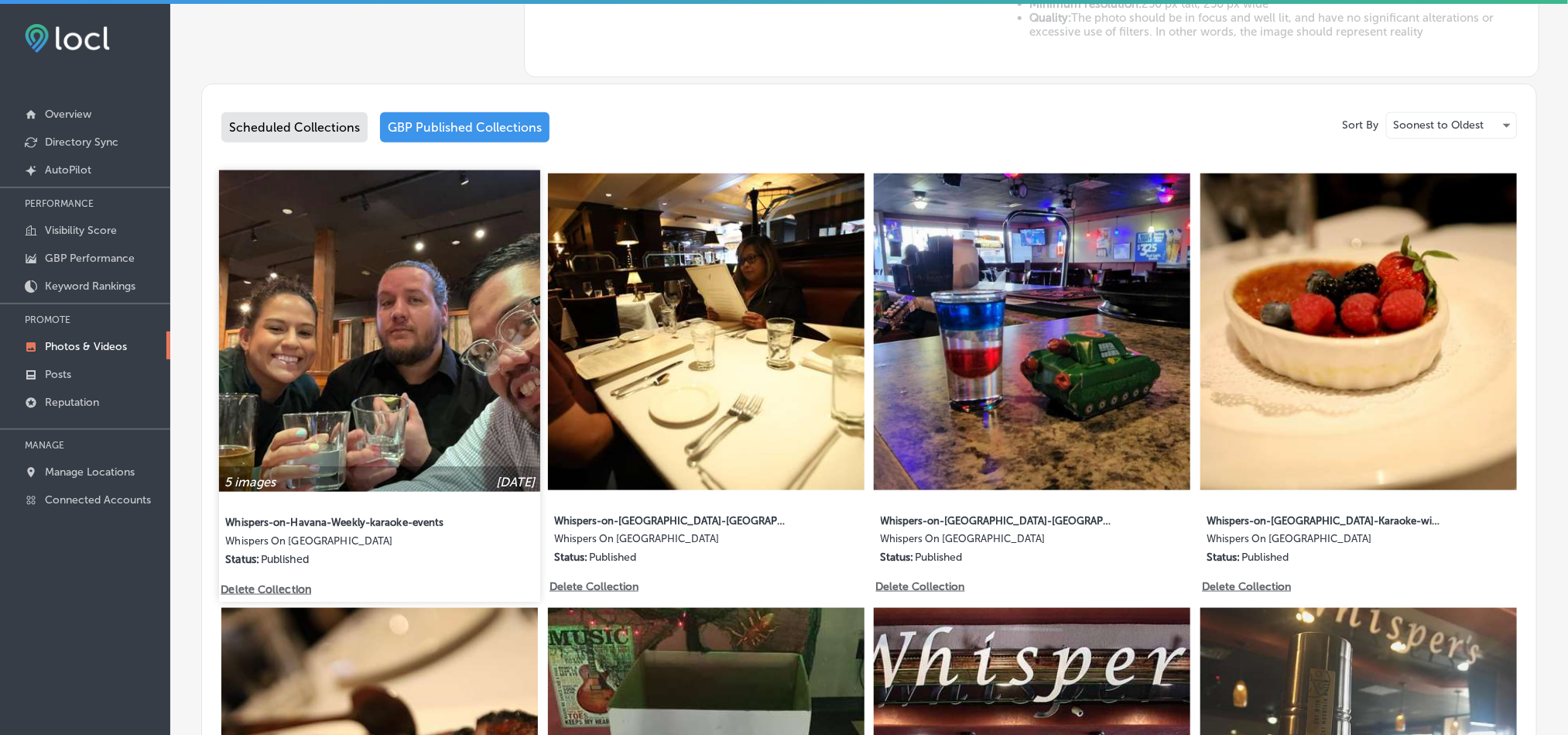
scroll to position [735, 0]
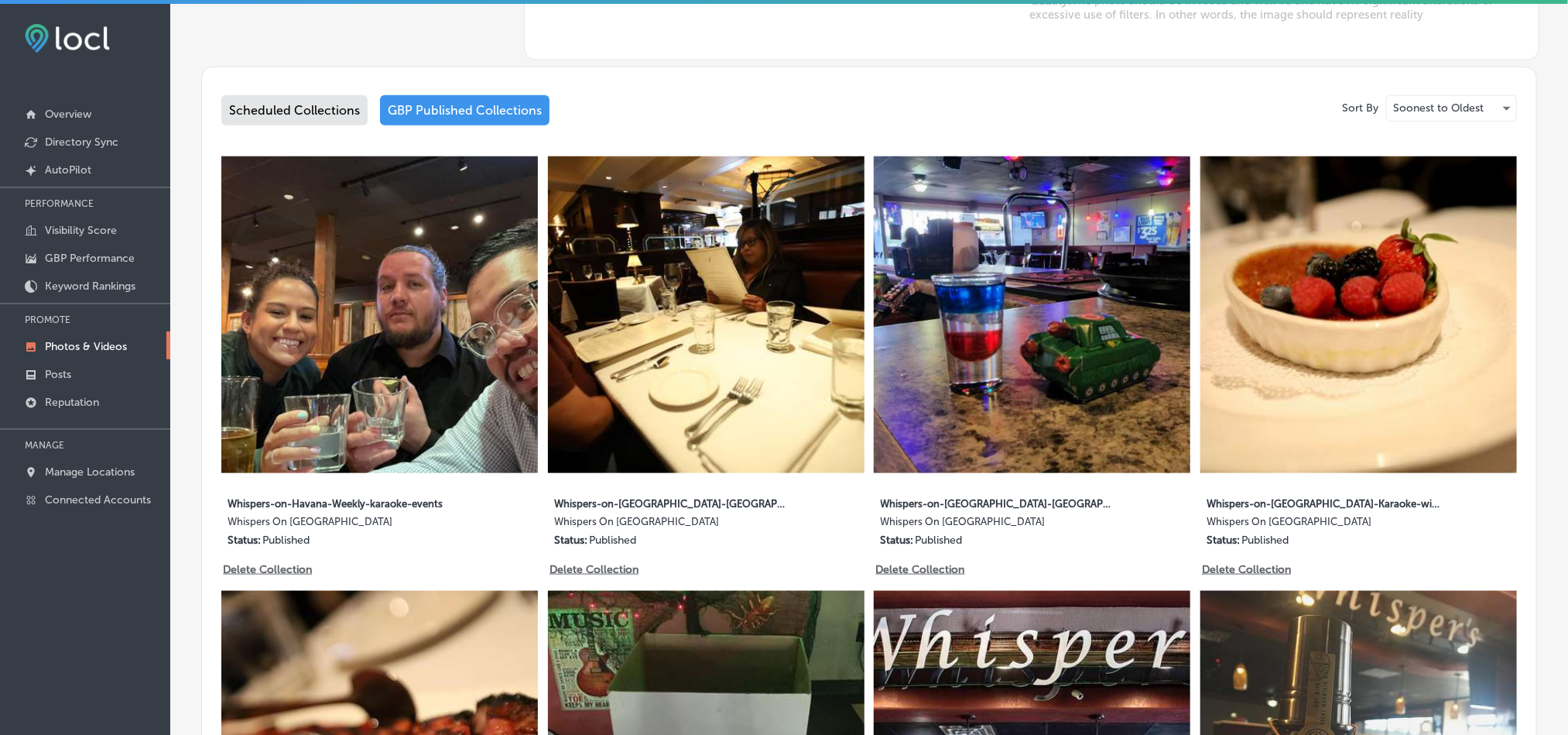
click at [288, 107] on div "Scheduled Collections" at bounding box center [294, 110] width 146 height 30
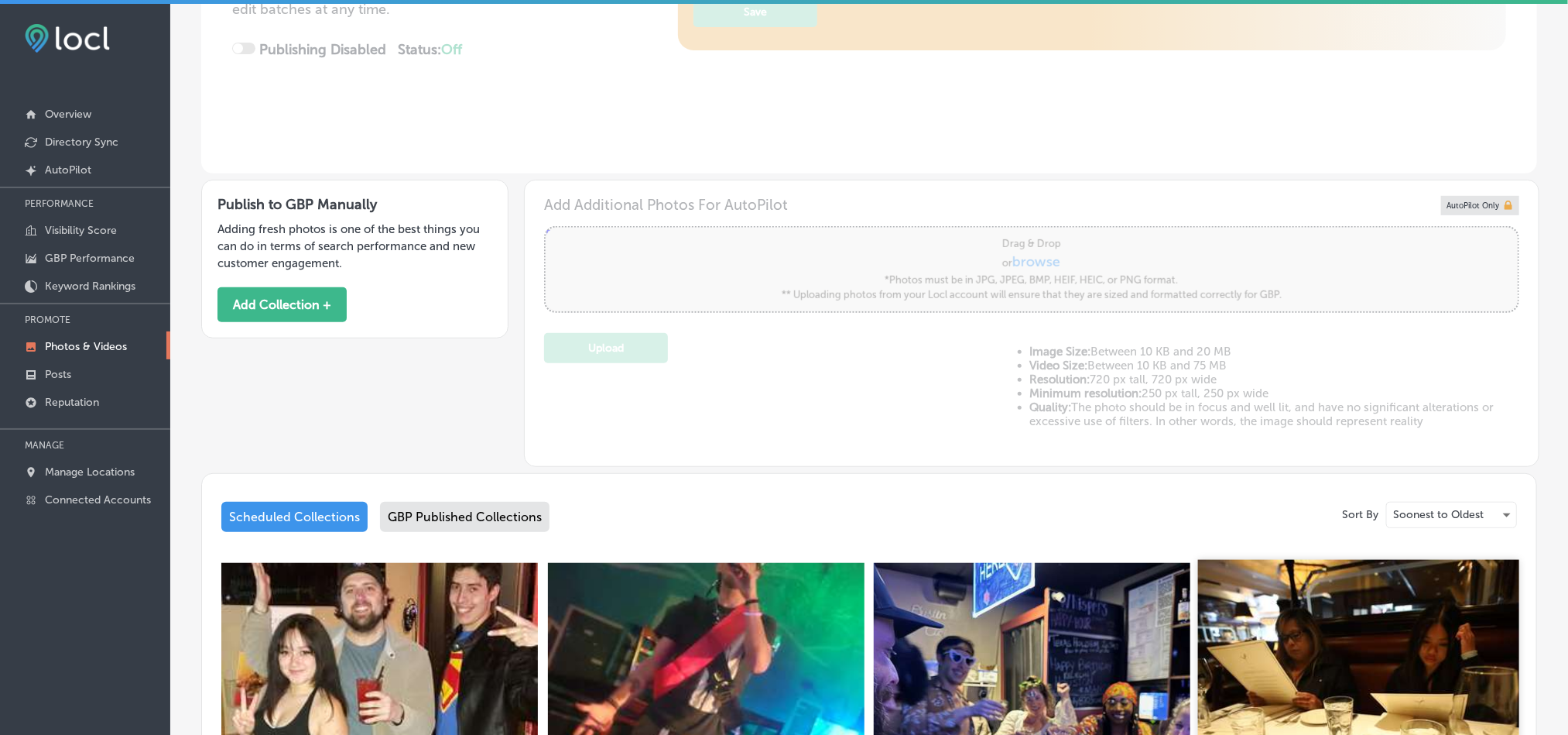
scroll to position [725, 0]
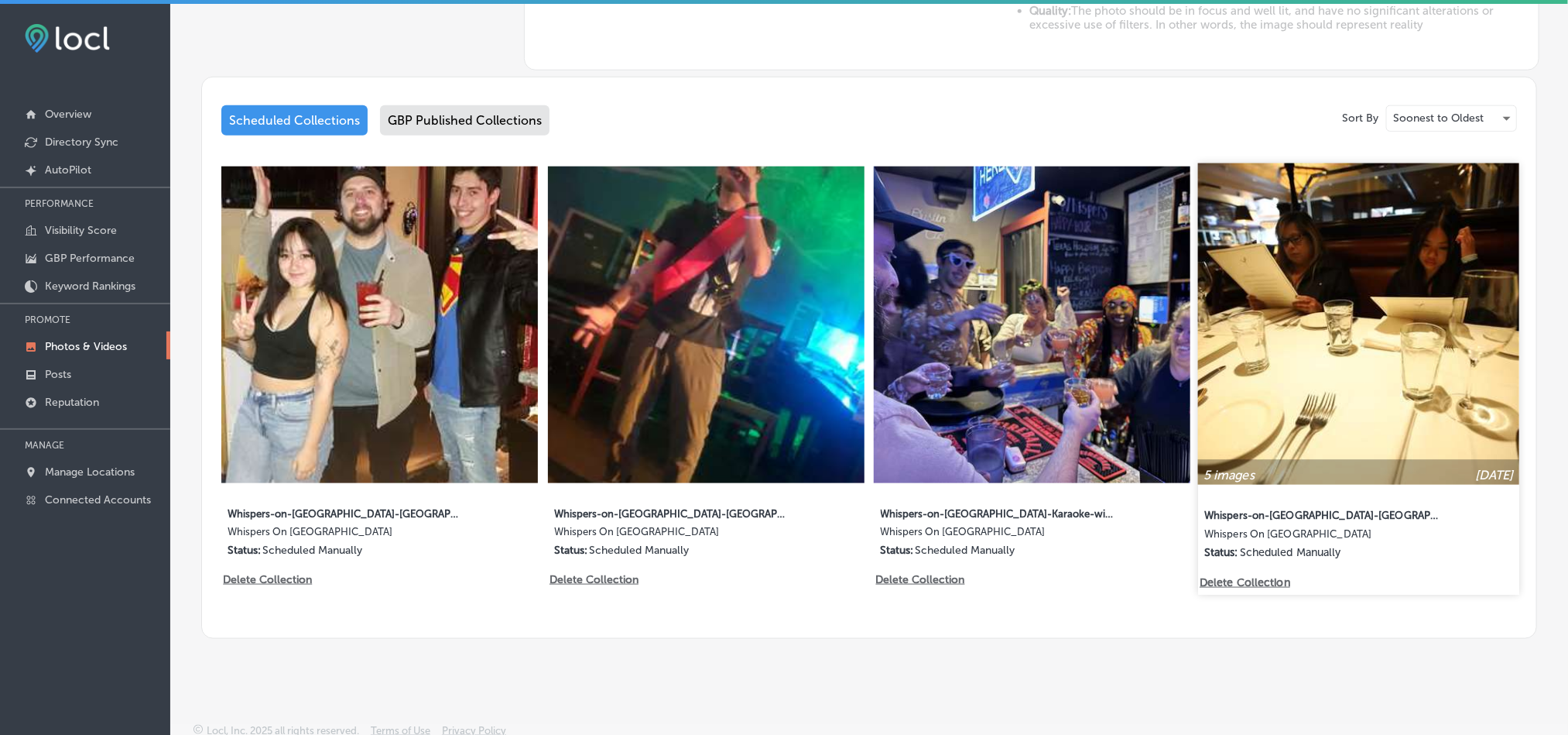
click at [1363, 352] on img at bounding box center [1359, 324] width 321 height 321
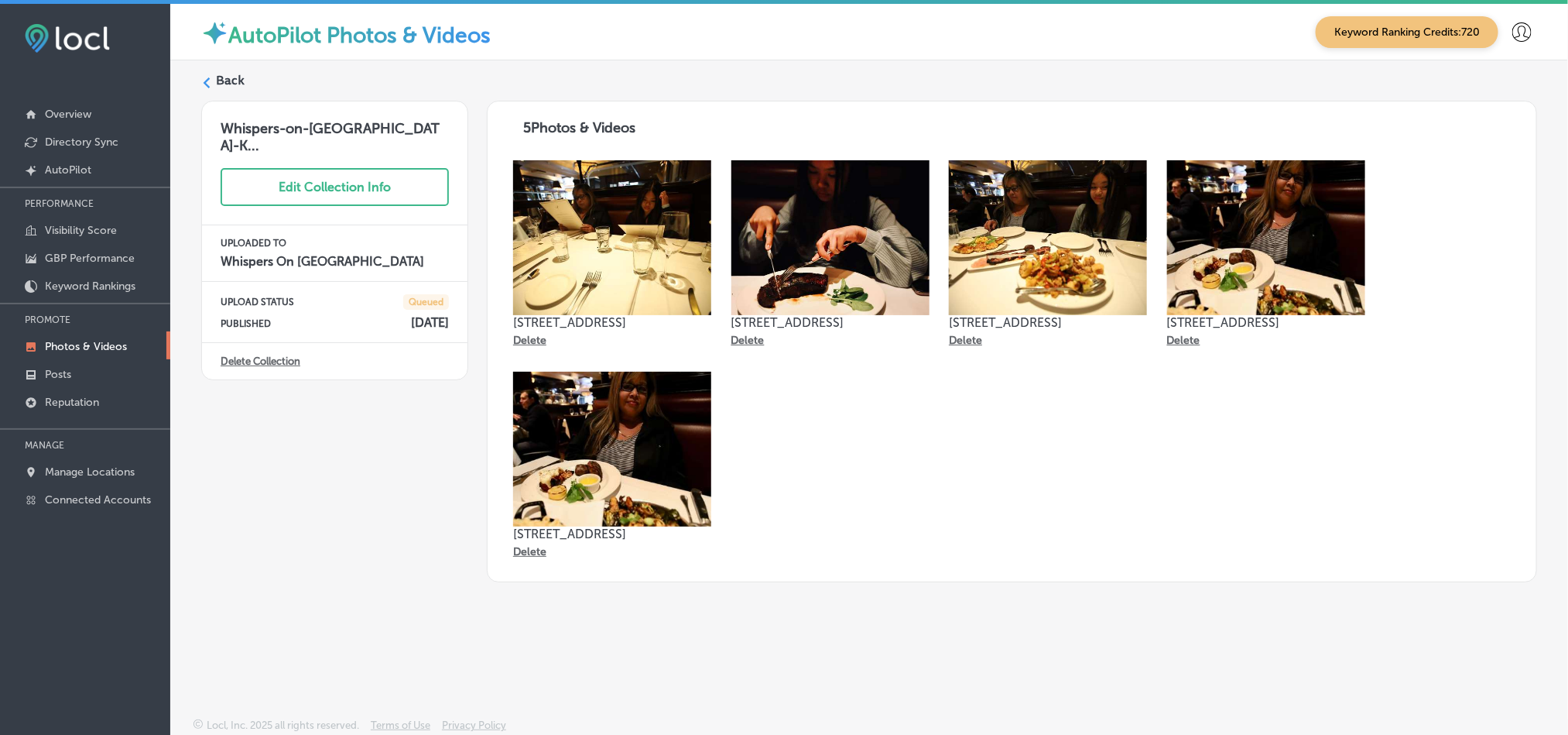
click at [224, 77] on label "Back" at bounding box center [230, 80] width 29 height 17
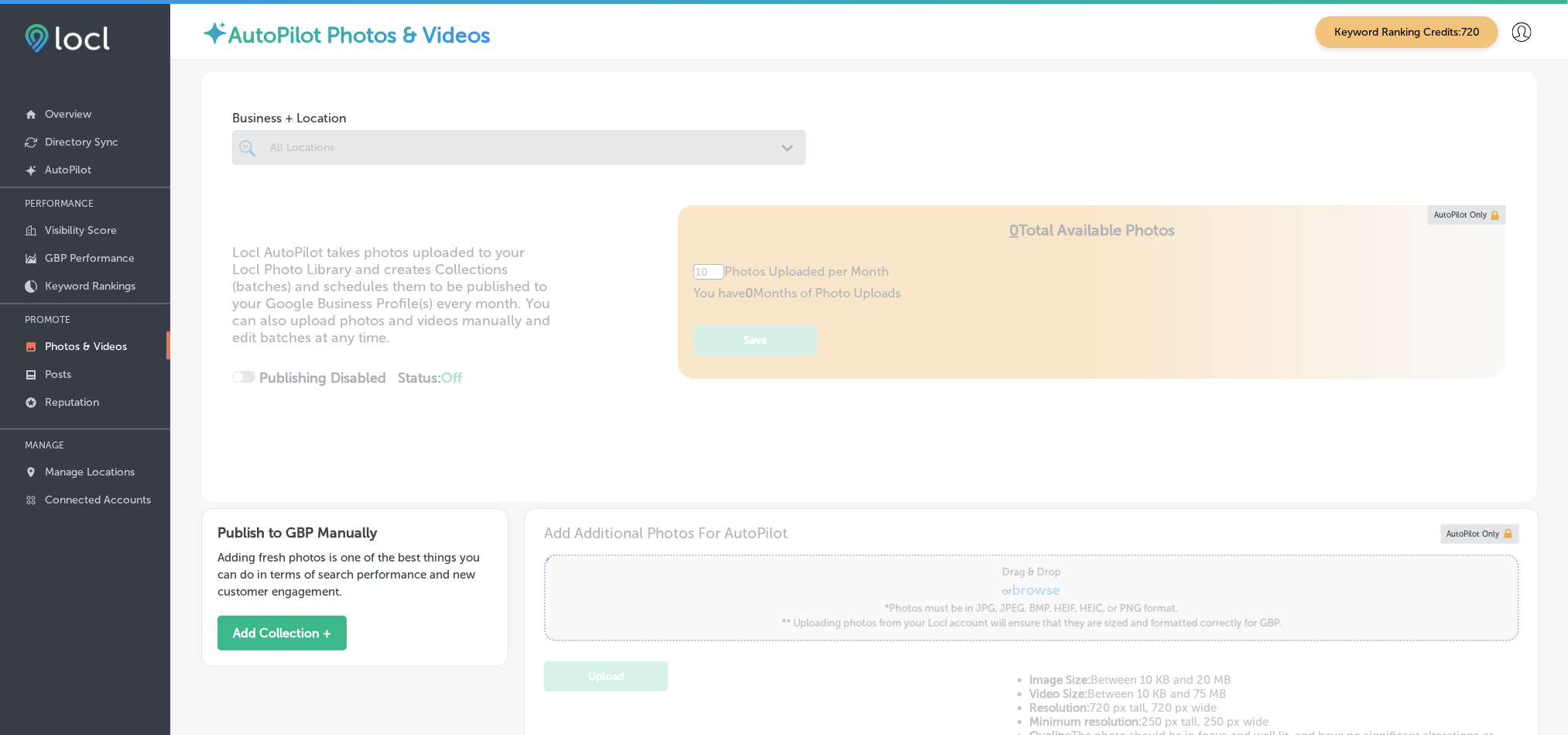
type input "5"
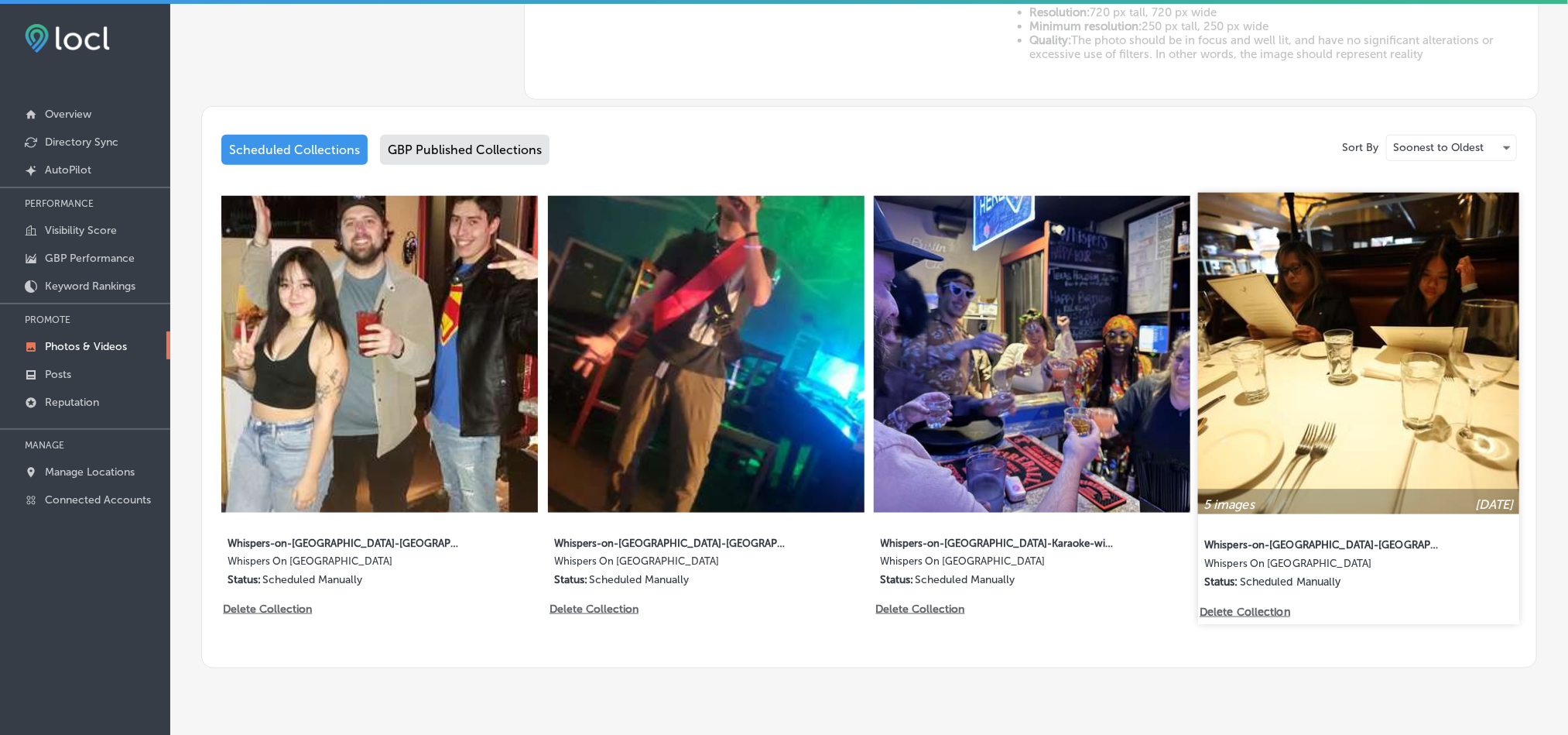
scroll to position [725, 0]
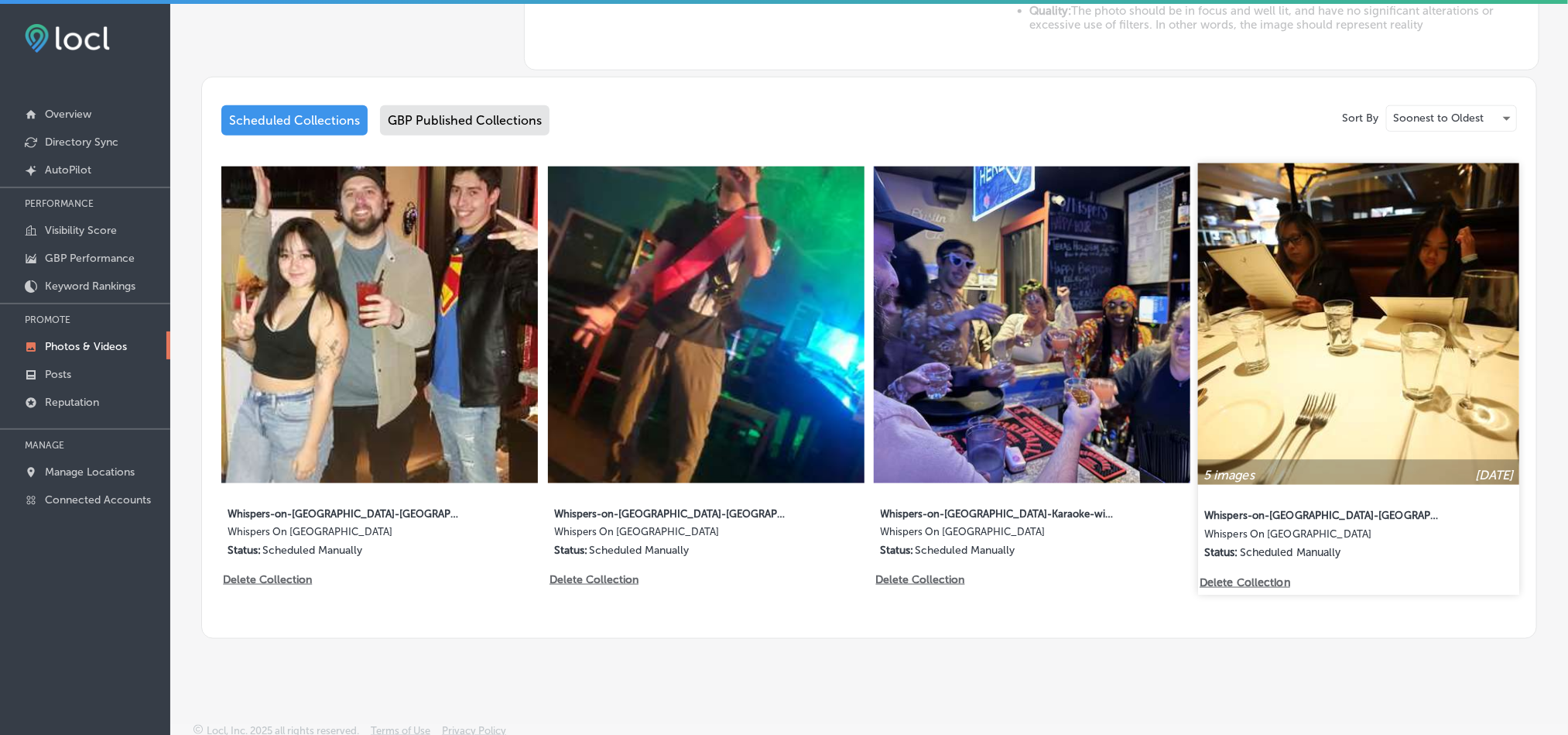
click at [1244, 576] on p "Delete Collection" at bounding box center [1244, 582] width 88 height 13
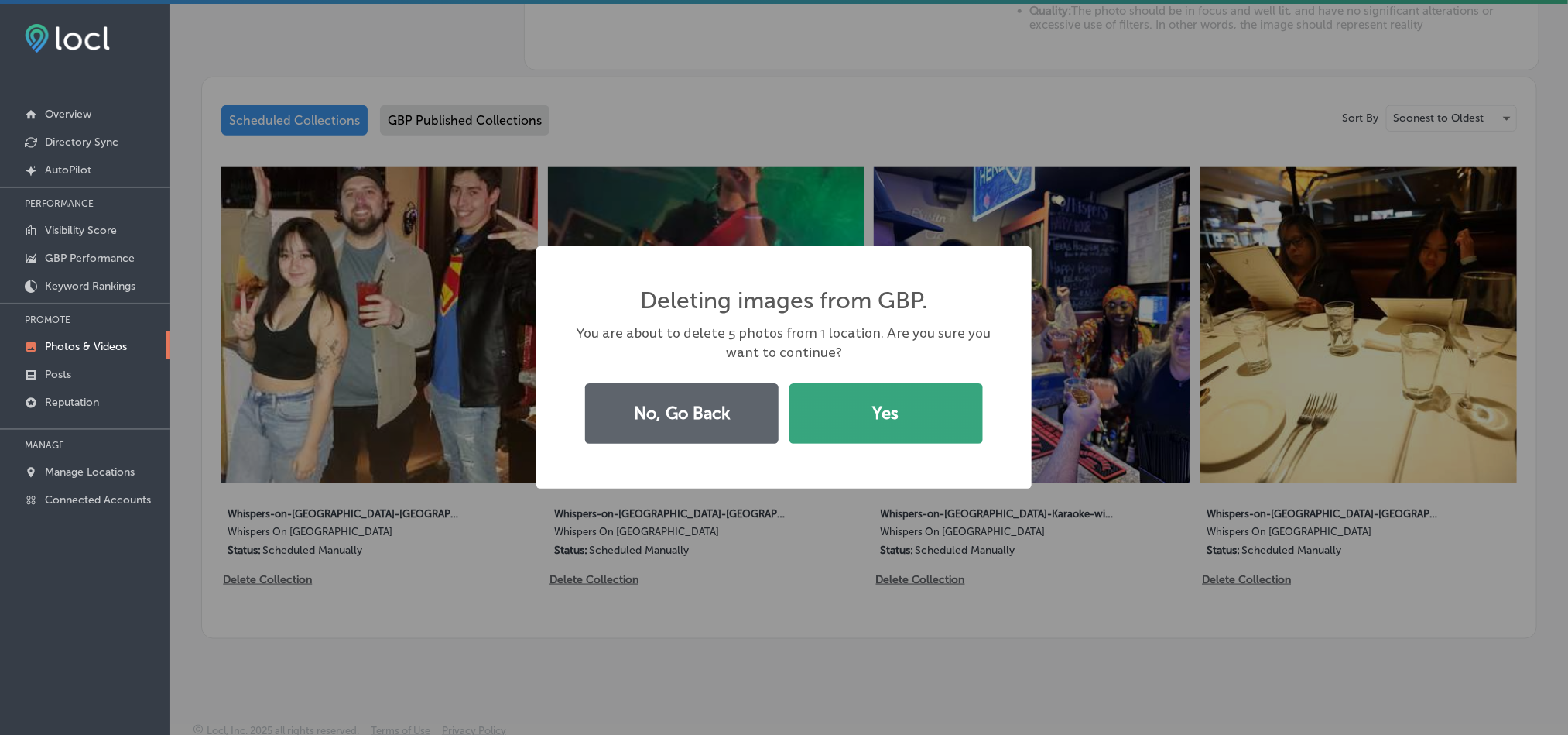
click at [880, 411] on button "Yes" at bounding box center [886, 414] width 193 height 61
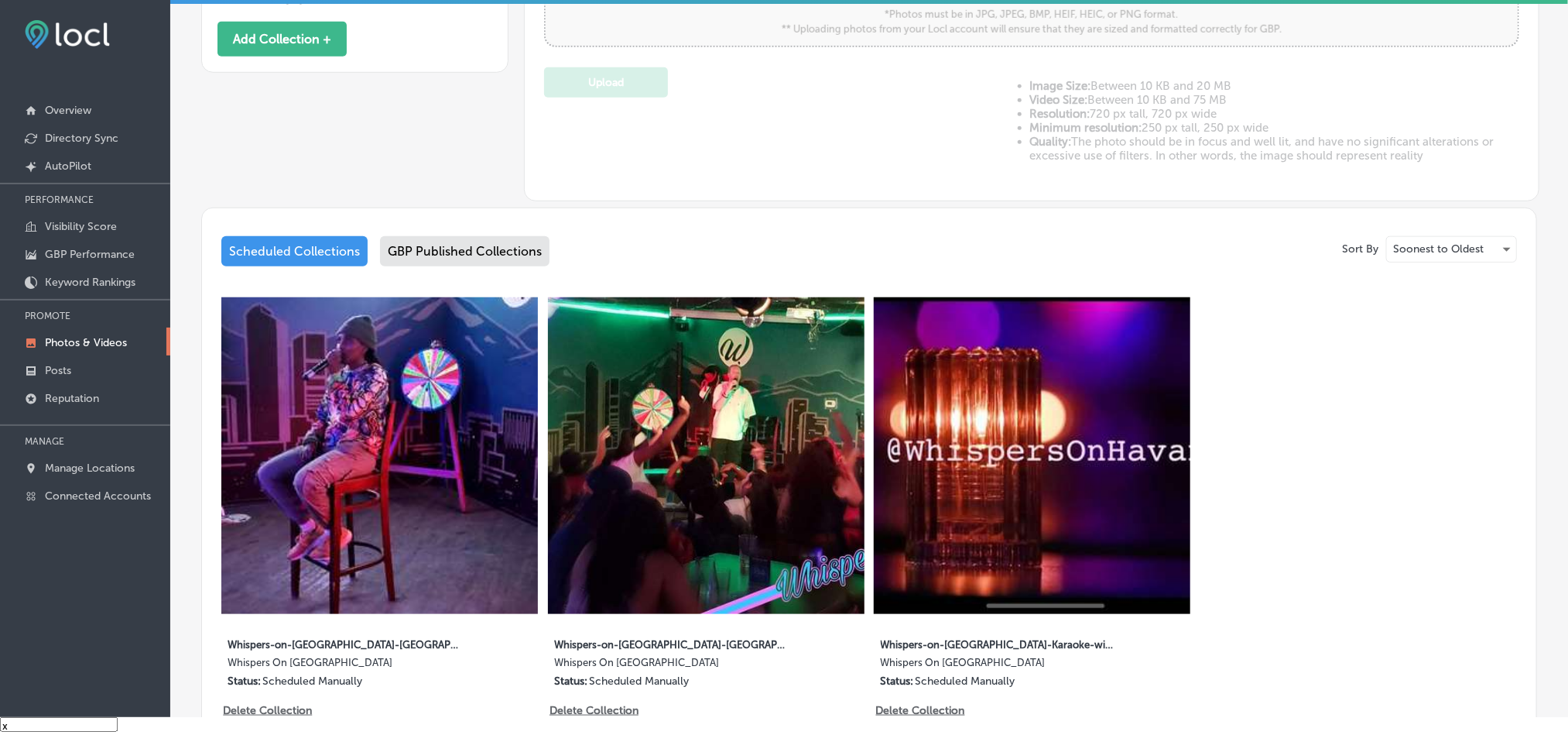
scroll to position [590, 0]
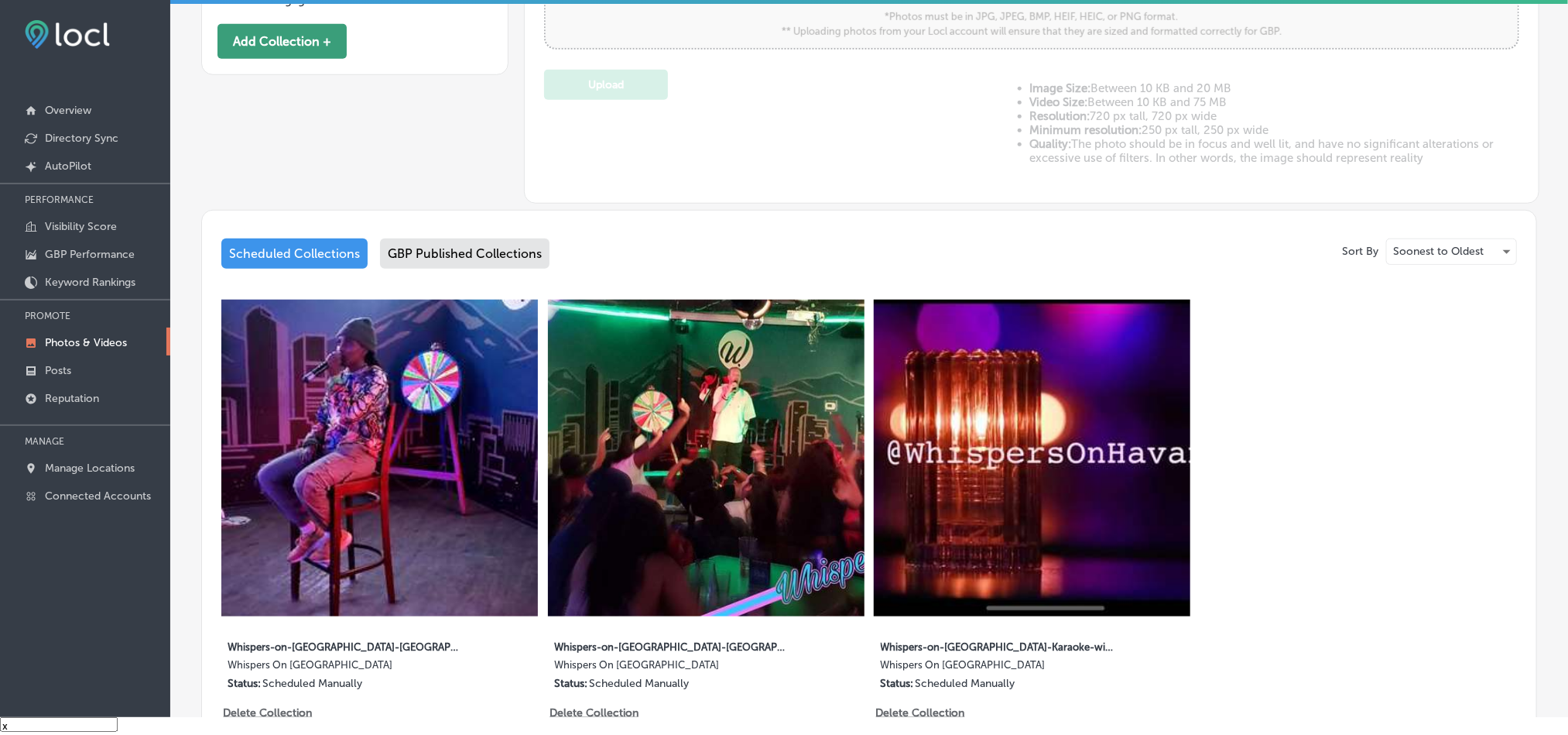
click at [291, 39] on button "Add Collection +" at bounding box center [282, 42] width 129 height 35
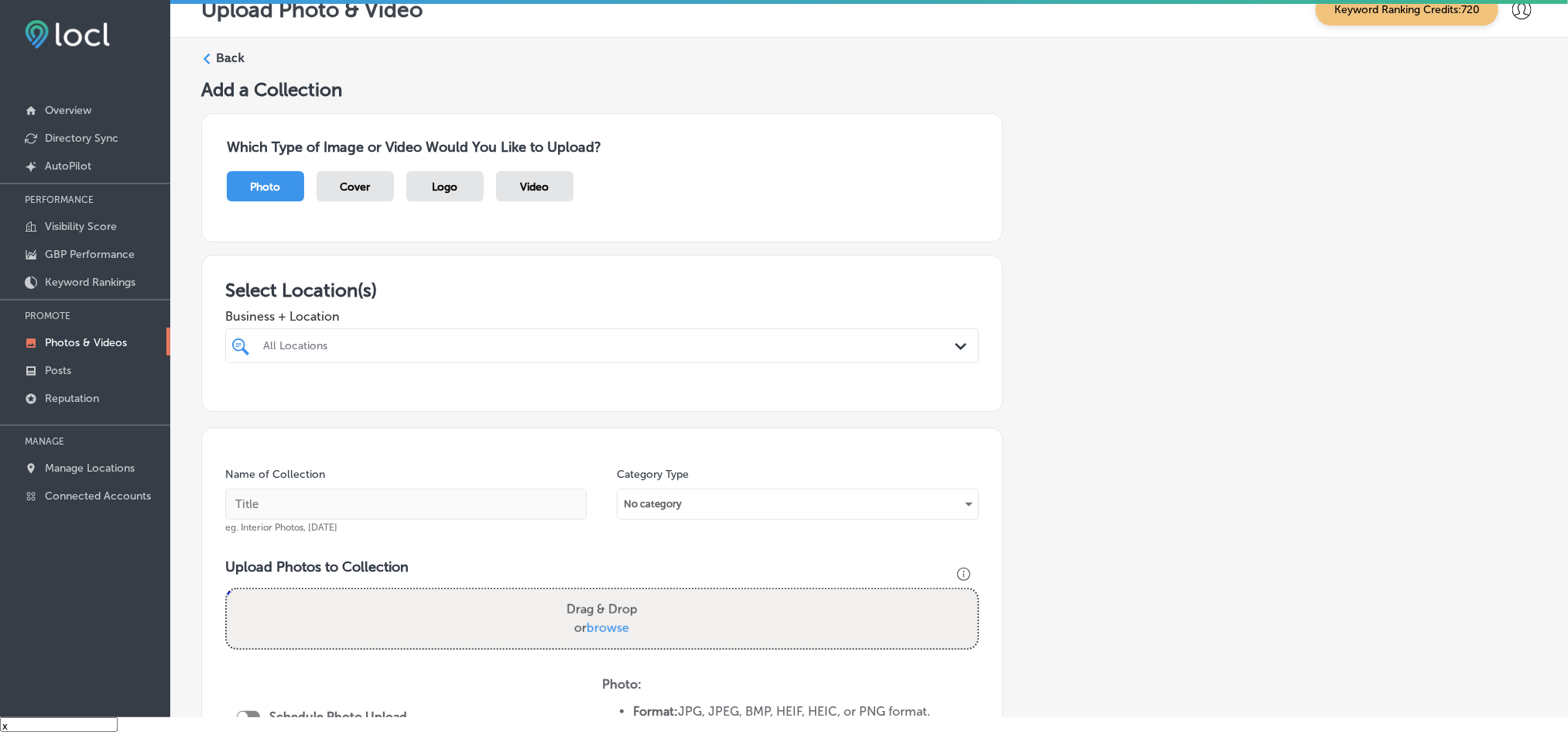
click at [609, 337] on div at bounding box center [568, 346] width 613 height 21
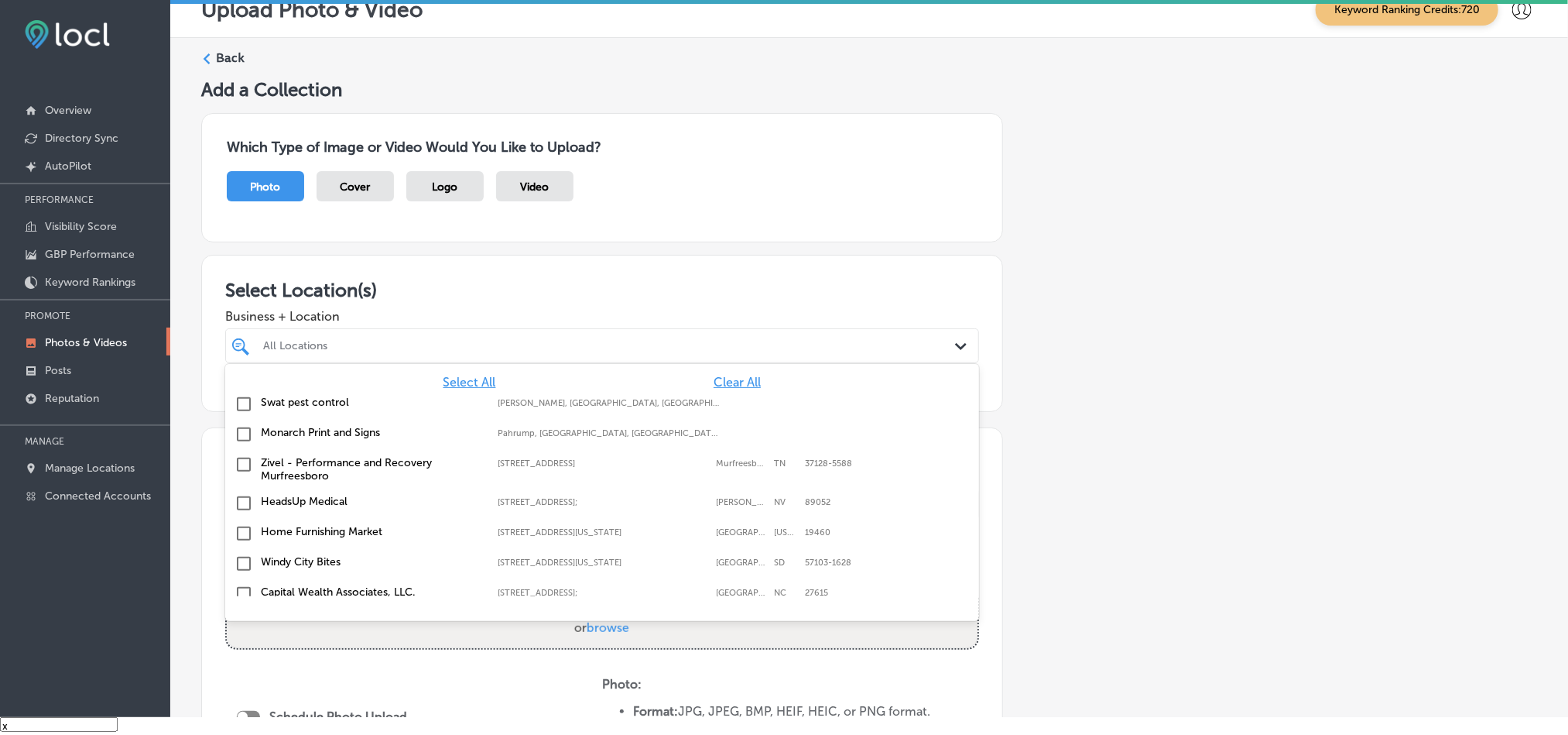
click at [727, 384] on span "Clear All" at bounding box center [736, 382] width 47 height 14
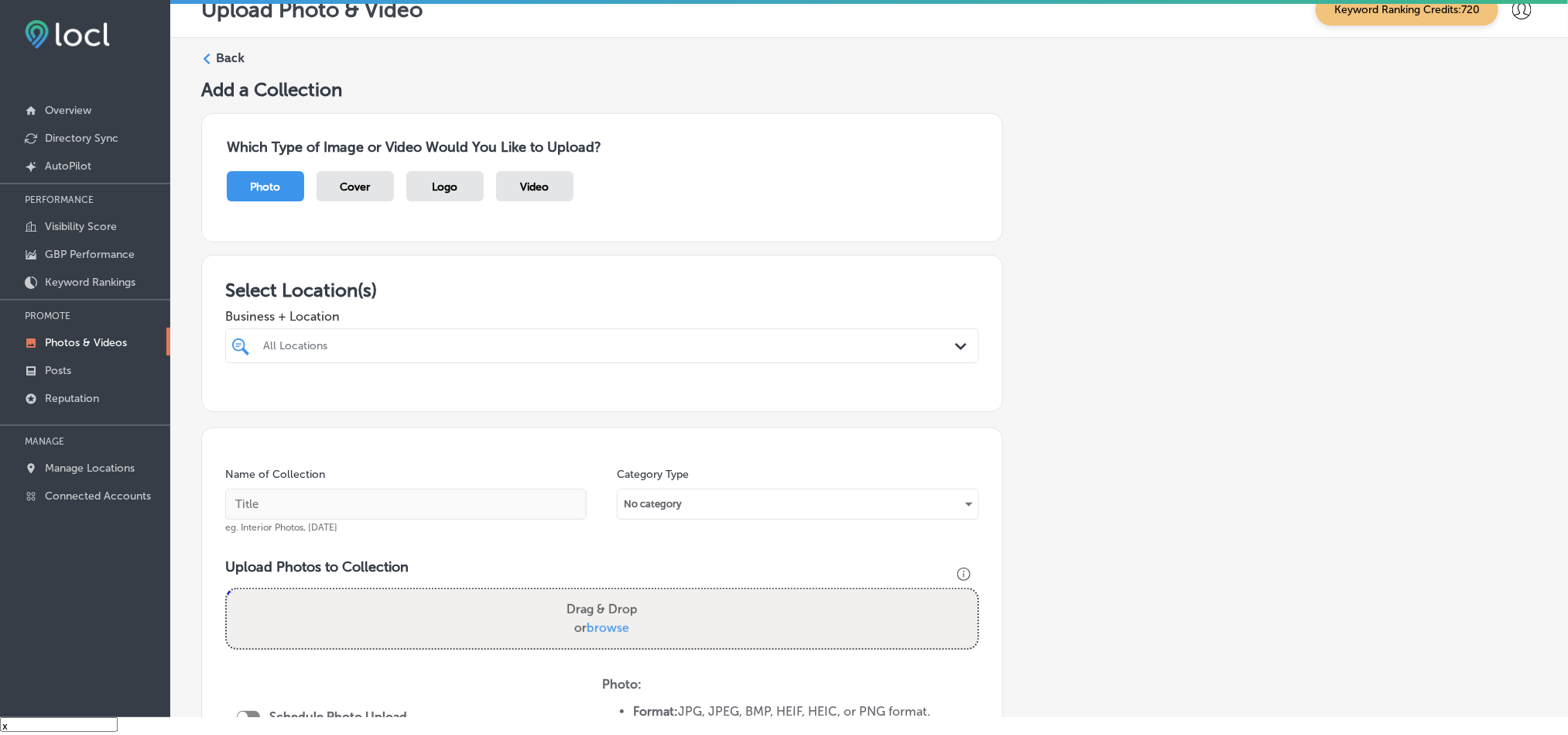
click at [718, 340] on div "All Locations" at bounding box center [609, 345] width 693 height 13
click at [244, 398] on input "checkbox" at bounding box center [244, 403] width 18 height 18
type input "whis"
click at [662, 267] on div "Select Location(s) Business + Location option [STREET_ADDRESS]. option [STREET_…" at bounding box center [602, 333] width 802 height 157
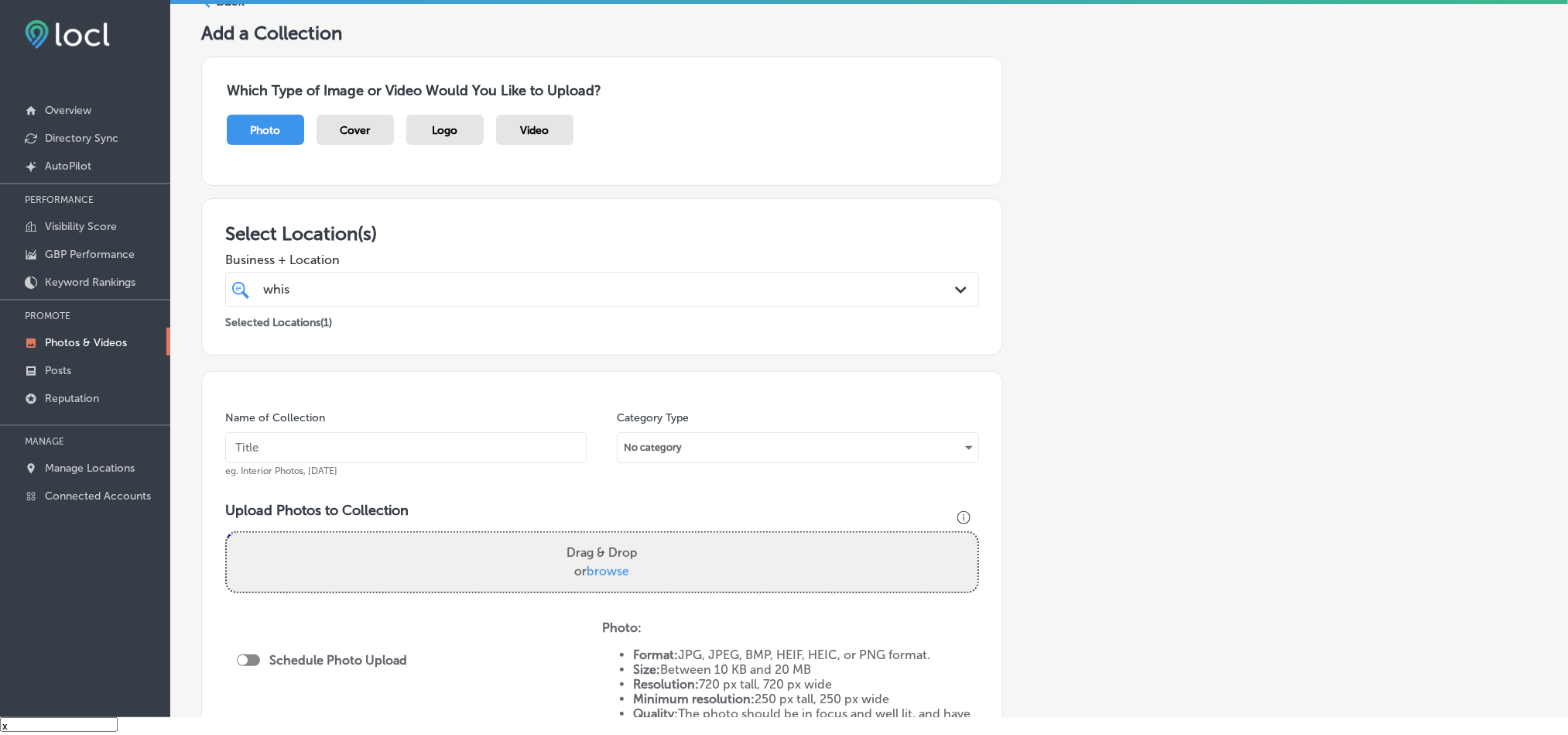
scroll to position [116, 0]
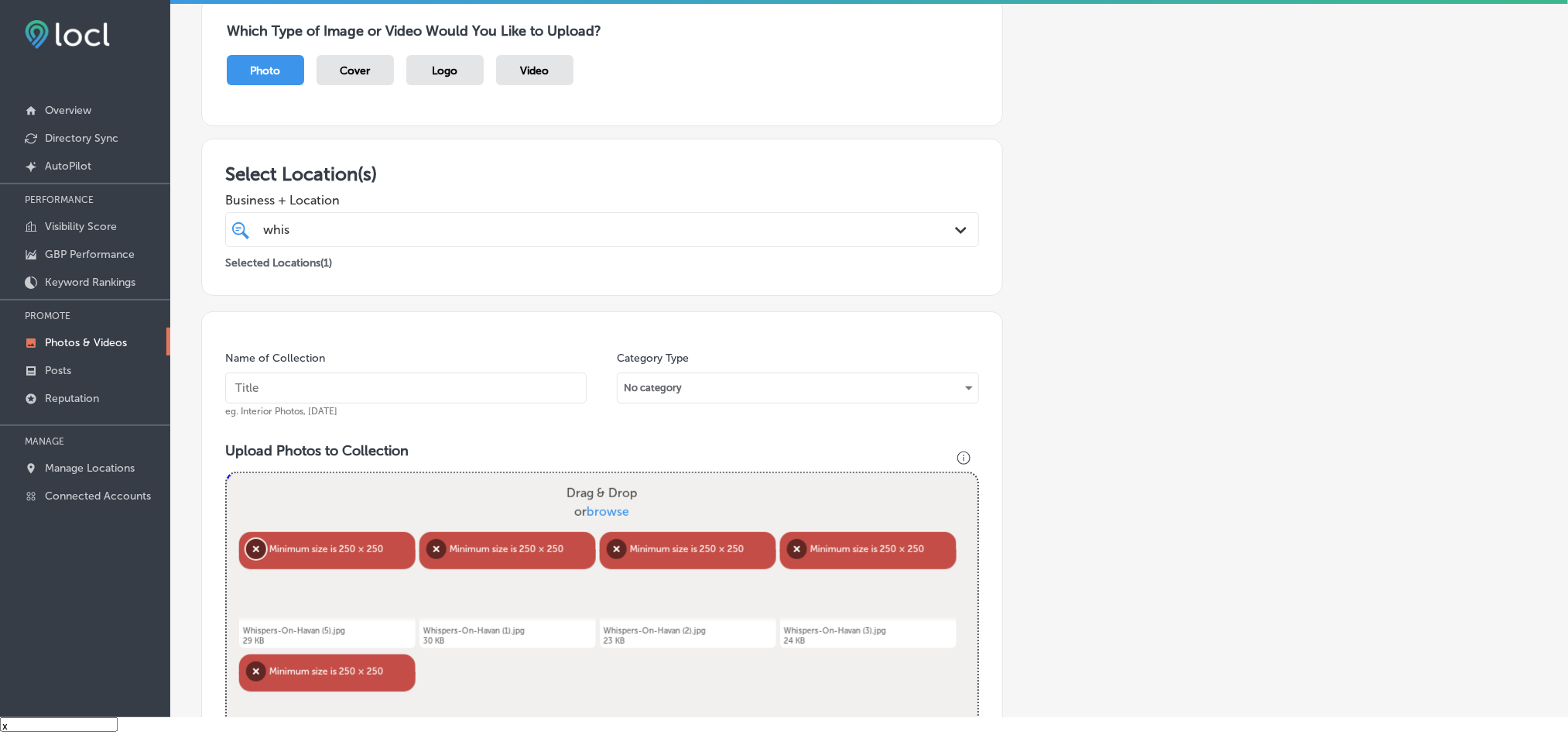
click at [259, 550] on button "Remove" at bounding box center [256, 548] width 20 height 20
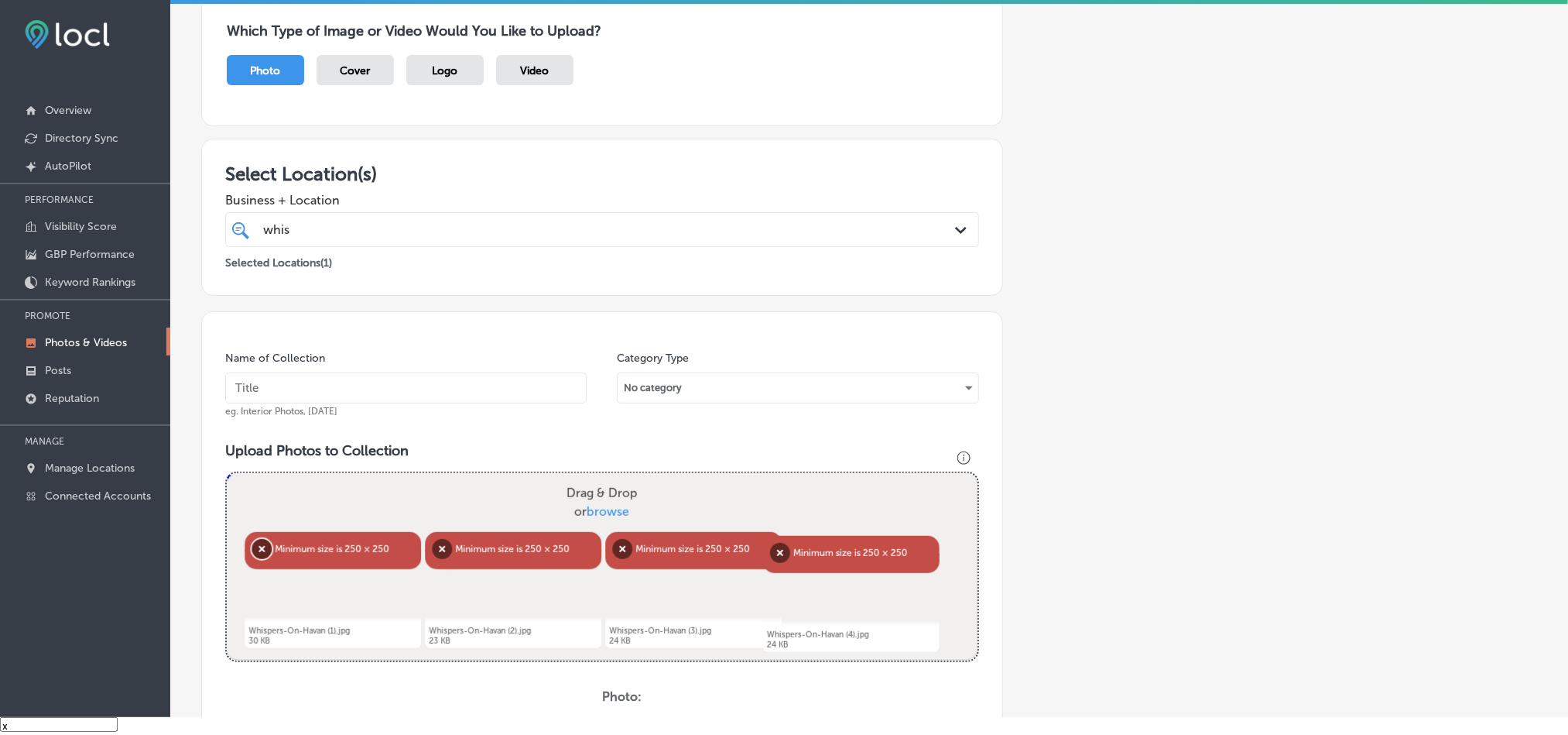
click at [259, 550] on button "Remove" at bounding box center [261, 548] width 20 height 20
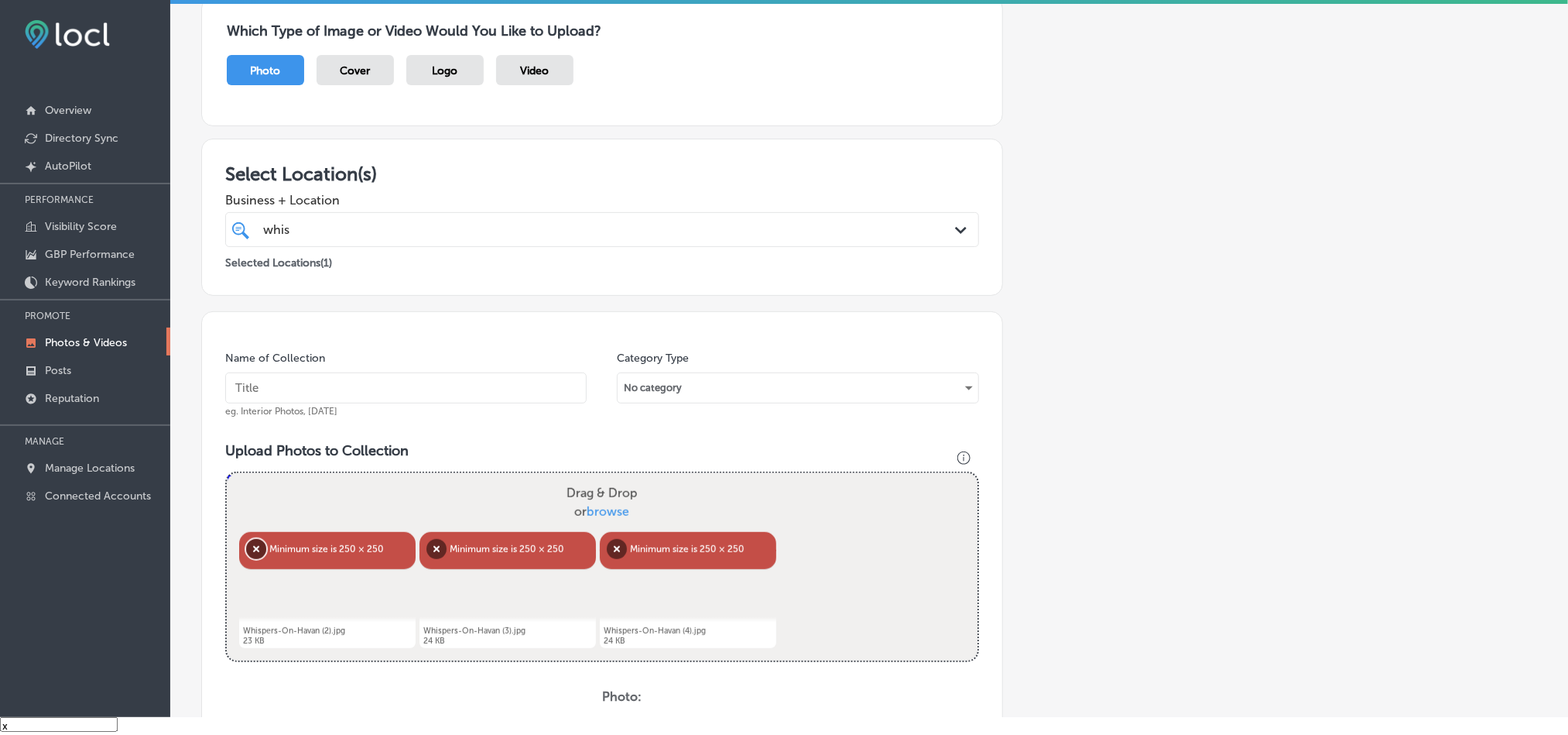
click at [258, 546] on button "Remove" at bounding box center [256, 548] width 20 height 20
click at [259, 546] on button "Remove" at bounding box center [256, 548] width 20 height 20
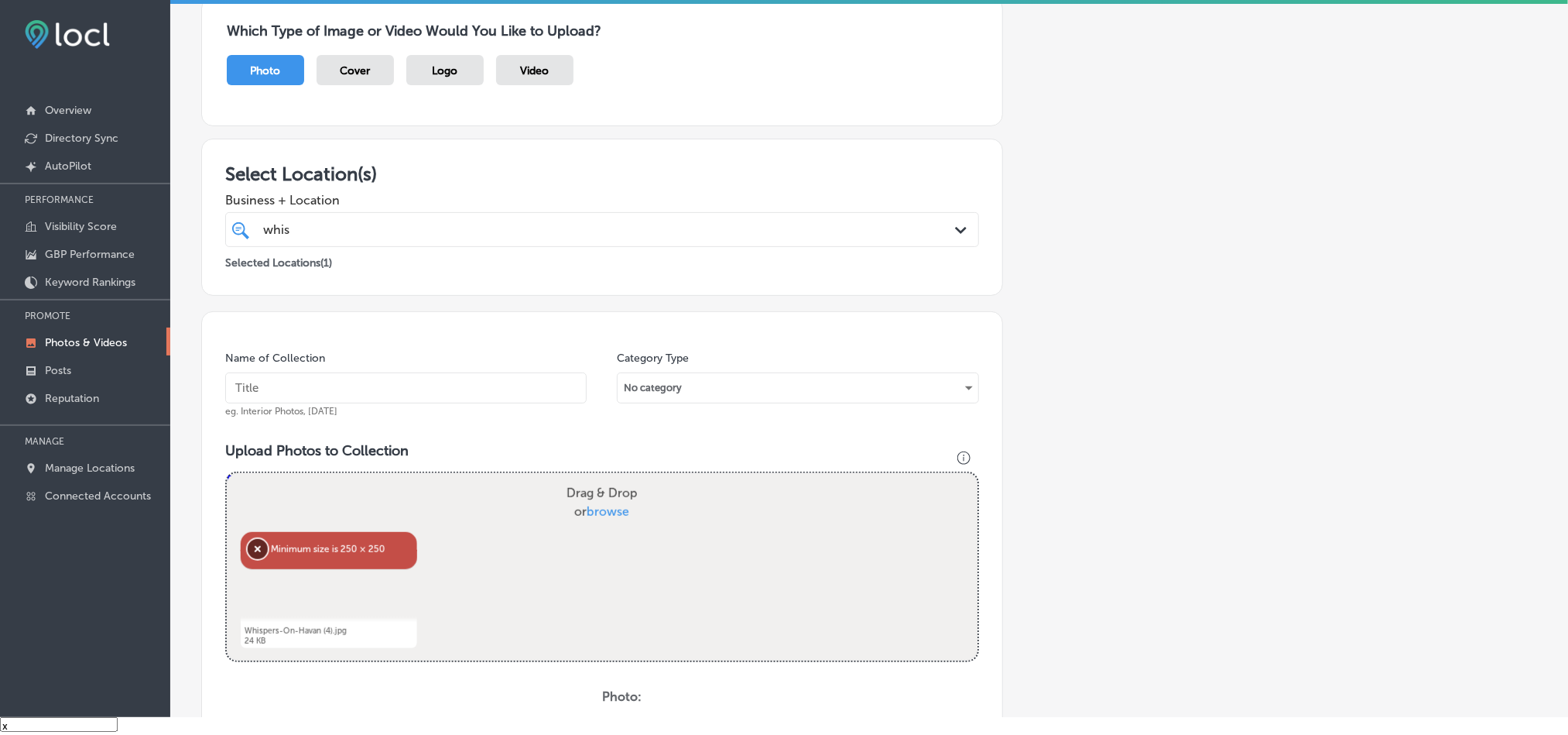
click at [259, 546] on button "Remove" at bounding box center [257, 548] width 20 height 20
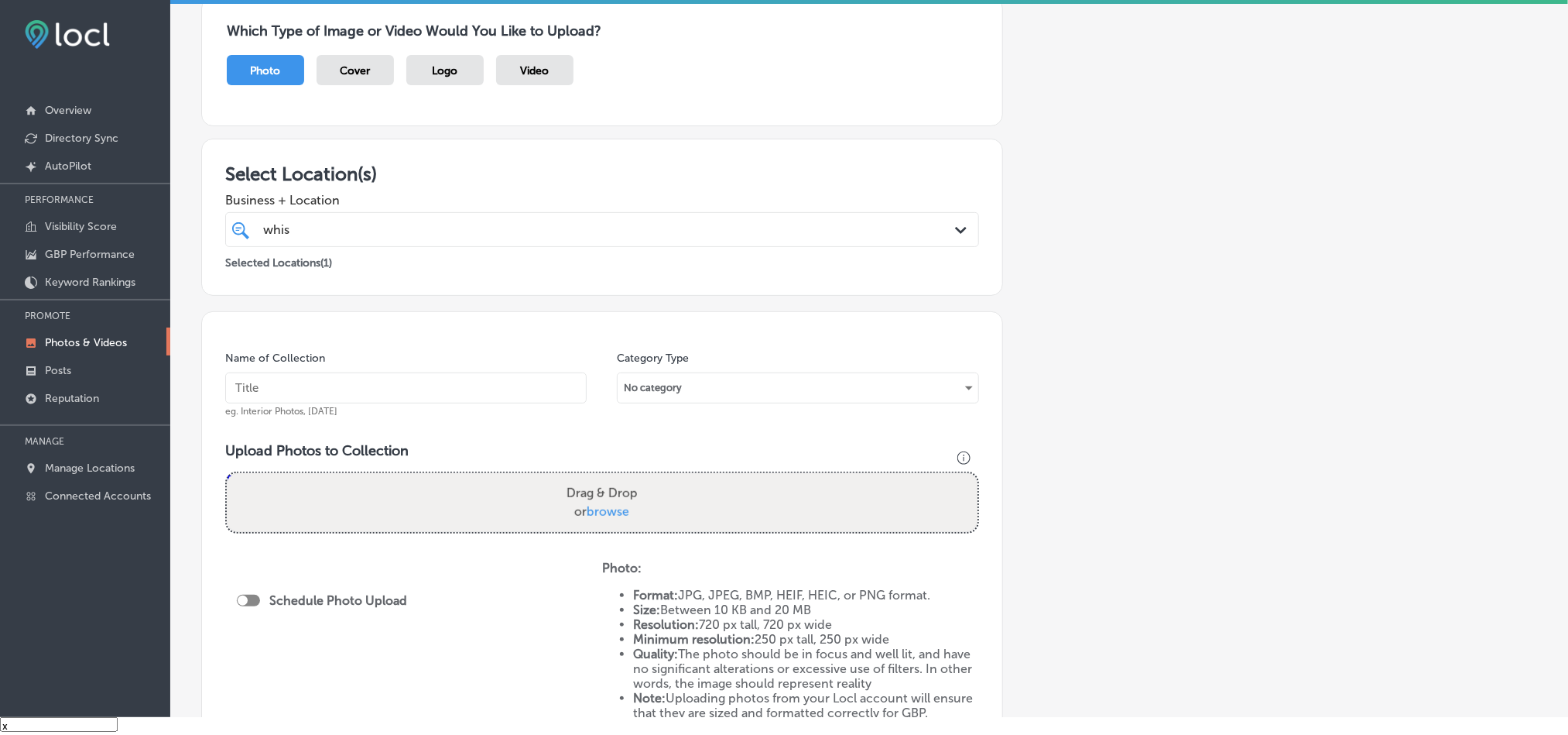
click at [326, 382] on input "text" at bounding box center [406, 387] width 362 height 31
type input "Whisper-On-[GEOGRAPHIC_DATA]-[GEOGRAPHIC_DATA]-near-me"
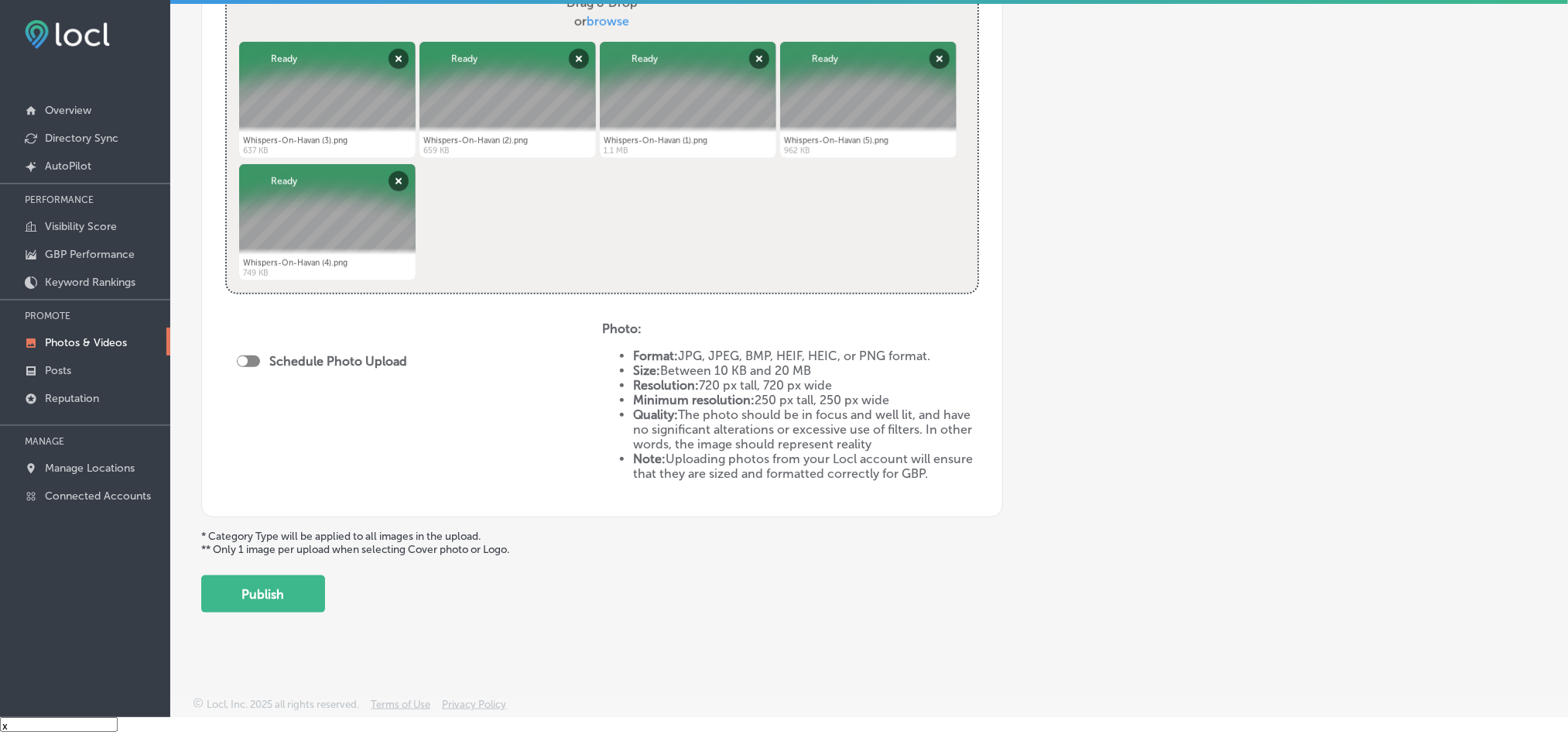
scroll to position [611, 0]
click at [248, 355] on div at bounding box center [248, 360] width 23 height 12
checkbox input "true"
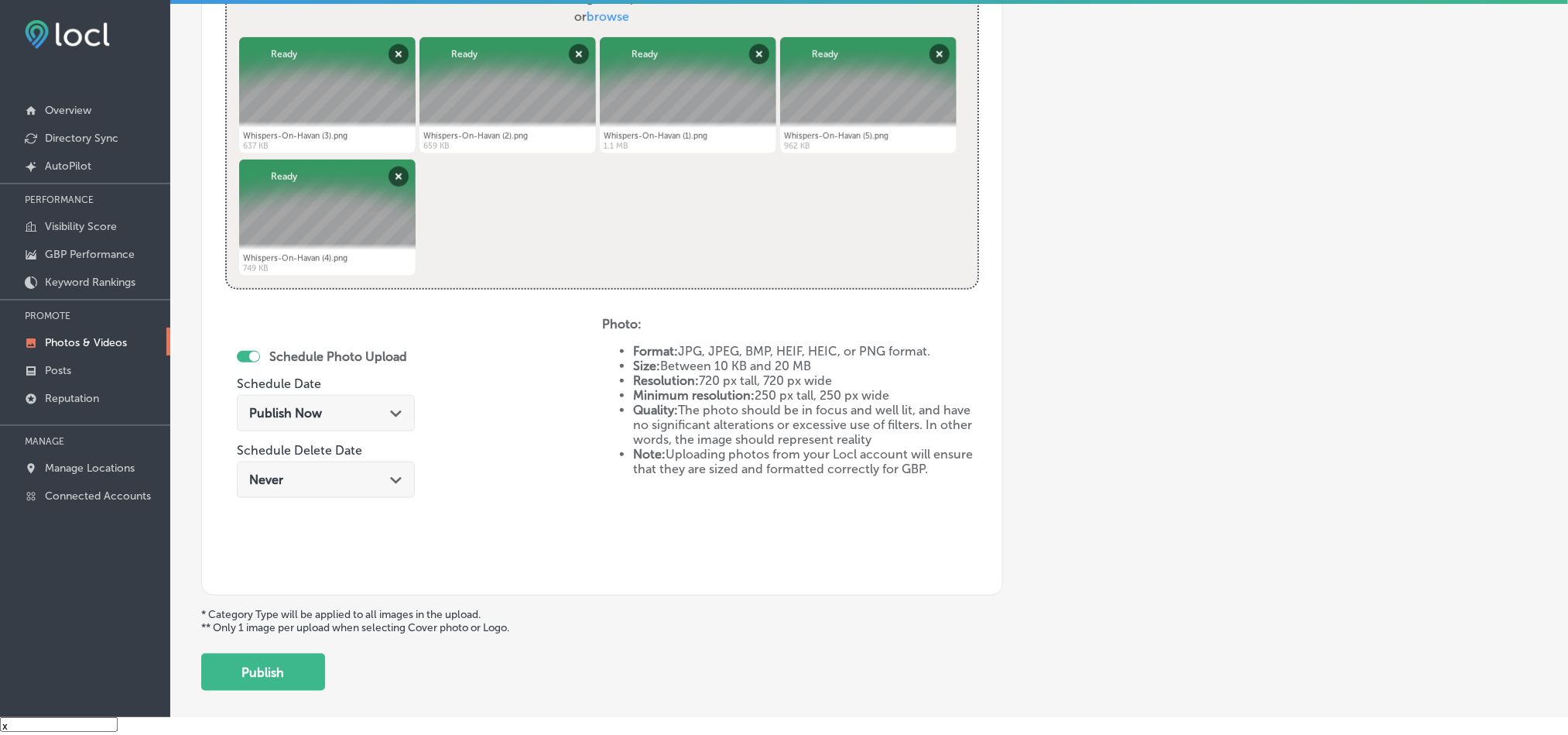
click at [364, 416] on div "Publish Now Path Created with Sketch." at bounding box center [326, 413] width 153 height 14
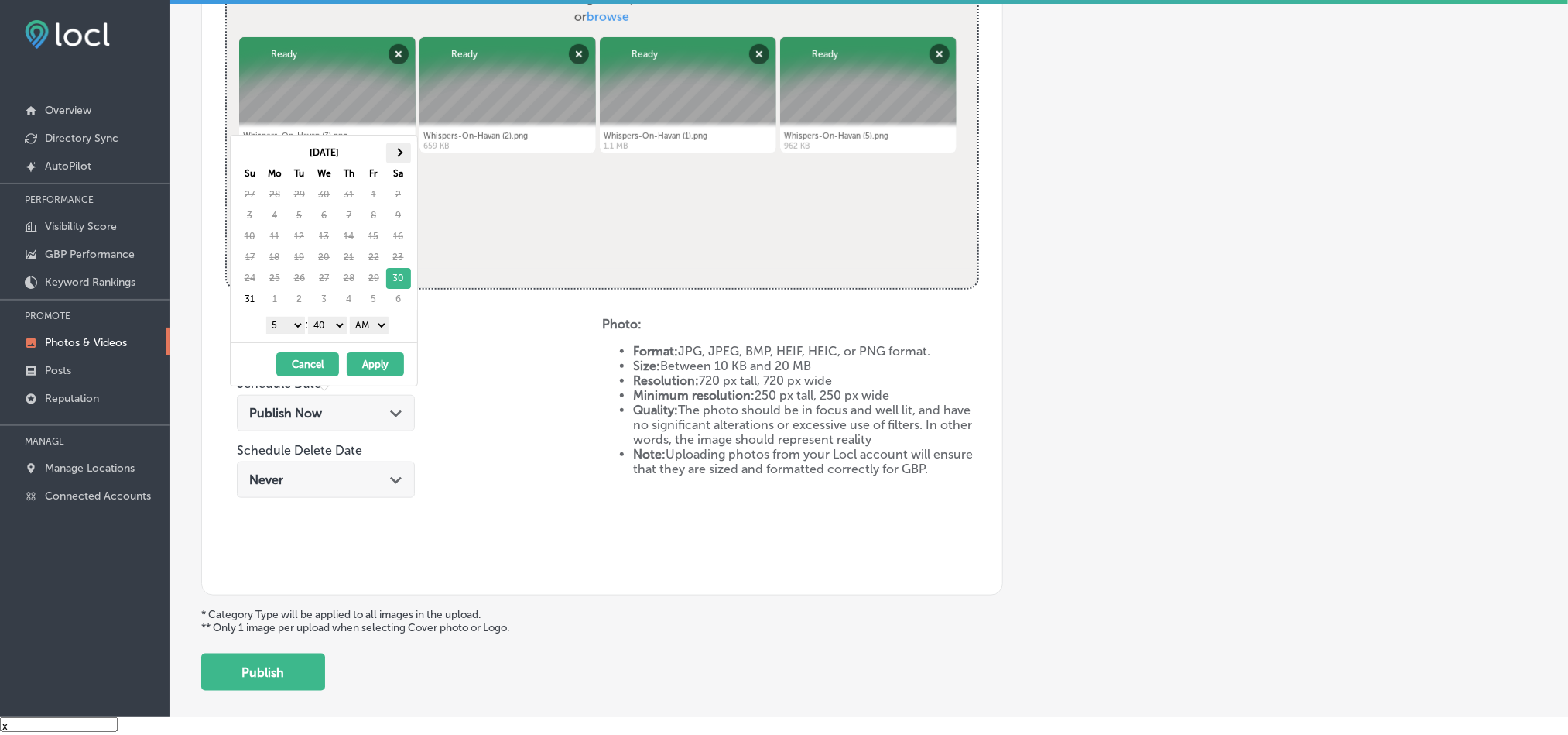
click at [399, 152] on span at bounding box center [398, 152] width 9 height 9
click at [287, 328] on select "1 2 3 4 5 6 7 8 9 10 11 12" at bounding box center [285, 324] width 38 height 17
click at [337, 326] on select "00 10 20 30 40 50" at bounding box center [327, 324] width 38 height 17
click at [371, 326] on select "AM PM" at bounding box center [369, 324] width 38 height 17
click at [372, 370] on button "Apply" at bounding box center [375, 364] width 58 height 24
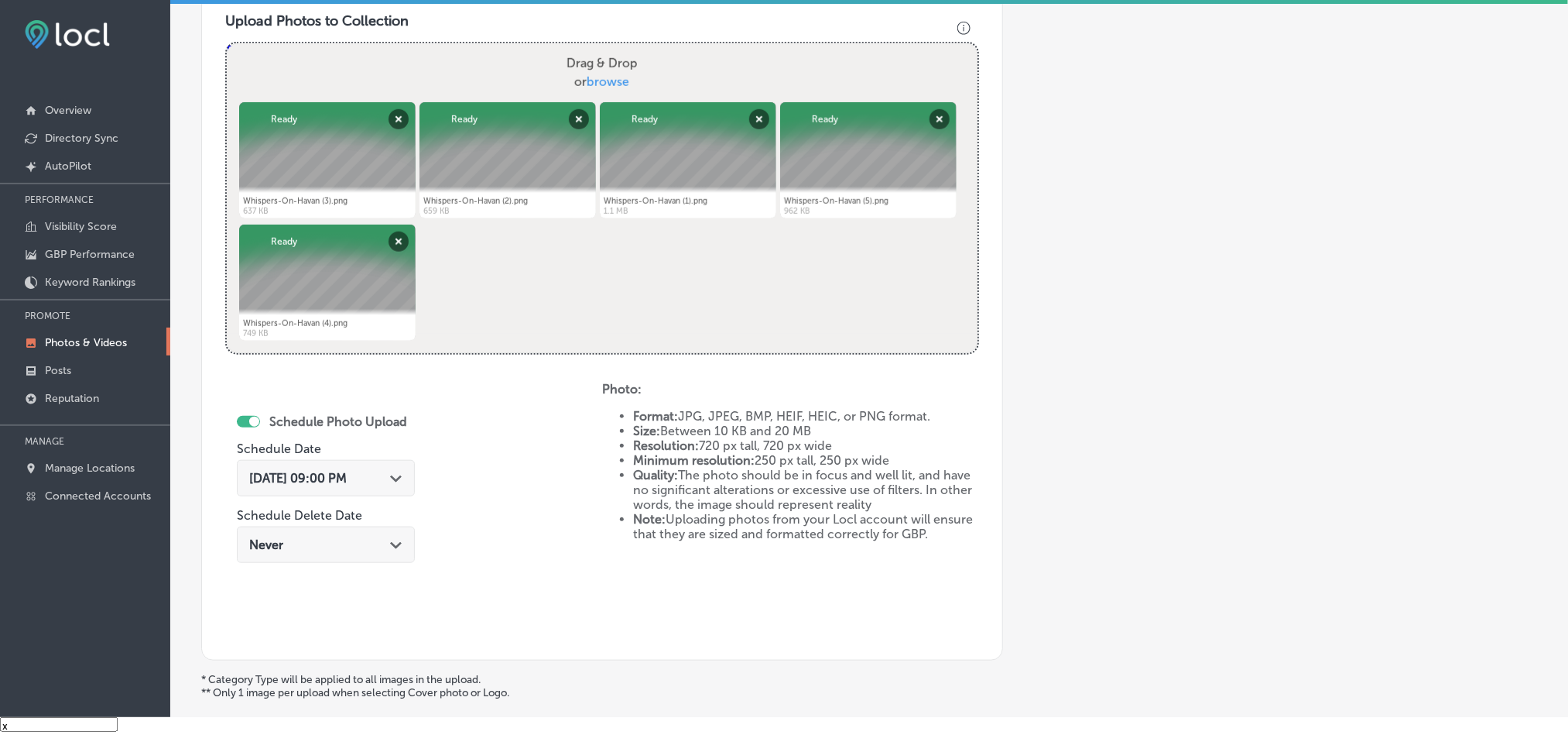
scroll to position [688, 0]
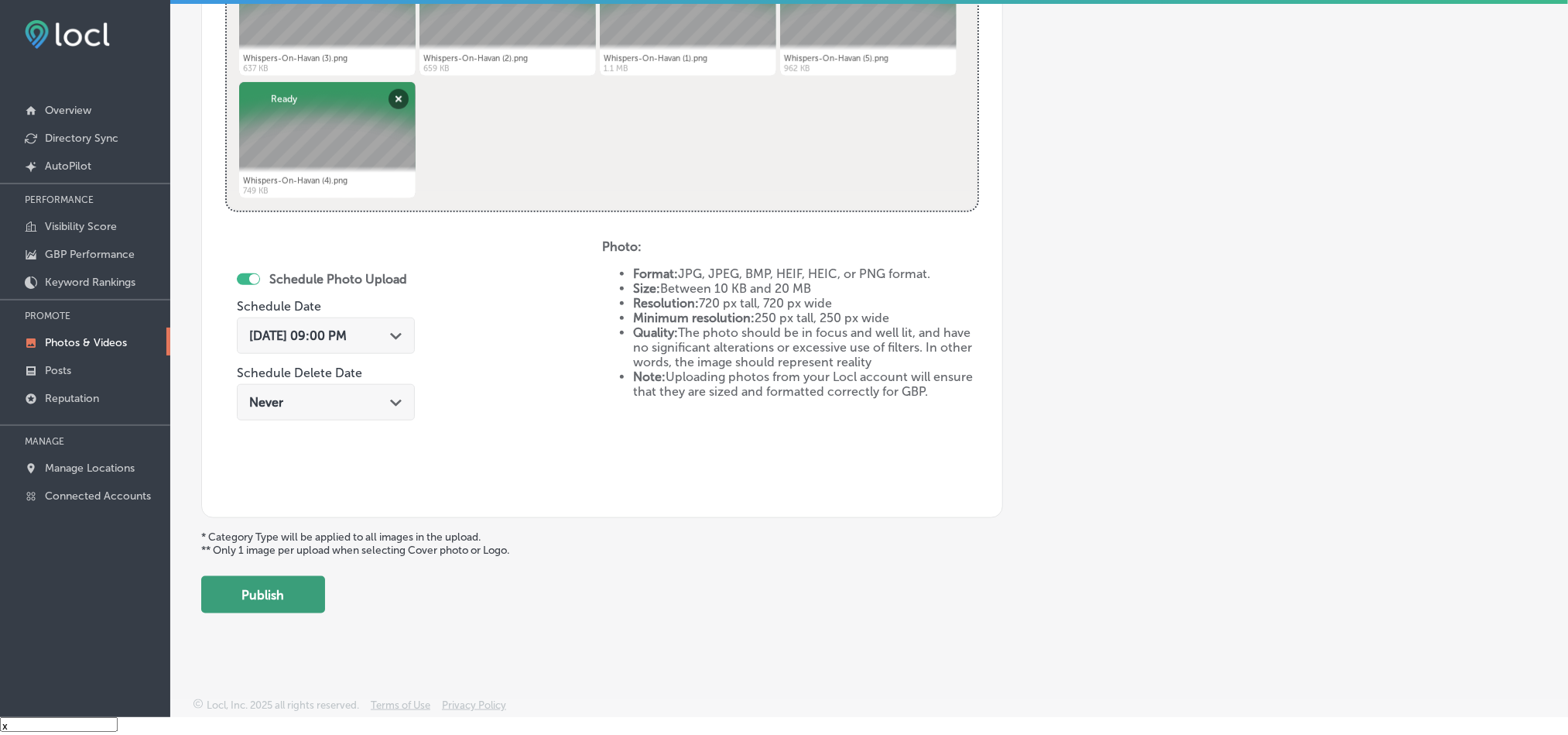
click at [270, 604] on button "Publish" at bounding box center [263, 594] width 124 height 38
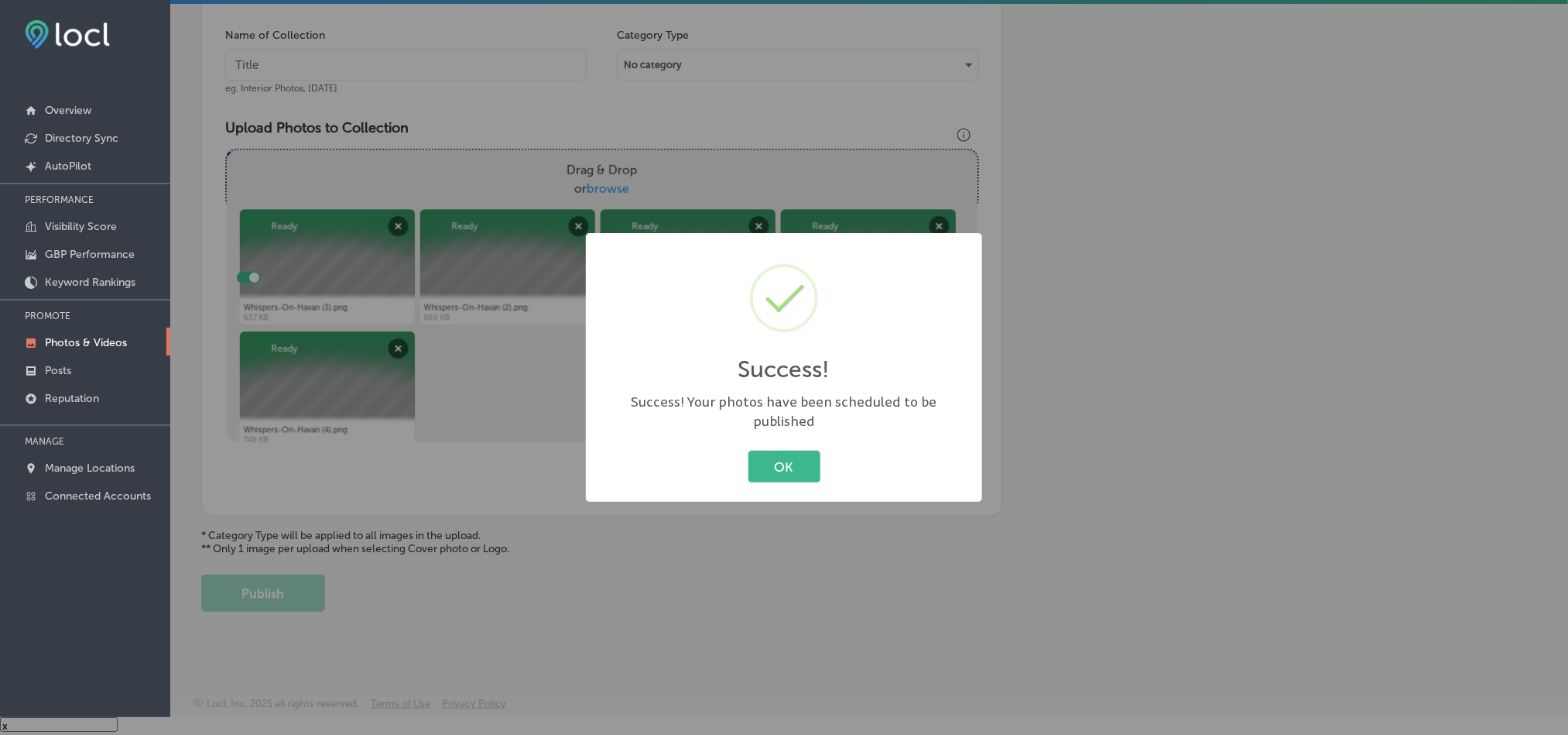
scroll to position [442, 0]
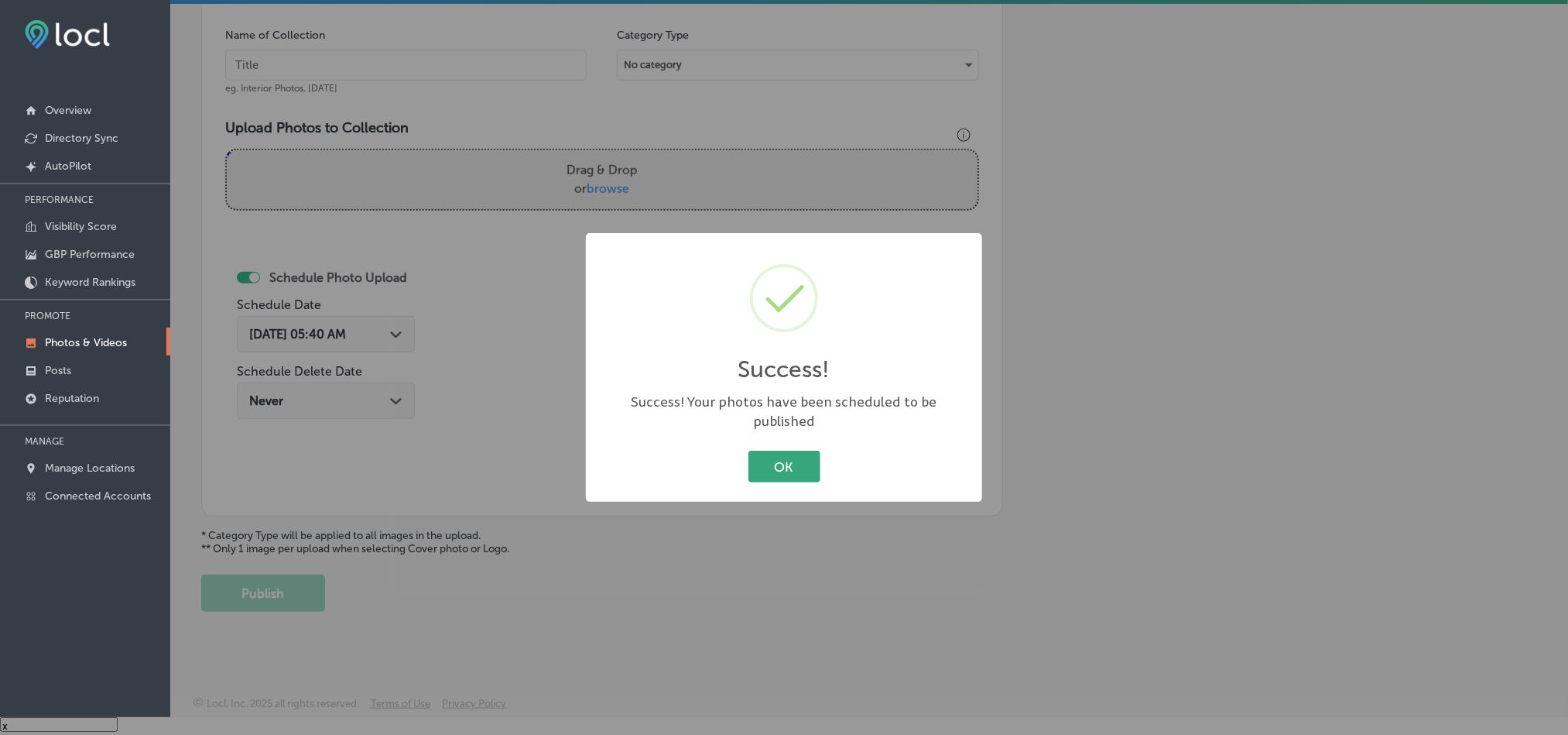
click at [772, 451] on button "OK" at bounding box center [784, 467] width 72 height 32
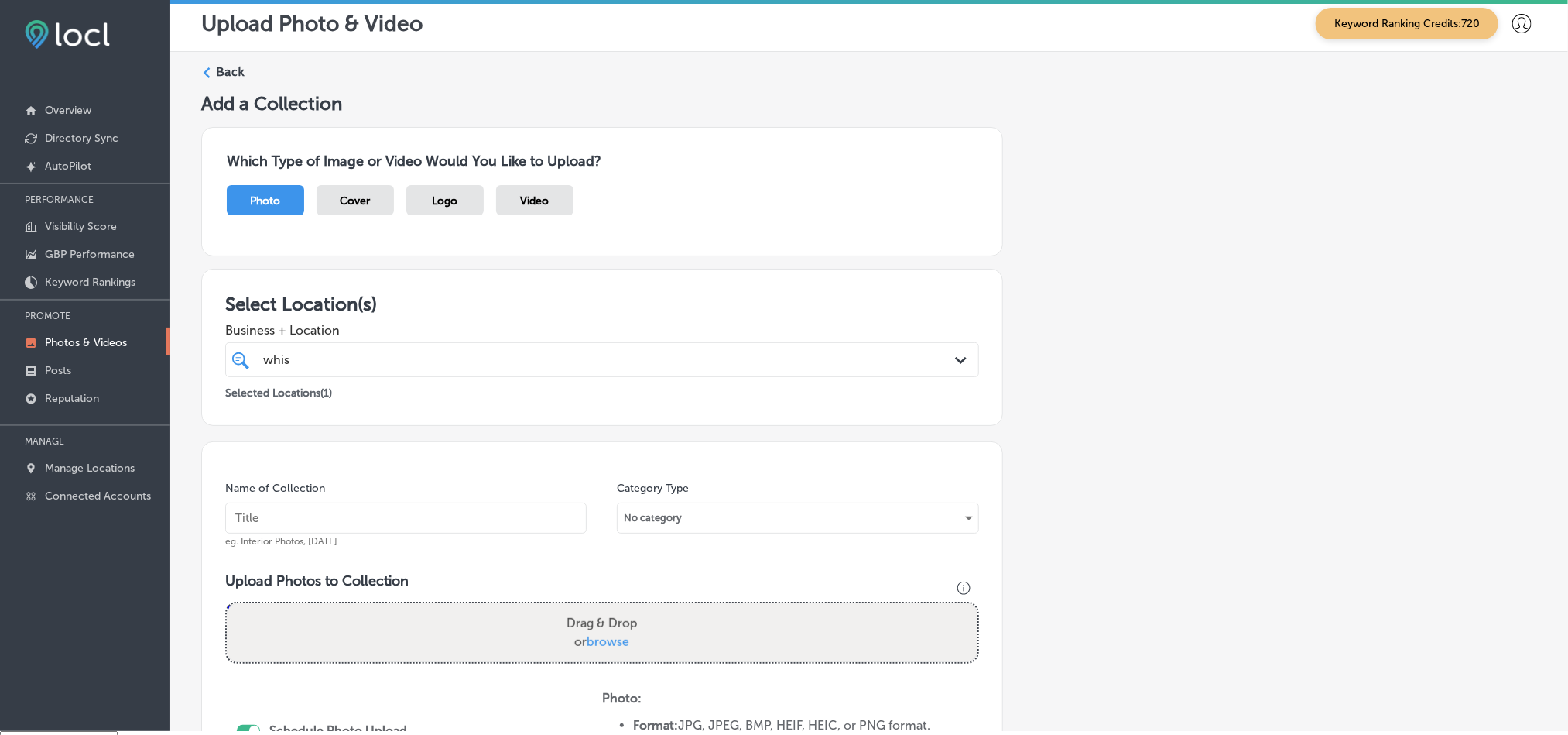
scroll to position [0, 0]
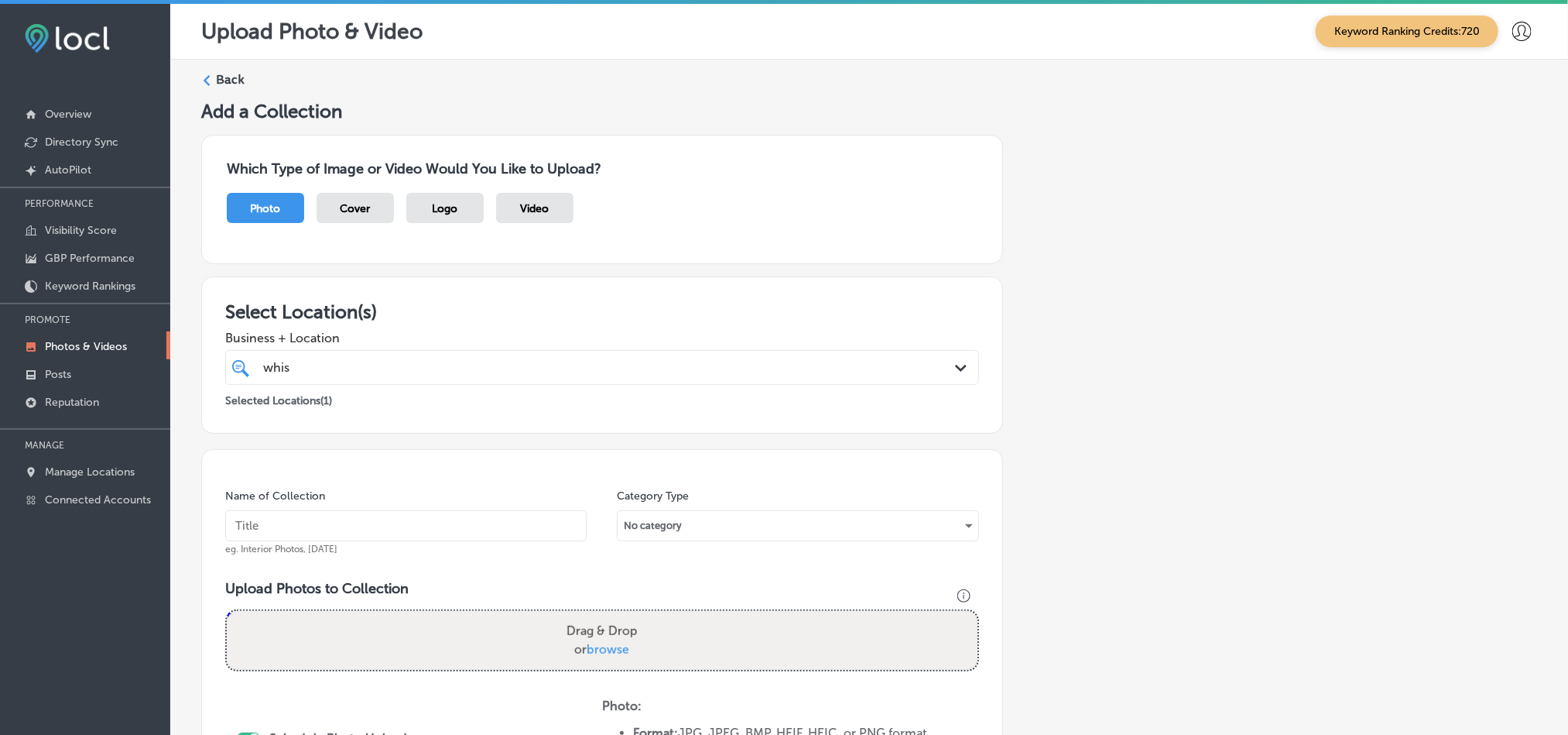
click at [216, 75] on label "Back" at bounding box center [230, 79] width 29 height 17
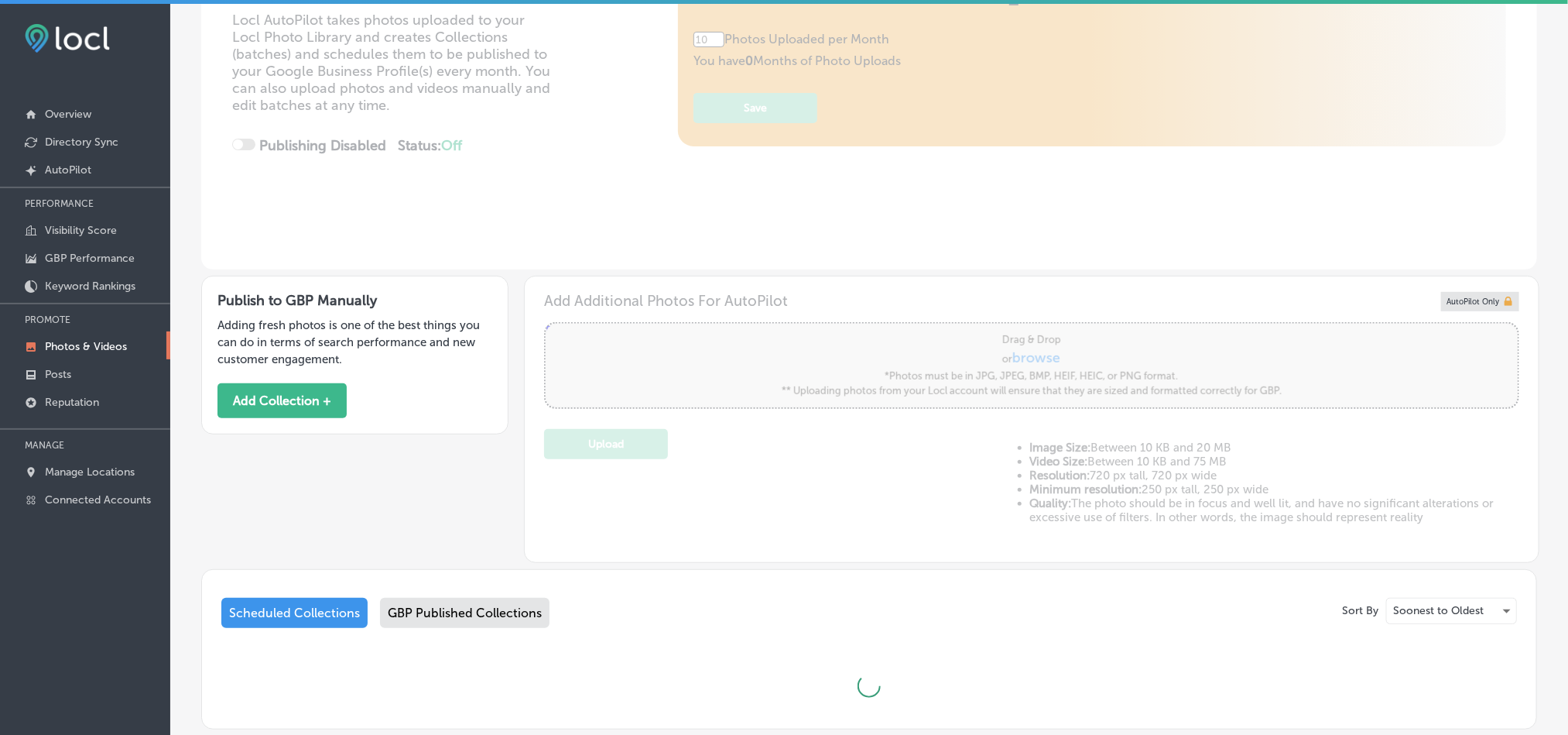
type input "5"
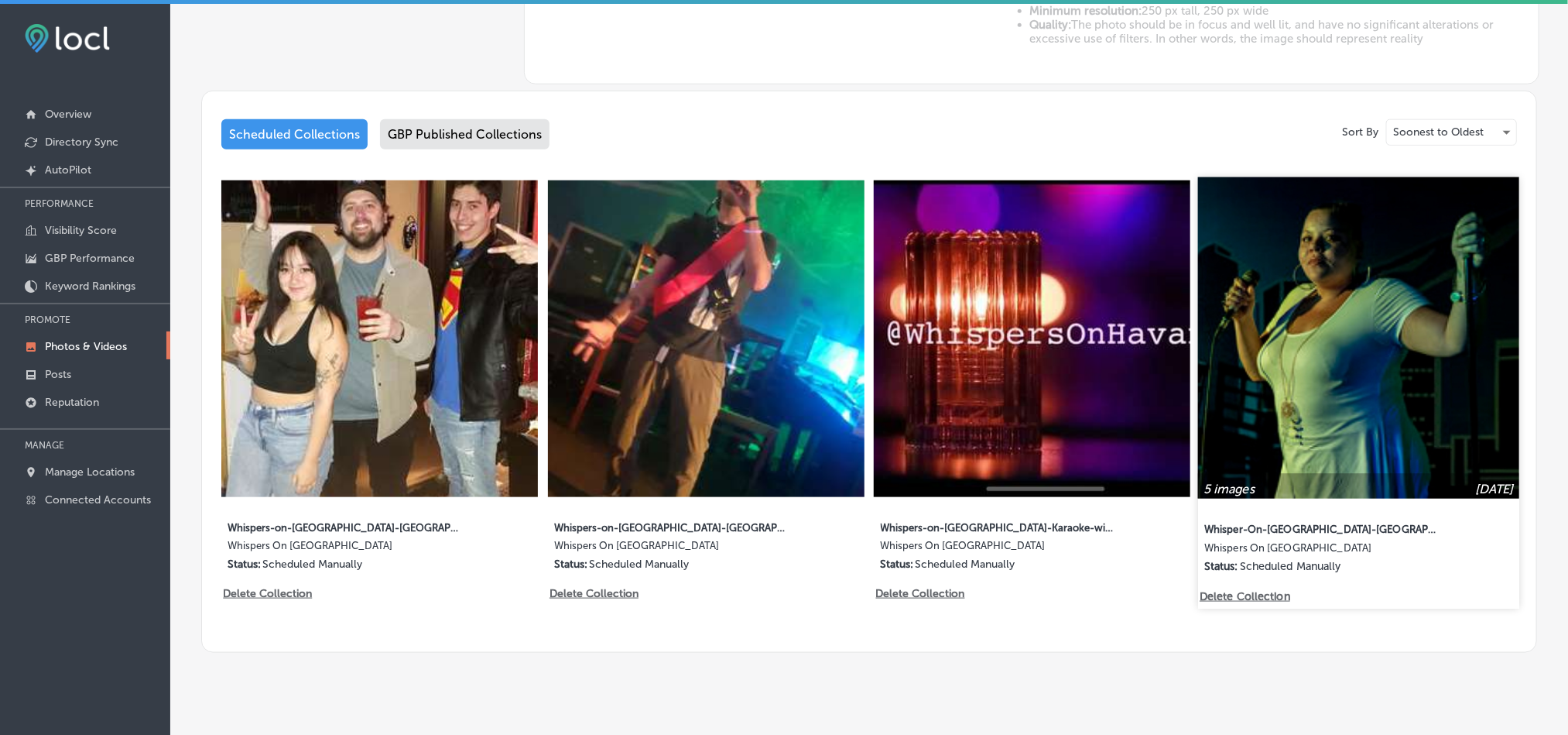
scroll to position [715, 0]
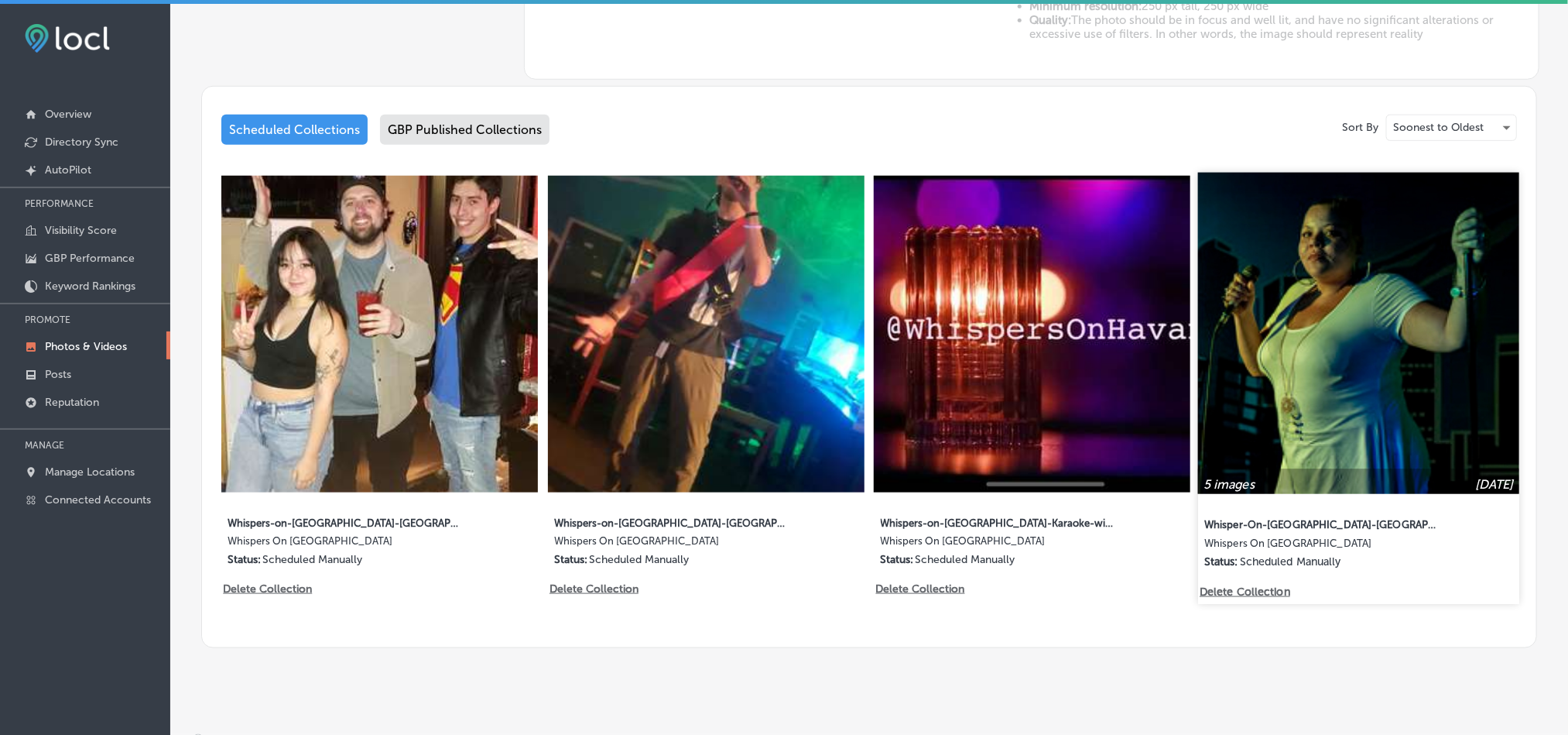
click at [1293, 377] on img at bounding box center [1359, 333] width 321 height 321
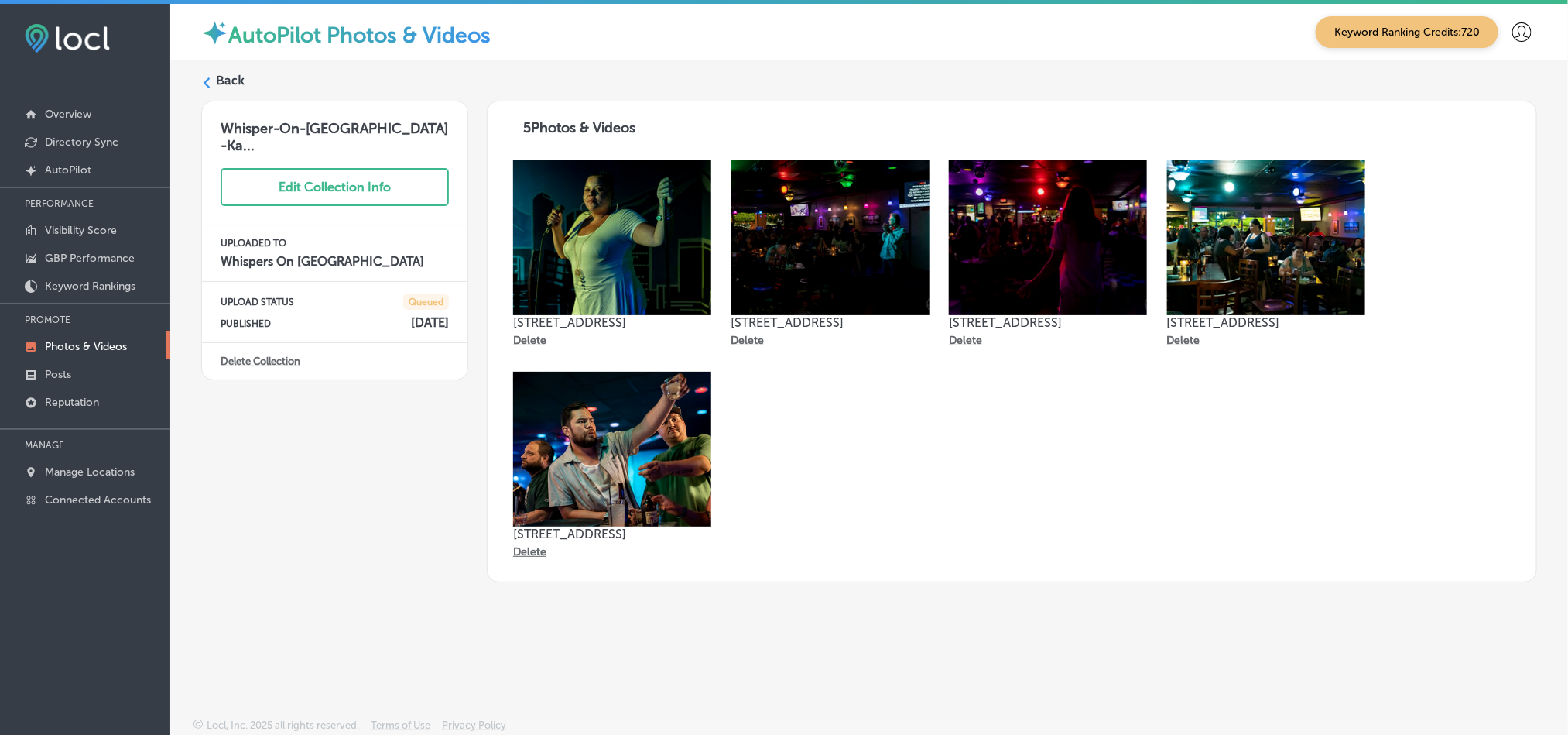
click at [235, 82] on label "Back" at bounding box center [230, 80] width 29 height 17
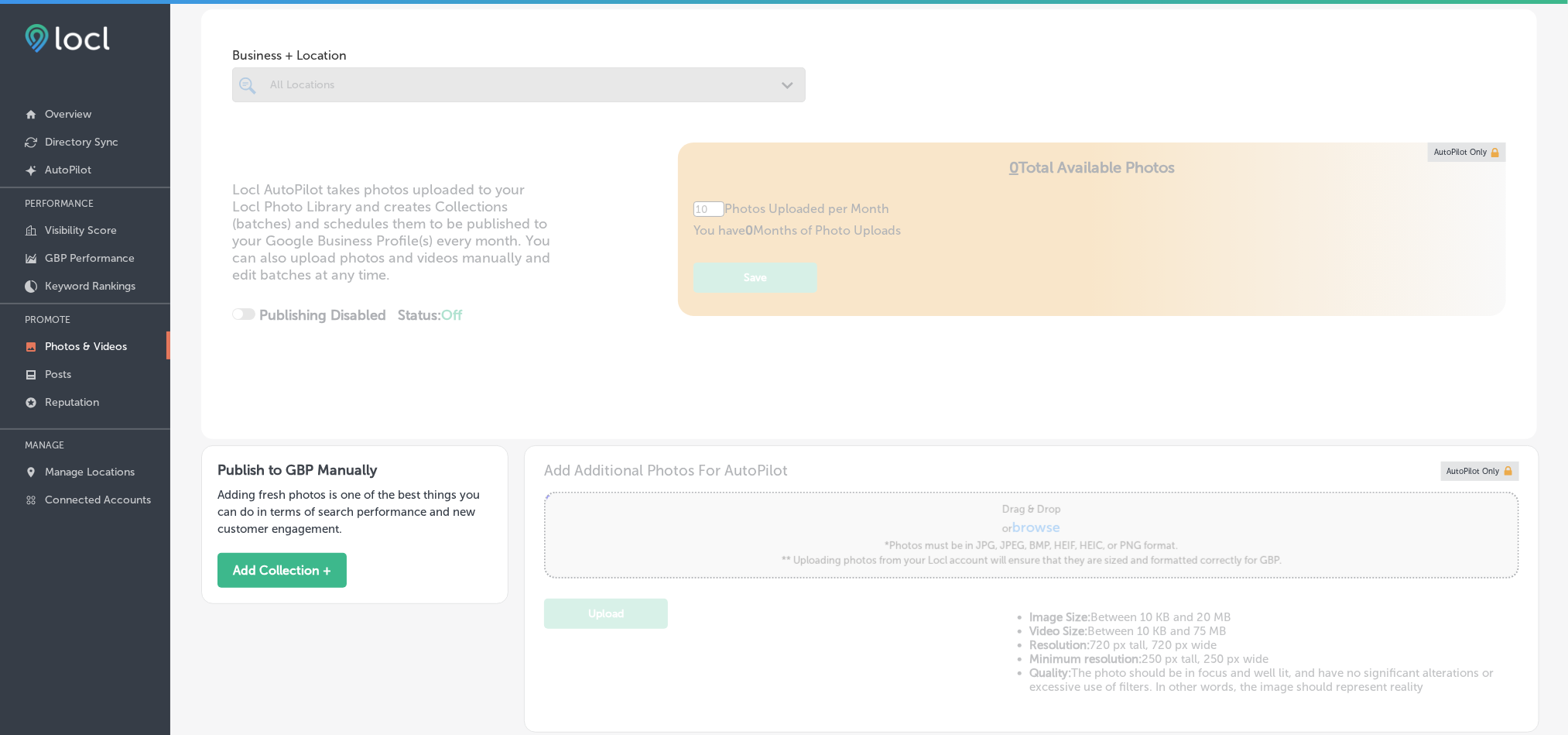
type input "5"
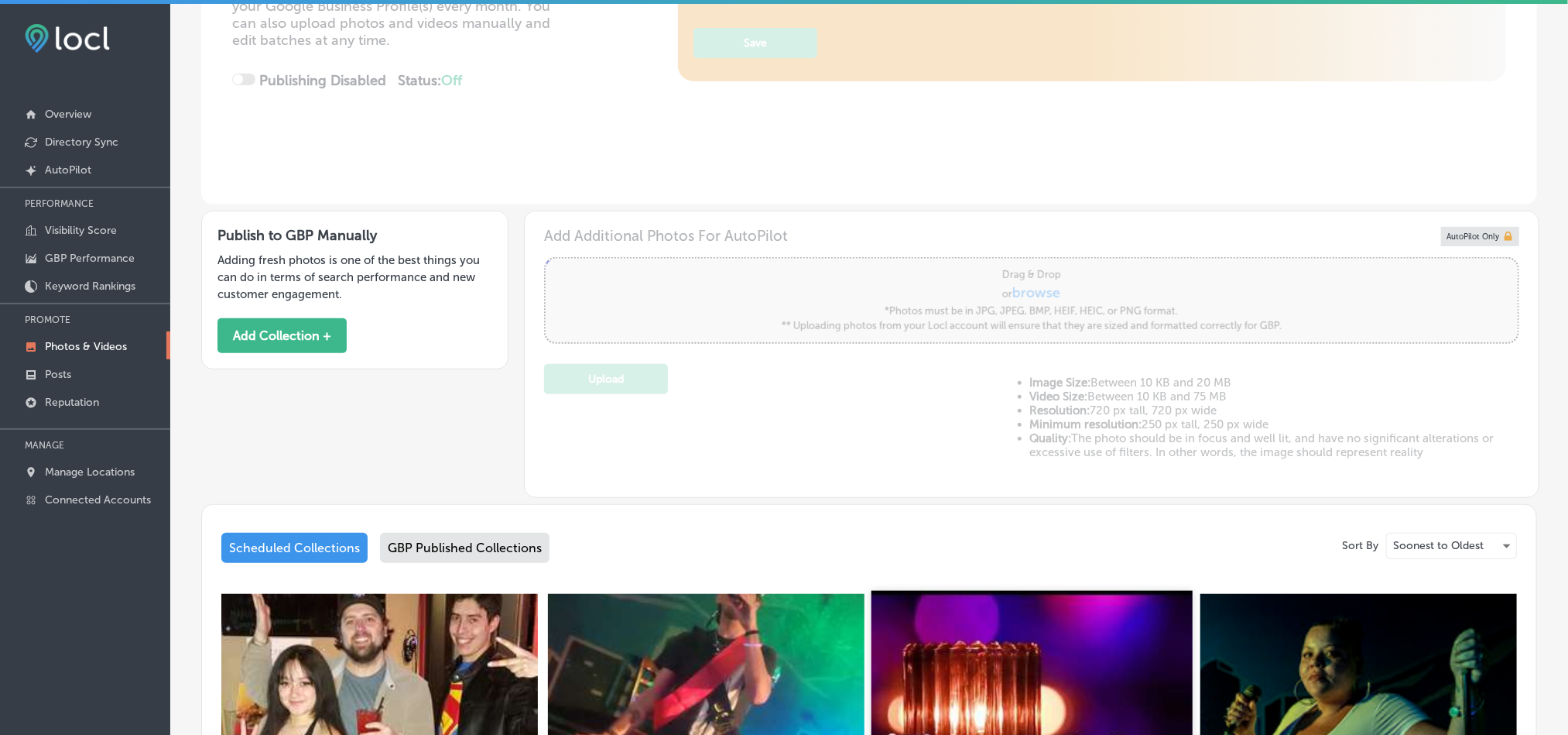
scroll to position [426, 0]
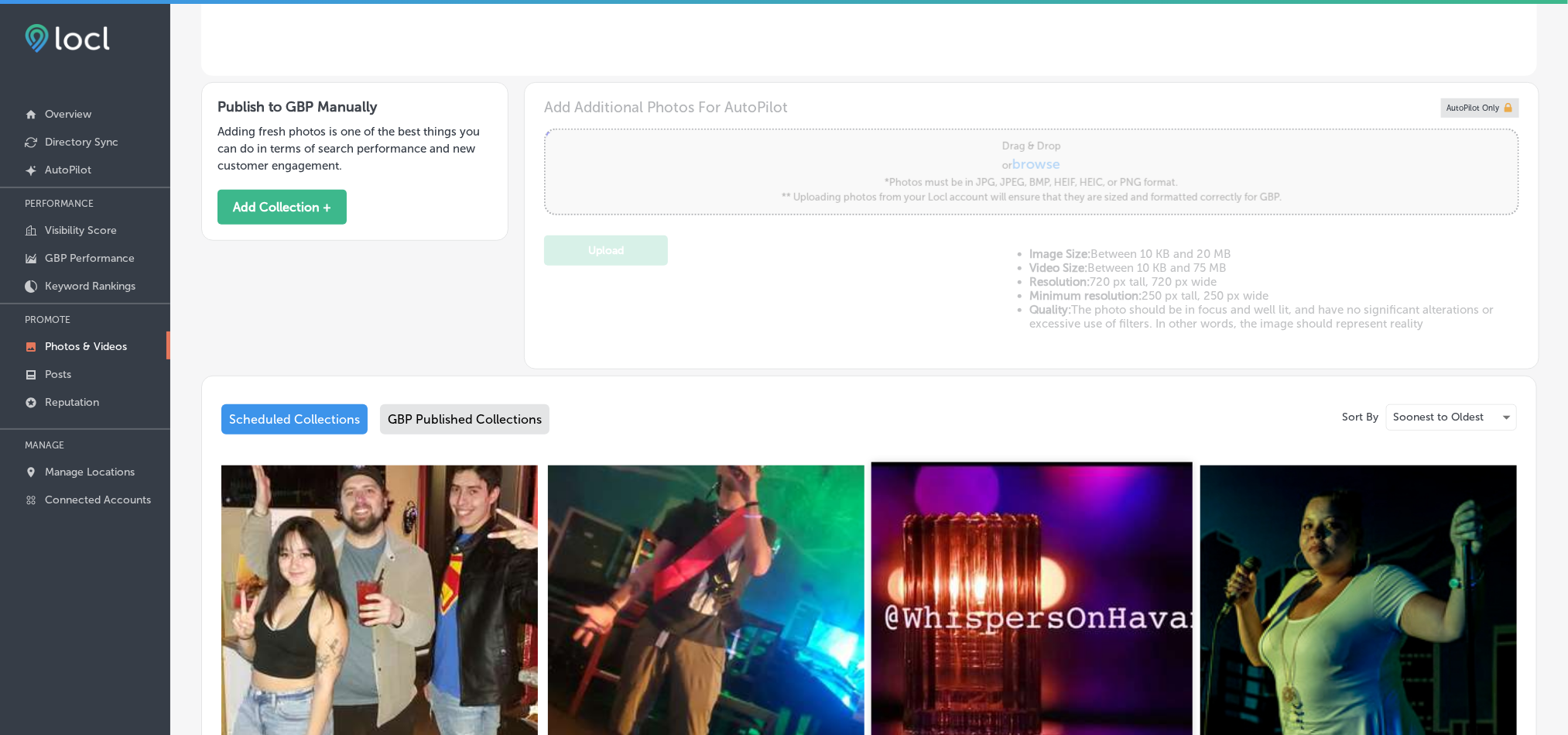
click at [1036, 613] on img at bounding box center [1032, 622] width 321 height 321
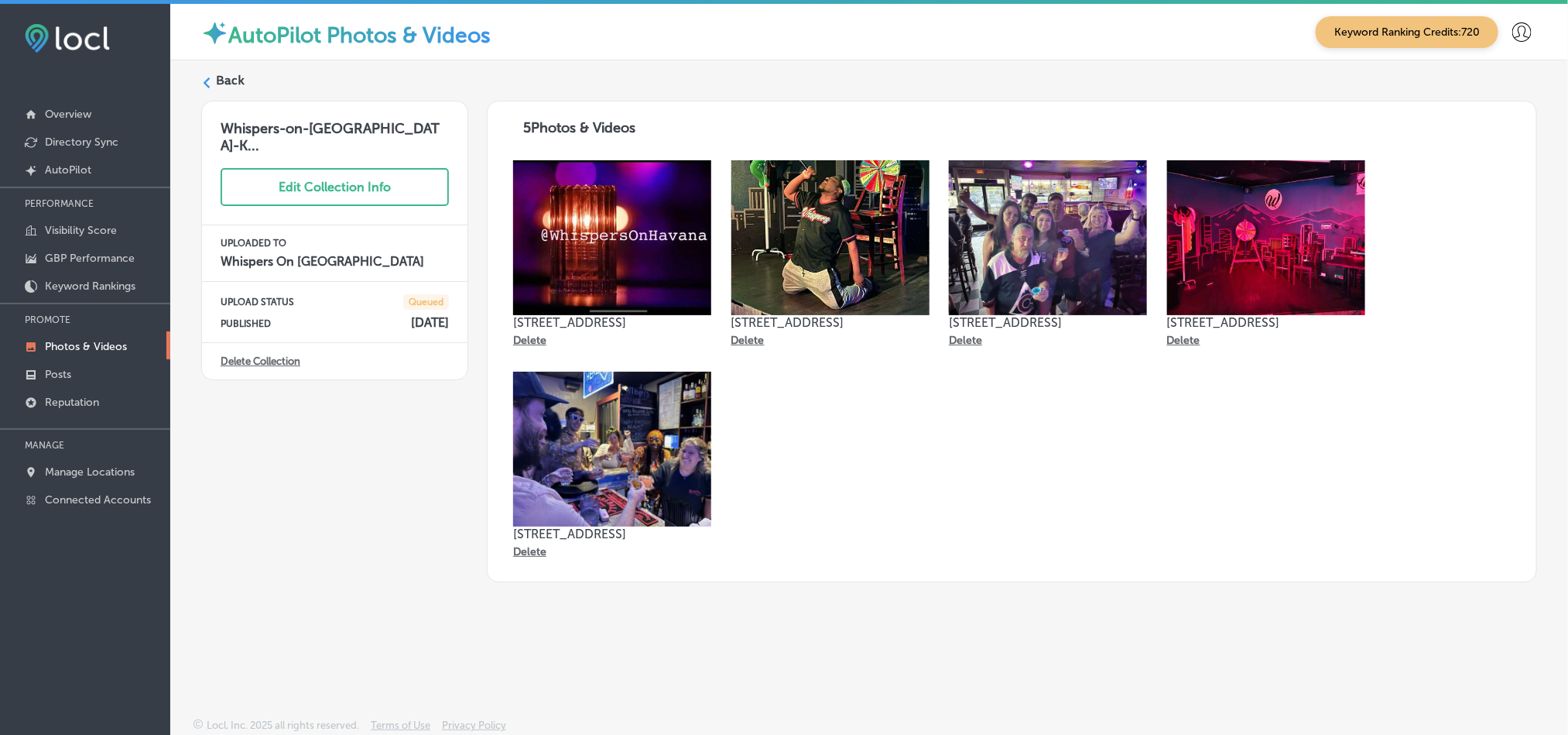
click at [220, 77] on label "Back" at bounding box center [230, 80] width 29 height 17
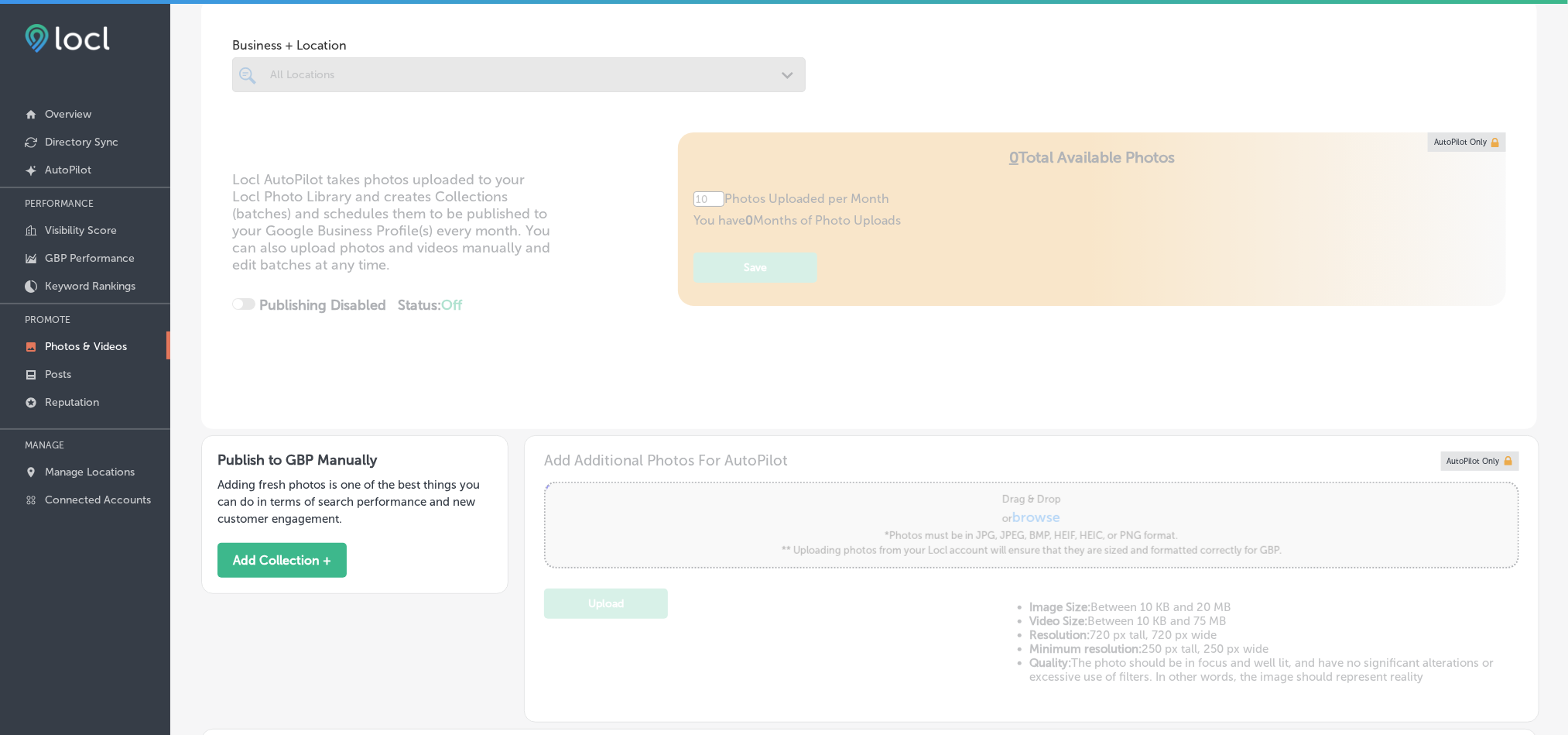
type input "5"
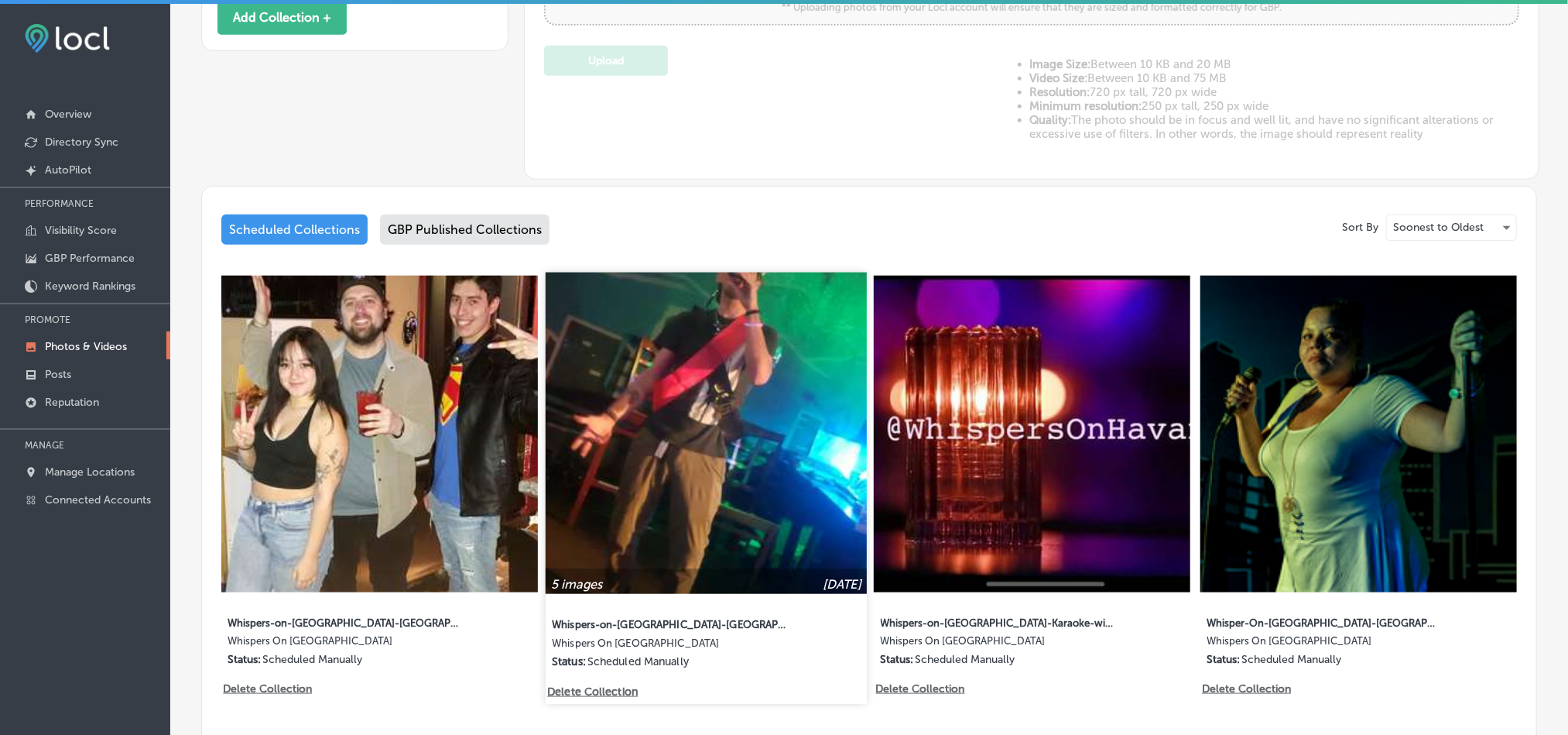
scroll to position [618, 0]
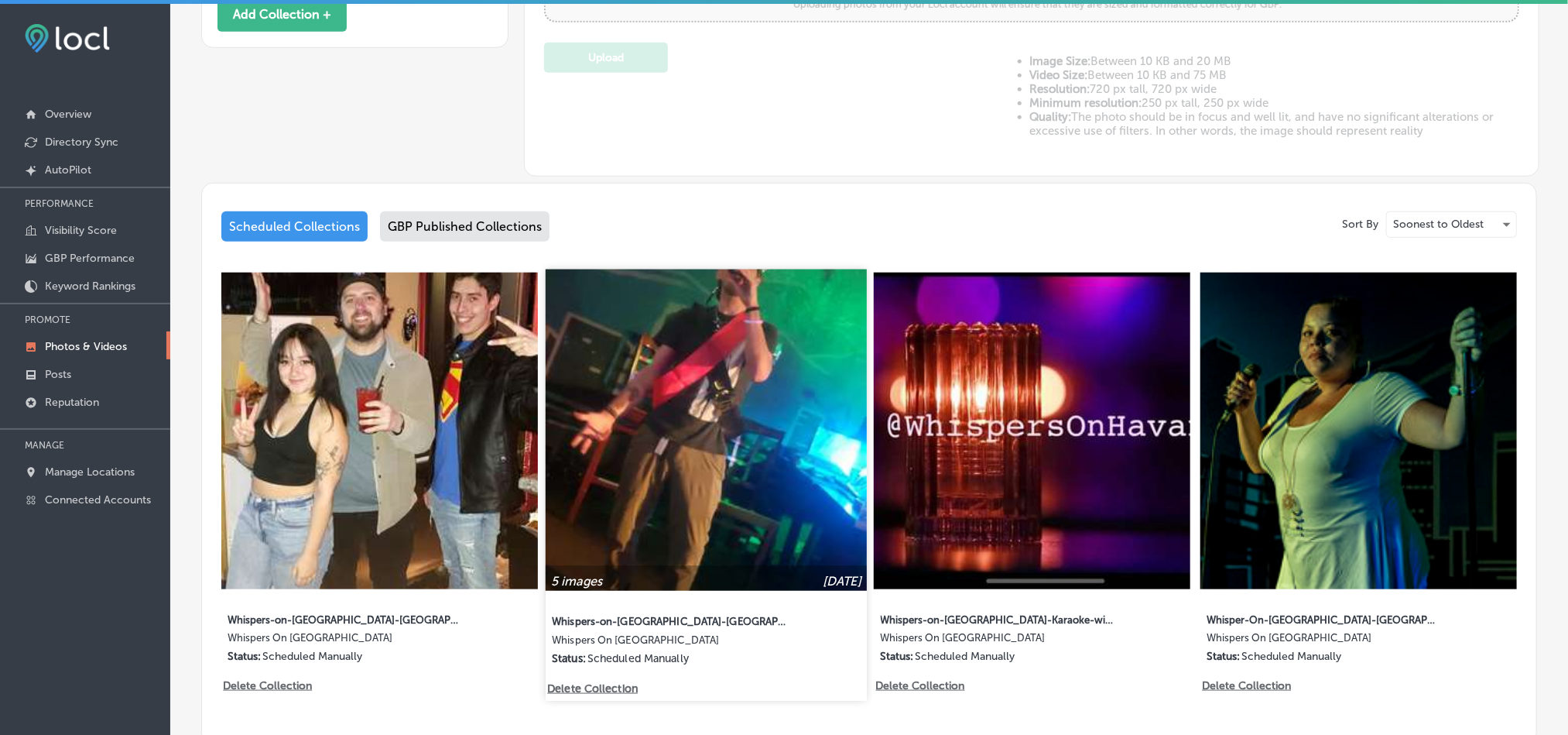
click at [684, 428] on img at bounding box center [706, 430] width 321 height 321
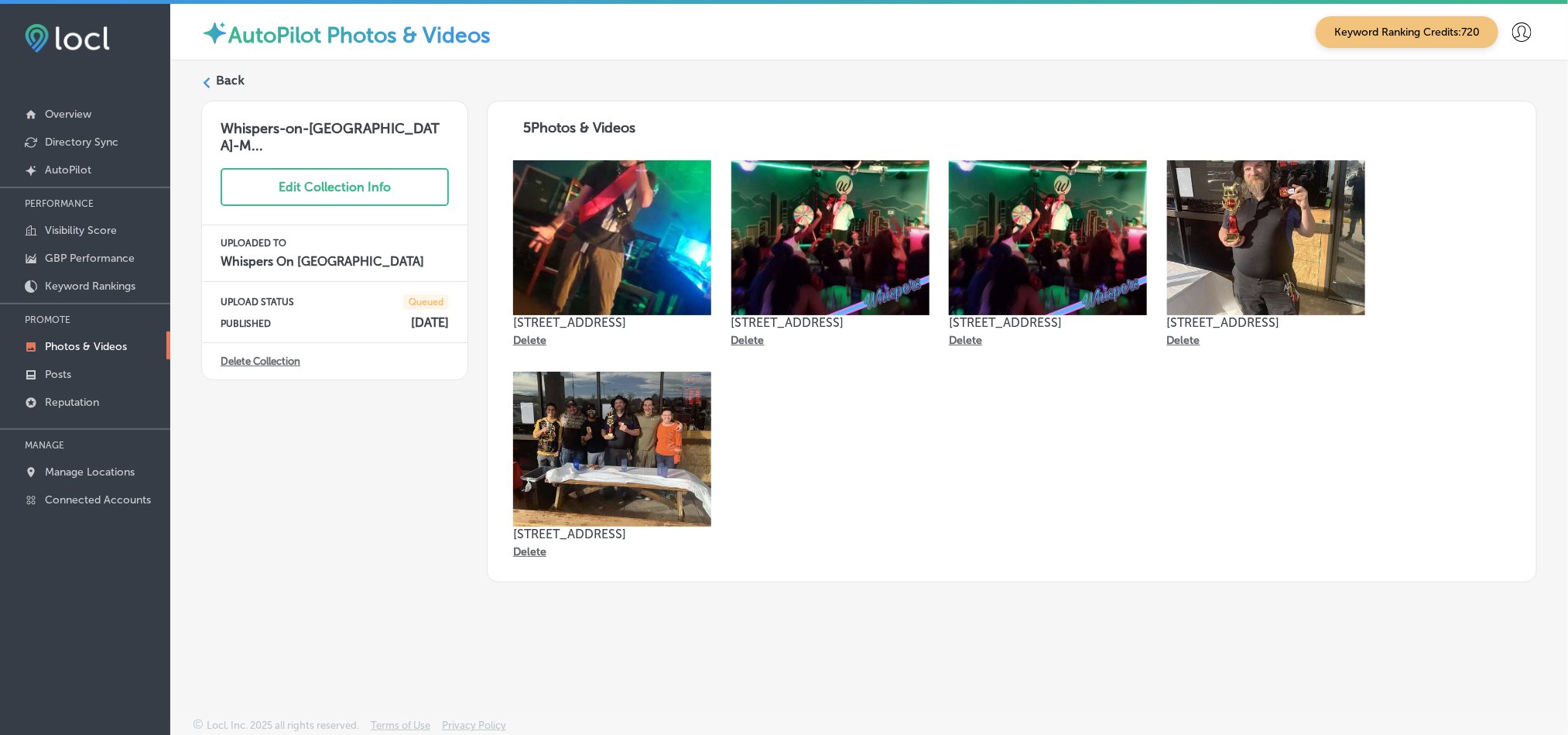
click at [230, 70] on div "Back Whispers-on-[GEOGRAPHIC_DATA]-M... Edit Collection Info UPLOADED TO Whispe…" at bounding box center [869, 353] width 1398 height 585
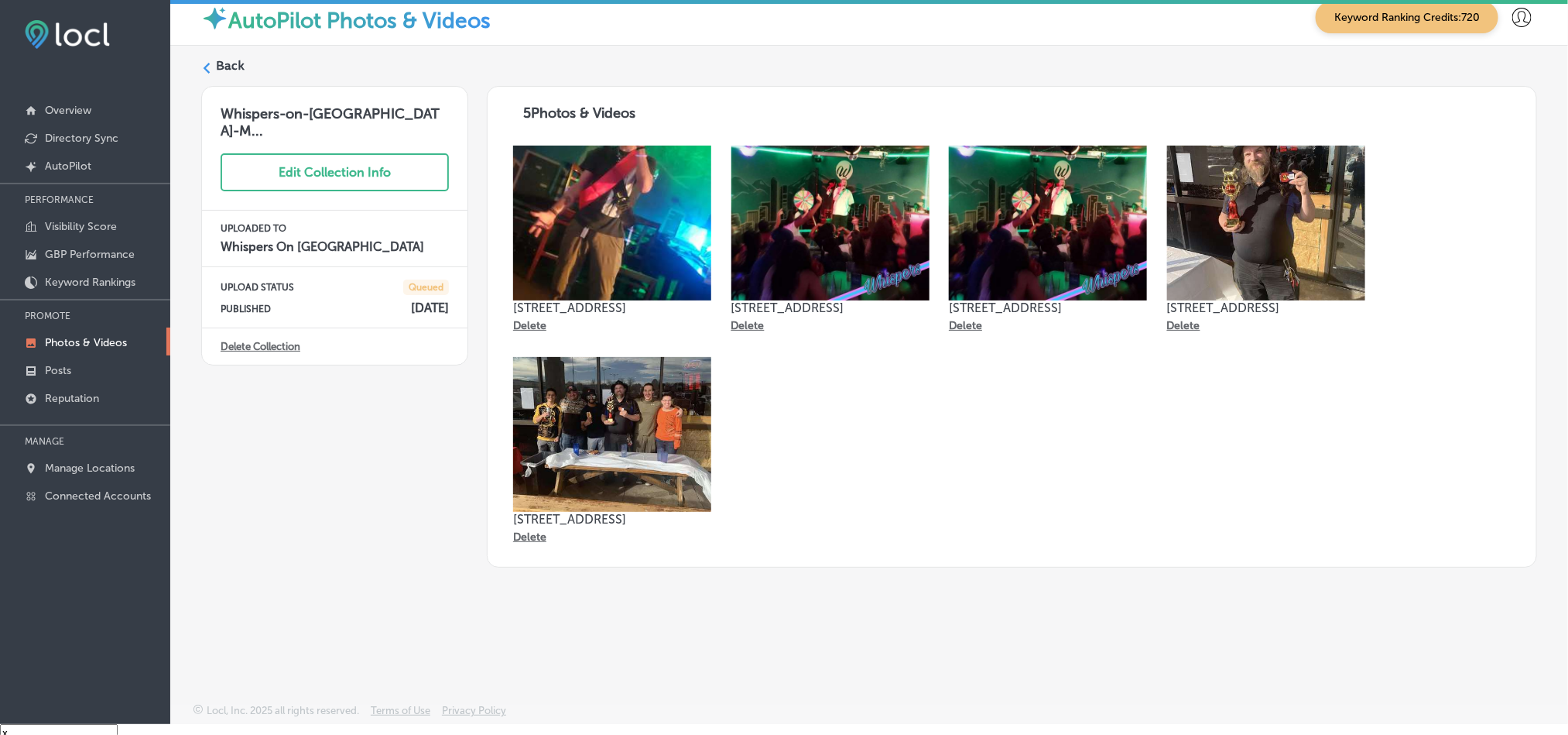
scroll to position [22, 0]
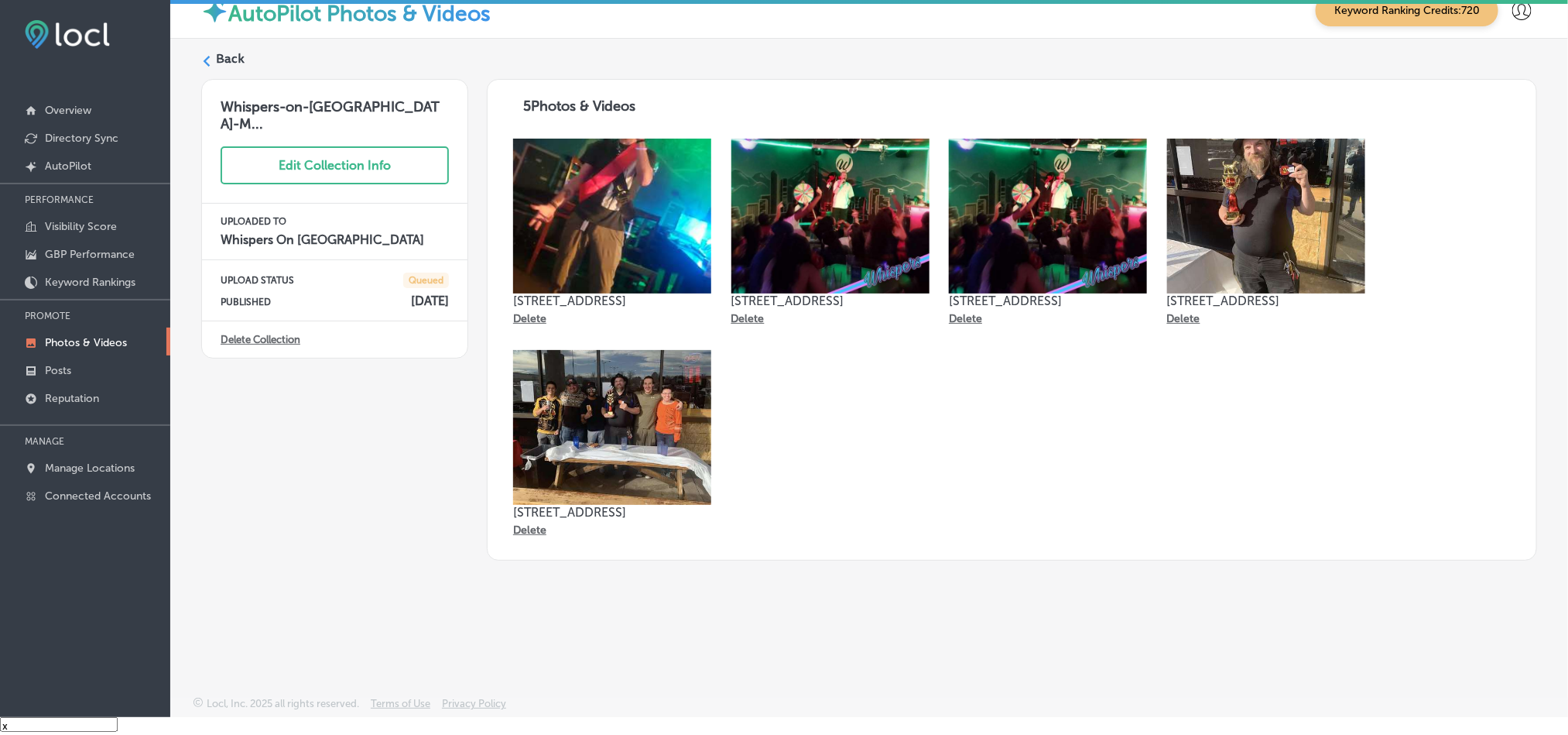
click at [233, 62] on label "Back" at bounding box center [230, 58] width 29 height 17
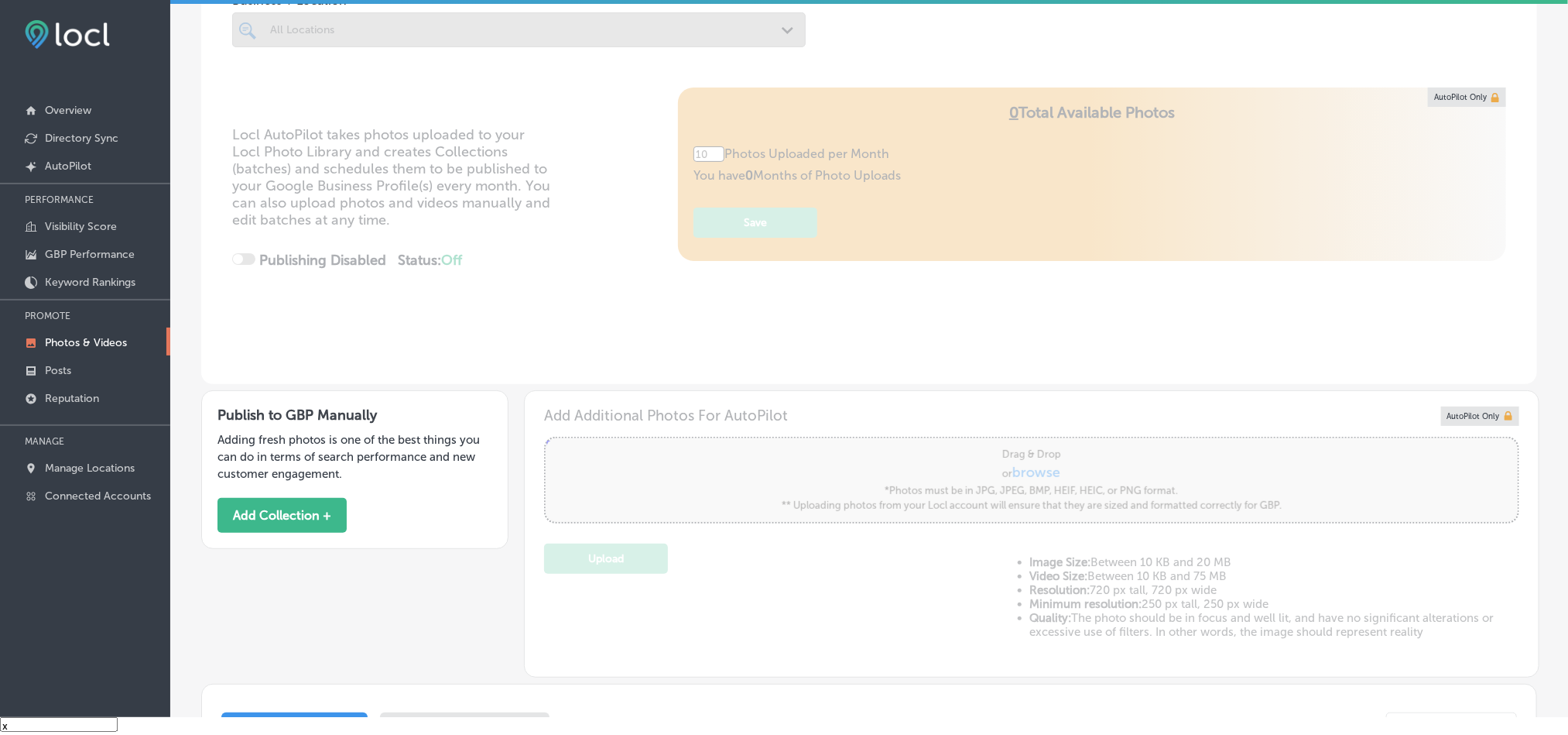
type input "5"
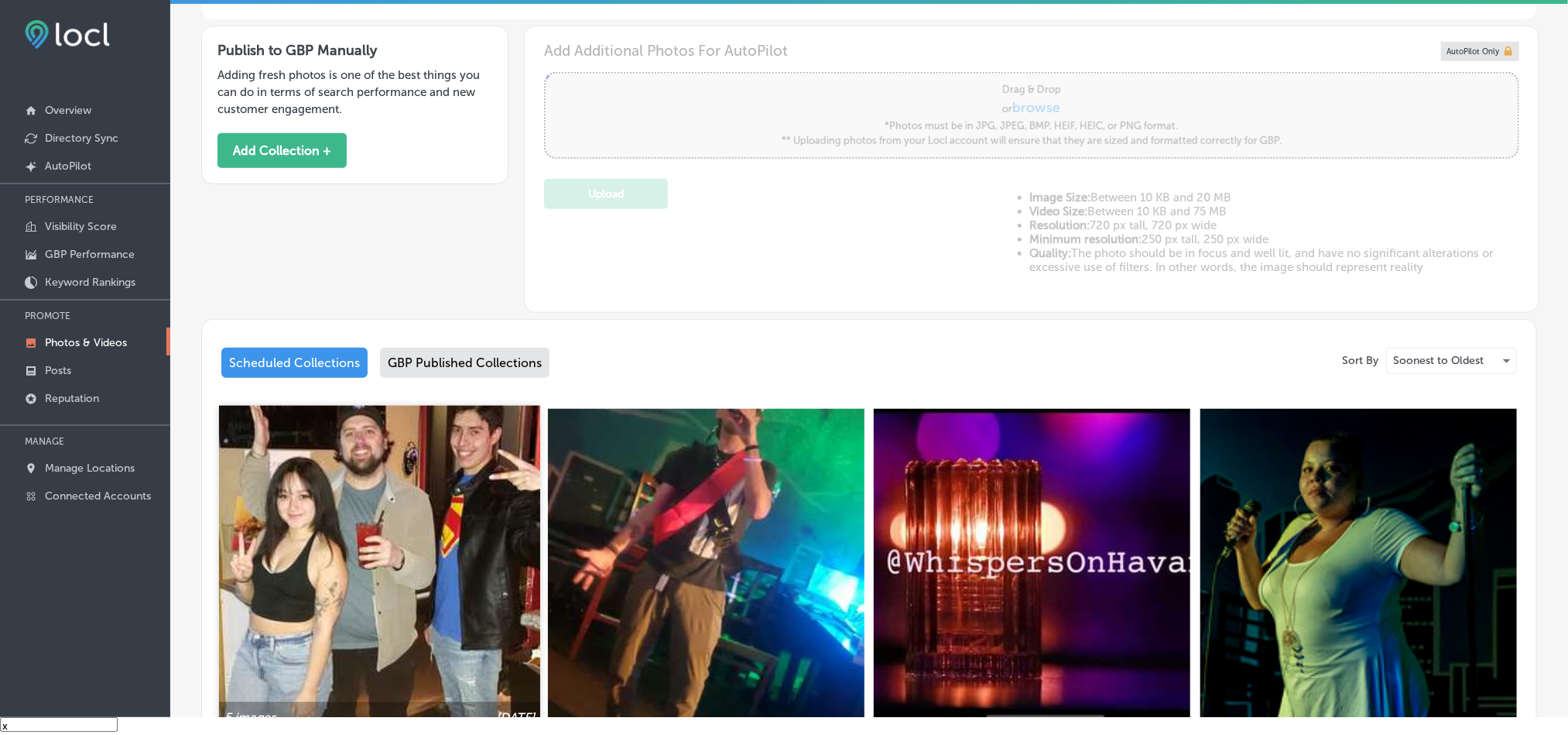
scroll to position [464, 0]
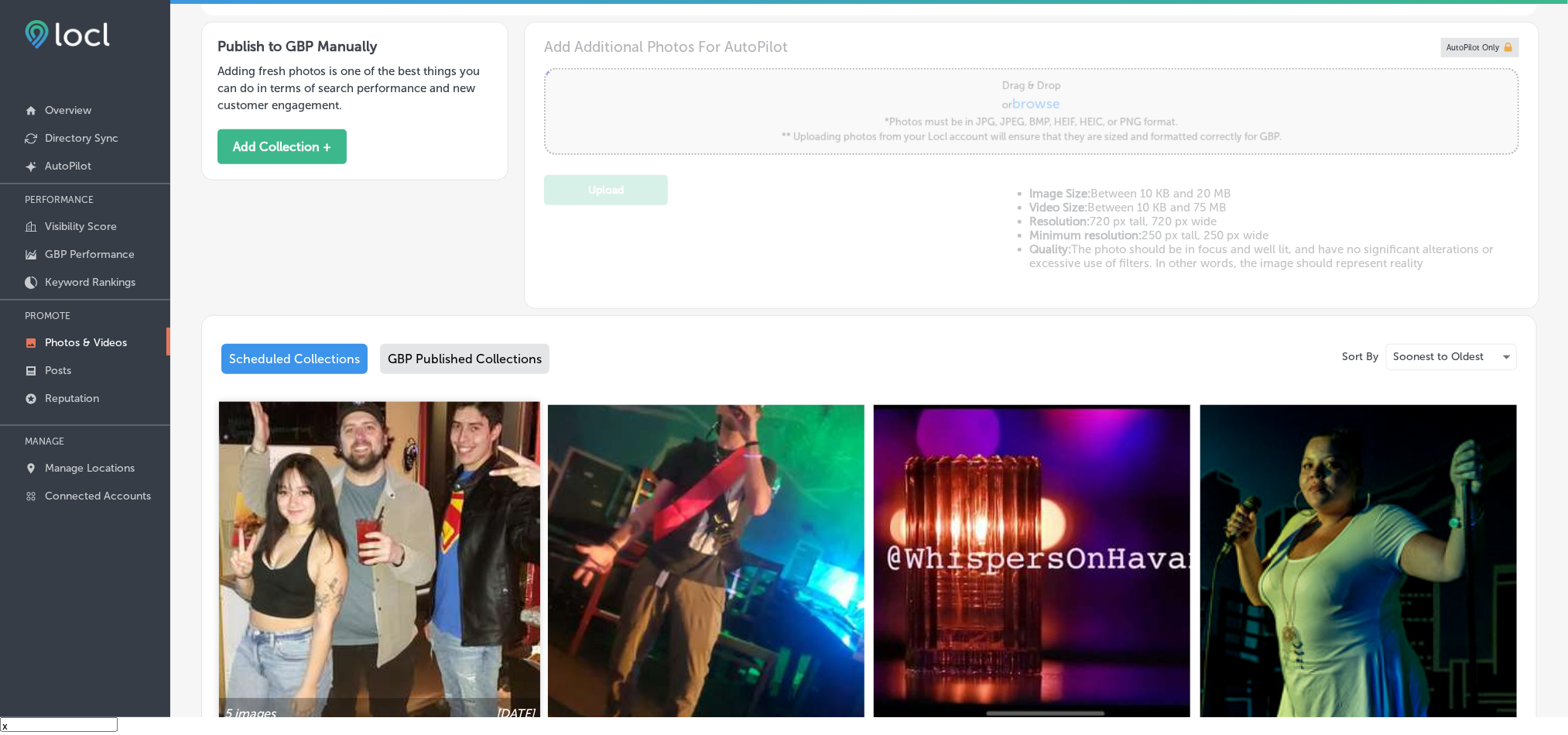
click at [393, 548] on img at bounding box center [379, 562] width 321 height 321
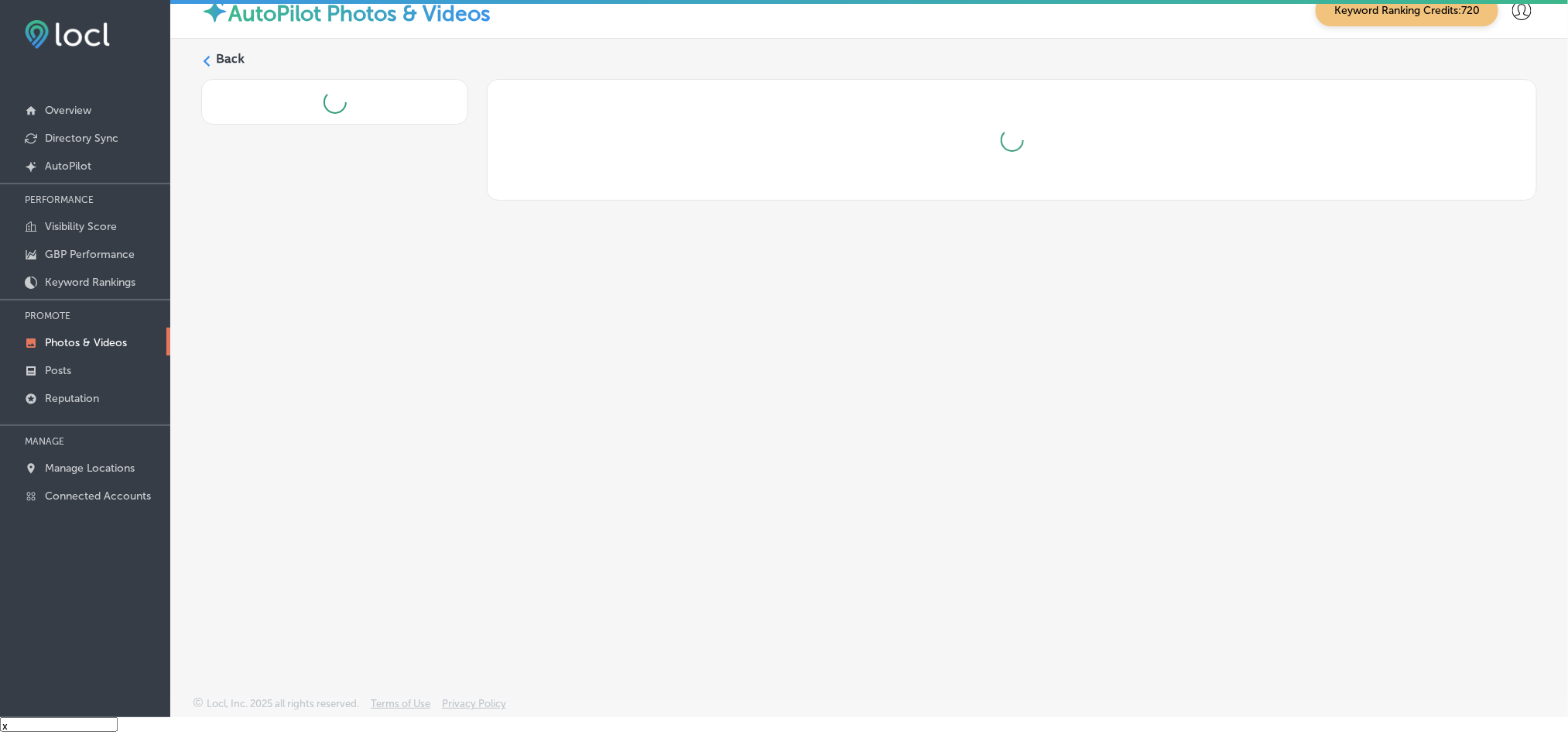
click at [393, 548] on div "Back" at bounding box center [869, 331] width 1398 height 585
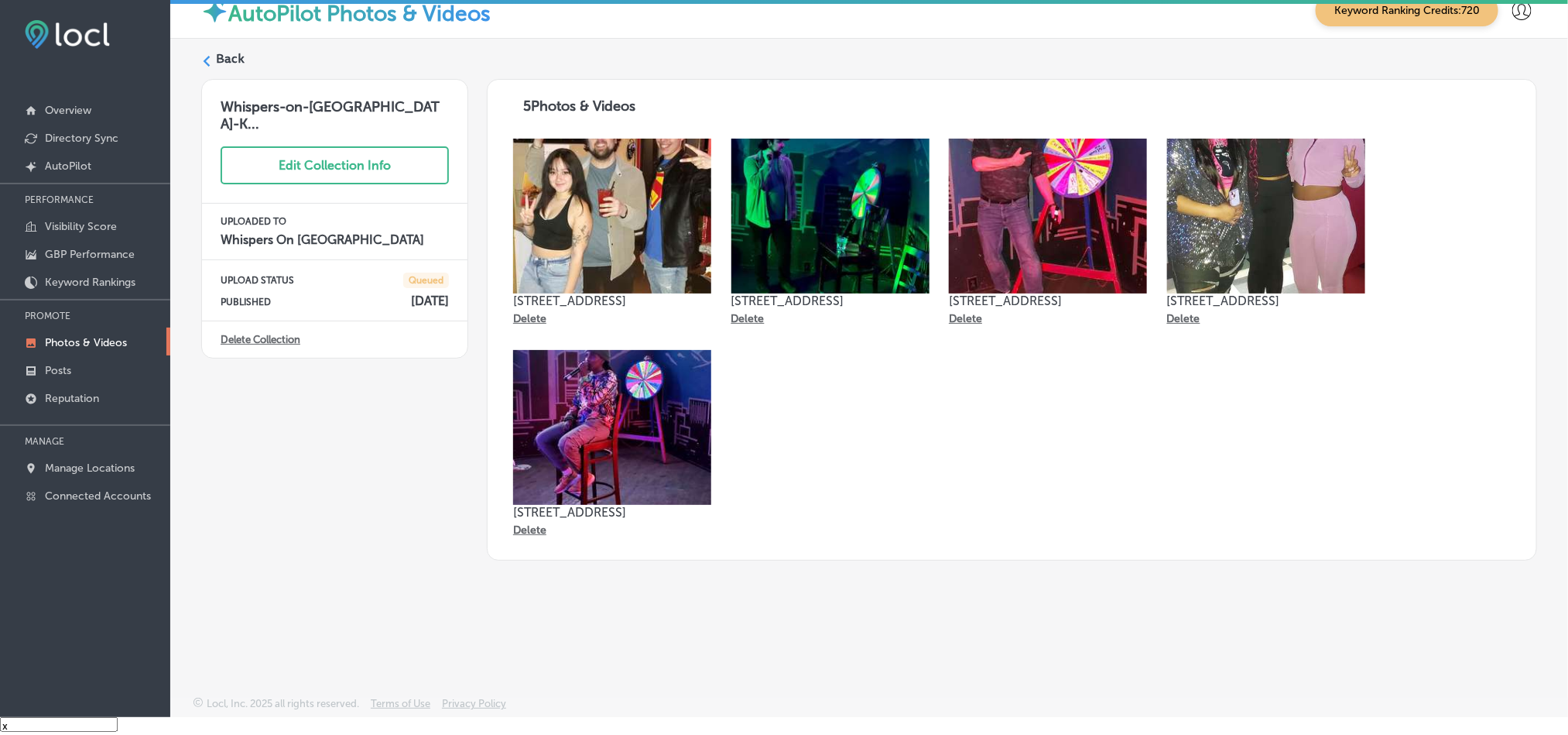
click at [223, 49] on div "Back Whispers-on-[GEOGRAPHIC_DATA]-K... Edit Collection Info UPLOADED TO Whispe…" at bounding box center [869, 331] width 1398 height 585
click at [223, 65] on label "Back" at bounding box center [230, 58] width 29 height 17
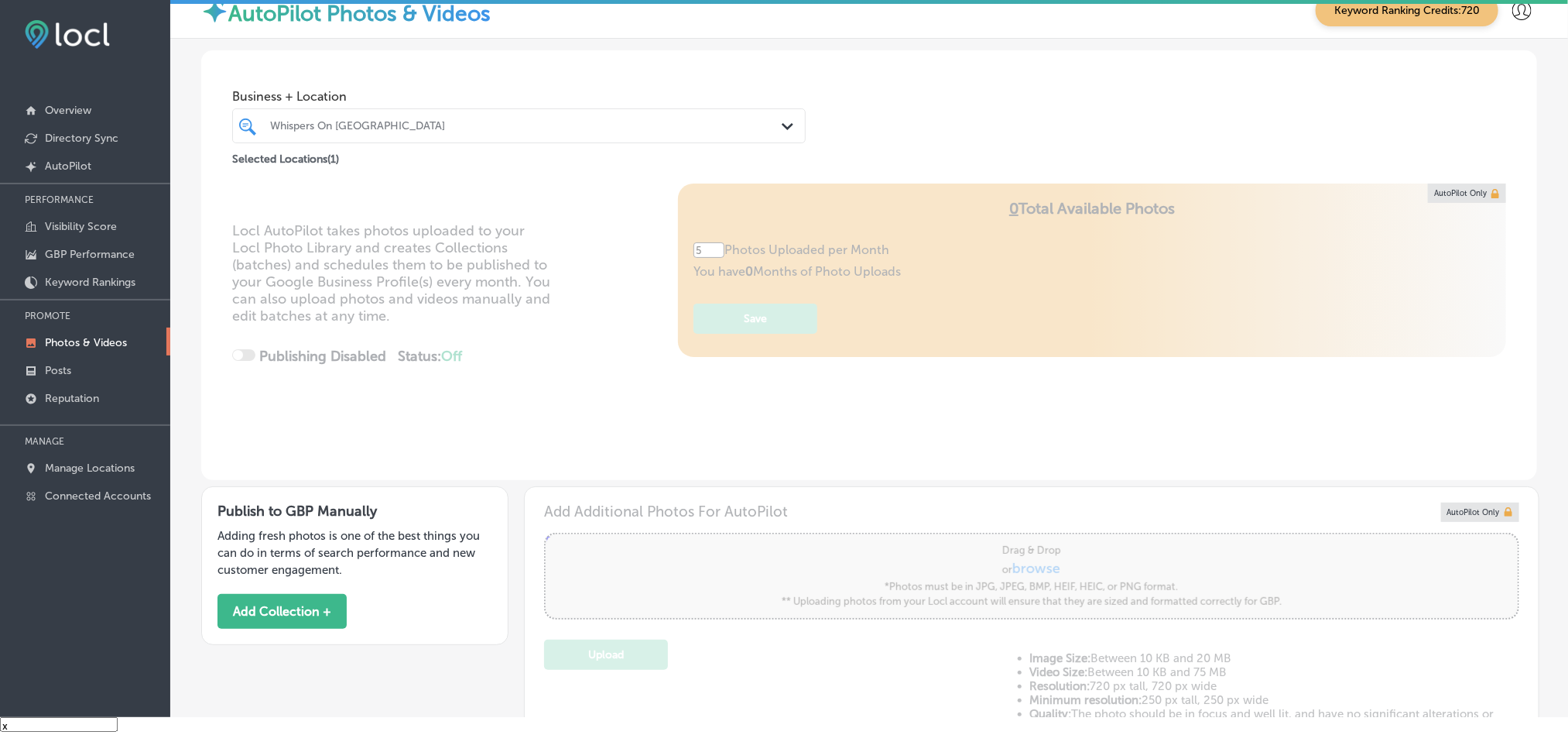
type input "5"
